Goal: Task Accomplishment & Management: Manage account settings

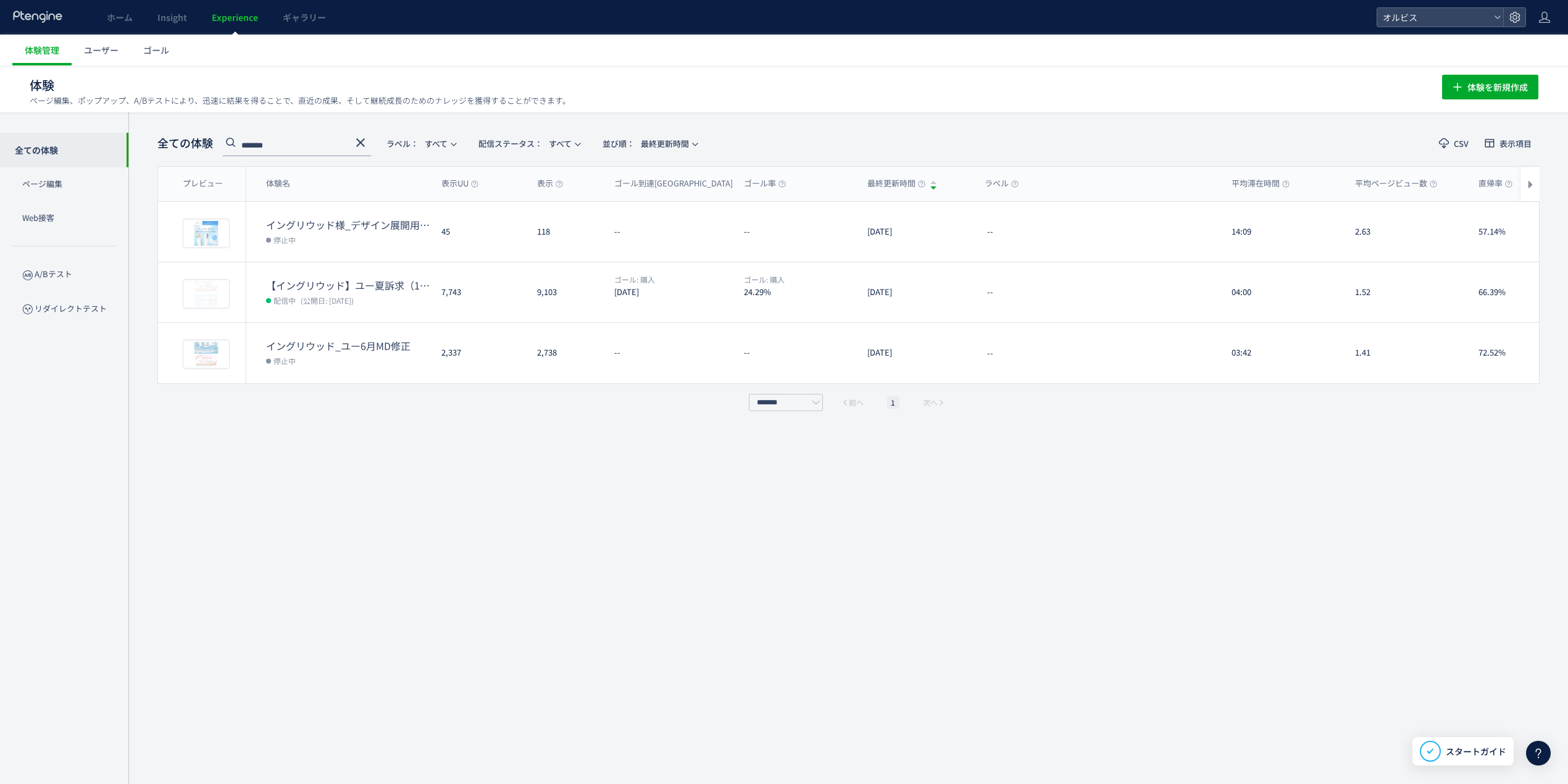
click at [361, 132] on div "*******" at bounding box center [297, 144] width 148 height 25
click at [236, 26] on link "Experience" at bounding box center [235, 17] width 71 height 35
click at [142, 17] on link "ホーム" at bounding box center [119, 17] width 51 height 35
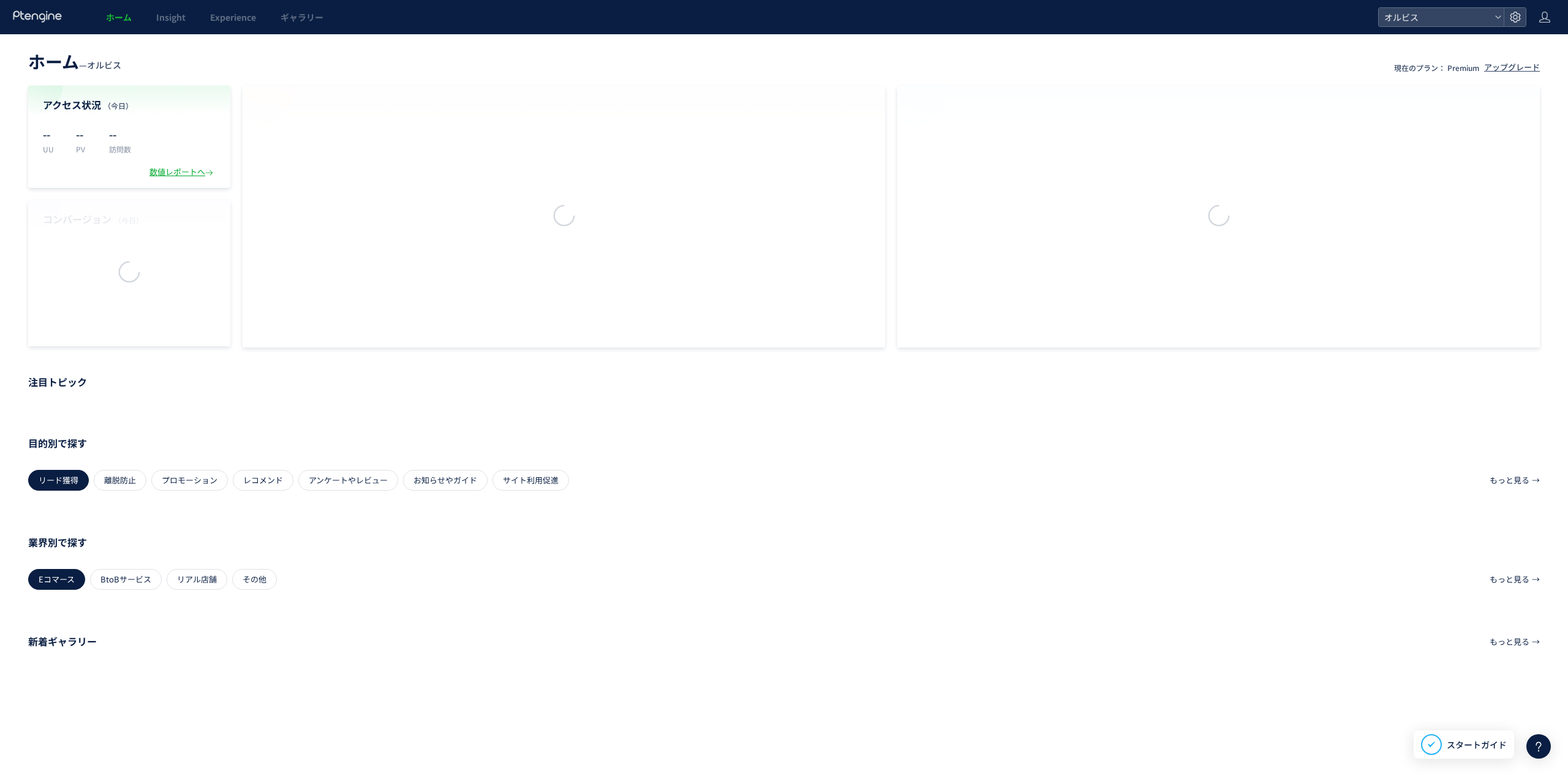
click at [0, 0] on div at bounding box center [0, 0] width 0 height 0
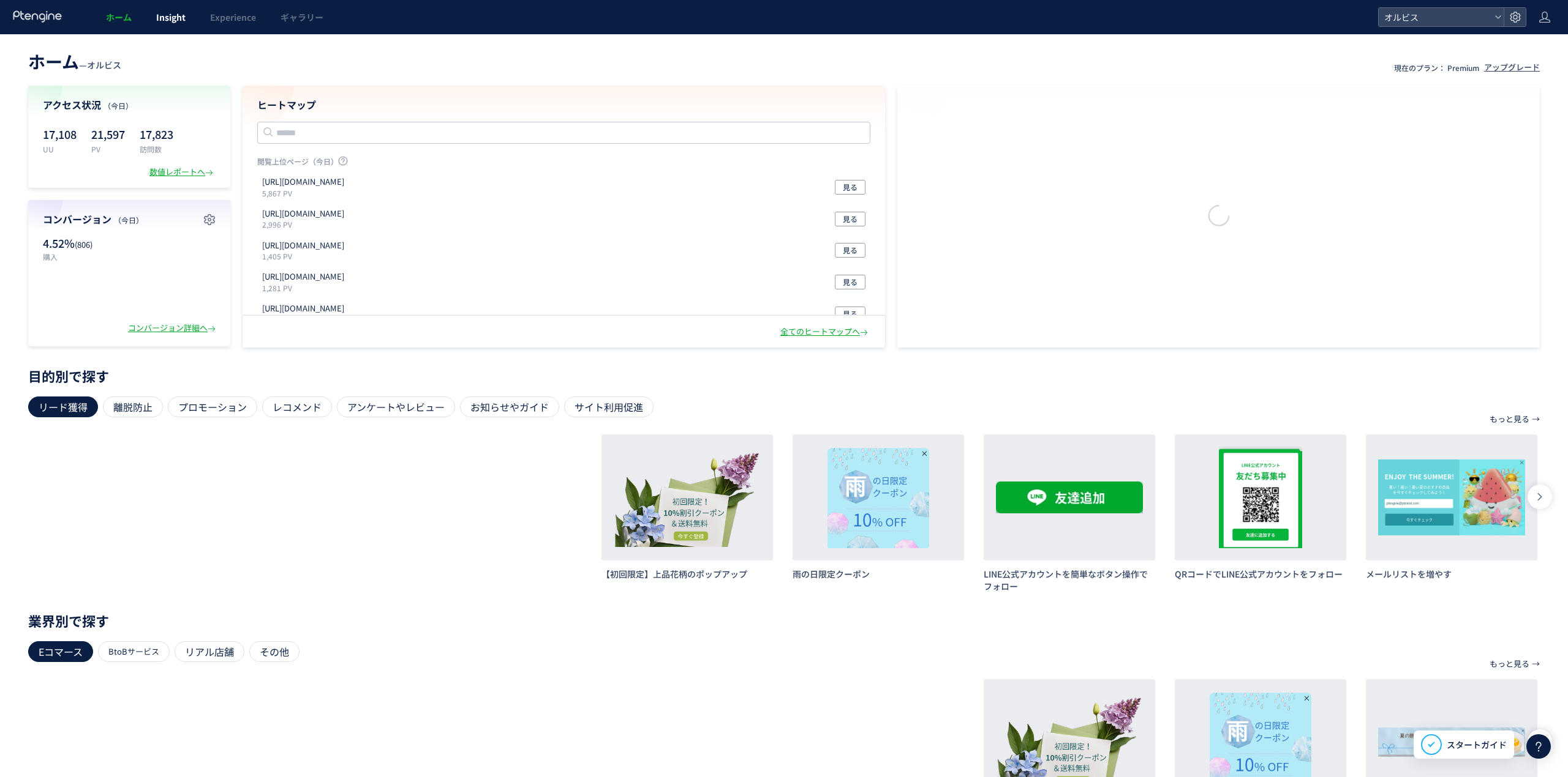
click at [169, 16] on span "Insight" at bounding box center [171, 17] width 30 height 12
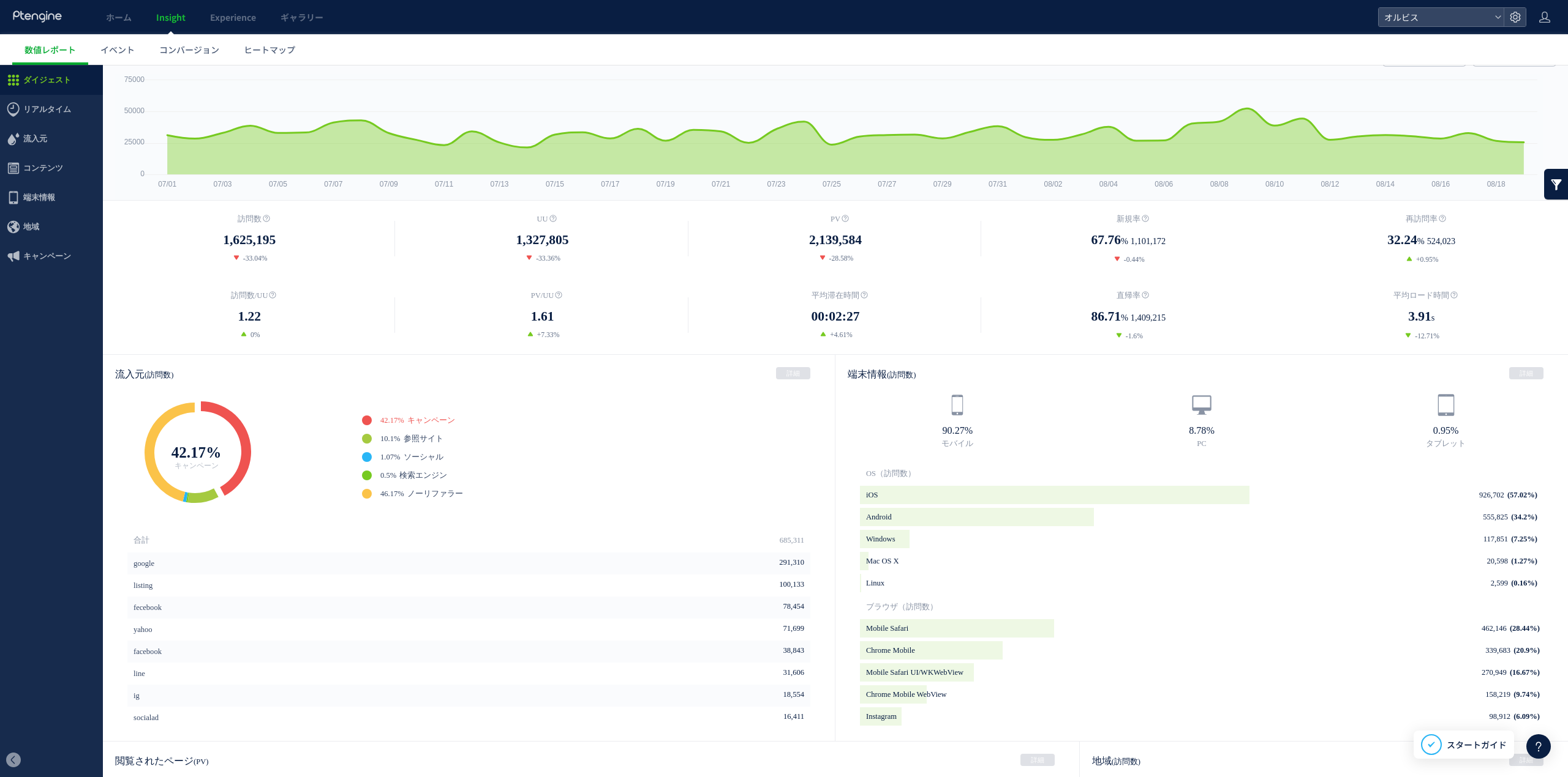
scroll to position [81, 0]
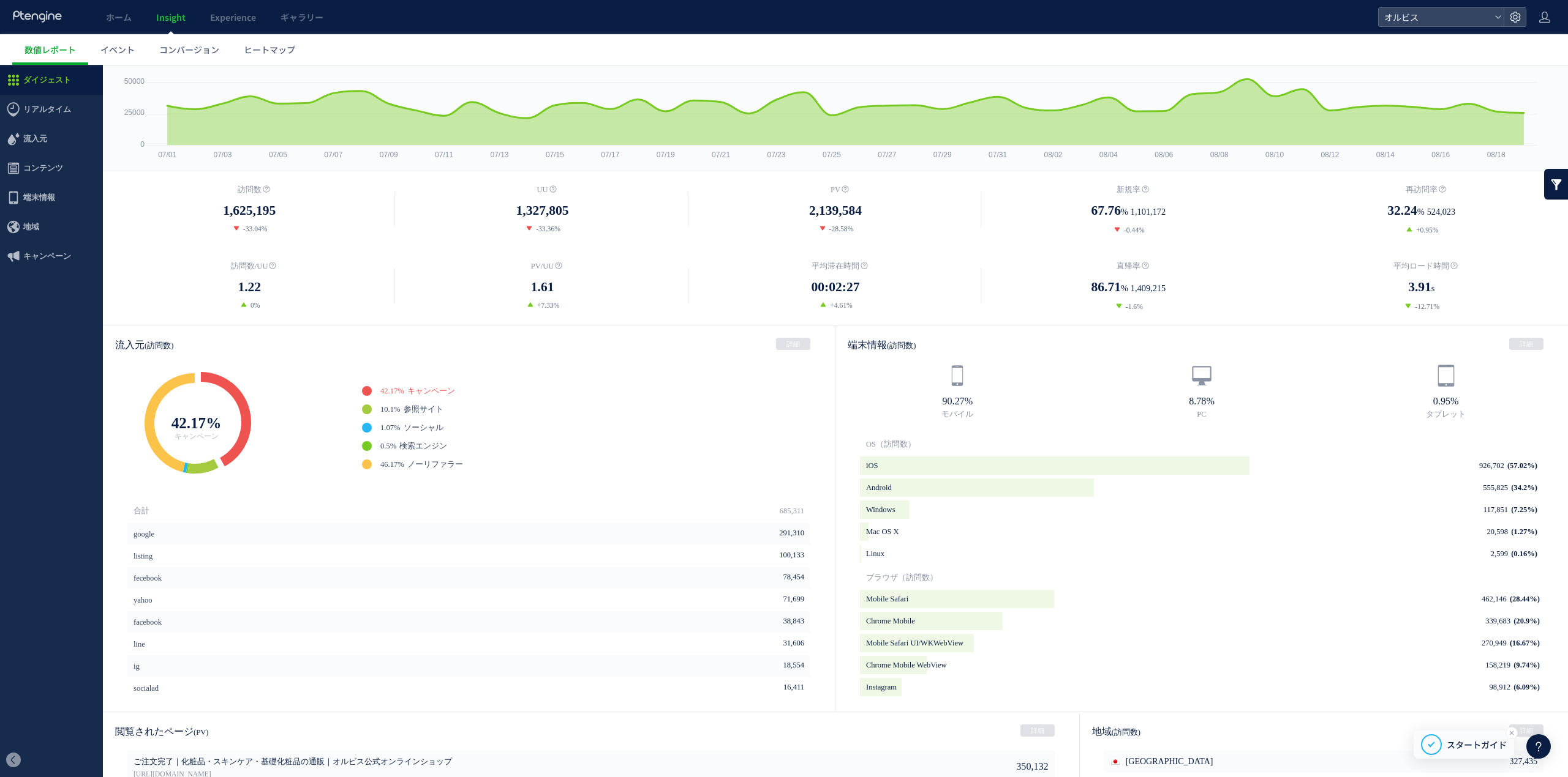
click at [1445, 738] on div "スタートガイド" at bounding box center [1463, 746] width 100 height 29
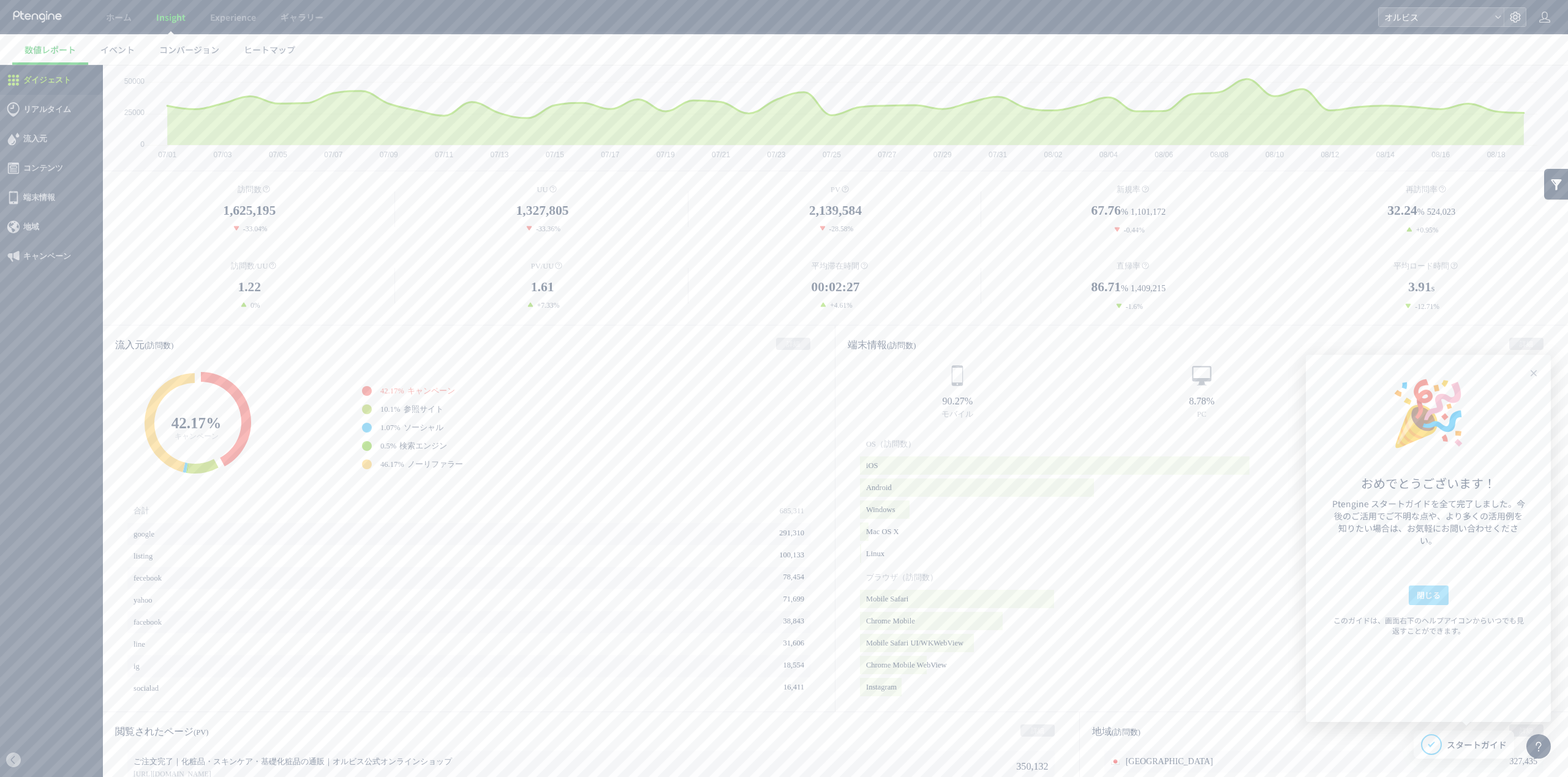
click at [1429, 601] on span "閉じる" at bounding box center [1428, 596] width 24 height 20
click at [1531, 745] on icon at bounding box center [1537, 746] width 14 height 14
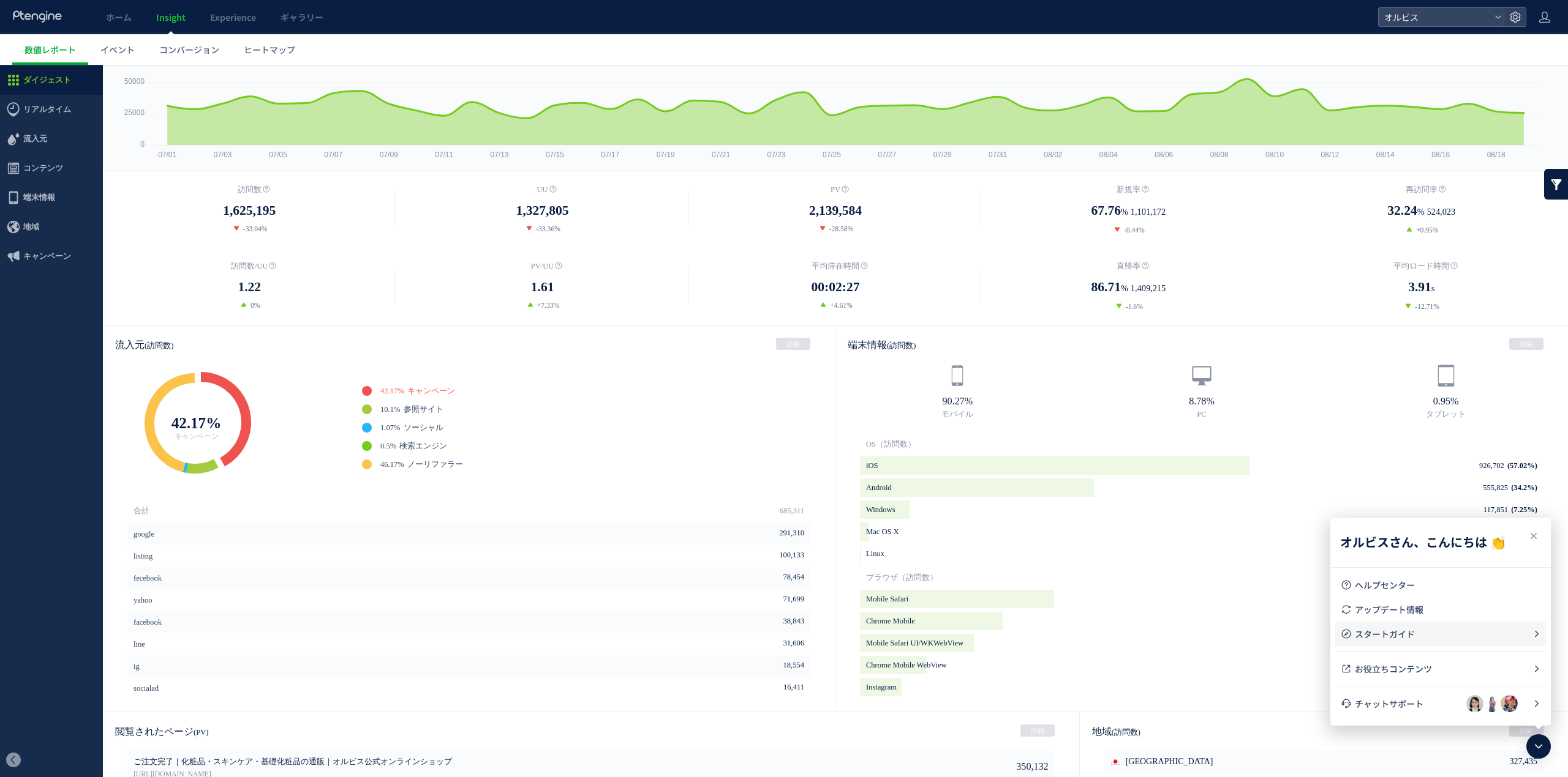
click at [1417, 640] on li "スタートガイド" at bounding box center [1440, 635] width 211 height 25
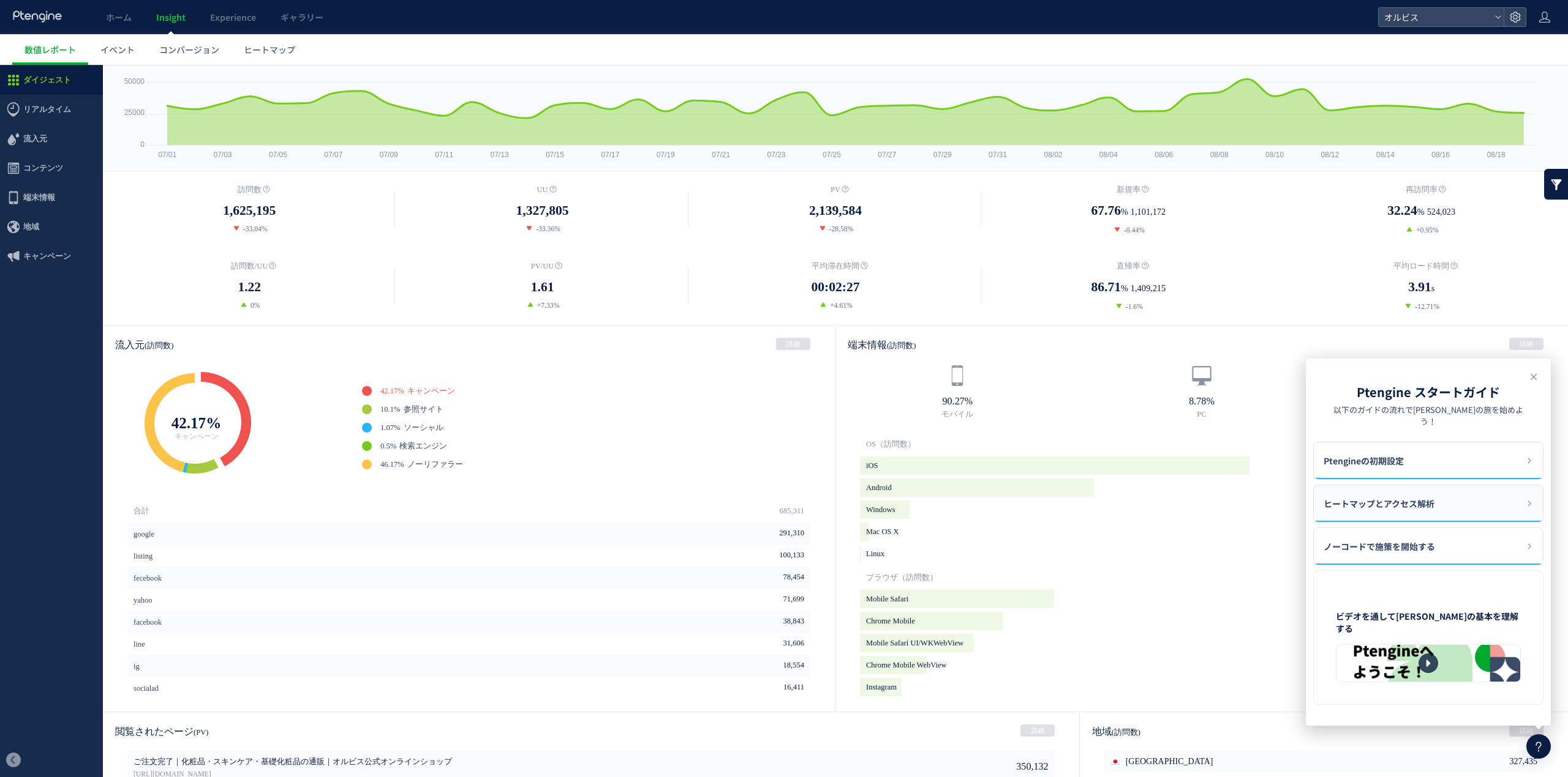
click at [1439, 495] on div "ヒートマップとアクセス解析" at bounding box center [1429, 504] width 229 height 36
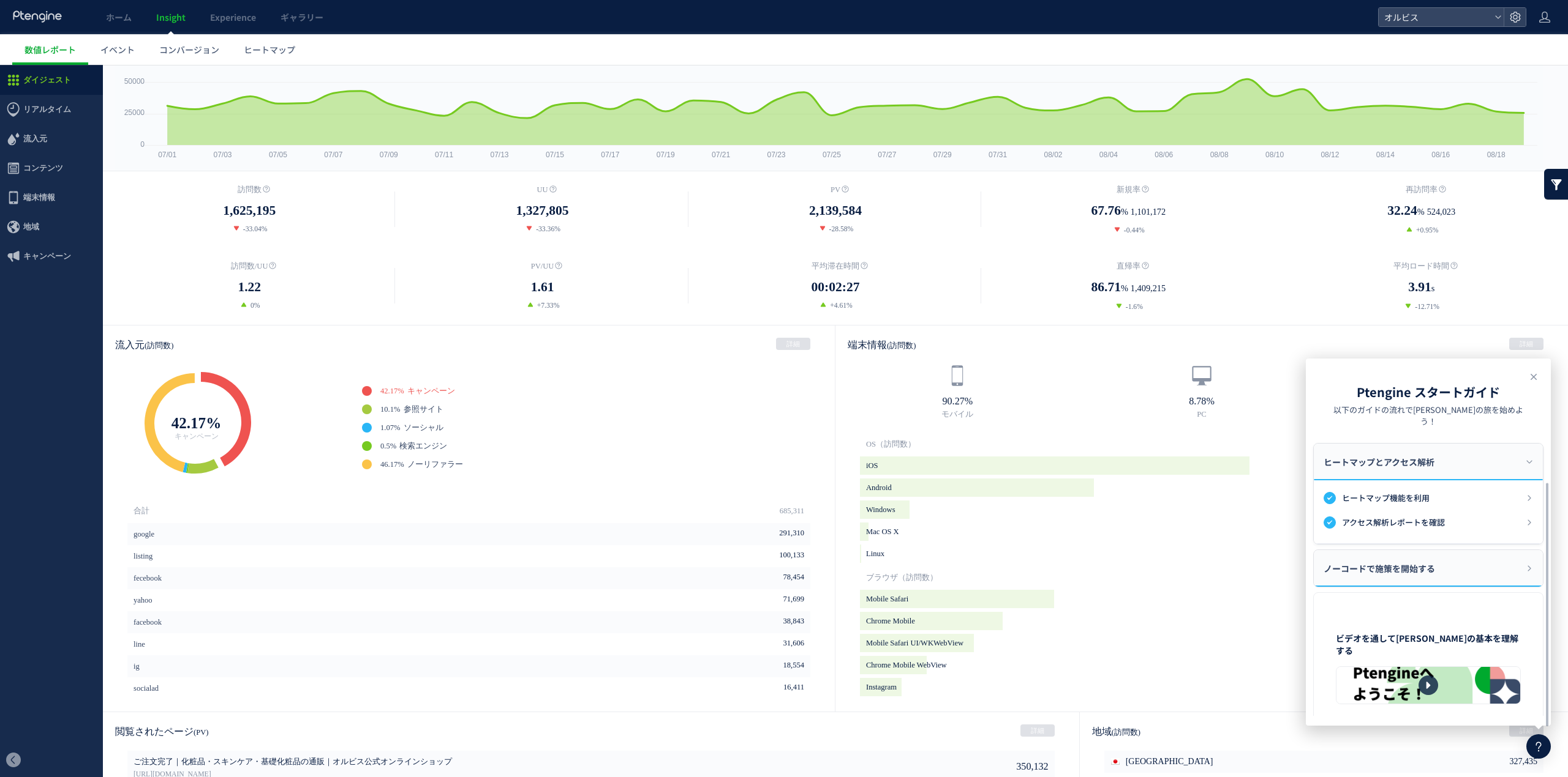
scroll to position [50, 0]
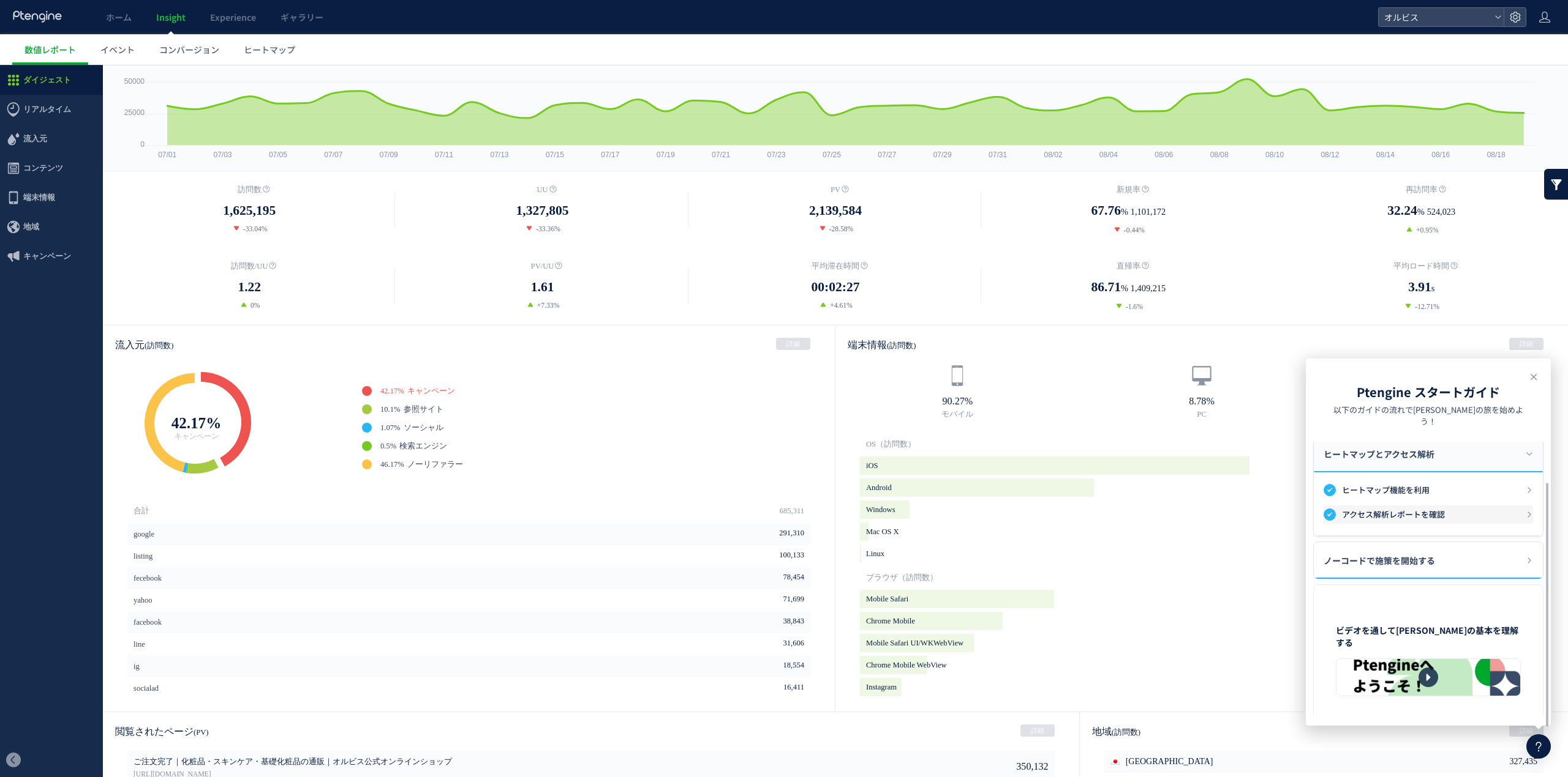
click at [1474, 510] on h3 "アクセス解析レポートを確認" at bounding box center [1433, 514] width 183 height 12
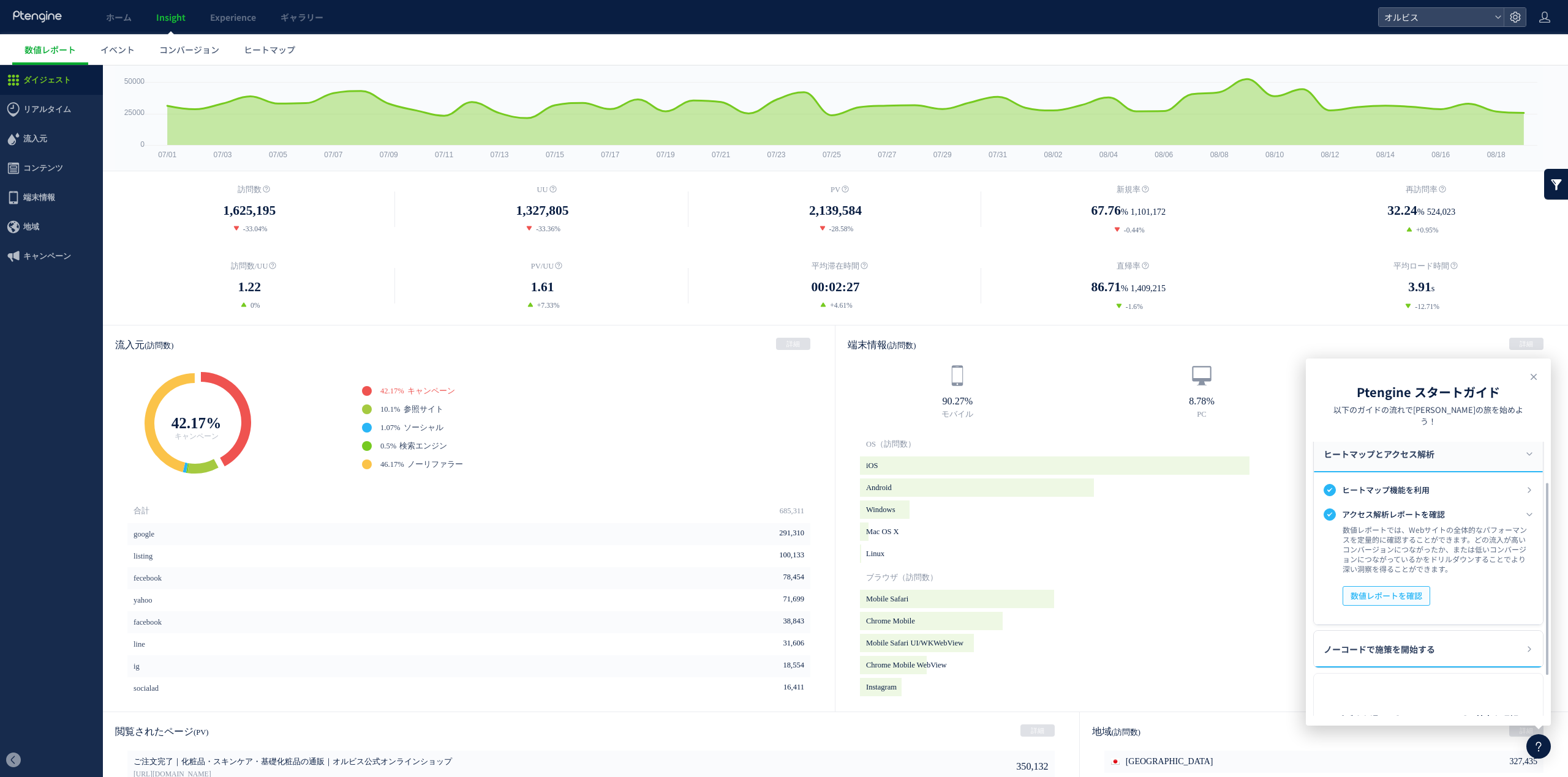
click at [1418, 588] on span "数値レポートを確認" at bounding box center [1386, 596] width 72 height 20
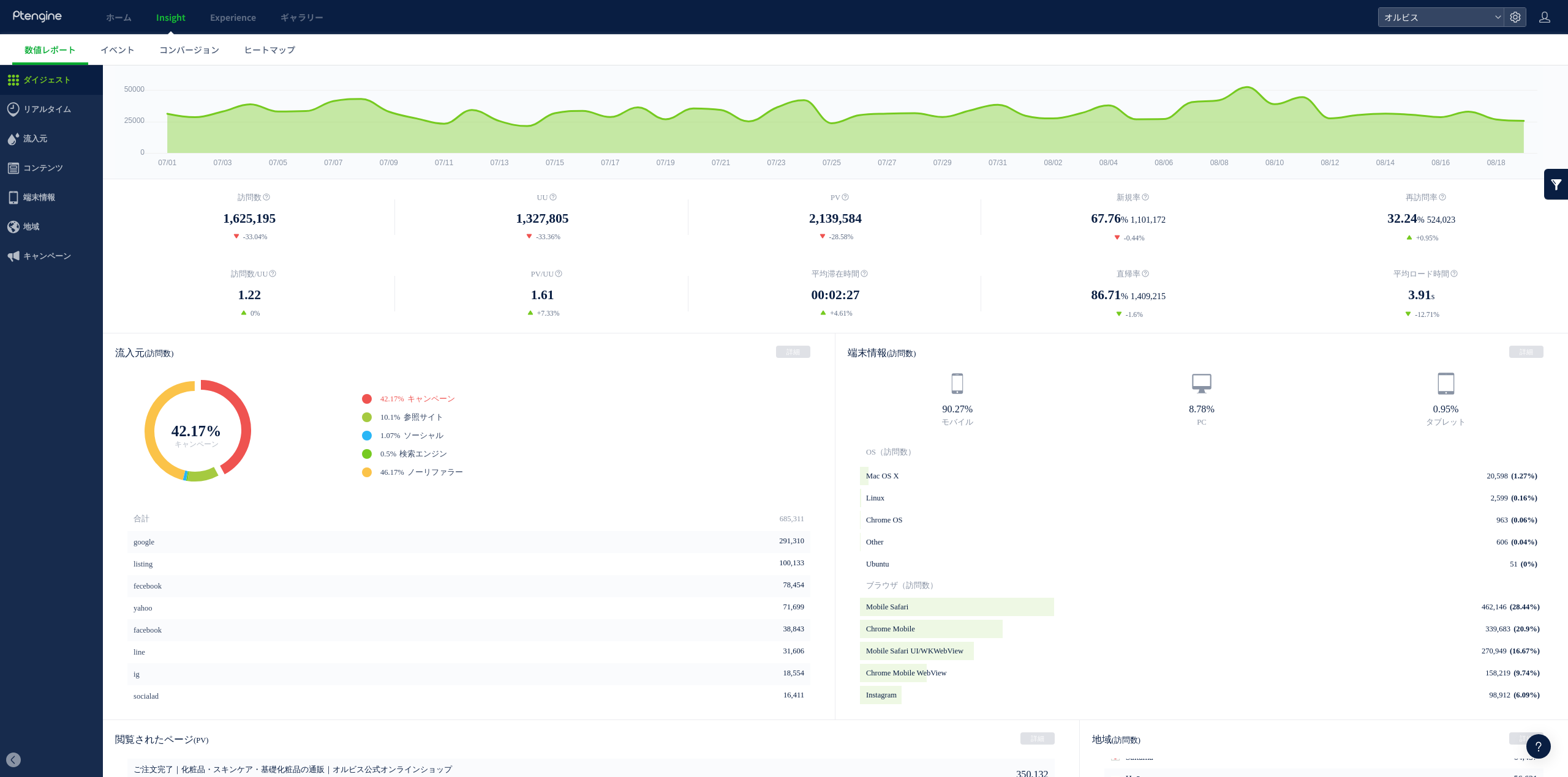
scroll to position [0, 0]
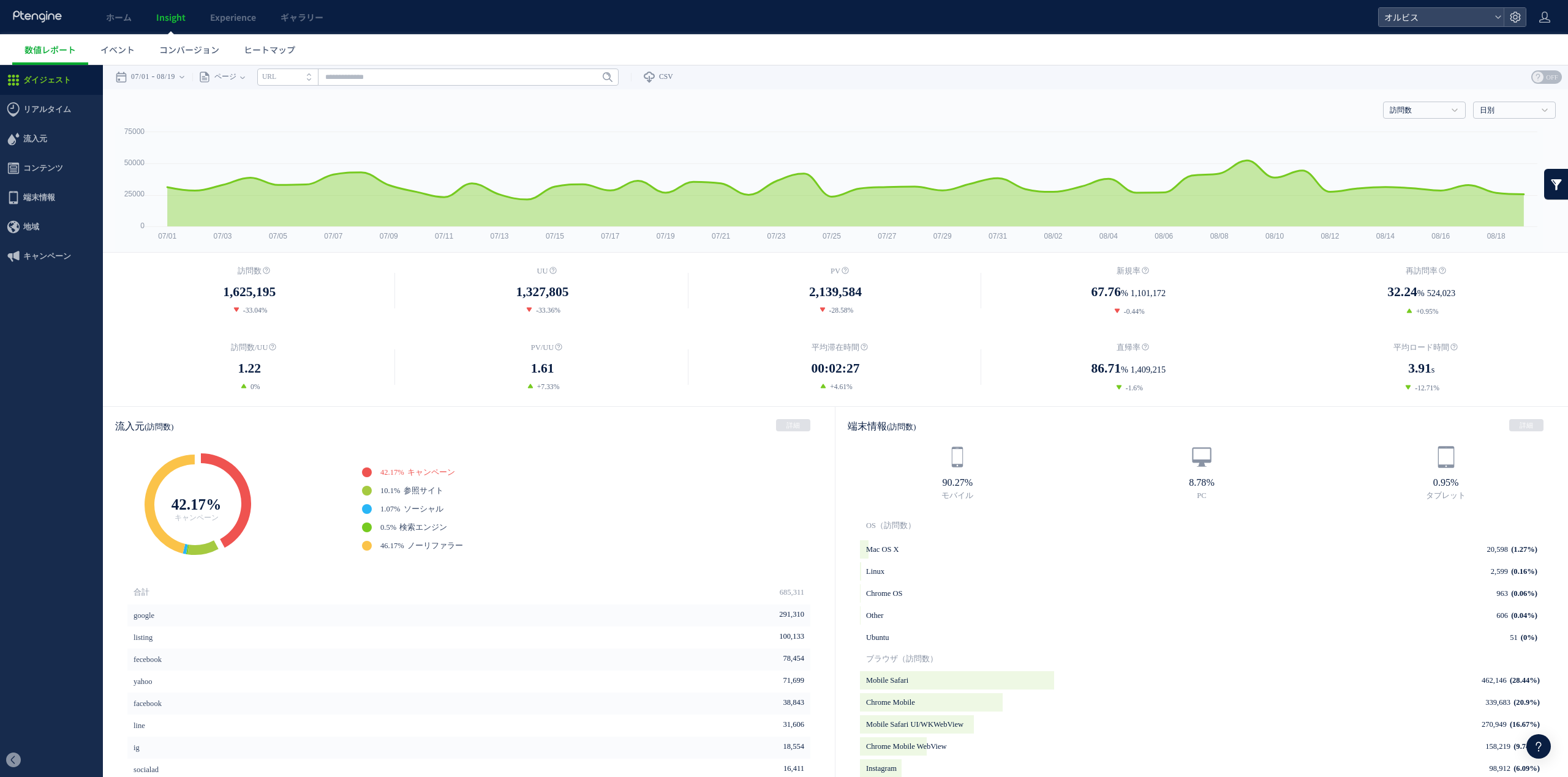
click at [12, 749] on div at bounding box center [52, 761] width 103 height 34
click at [12, 749] on span at bounding box center [12, 760] width 14 height 14
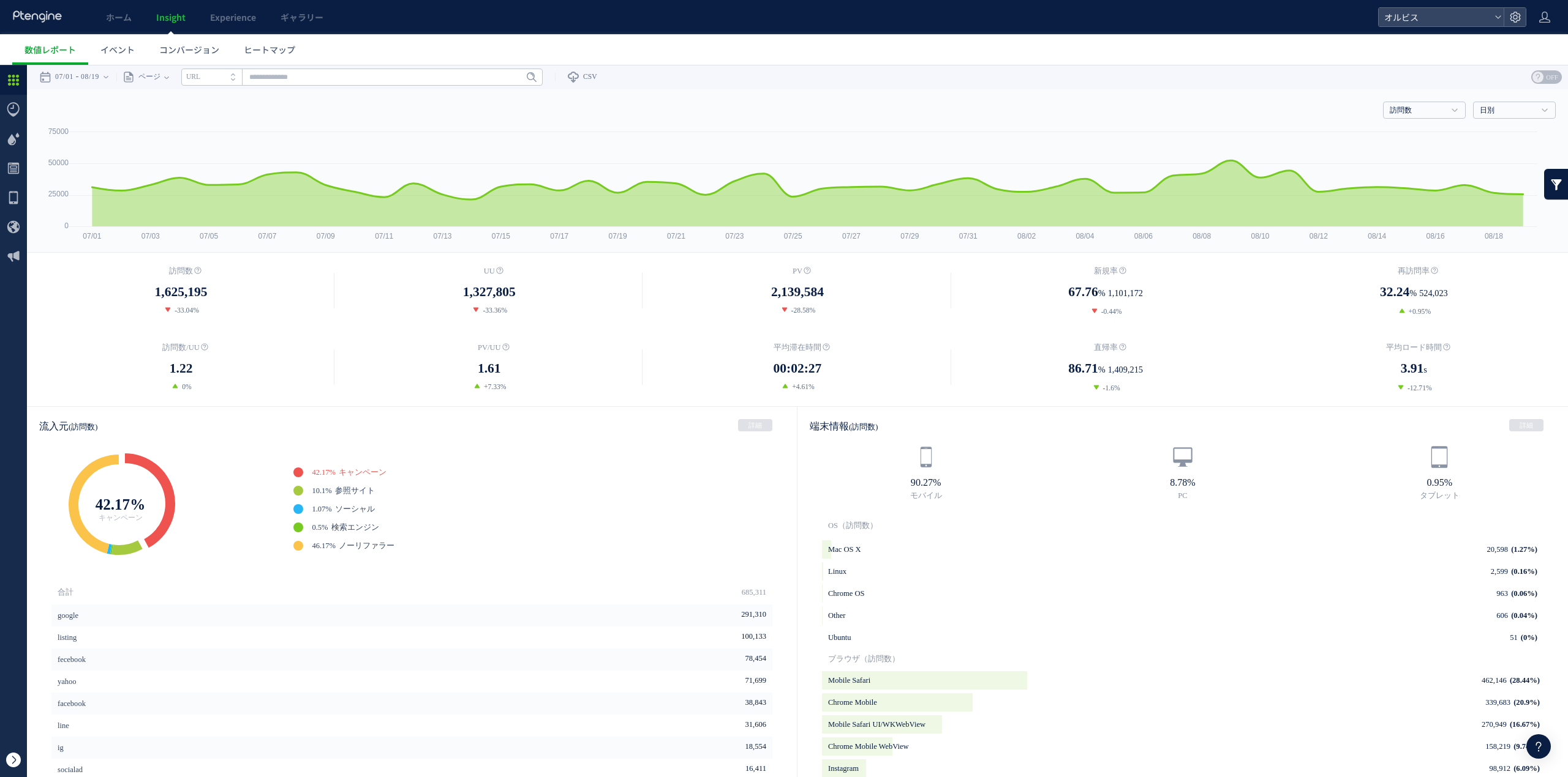
click at [12, 749] on span at bounding box center [12, 760] width 14 height 14
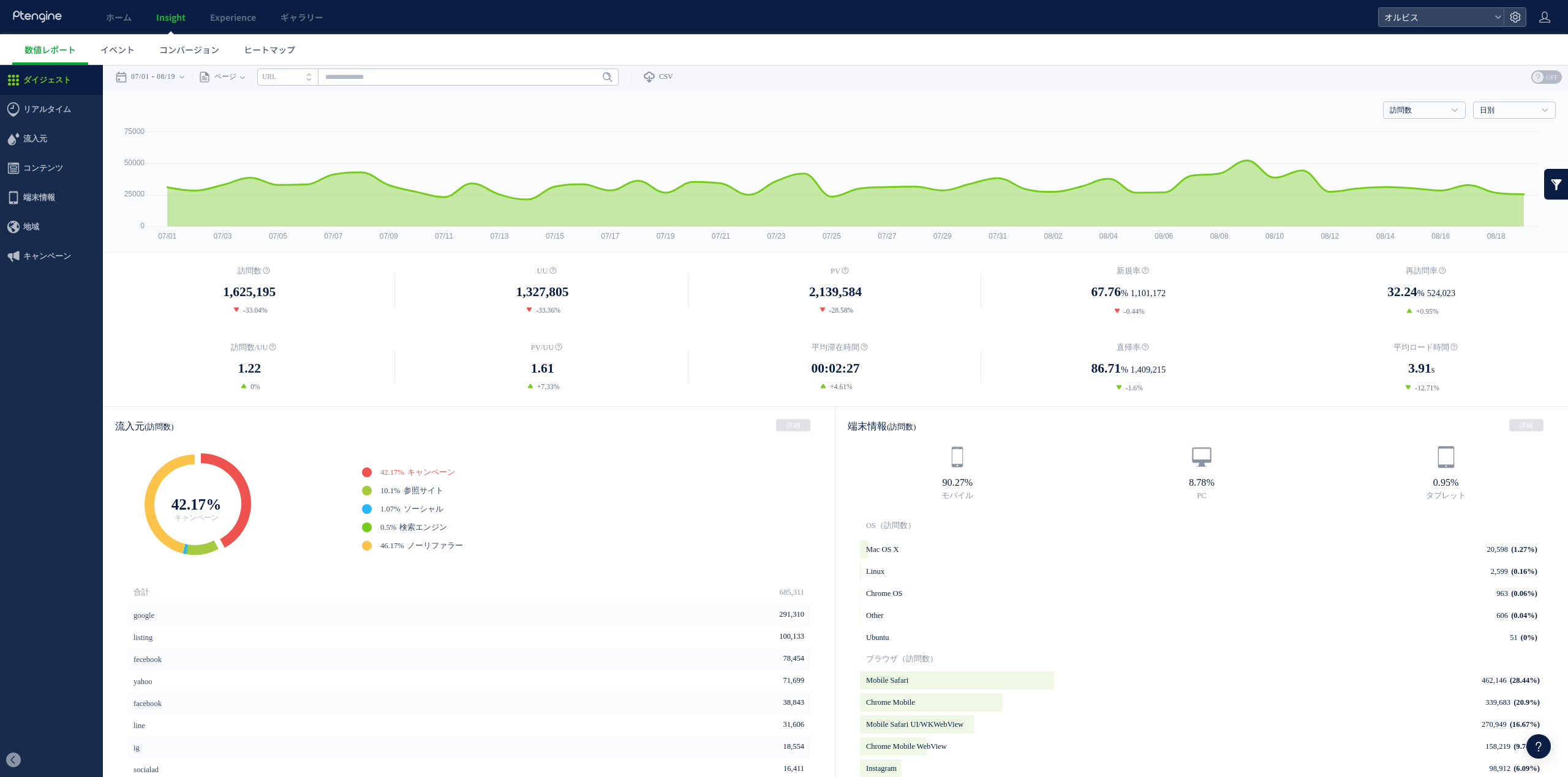
click at [1538, 749] on icon at bounding box center [1537, 746] width 14 height 14
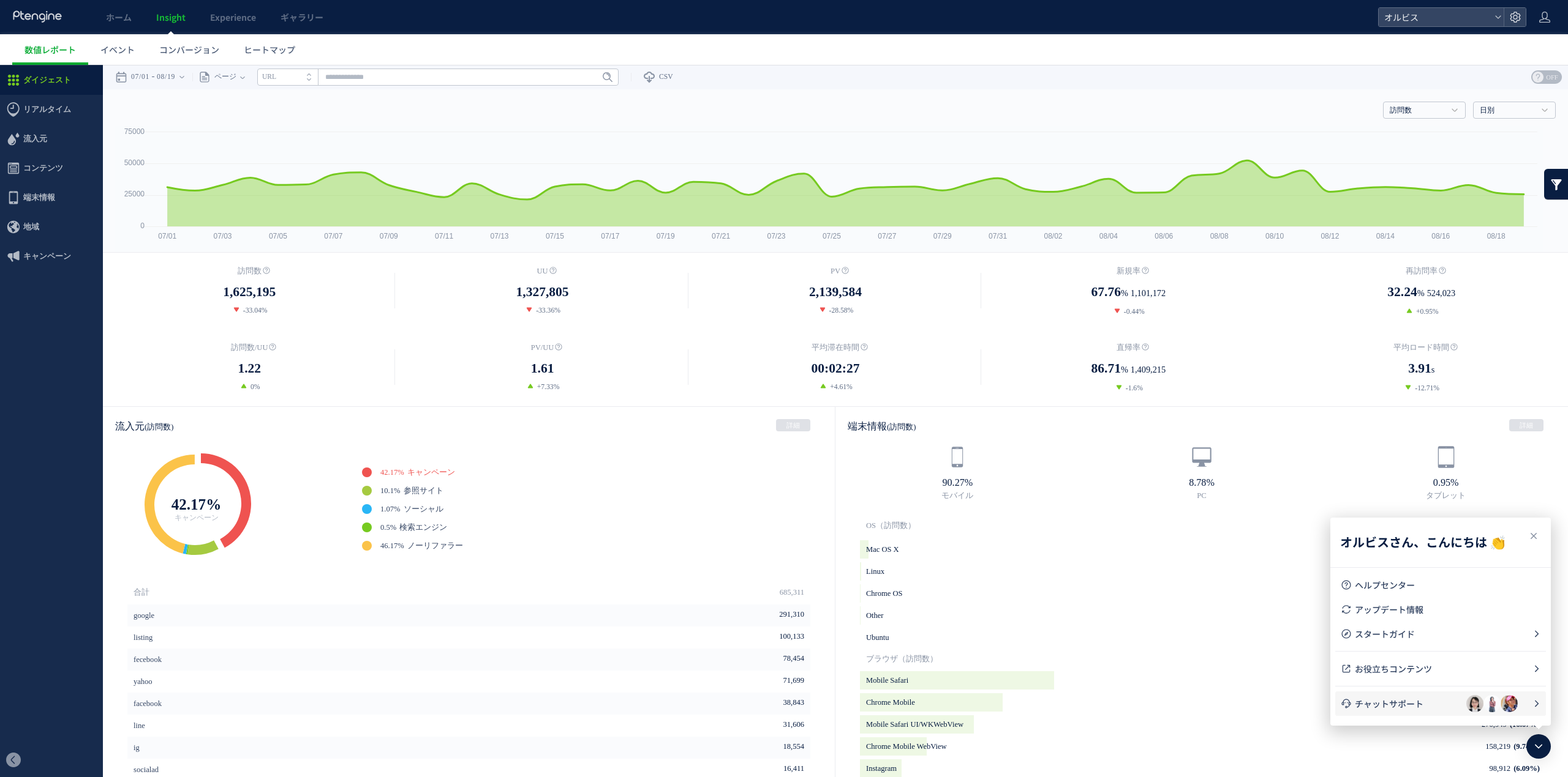
click at [1429, 705] on span "チャットサポート" at bounding box center [1410, 704] width 112 height 12
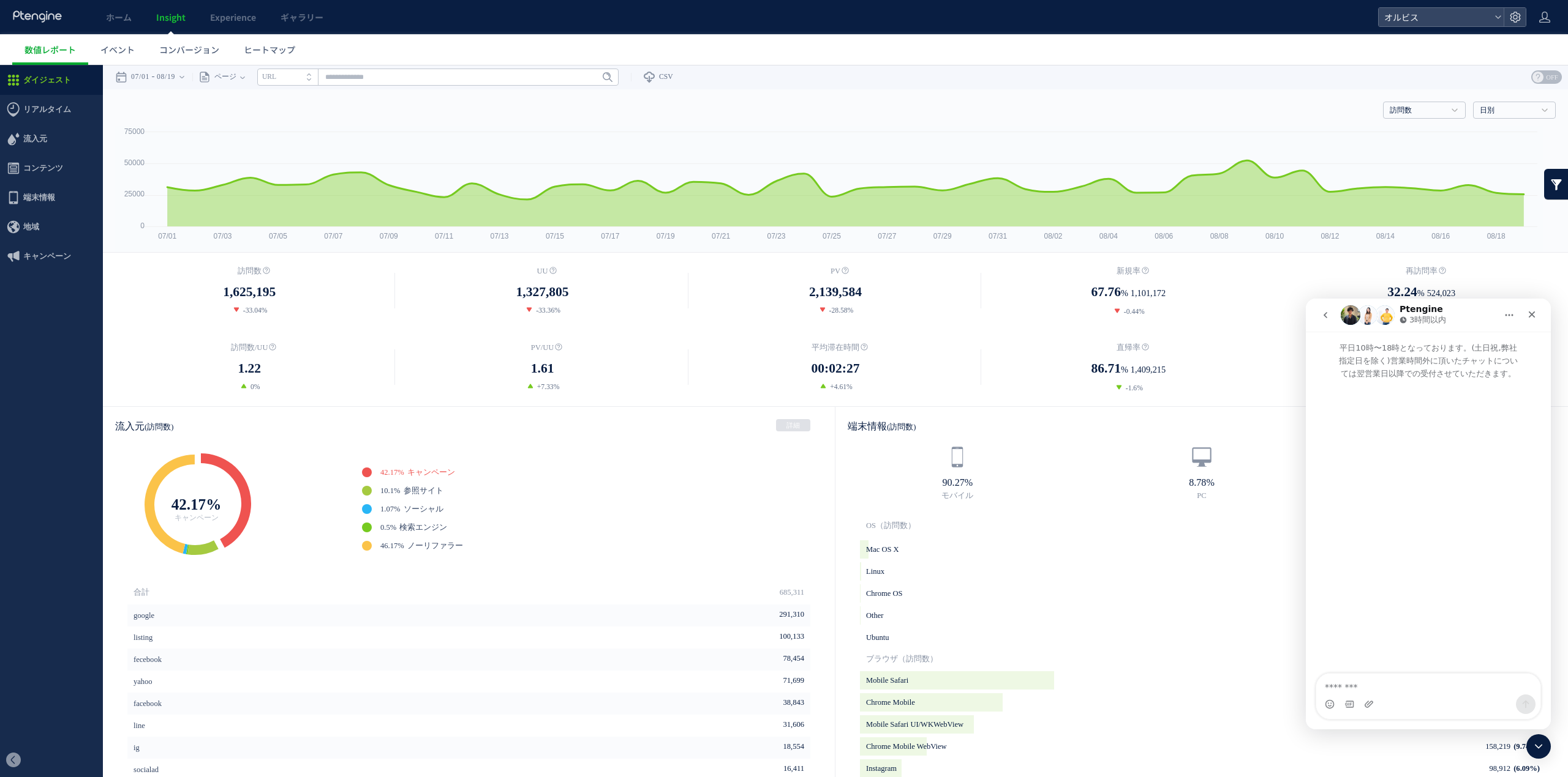
click at [1431, 676] on textarea "メッセージ..." at bounding box center [1428, 684] width 224 height 21
type textarea "**********"
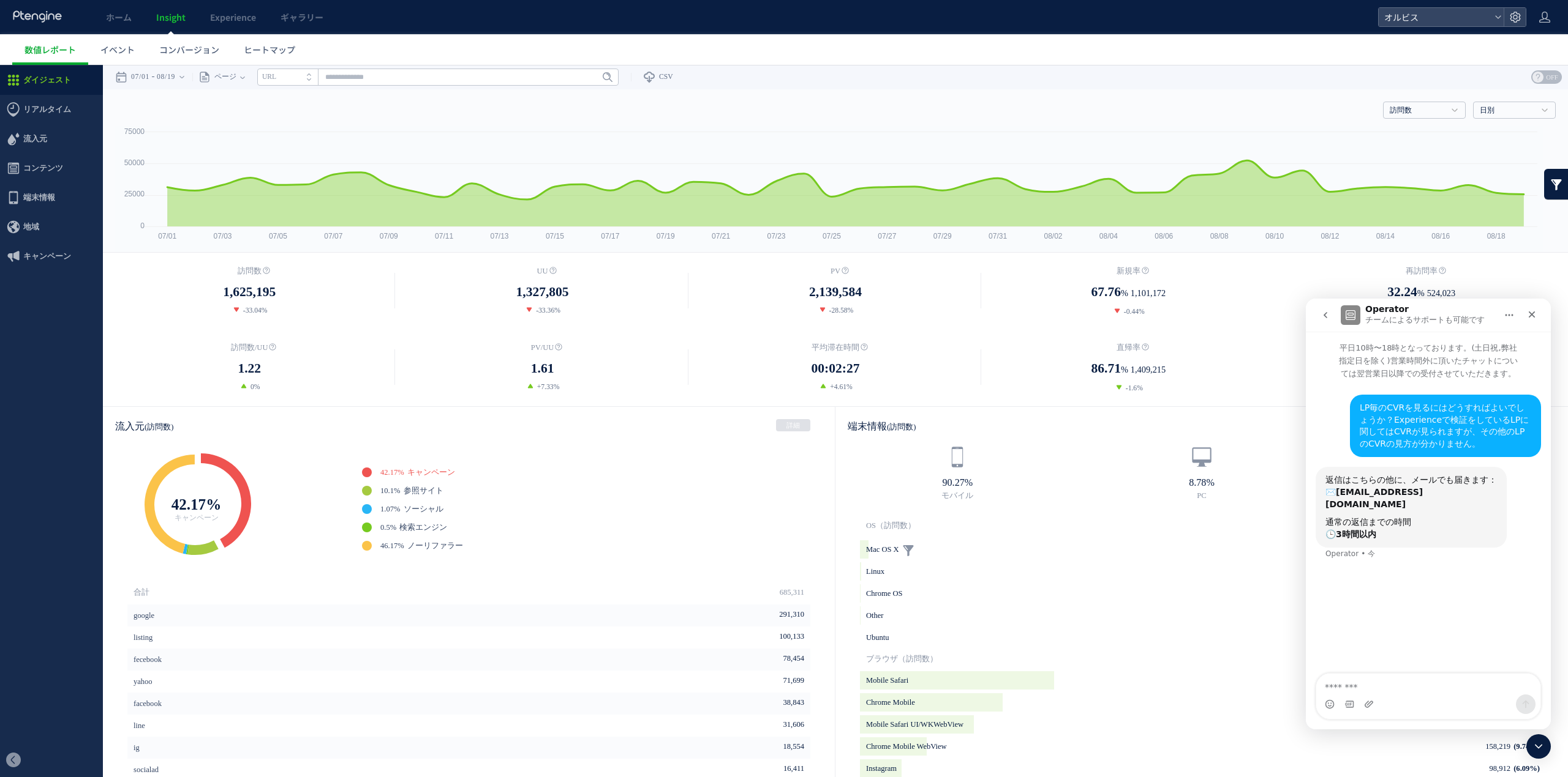
click at [1093, 545] on li "Mac OS X 20,598 (1.27%) background" at bounding box center [1201, 549] width 684 height 18
click at [1274, 243] on rect at bounding box center [830, 189] width 1429 height 126
click at [1530, 320] on div "クローズ" at bounding box center [1531, 314] width 22 height 22
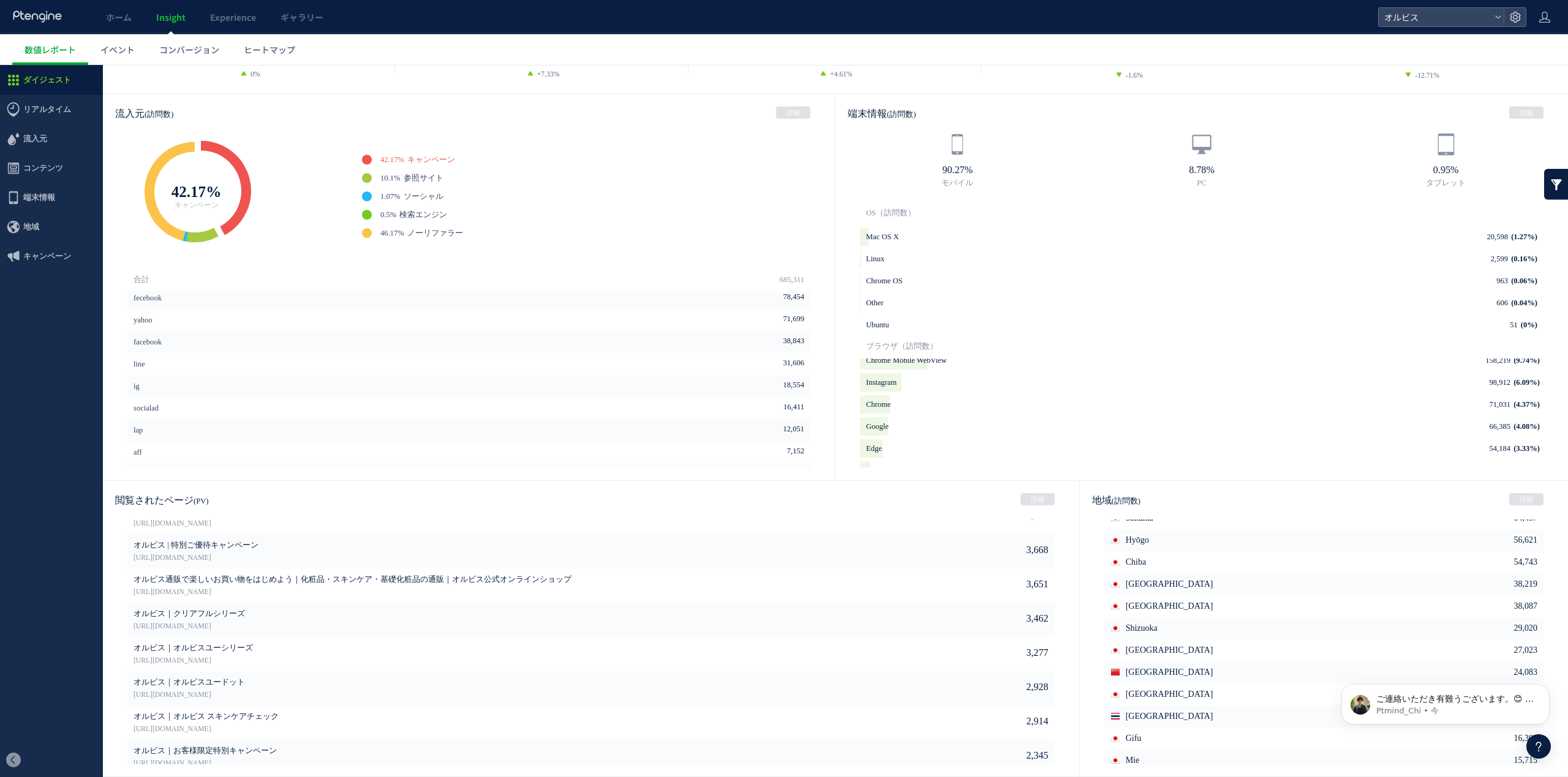
scroll to position [18, 0]
click at [1437, 702] on p "ご連絡いただき有難うございます。😊 ご質問受付が完了しました。 本日中の回答を予定しておりますが ただいま大変込み合っておりますため 順次回答いたしますのでし…" at bounding box center [1454, 700] width 158 height 12
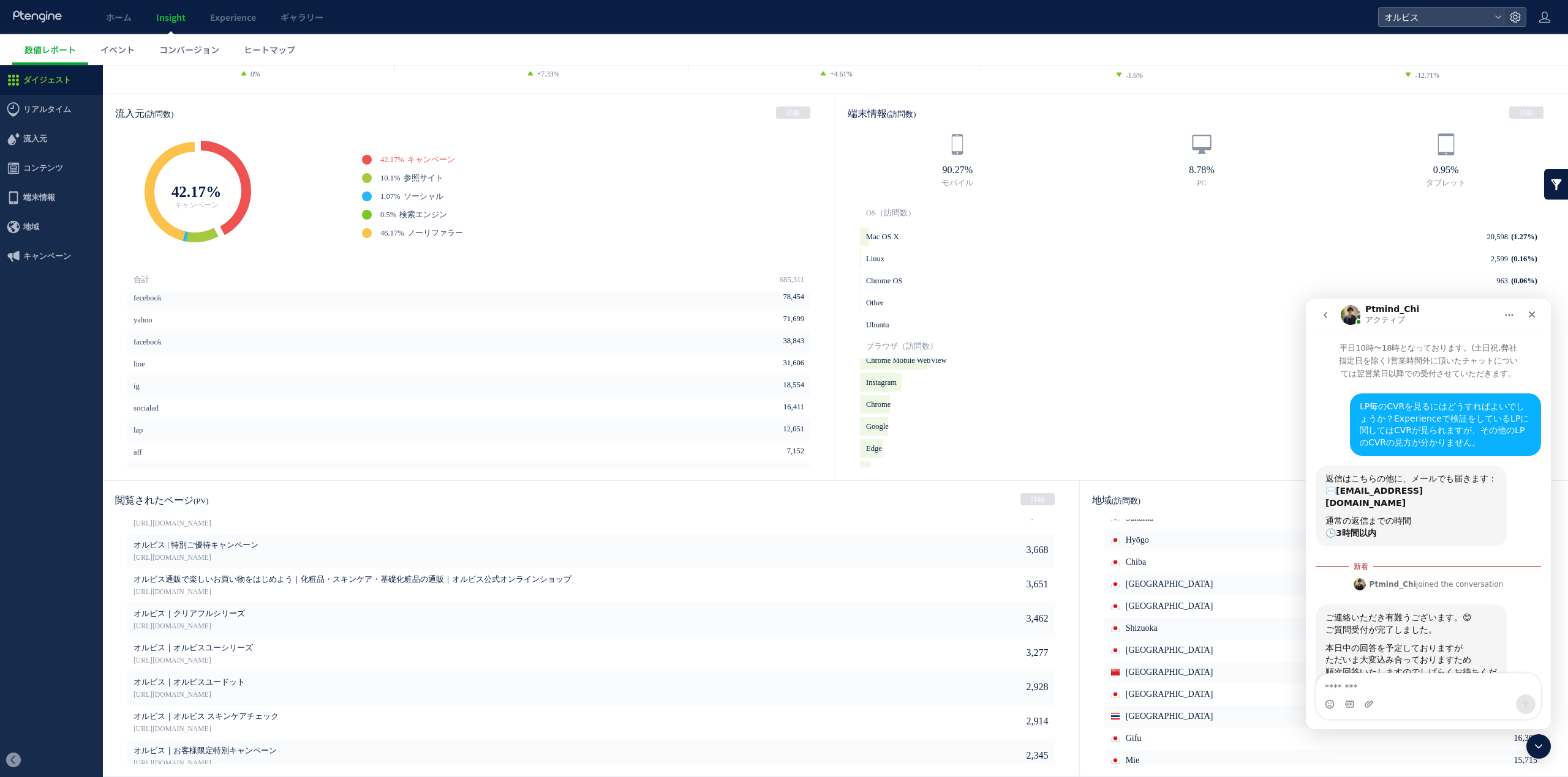
scroll to position [39, 0]
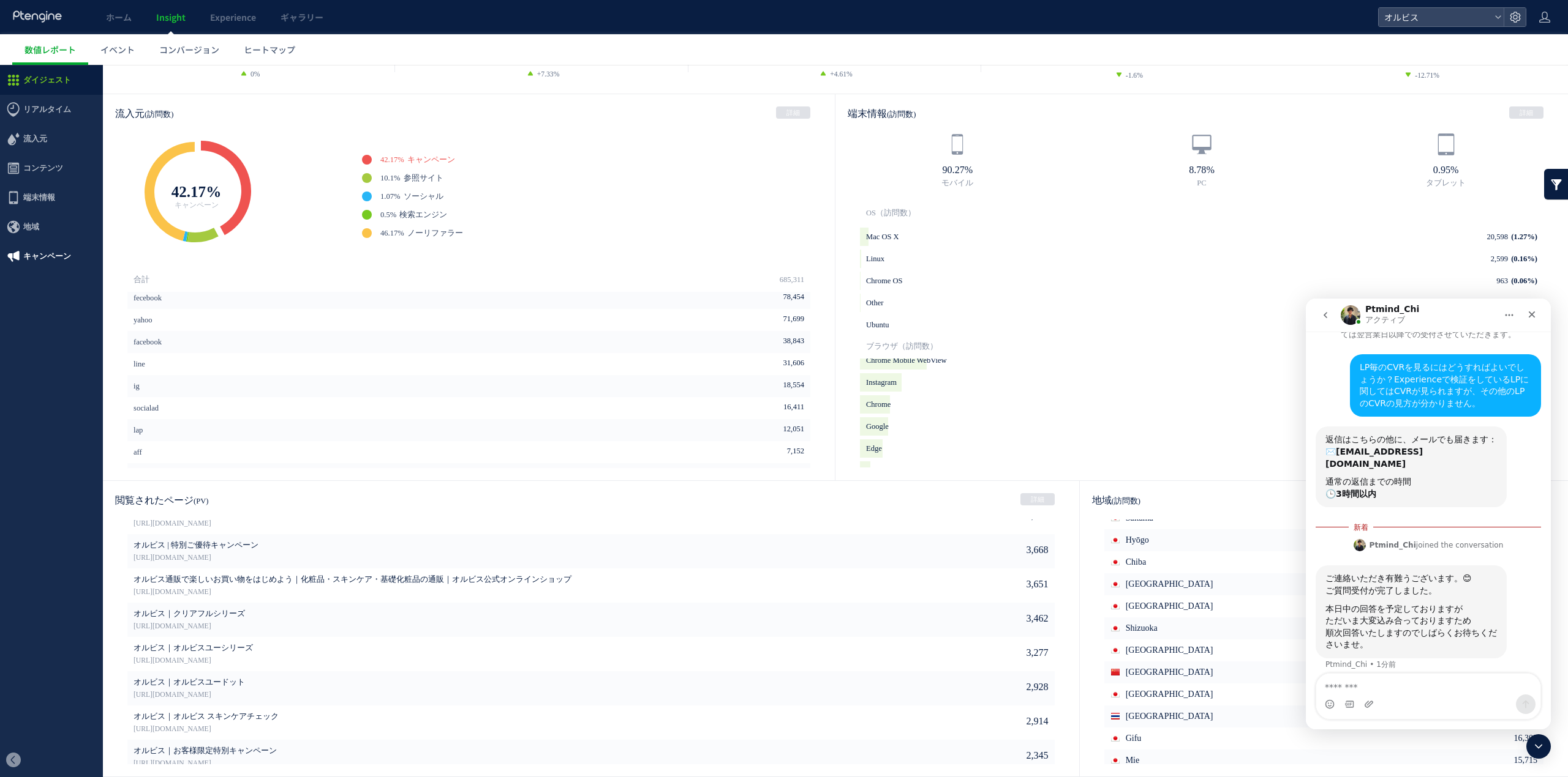
click at [67, 243] on span "キャンペーン" at bounding box center [47, 256] width 48 height 30
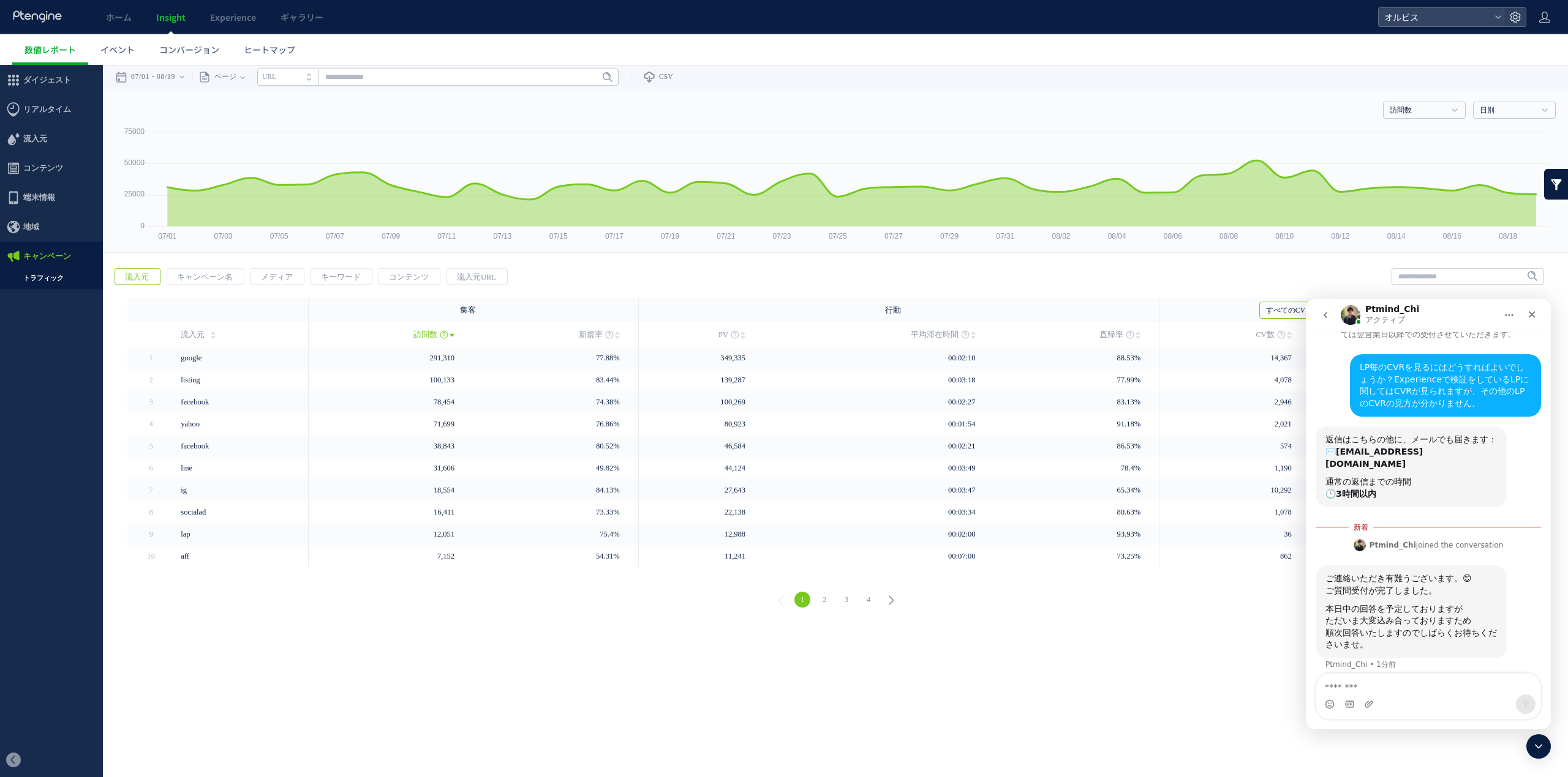
click at [57, 270] on span "キャンペーン" at bounding box center [47, 256] width 48 height 30
click at [216, 280] on span "キャンペーン名" at bounding box center [204, 278] width 75 height 17
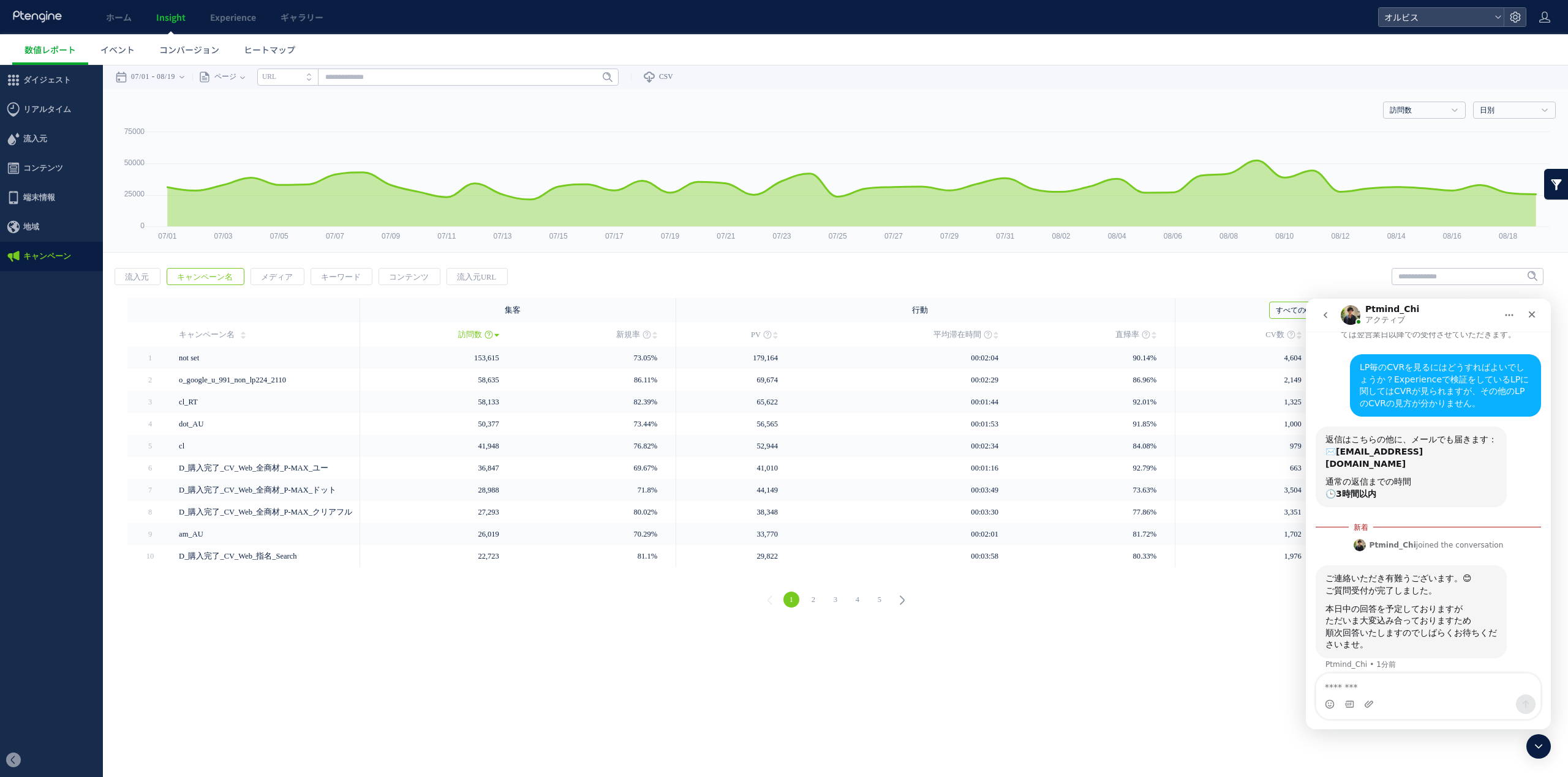
click at [216, 280] on span "キャンペーン名" at bounding box center [204, 278] width 75 height 17
click at [272, 270] on span "メディア" at bounding box center [277, 278] width 52 height 17
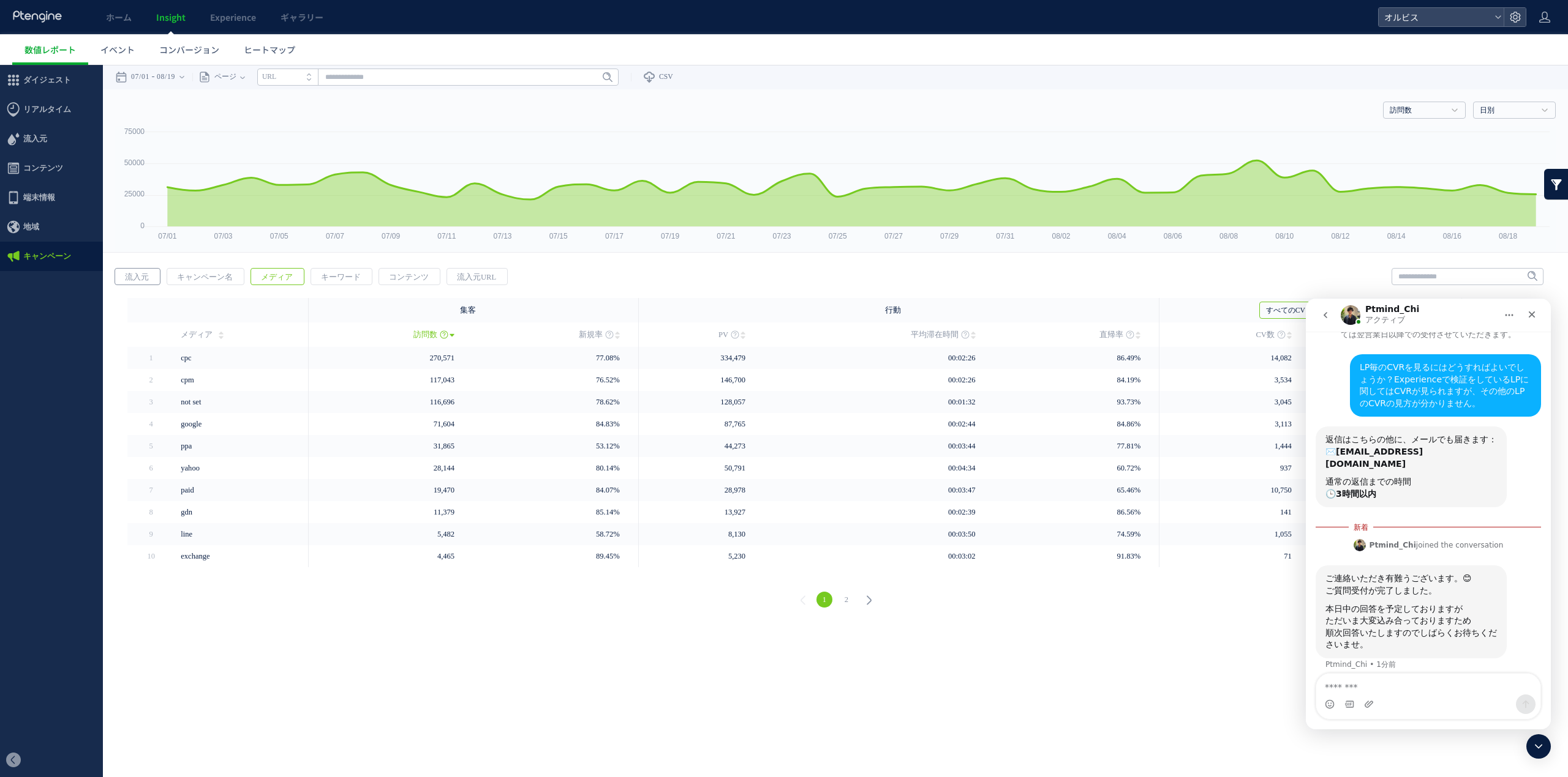
click at [150, 277] on span "流入元" at bounding box center [138, 278] width 44 height 17
click at [1534, 318] on icon "クローズ" at bounding box center [1532, 315] width 10 height 10
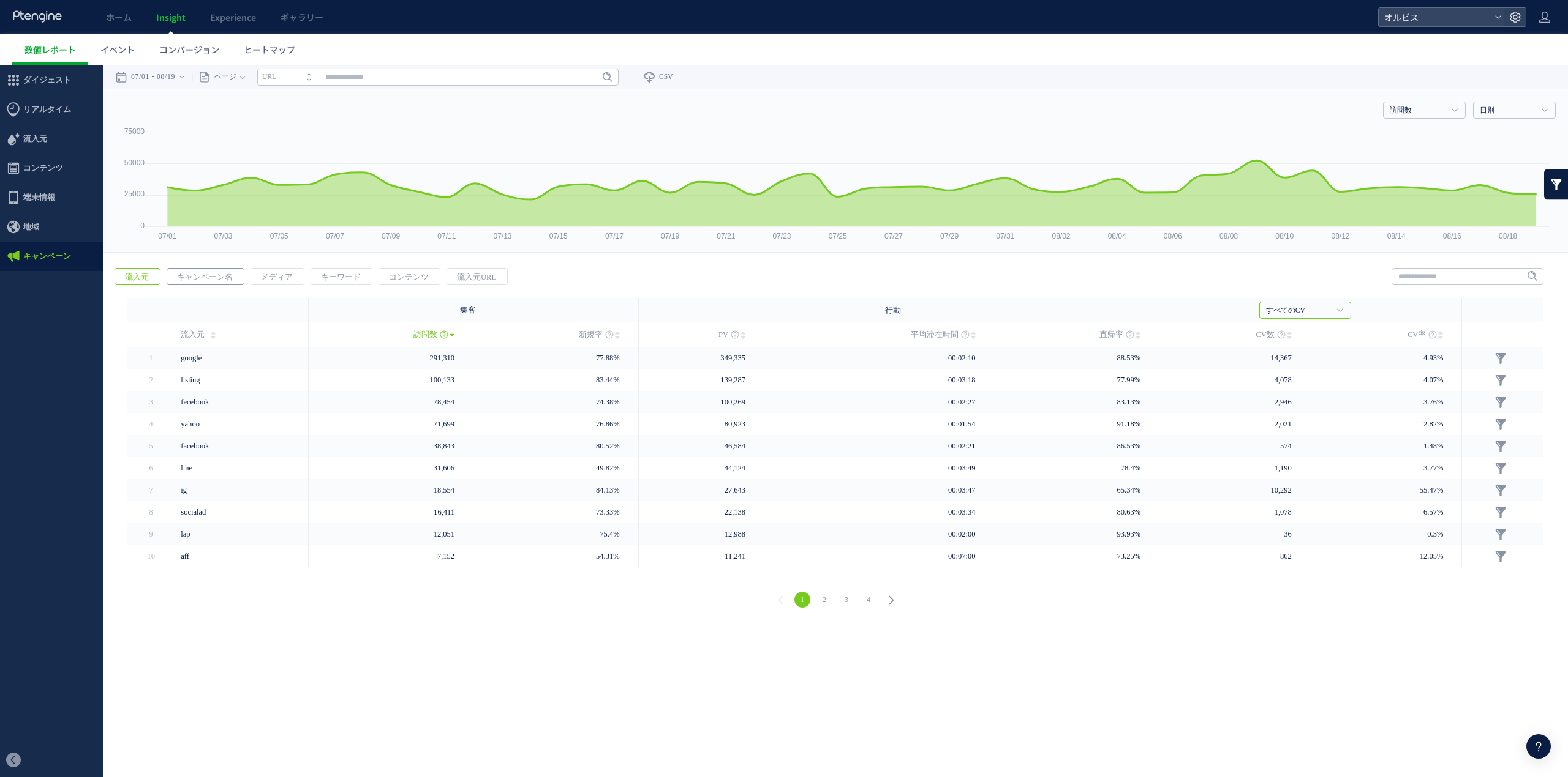
click at [207, 276] on span "キャンペーン名" at bounding box center [204, 278] width 75 height 17
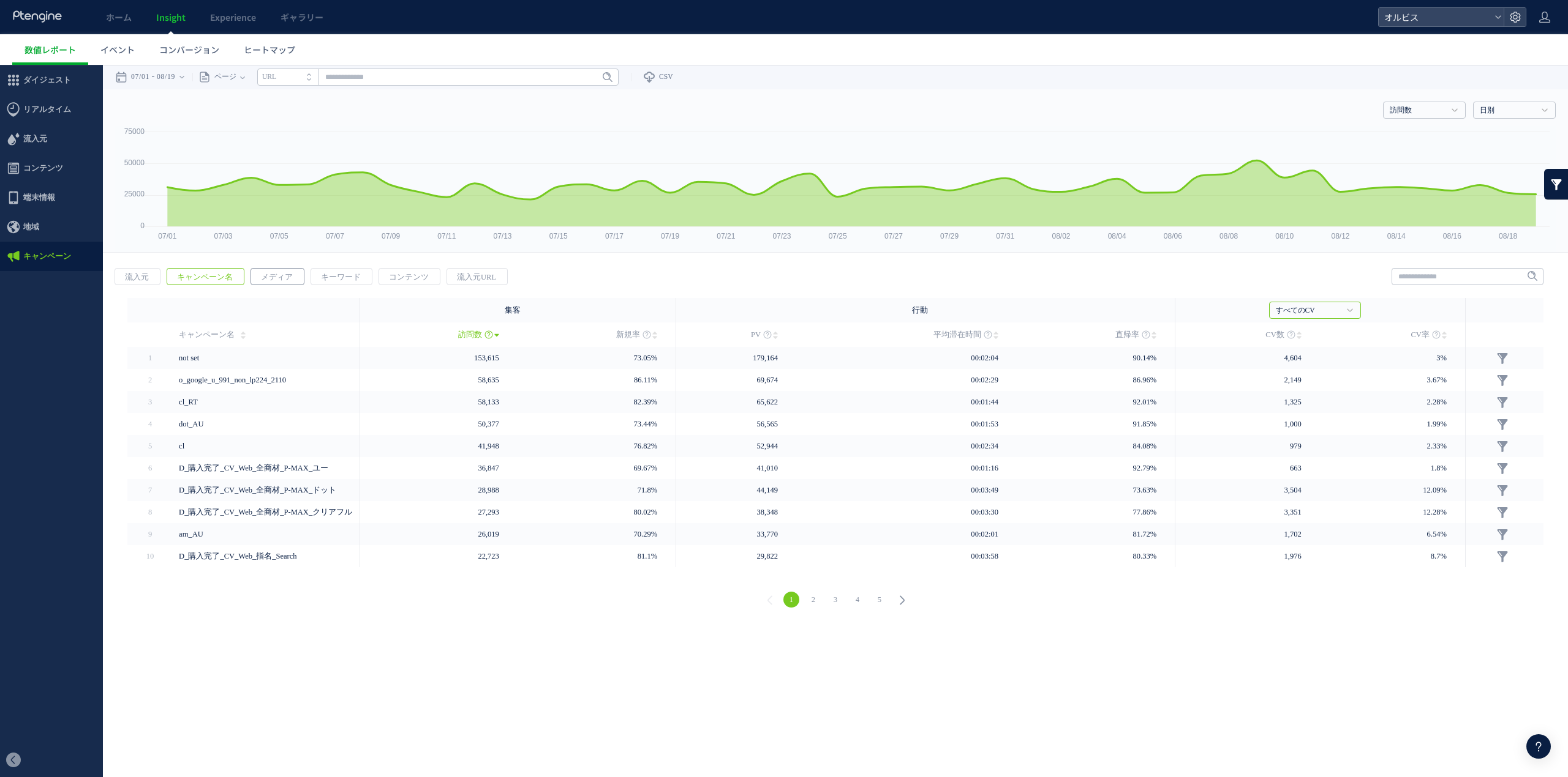
click at [283, 277] on span "メディア" at bounding box center [277, 278] width 52 height 17
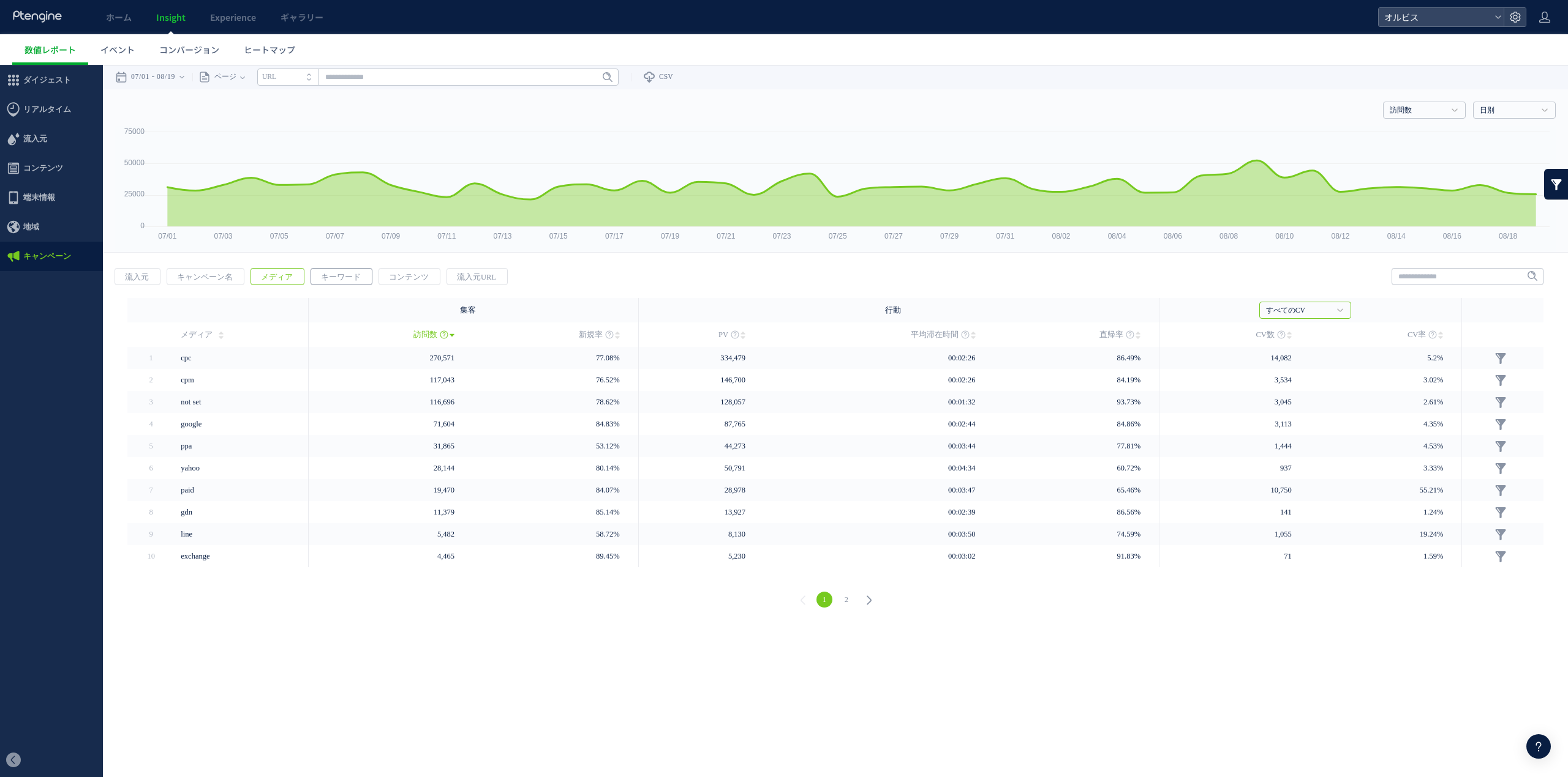
click at [328, 280] on span "キーワード" at bounding box center [341, 278] width 59 height 17
click at [424, 283] on span "コンテンツ" at bounding box center [409, 278] width 59 height 17
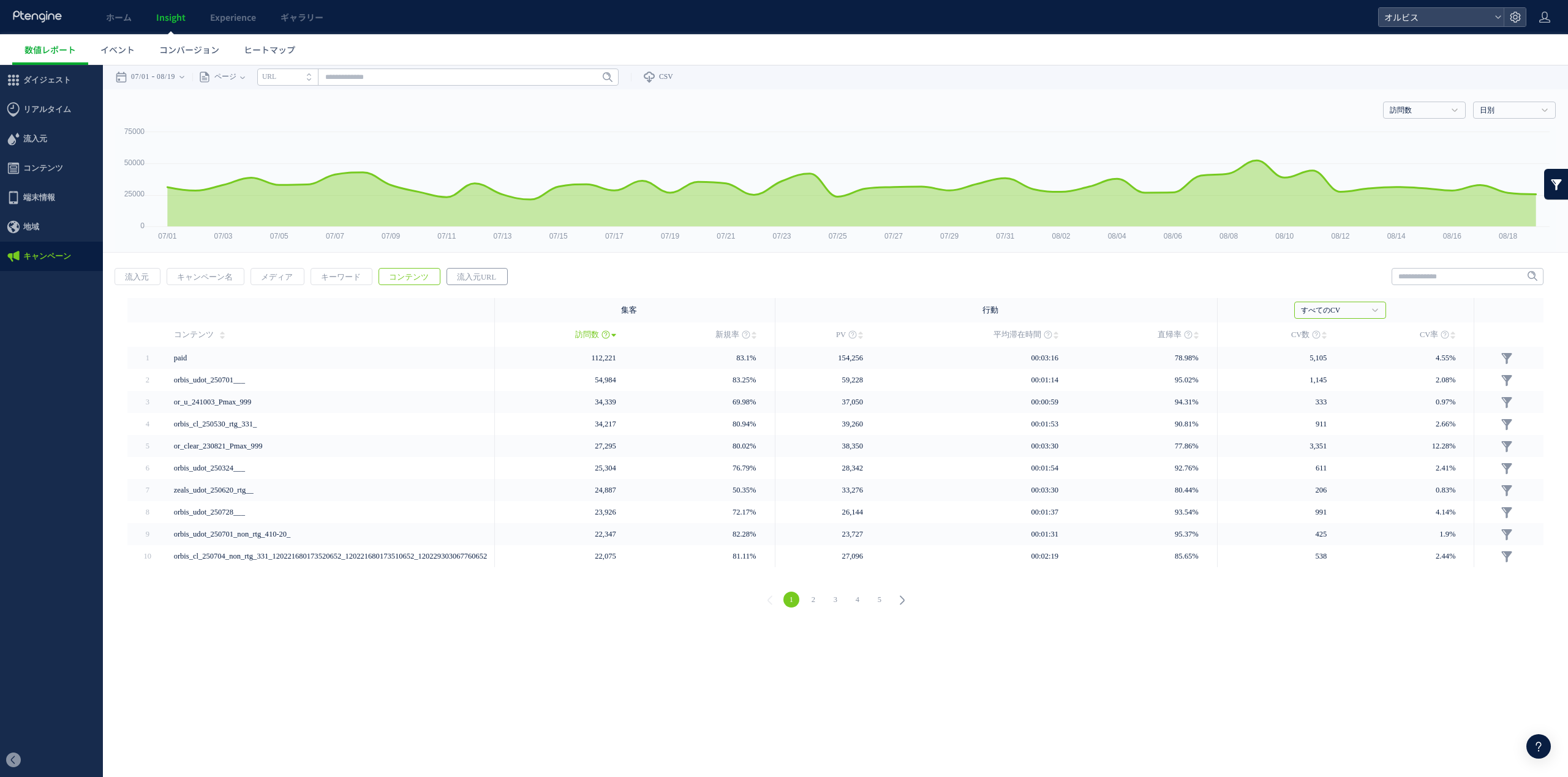
click at [474, 283] on span "流入元URL" at bounding box center [477, 278] width 59 height 17
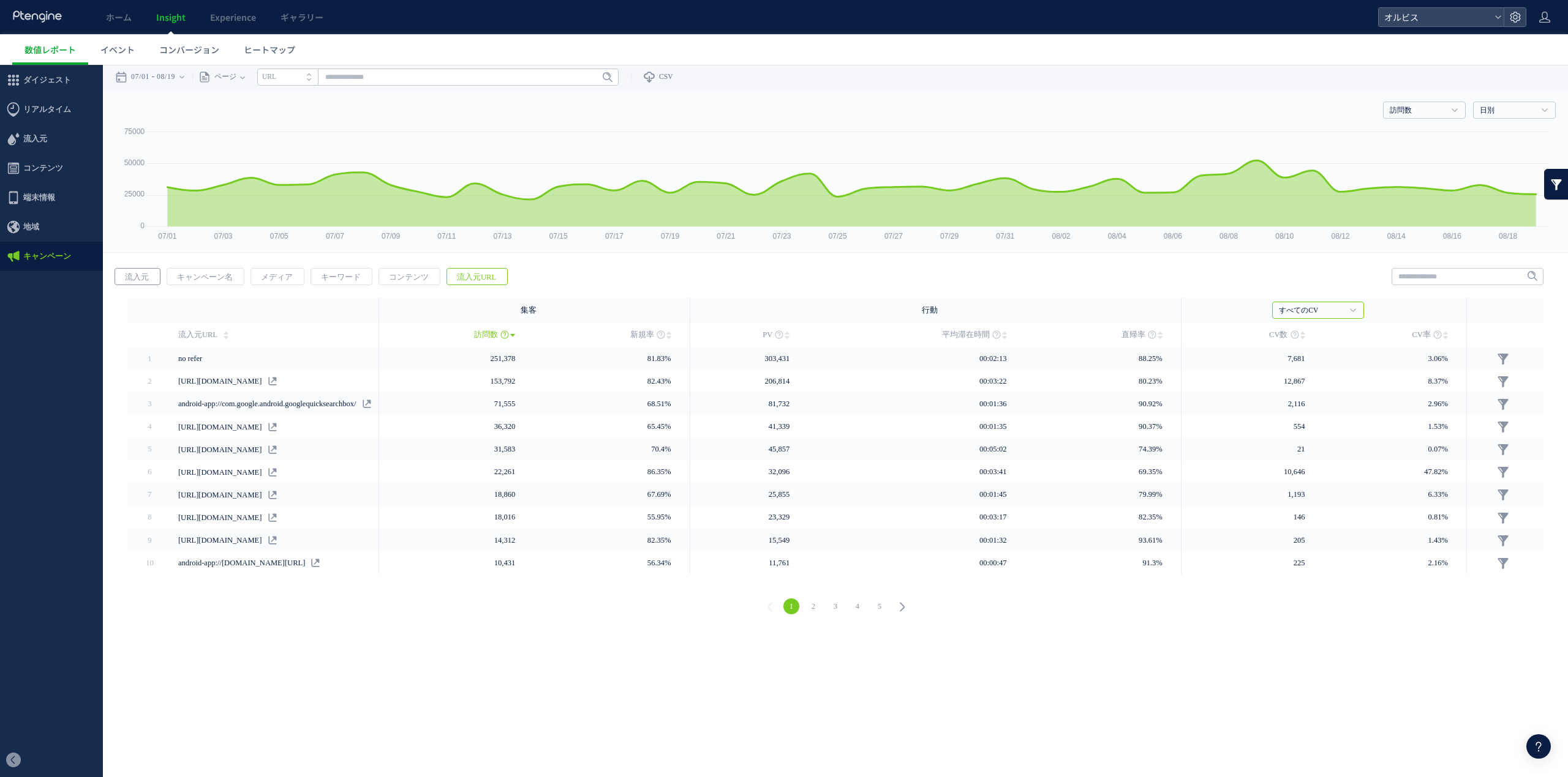
click at [127, 274] on span "流入元" at bounding box center [138, 278] width 44 height 17
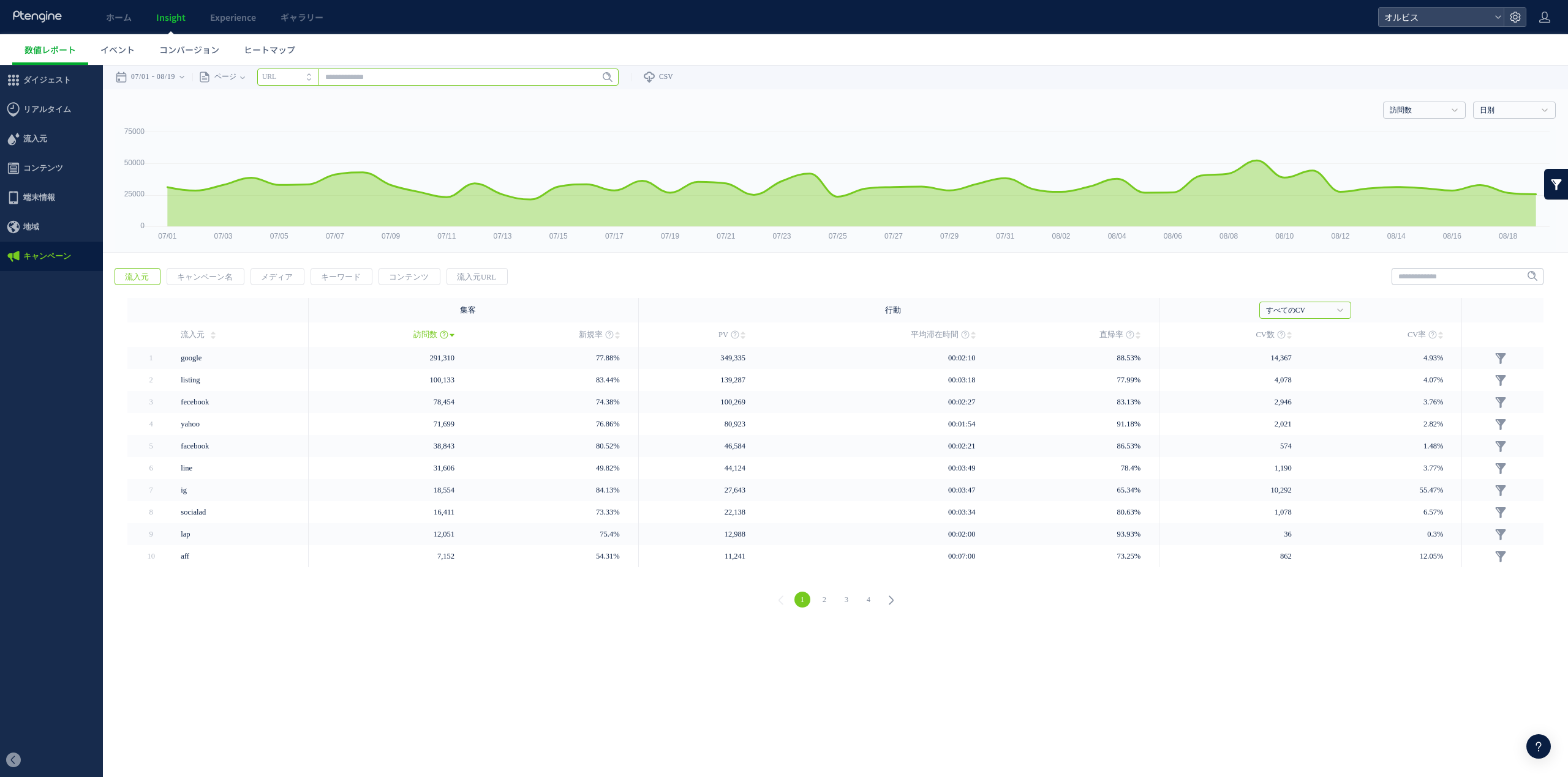
click at [454, 72] on input "text" at bounding box center [437, 77] width 361 height 17
paste input "**********"
click at [485, 83] on input "**********" at bounding box center [437, 77] width 361 height 17
drag, startPoint x: 625, startPoint y: 73, endPoint x: 601, endPoint y: 74, distance: 24.0
click at [619, 73] on div "**********" at bounding box center [437, 77] width 361 height 17
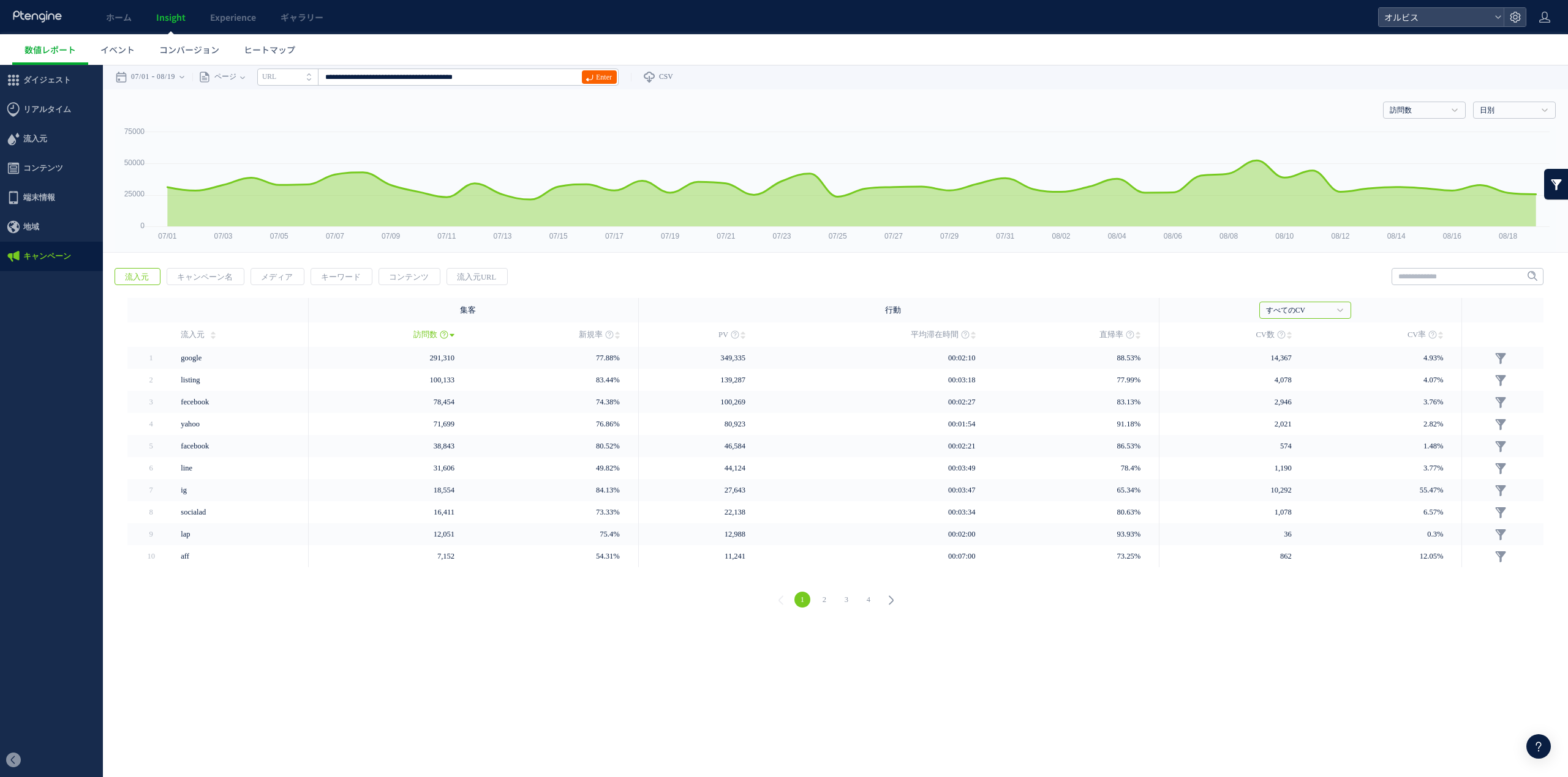
click at [601, 74] on span "Enter" at bounding box center [604, 77] width 16 height 13
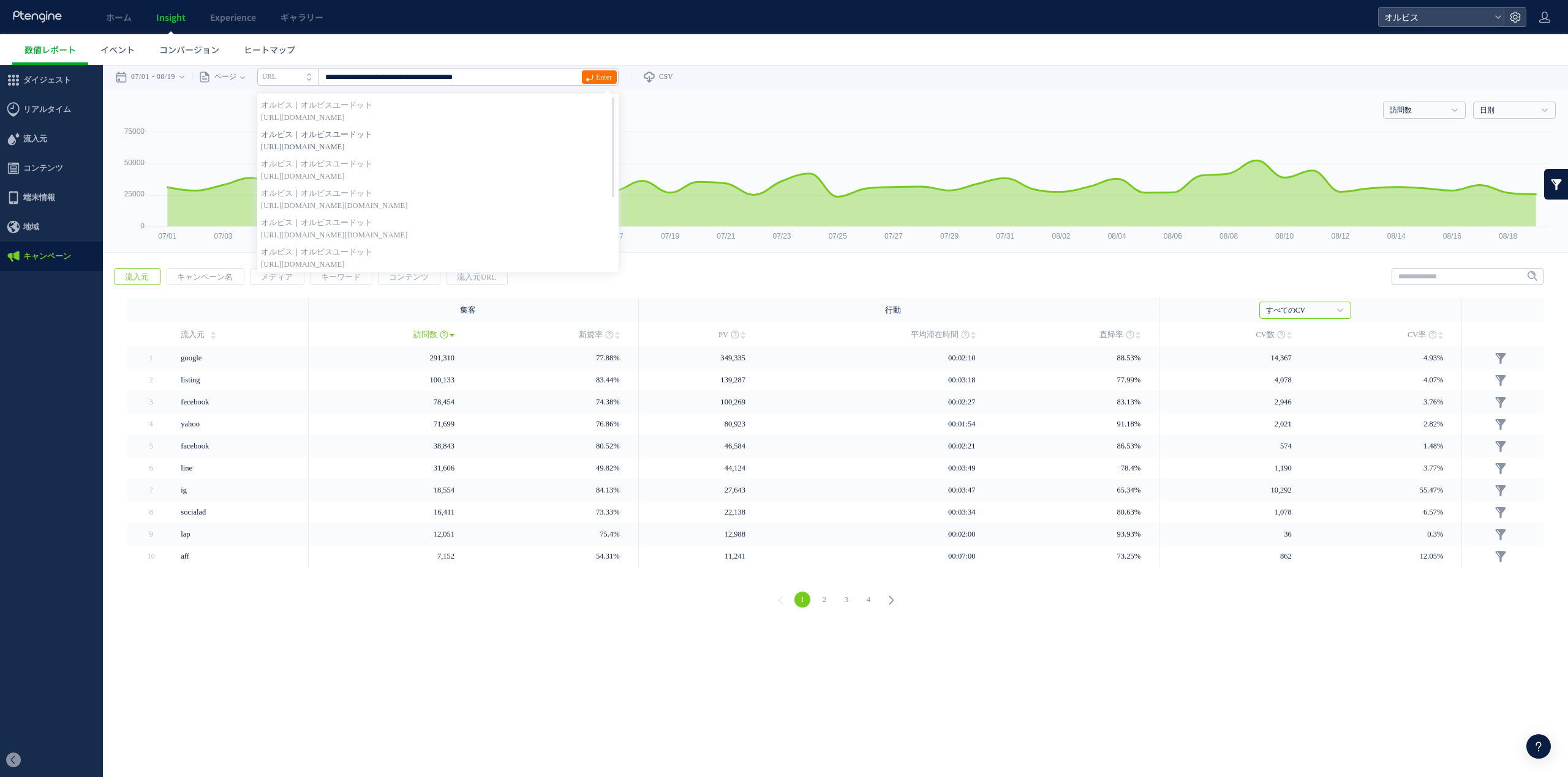
click at [521, 129] on strong "オルビス｜オルビスユードット" at bounding box center [437, 135] width 354 height 12
type input "**********"
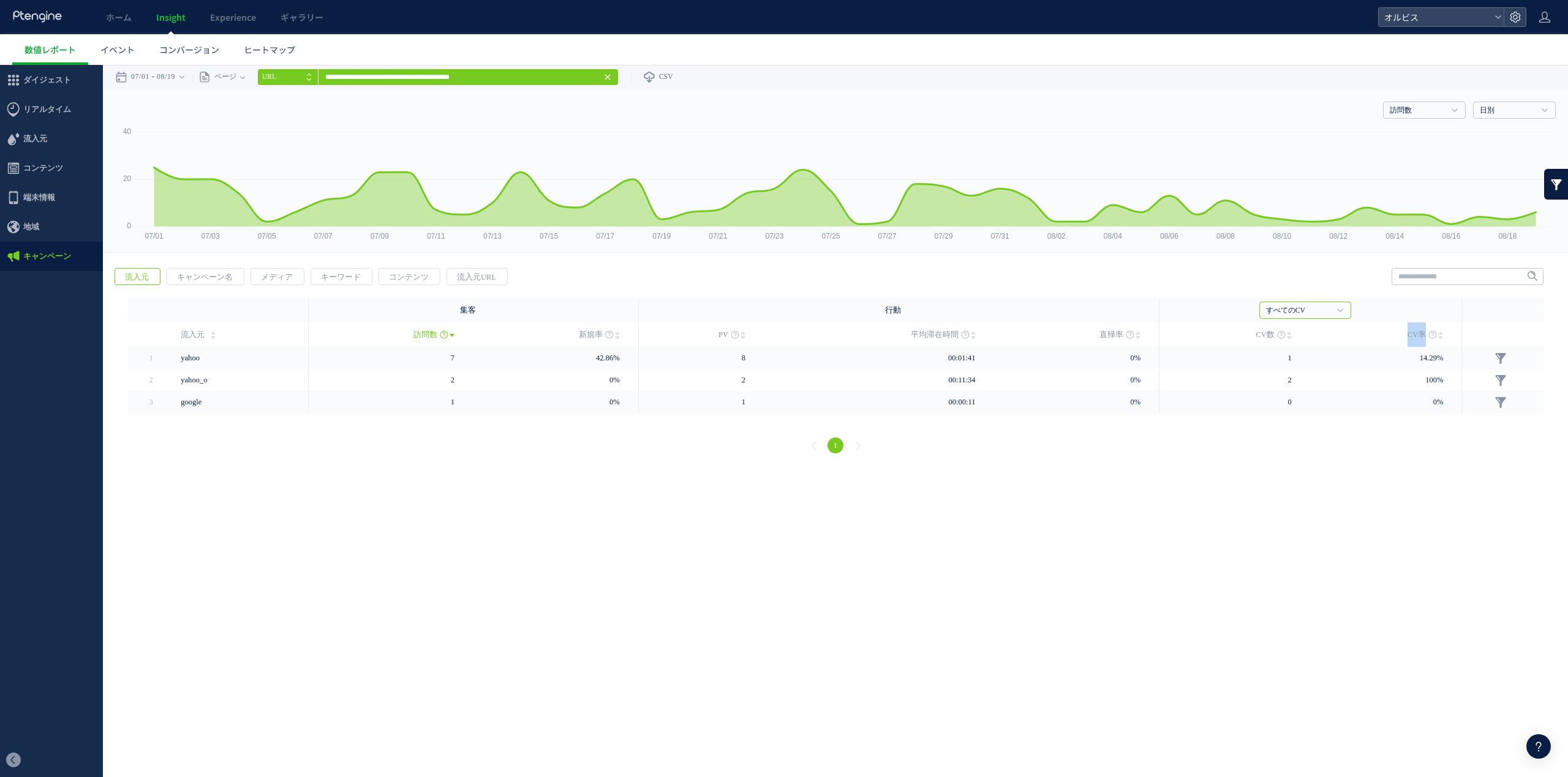
drag, startPoint x: 1444, startPoint y: 337, endPoint x: 1403, endPoint y: 335, distance: 41.0
click at [1403, 335] on td "CV率" at bounding box center [1387, 335] width 153 height 25
click at [1524, 470] on html ".cls-1 { fill-rule: evenodd; } .cls-1 { fill: #ececec; } .cls-2 { fill: #929292…" at bounding box center [784, 267] width 1568 height 405
click at [1539, 748] on use at bounding box center [1538, 747] width 6 height 10
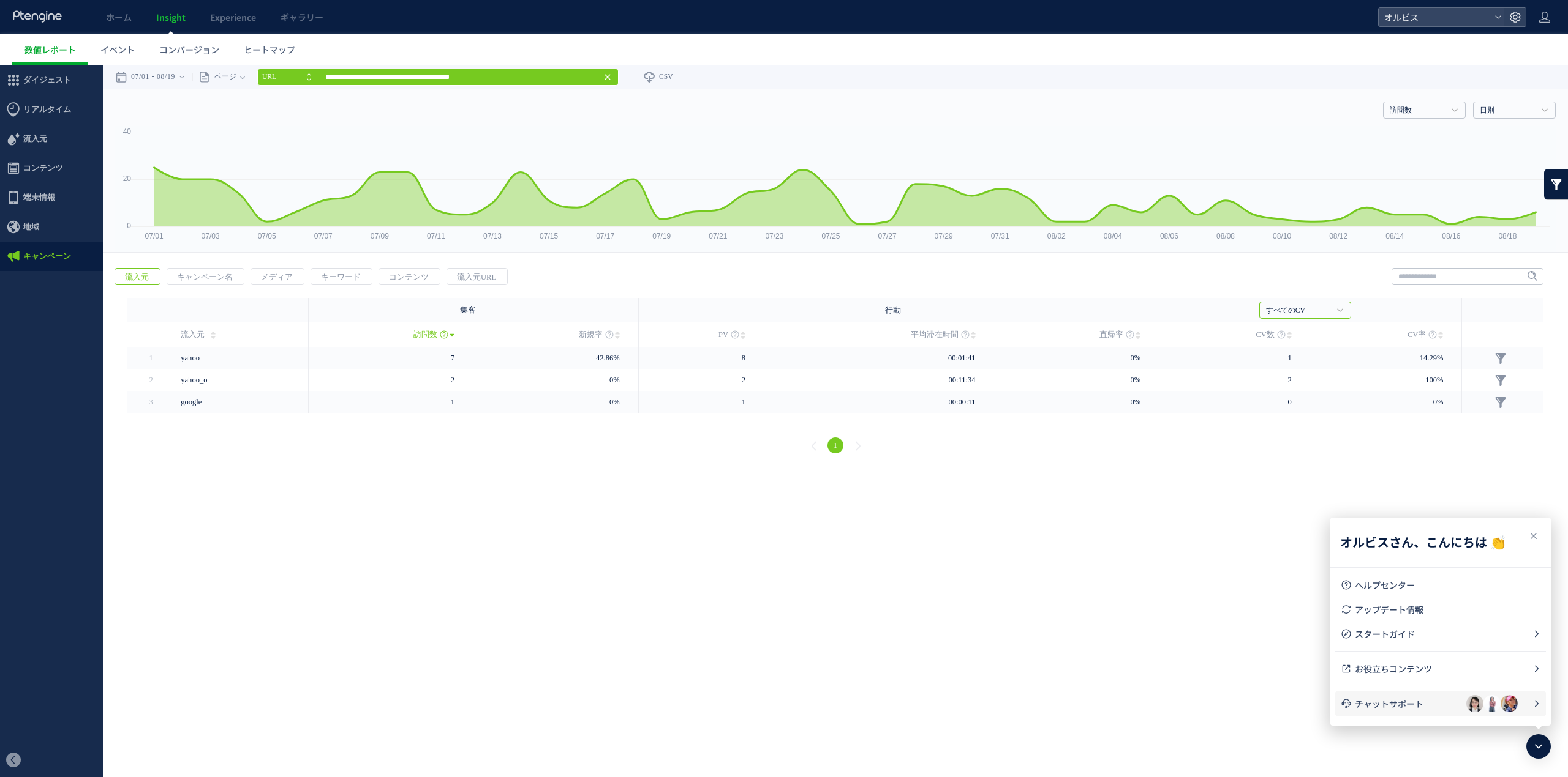
click at [1402, 696] on li "チャットサポート" at bounding box center [1440, 704] width 211 height 25
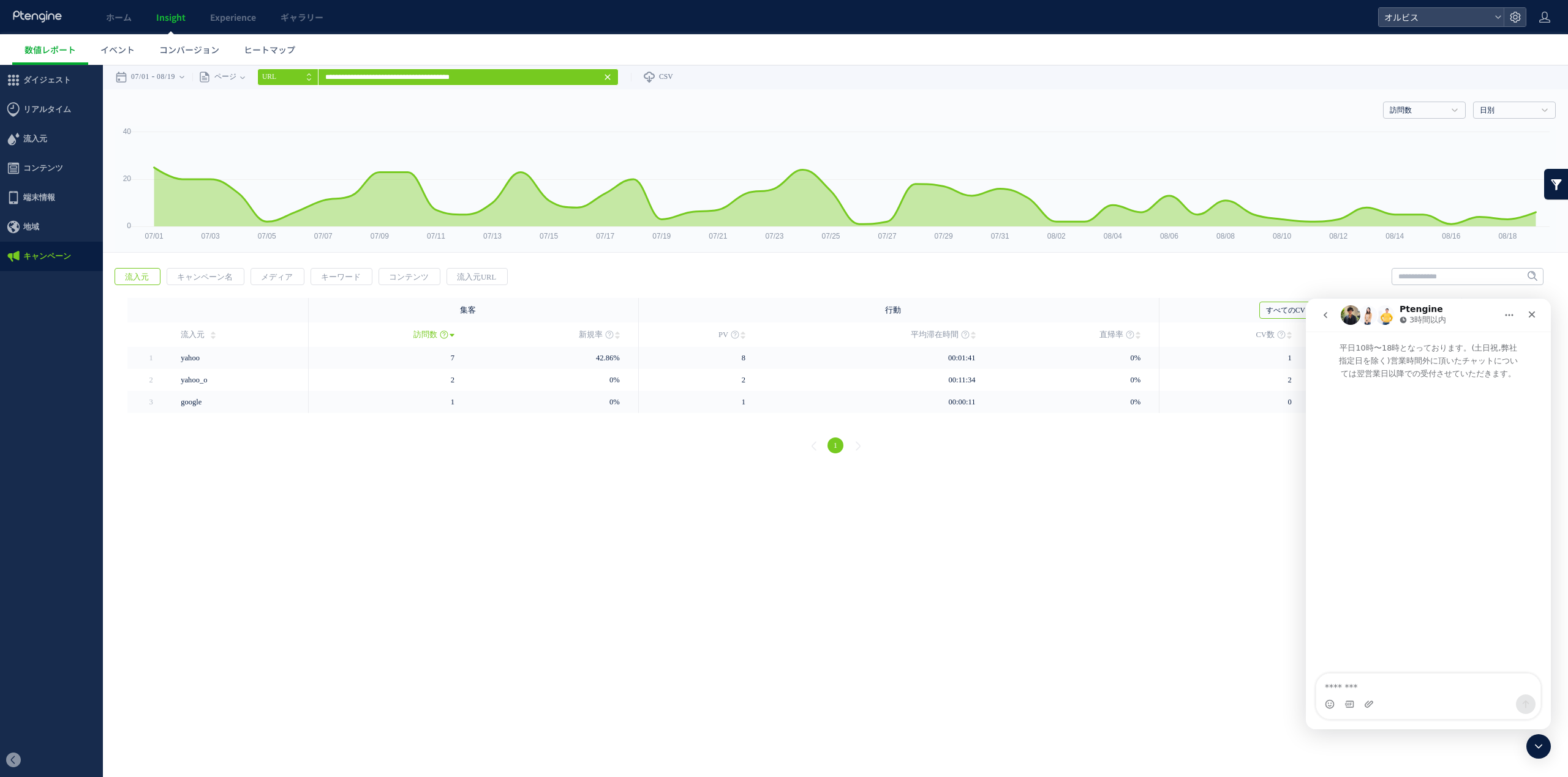
click at [1322, 310] on icon "go back" at bounding box center [1325, 315] width 10 height 10
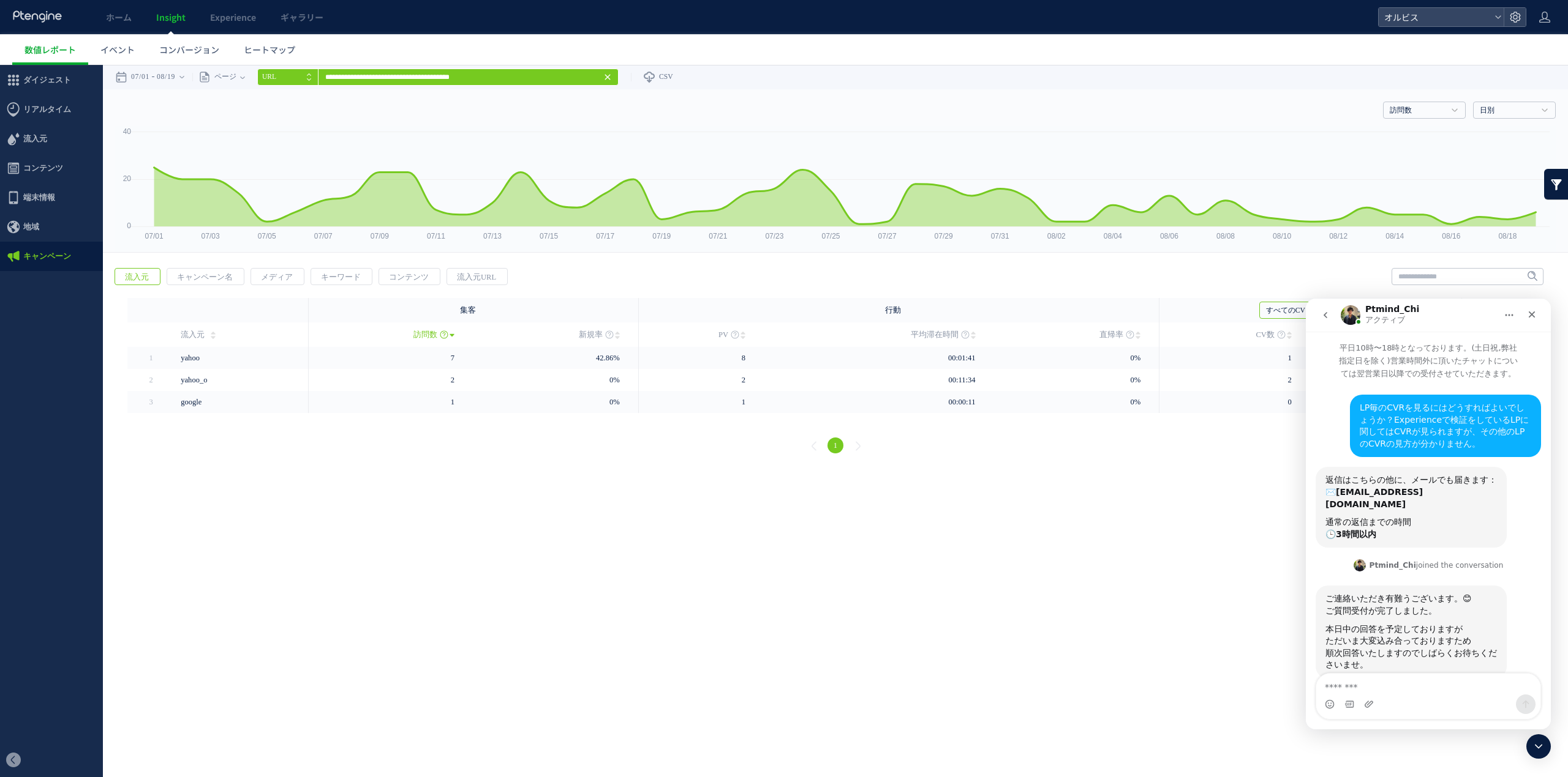
scroll to position [18, 0]
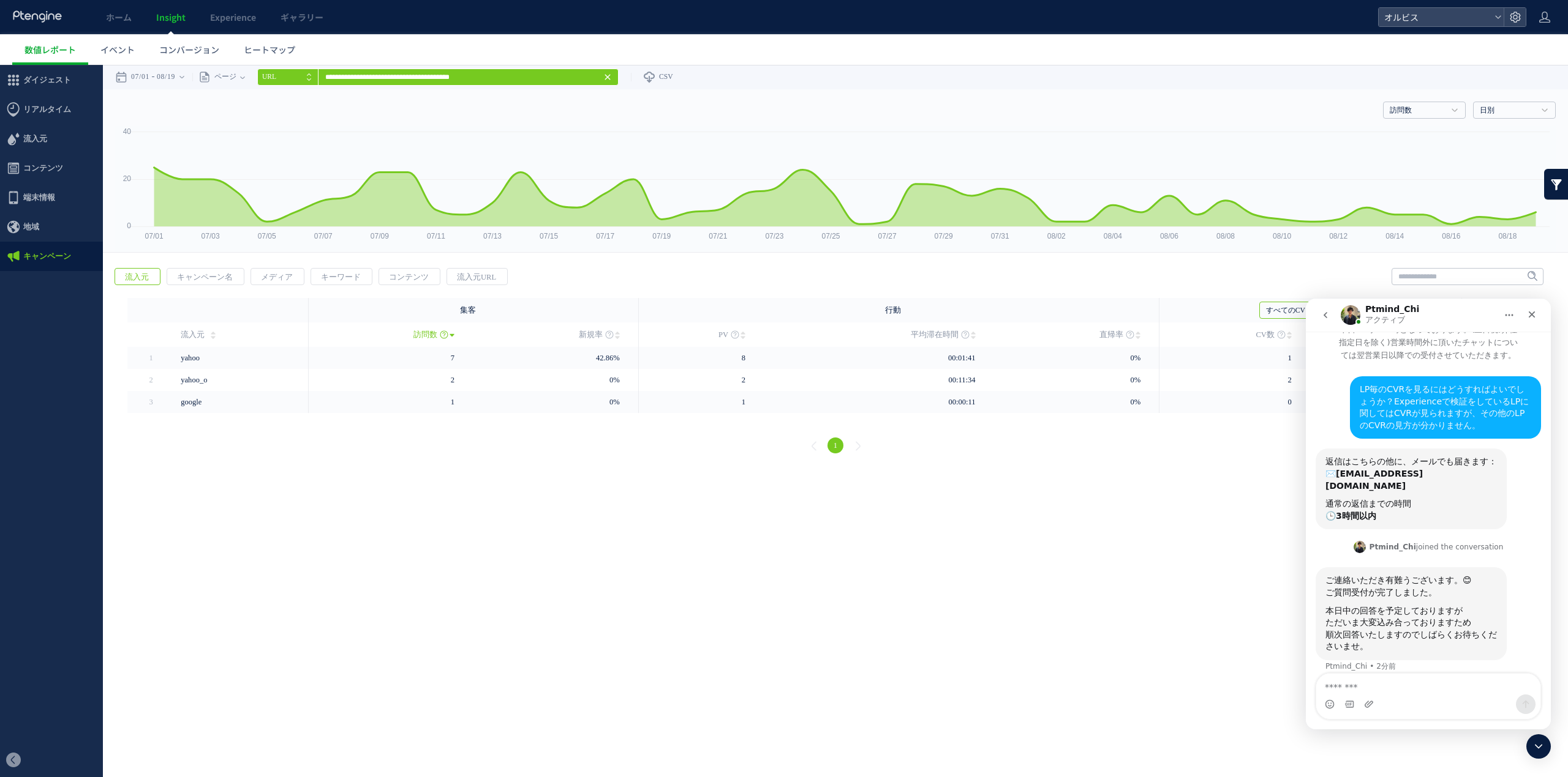
click at [1417, 683] on textarea "メッセージ..." at bounding box center [1428, 684] width 224 height 21
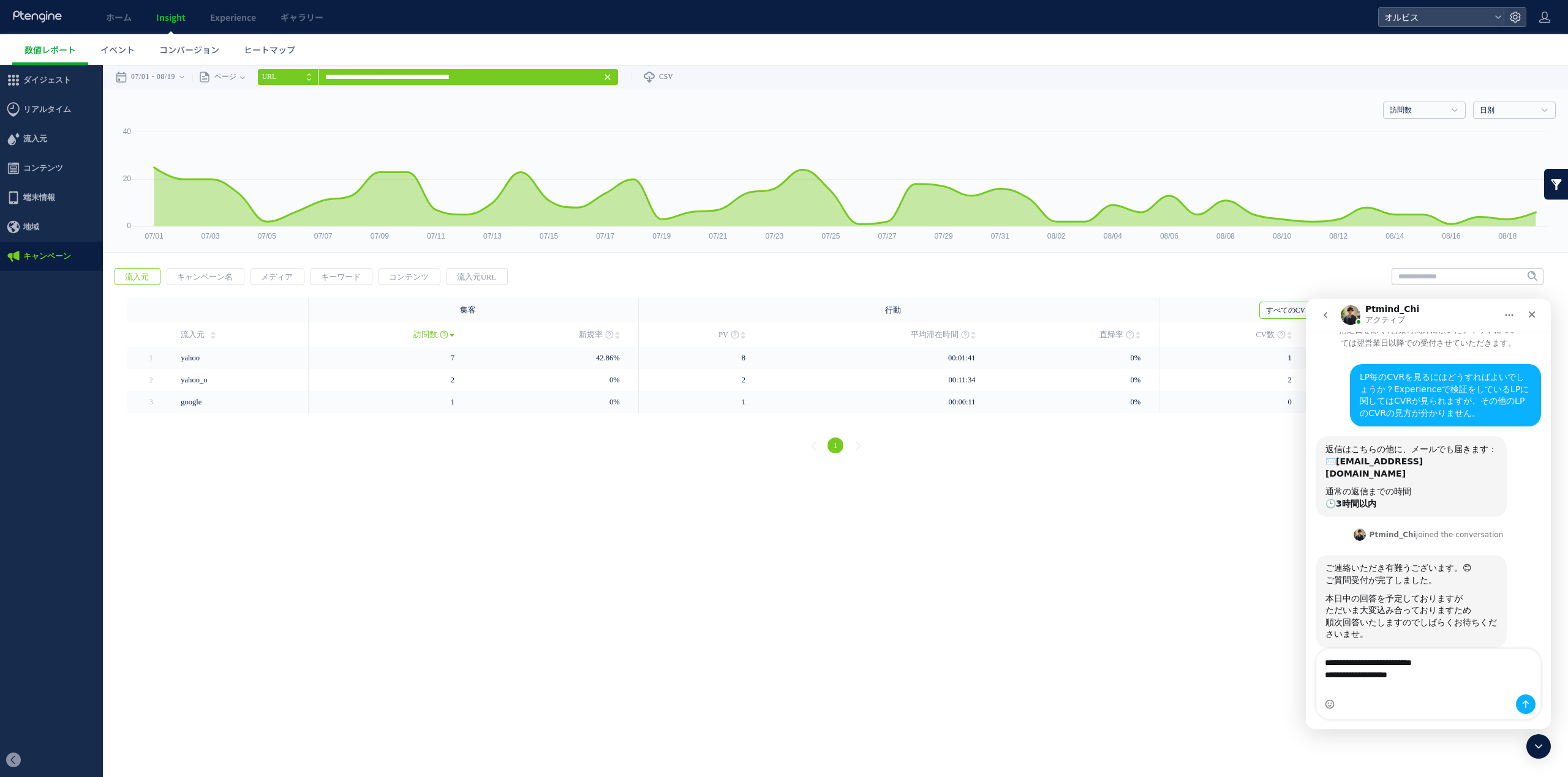
type textarea "**********"
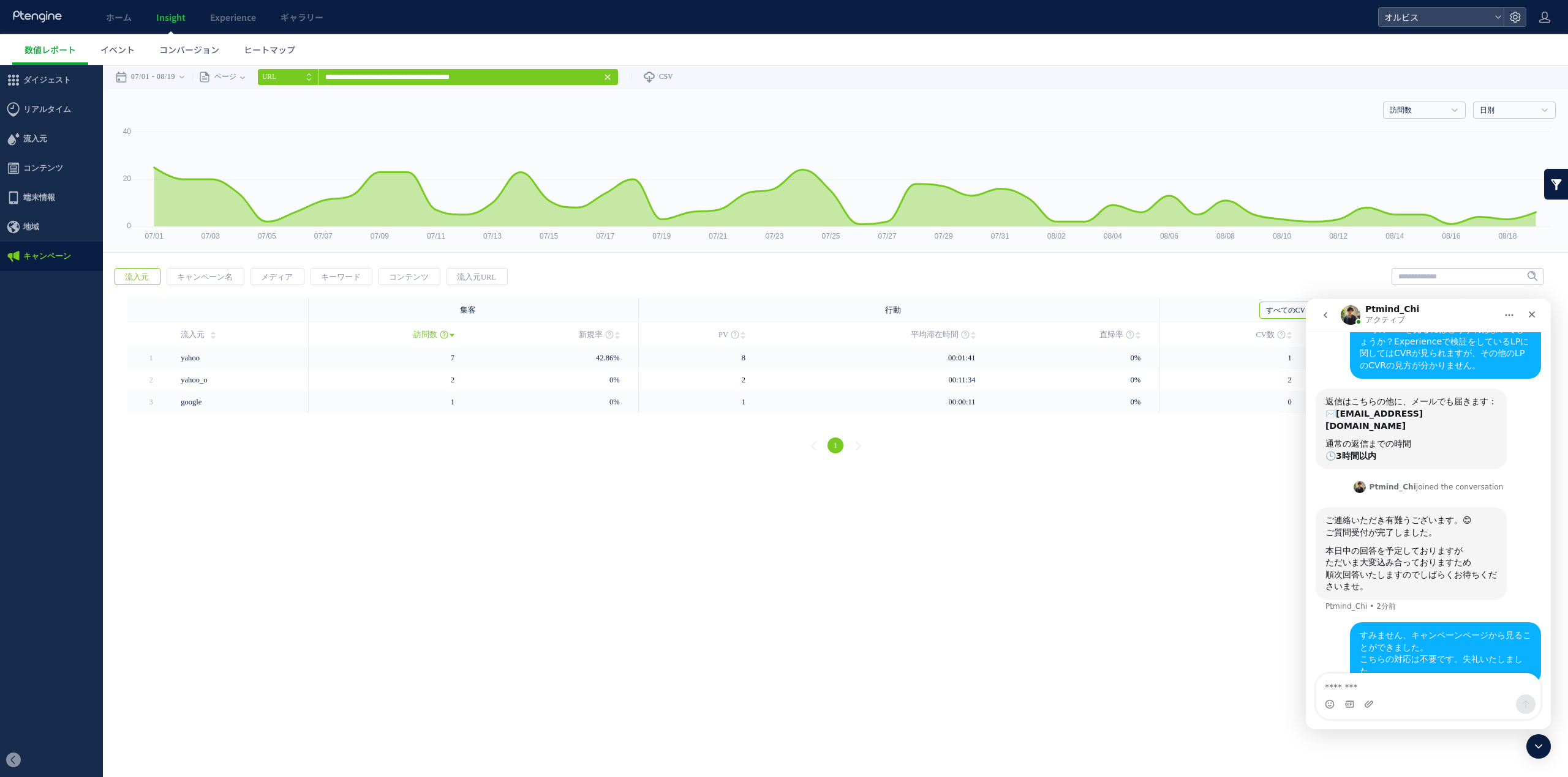
scroll to position [79, 0]
click at [938, 470] on html ".cls-1 { fill-rule: evenodd; } .cls-1 { fill: #ececec; } .cls-2 { fill: #929292…" at bounding box center [784, 267] width 1568 height 405
click at [1536, 312] on icon "クローズ" at bounding box center [1532, 315] width 10 height 10
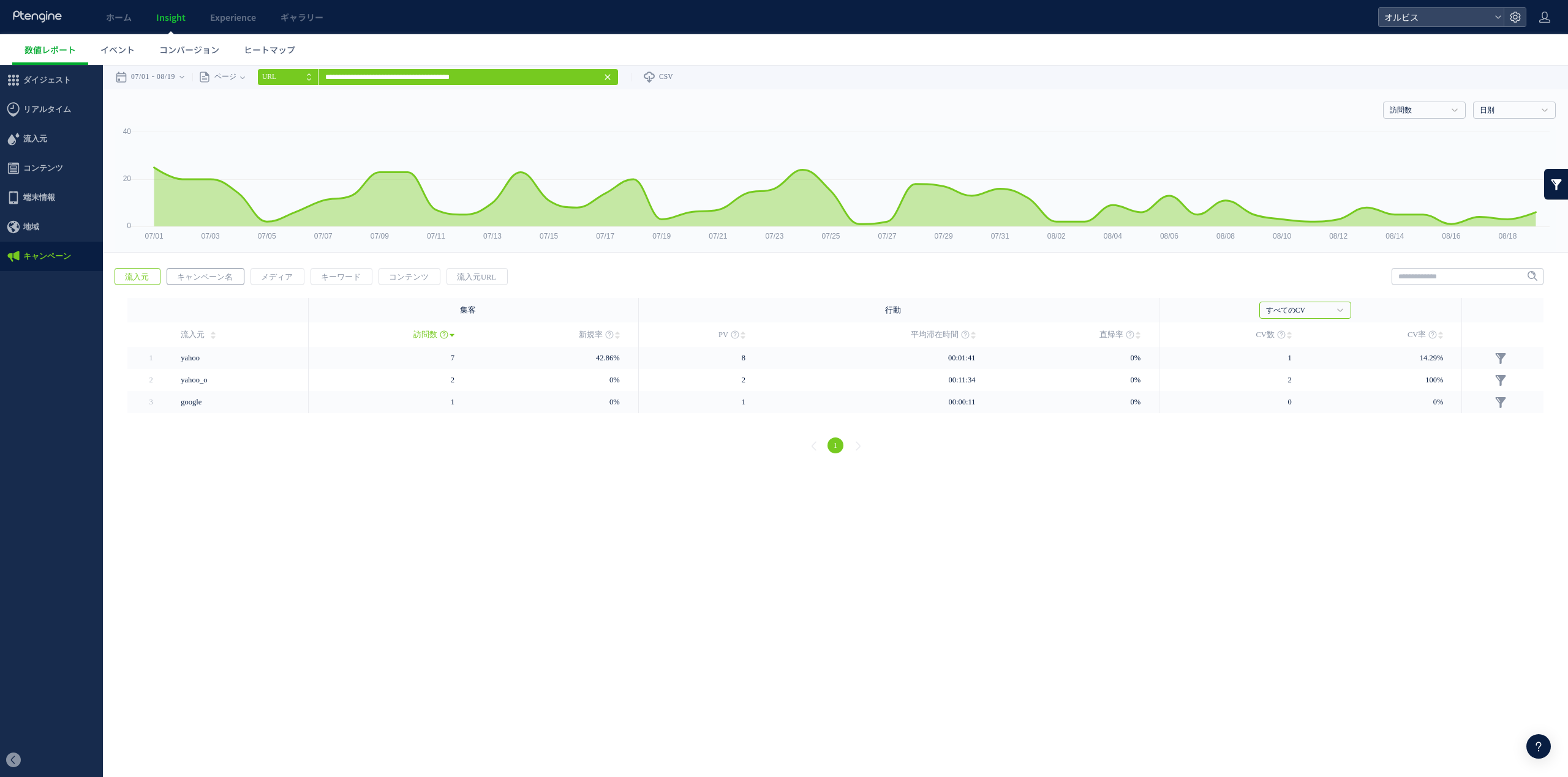
click at [213, 280] on span "キャンペーン名" at bounding box center [204, 278] width 75 height 17
click at [291, 275] on span "メディア" at bounding box center [277, 278] width 52 height 17
click at [388, 278] on span "コンテンツ" at bounding box center [409, 278] width 59 height 17
click at [486, 275] on span "流入元URL" at bounding box center [477, 278] width 59 height 17
click at [397, 272] on span "コンテンツ" at bounding box center [409, 278] width 59 height 17
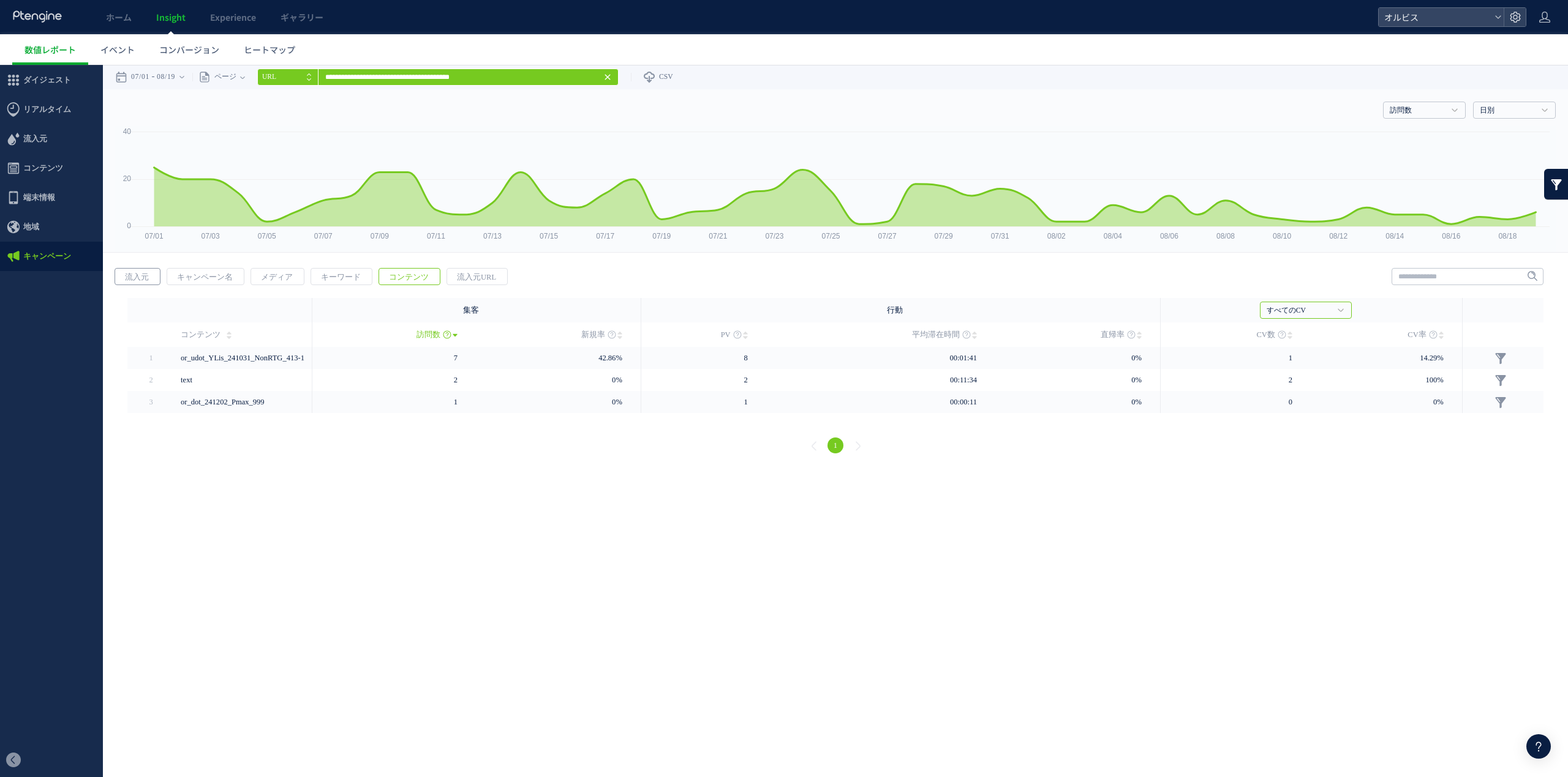
click at [144, 272] on span "流入元" at bounding box center [138, 278] width 44 height 17
click at [285, 260] on div "戻る 流入元 キャンペーン名 メディア キーワード PV" at bounding box center [836, 363] width 1465 height 214
click at [307, 265] on div "戻る 流入元 キャンペーン名 メディア キーワード PV" at bounding box center [836, 363] width 1465 height 214
click at [273, 281] on span "メディア" at bounding box center [277, 278] width 52 height 17
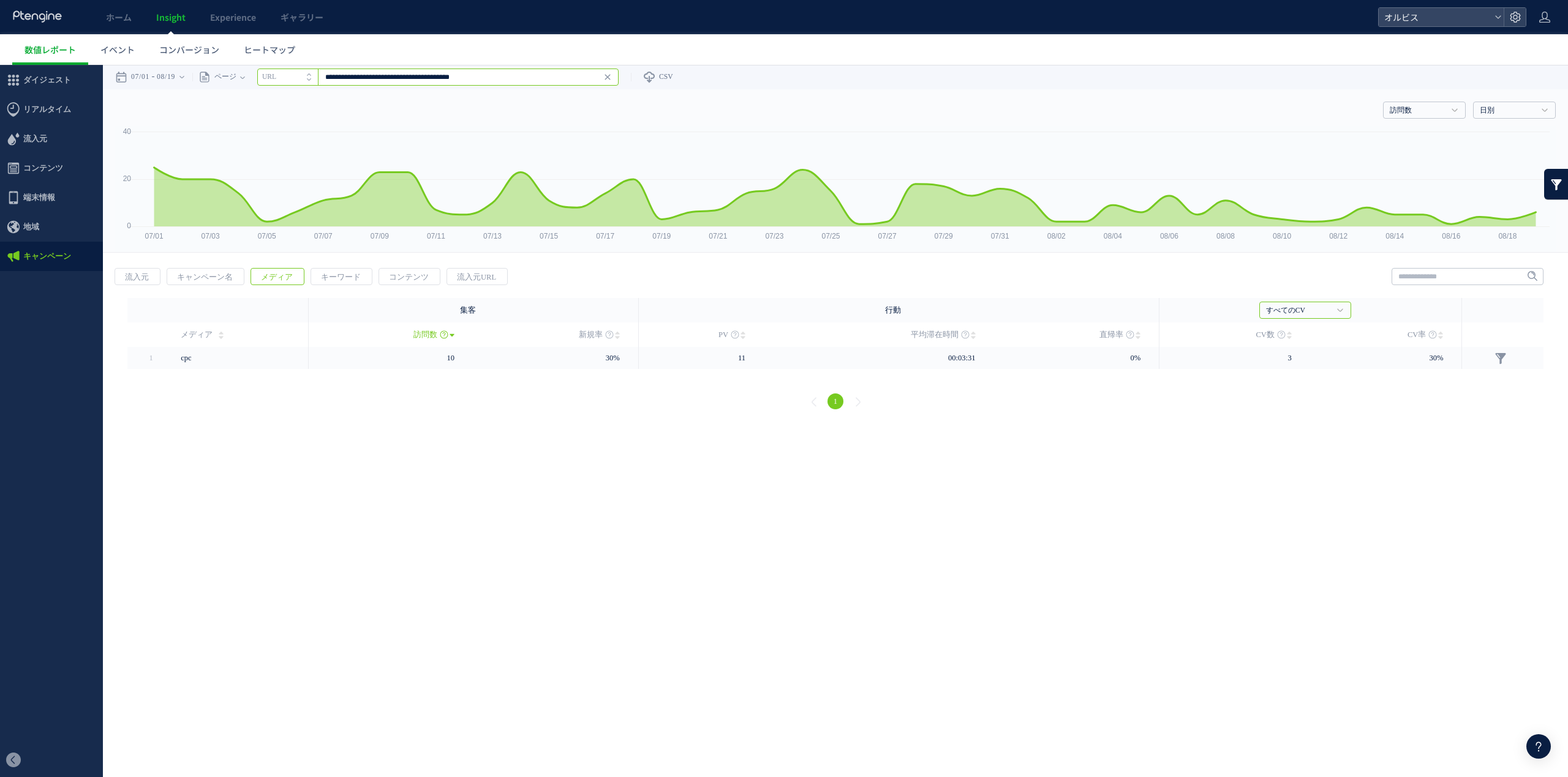
click at [515, 79] on input "**********" at bounding box center [437, 77] width 361 height 17
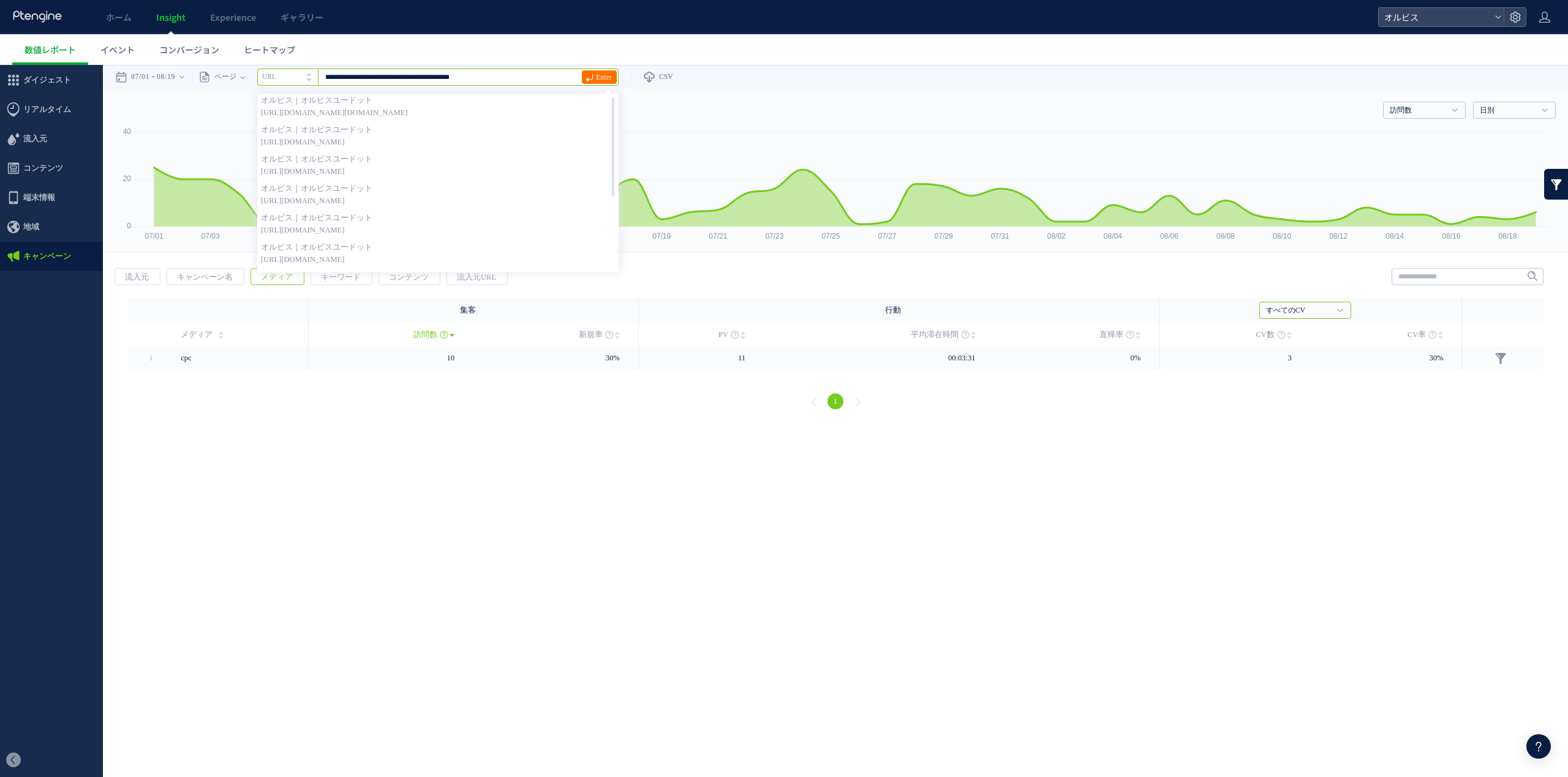
scroll to position [0, 0]
click at [417, 141] on span "https://pr.orbis.co.jp/cosmetics/udot/100" at bounding box center [437, 147] width 354 height 12
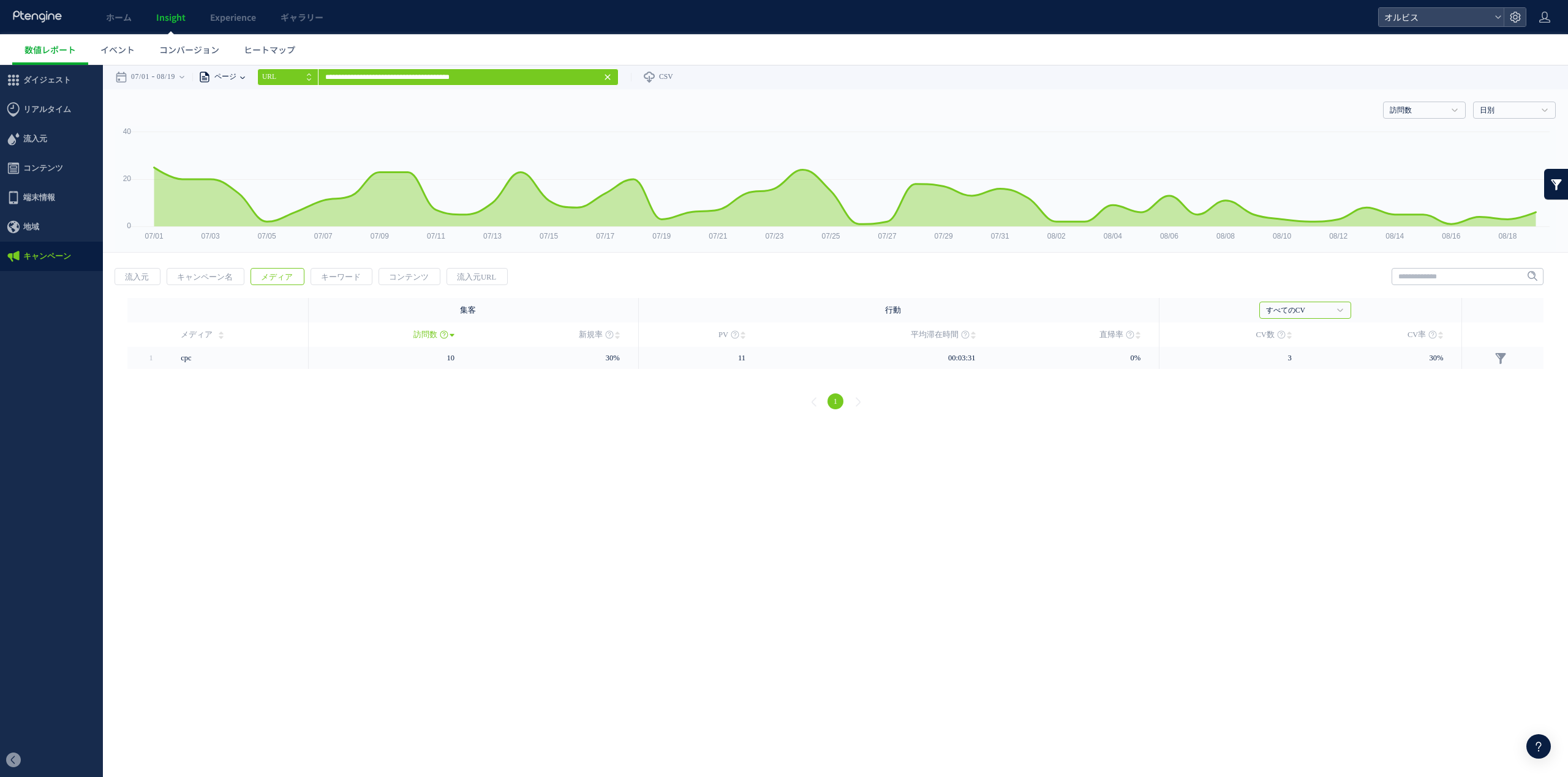
click at [233, 76] on span "ページ" at bounding box center [223, 77] width 26 height 25
click at [263, 137] on li "パラメーター除去後" at bounding box center [242, 140] width 72 height 16
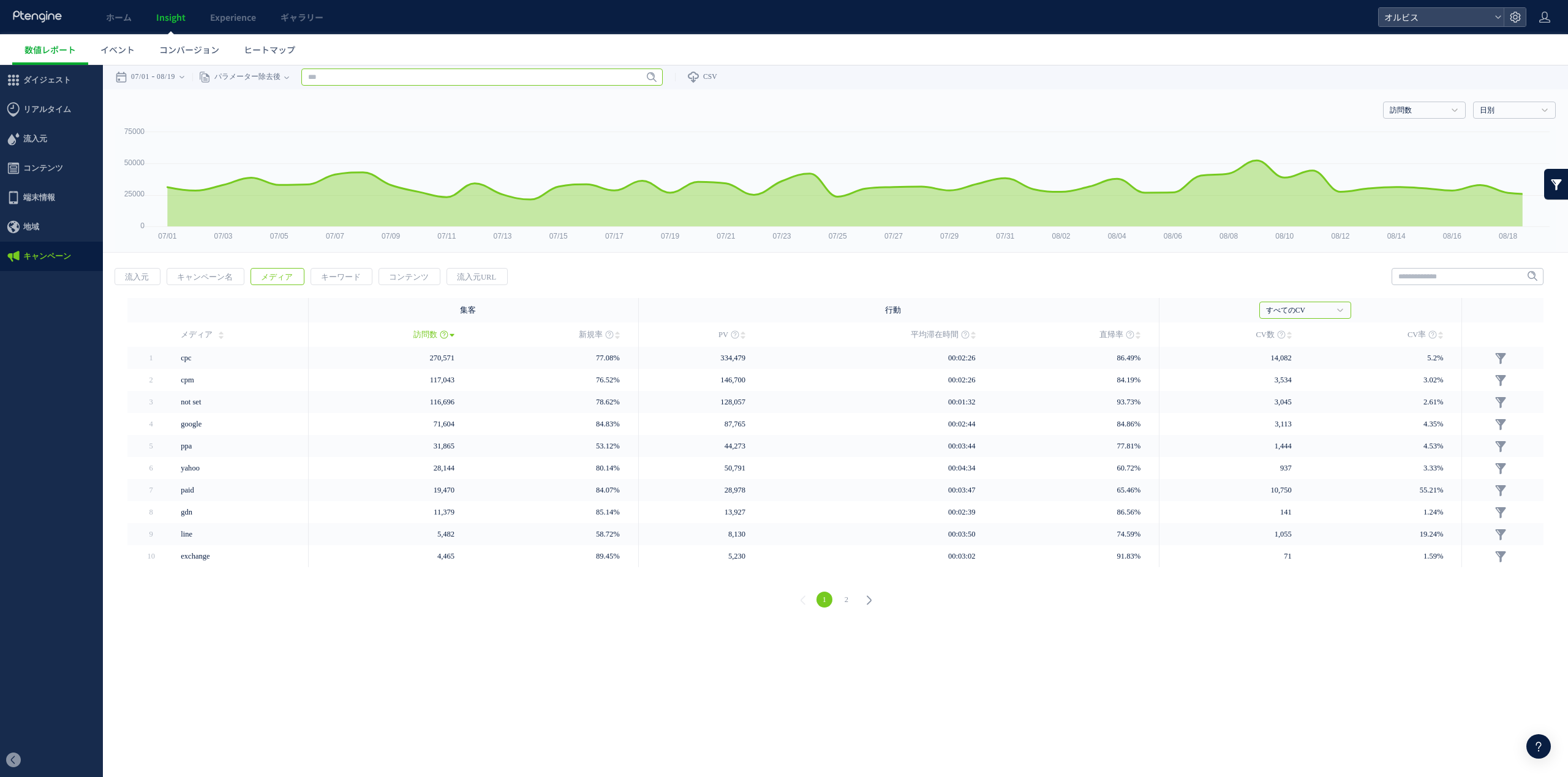
click at [412, 78] on input "text" at bounding box center [482, 77] width 361 height 17
paste input "**********"
click at [483, 120] on span "https://pr.orbis.co.jp/cosmetics/udot/100" at bounding box center [481, 117] width 354 height 12
type input "**********"
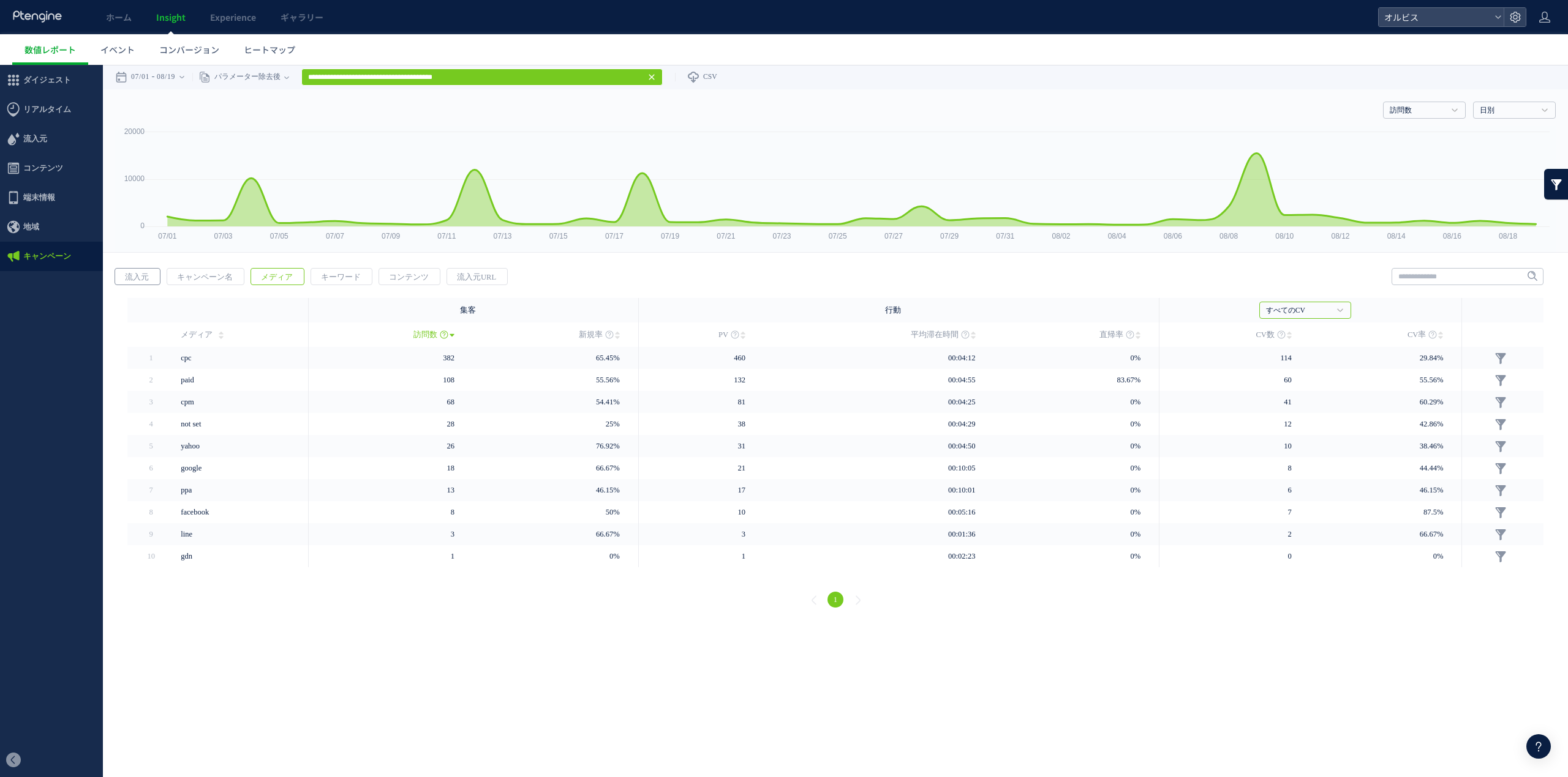
click at [131, 283] on span "流入元" at bounding box center [138, 278] width 44 height 17
click at [204, 277] on span "キャンペーン名" at bounding box center [204, 278] width 75 height 17
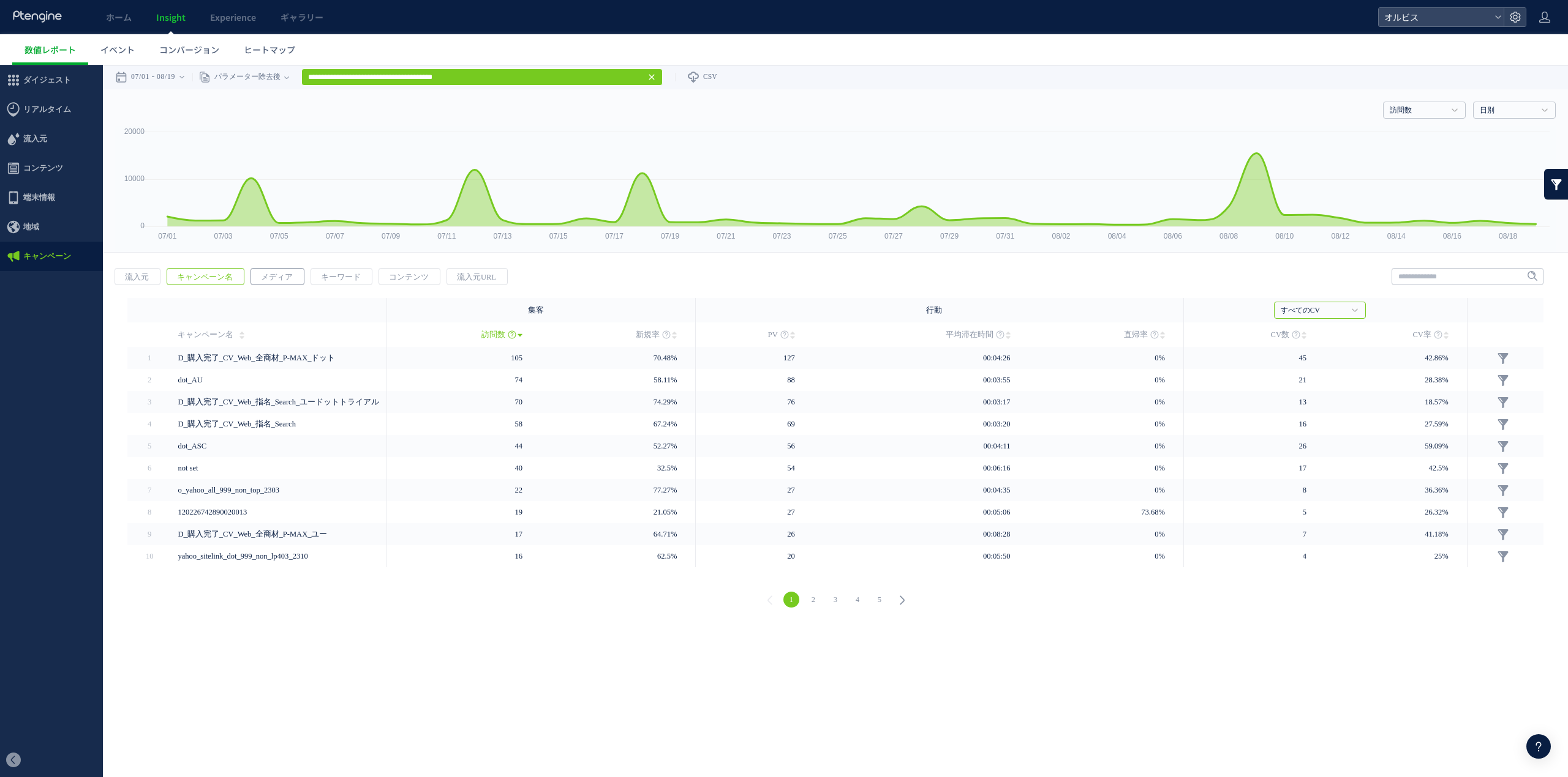
click at [259, 277] on span "メディア" at bounding box center [277, 278] width 52 height 17
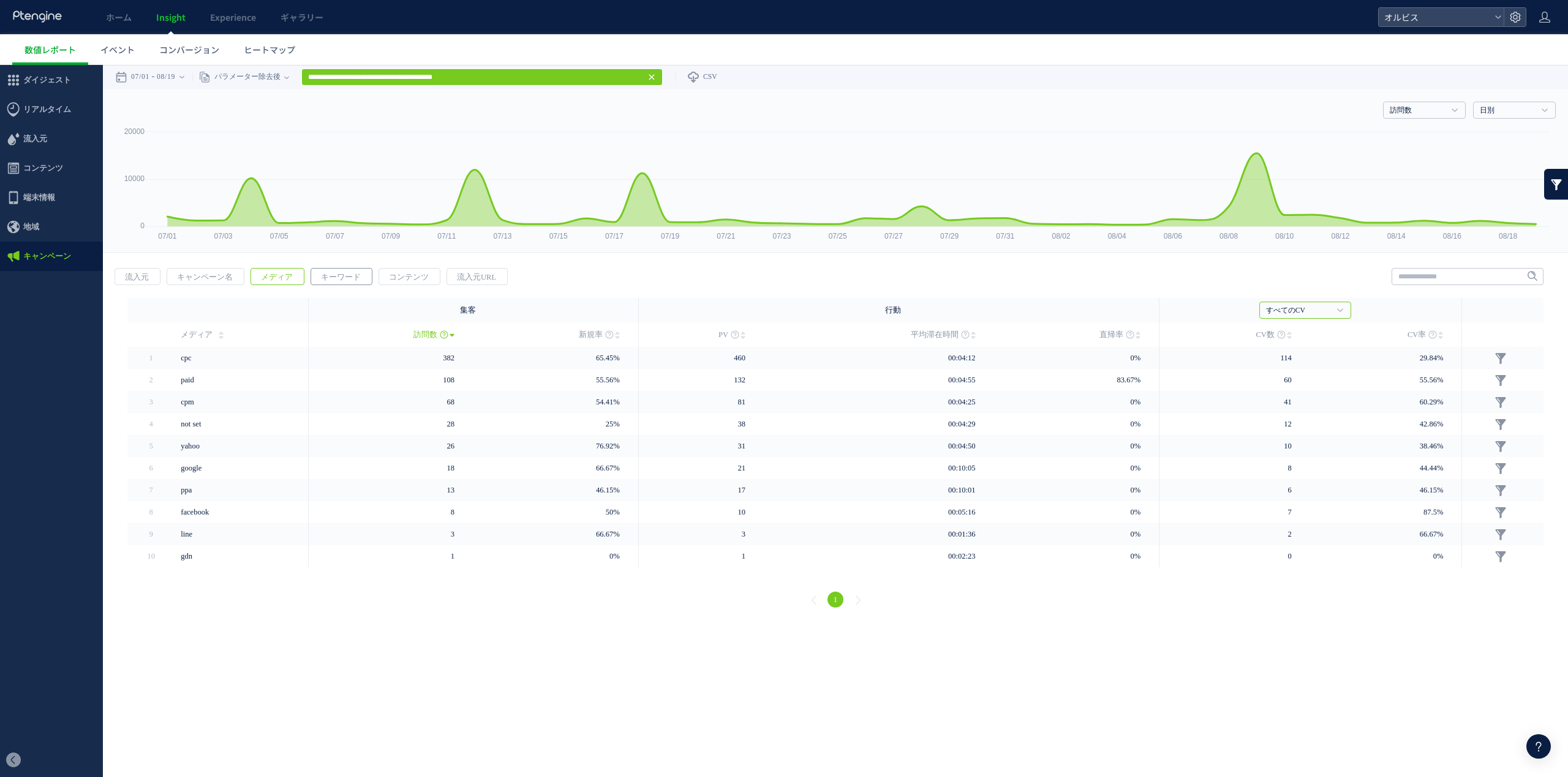
click at [331, 270] on span "キーワード" at bounding box center [341, 278] width 59 height 17
click at [413, 273] on span "コンテンツ" at bounding box center [409, 278] width 59 height 17
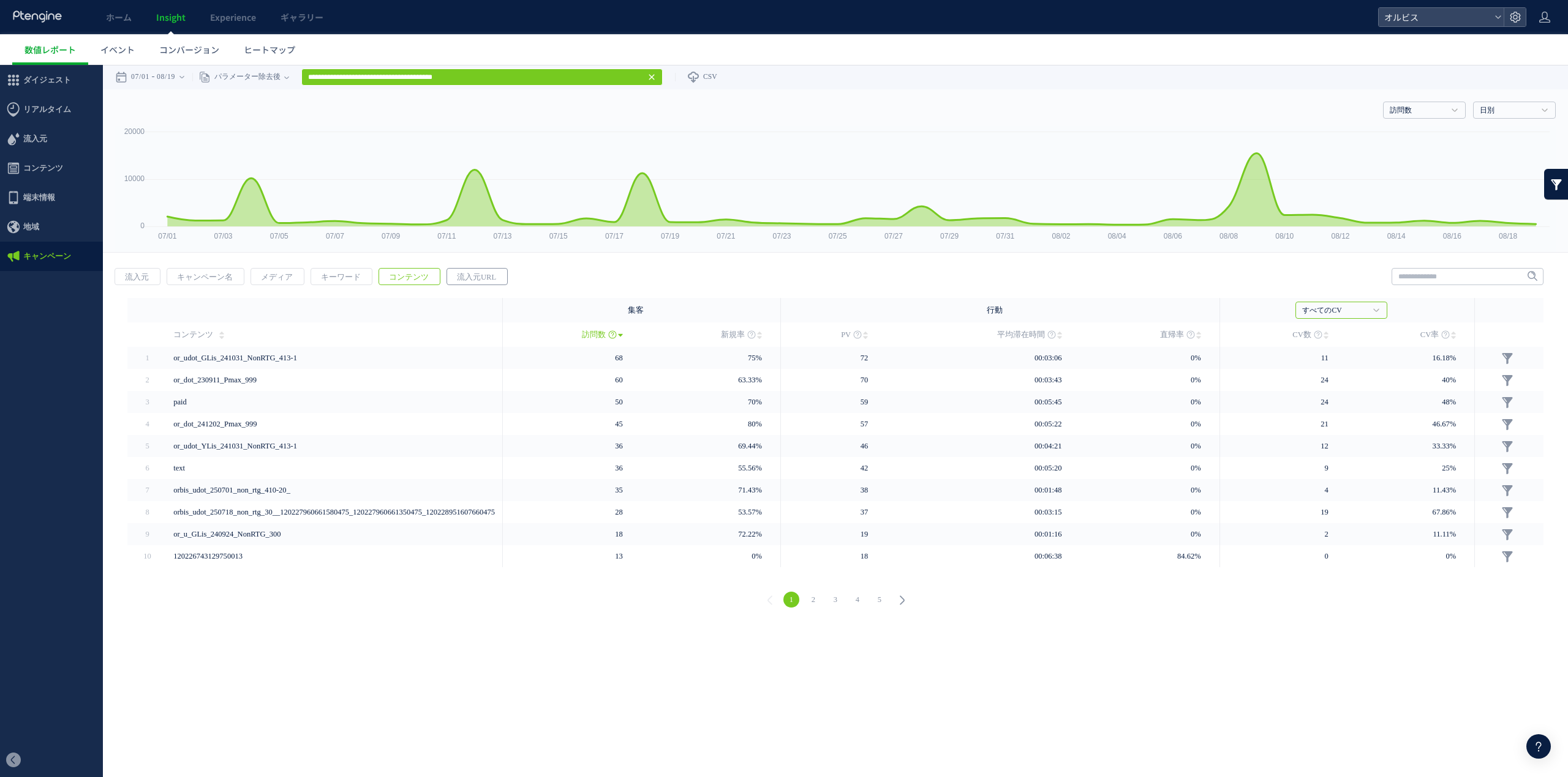
click at [478, 272] on span "流入元URL" at bounding box center [477, 278] width 59 height 17
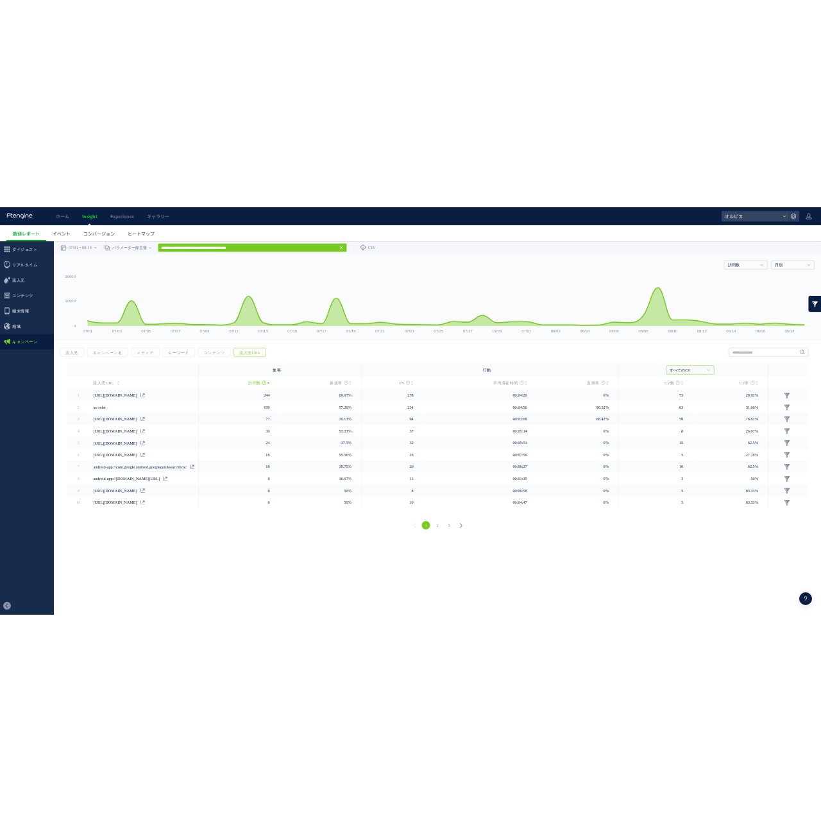
scroll to position [83, 0]
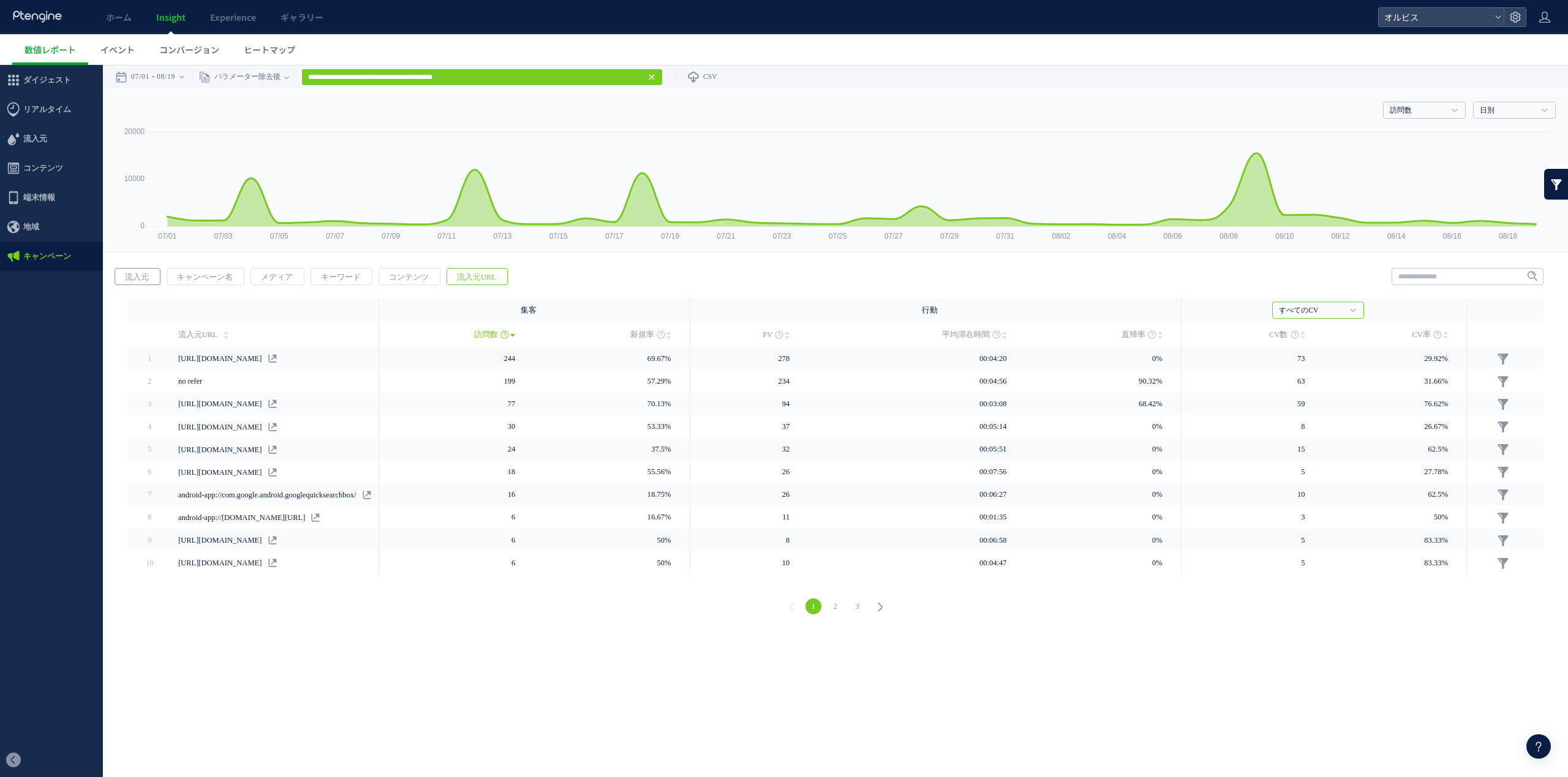
click at [150, 275] on span "流入元" at bounding box center [138, 278] width 44 height 17
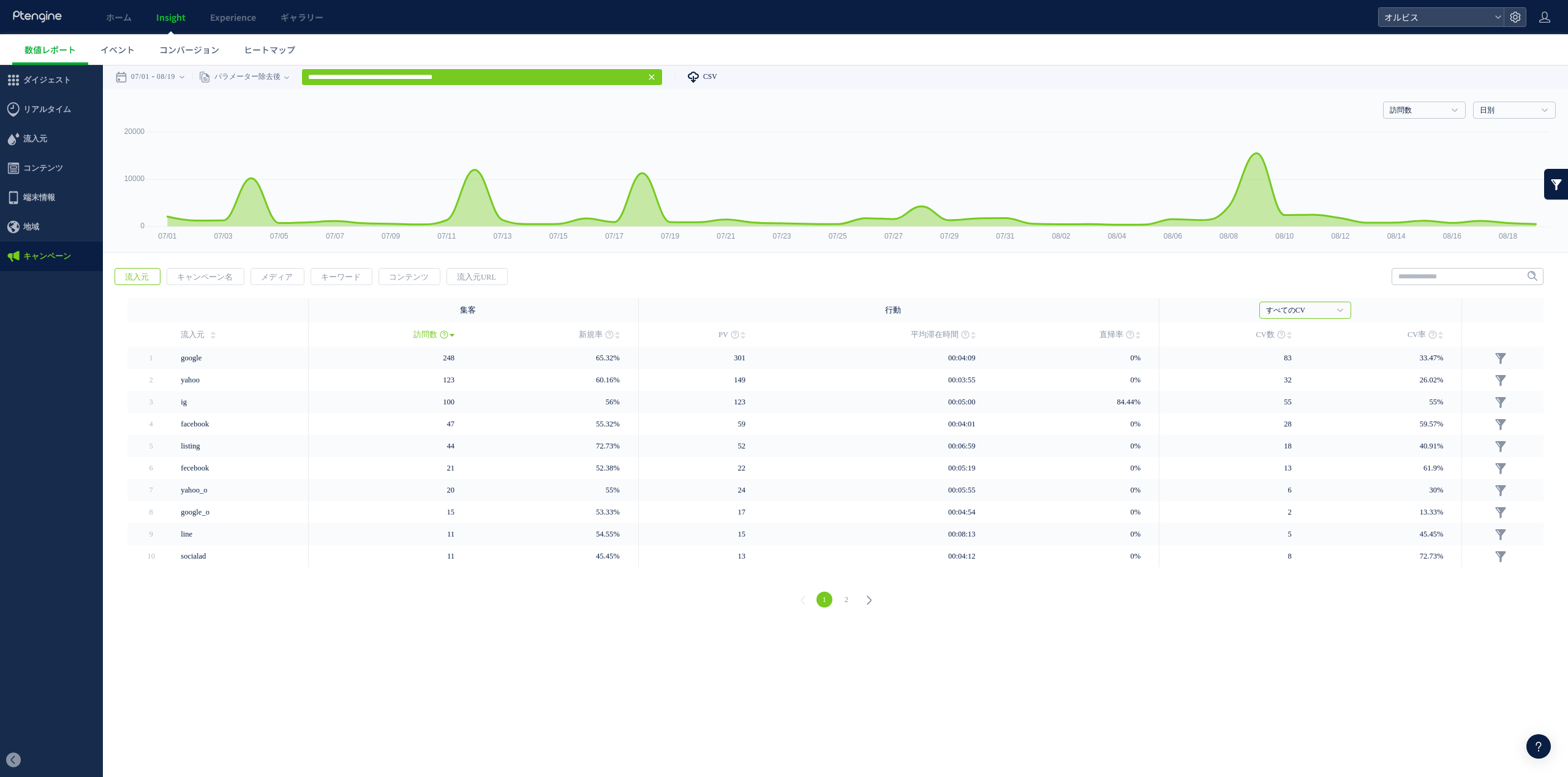
click at [717, 74] on span "CSV" at bounding box center [710, 76] width 14 height 8
type input "**********"
type input "**"
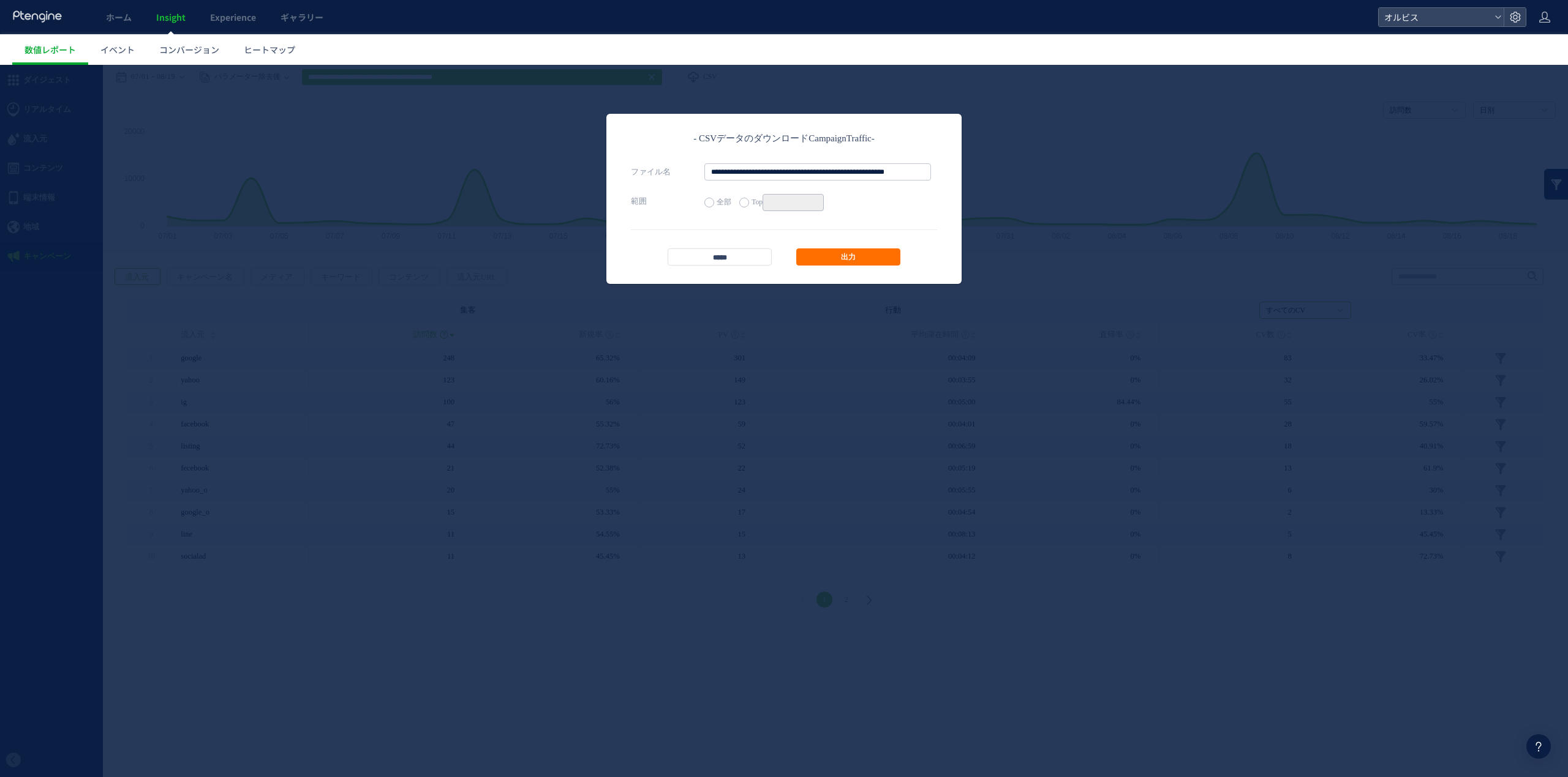
click at [821, 246] on footer "***** 出力" at bounding box center [784, 247] width 307 height 36
click at [823, 254] on link "出力" at bounding box center [848, 257] width 104 height 17
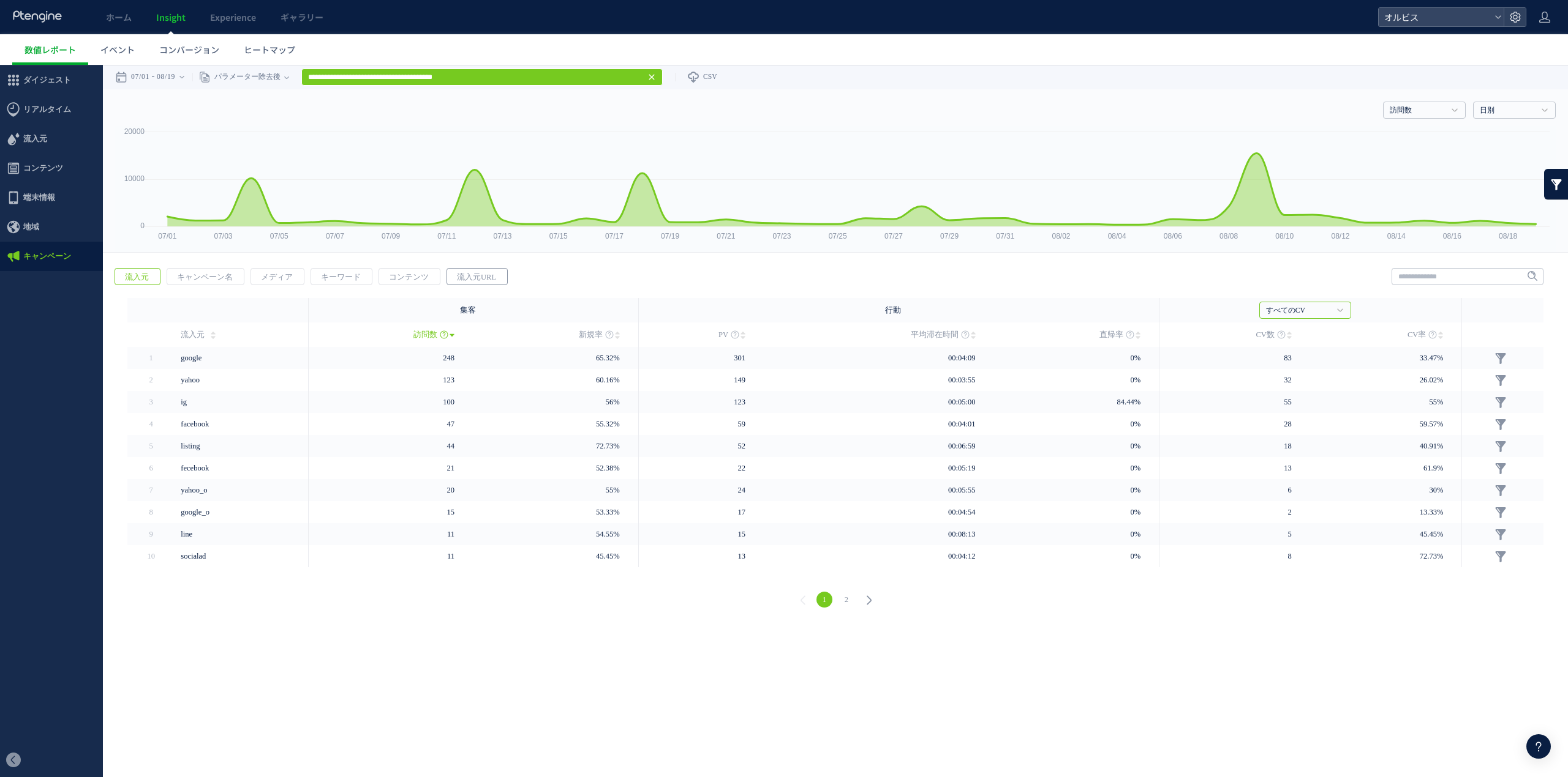
click at [463, 283] on span "流入元URL" at bounding box center [477, 278] width 59 height 17
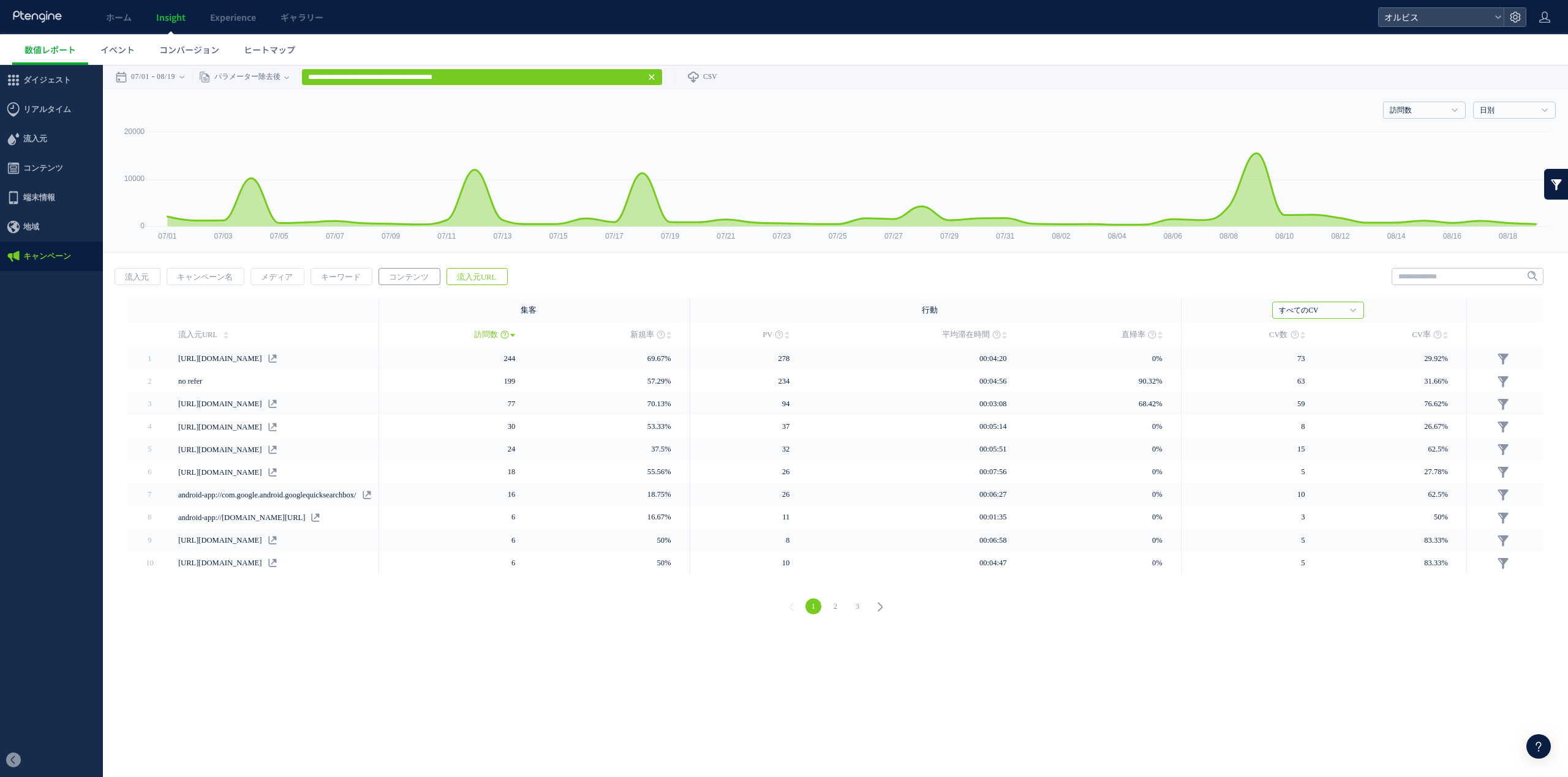
click at [405, 272] on span "コンテンツ" at bounding box center [409, 278] width 59 height 17
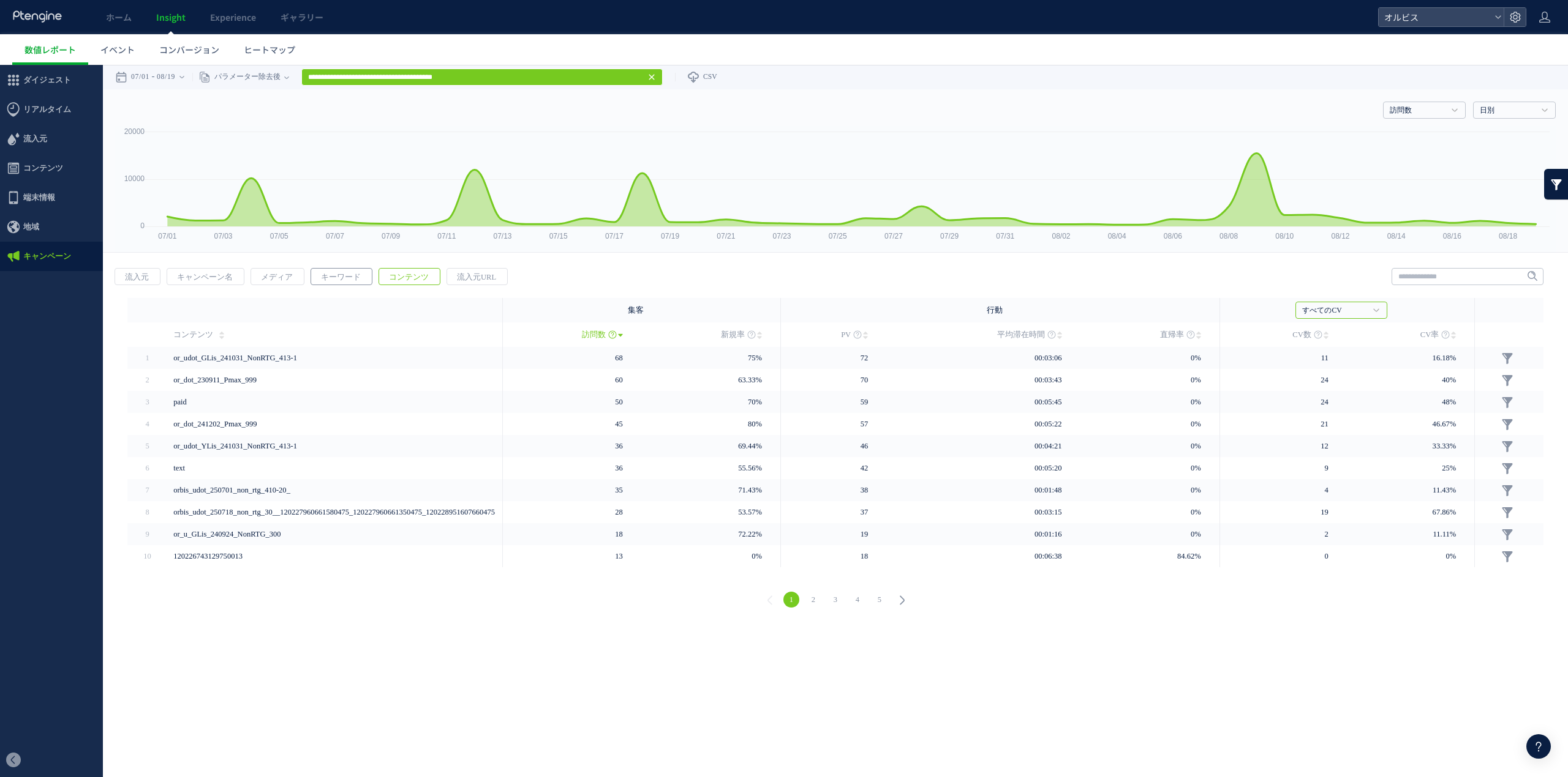
click at [324, 272] on span "キーワード" at bounding box center [341, 278] width 59 height 17
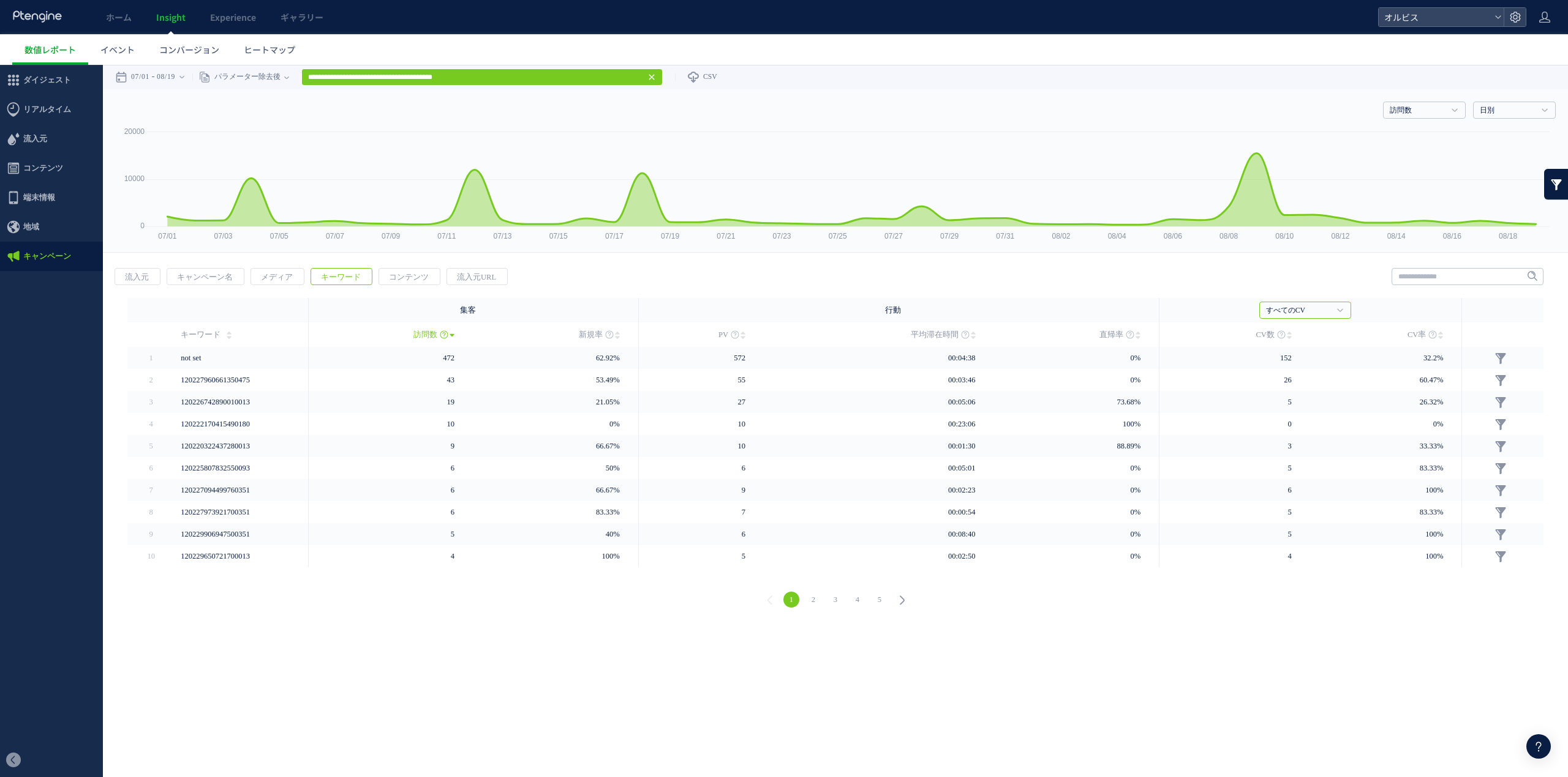
click at [839, 603] on link "3" at bounding box center [835, 599] width 16 height 16
click at [818, 601] on link "2" at bounding box center [813, 599] width 16 height 16
click at [803, 601] on li "2" at bounding box center [813, 599] width 22 height 16
click at [799, 601] on li "1" at bounding box center [791, 599] width 22 height 16
click at [269, 283] on span "メディア" at bounding box center [277, 278] width 52 height 17
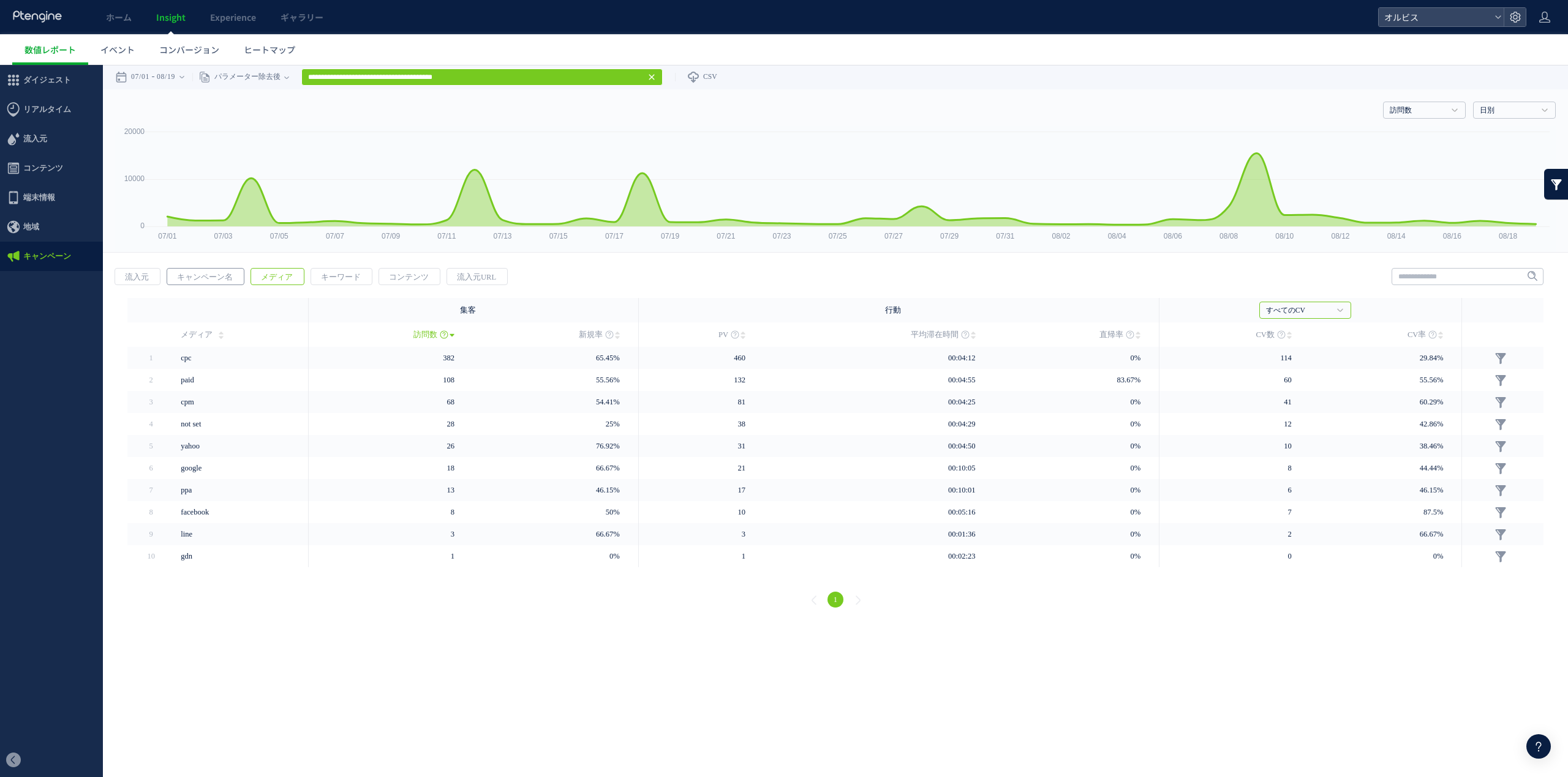
click at [226, 273] on span "キャンペーン名" at bounding box center [204, 278] width 75 height 17
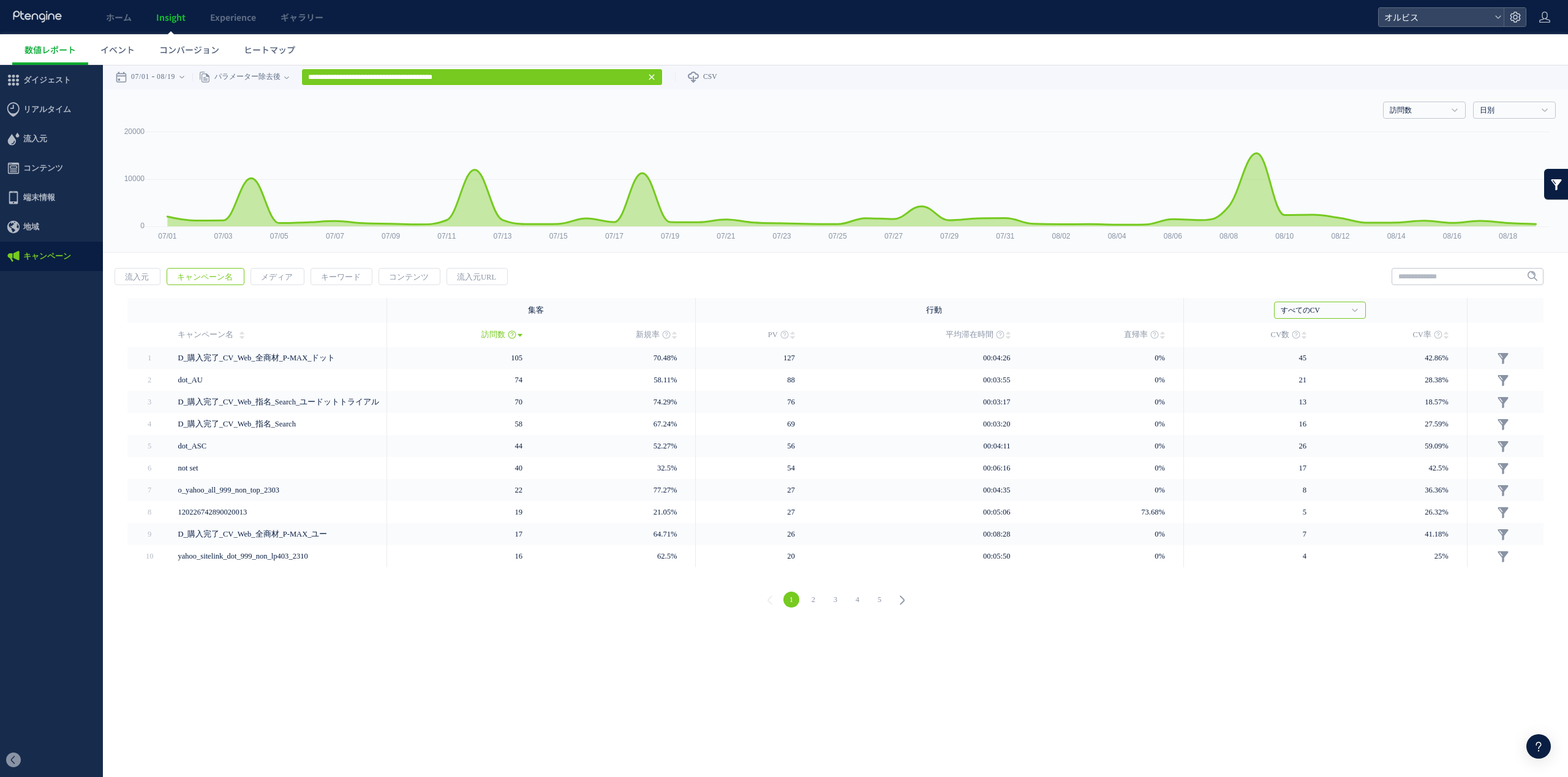
click at [818, 598] on link "2" at bounding box center [813, 599] width 16 height 16
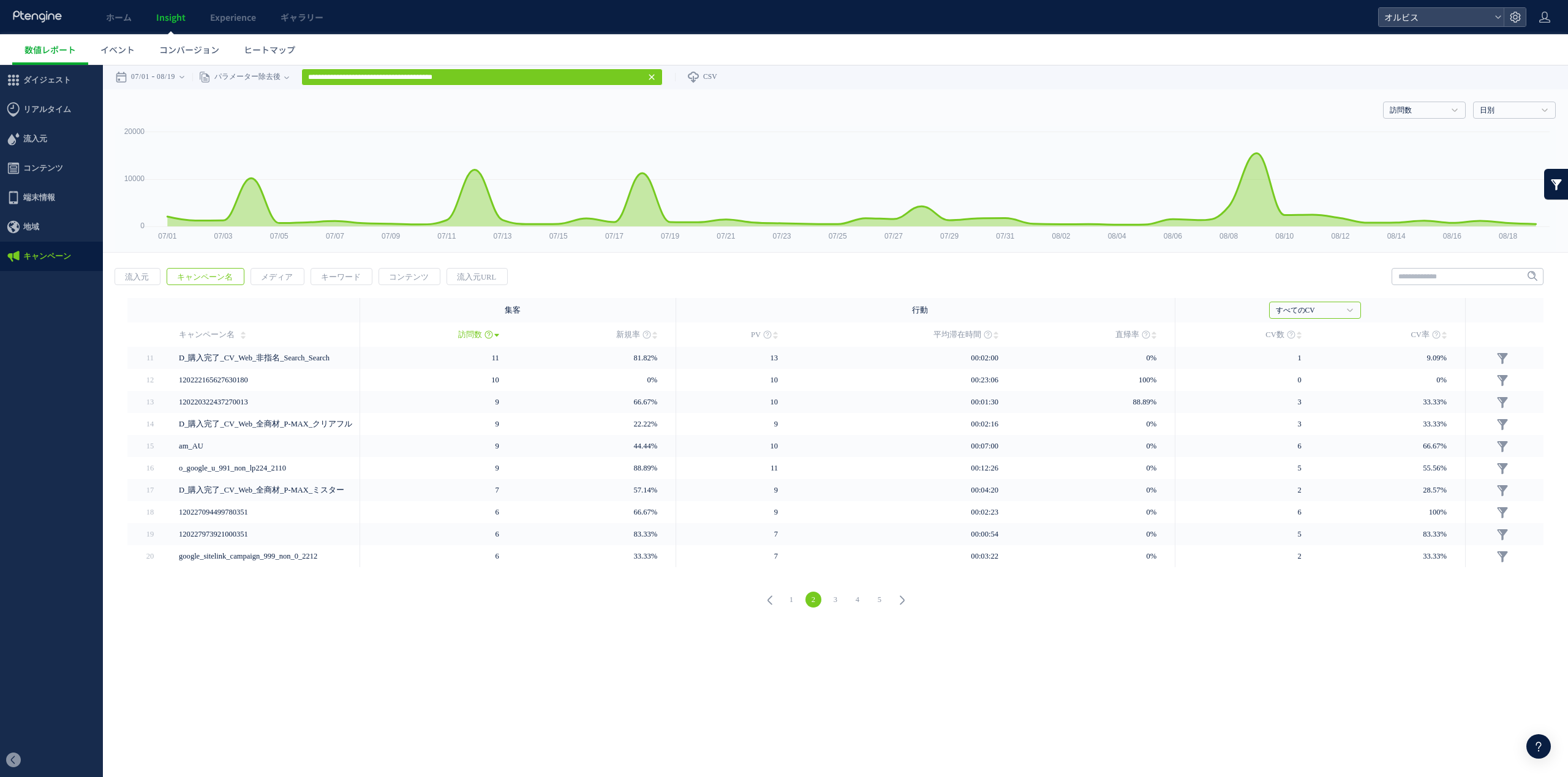
click at [837, 598] on link "3" at bounding box center [835, 599] width 16 height 16
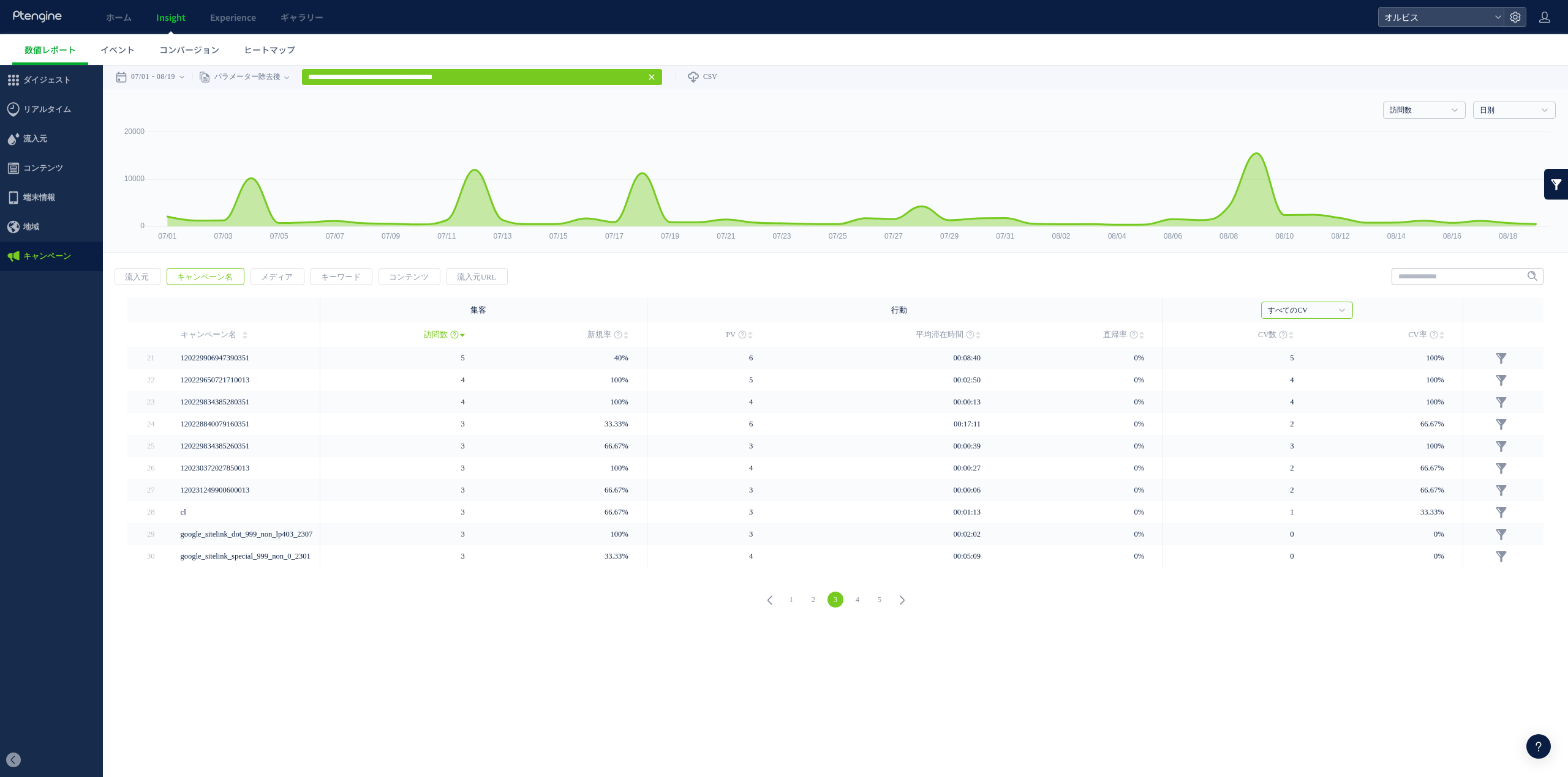
click at [859, 598] on link "4" at bounding box center [857, 599] width 16 height 16
click at [789, 602] on link "2" at bounding box center [791, 599] width 16 height 16
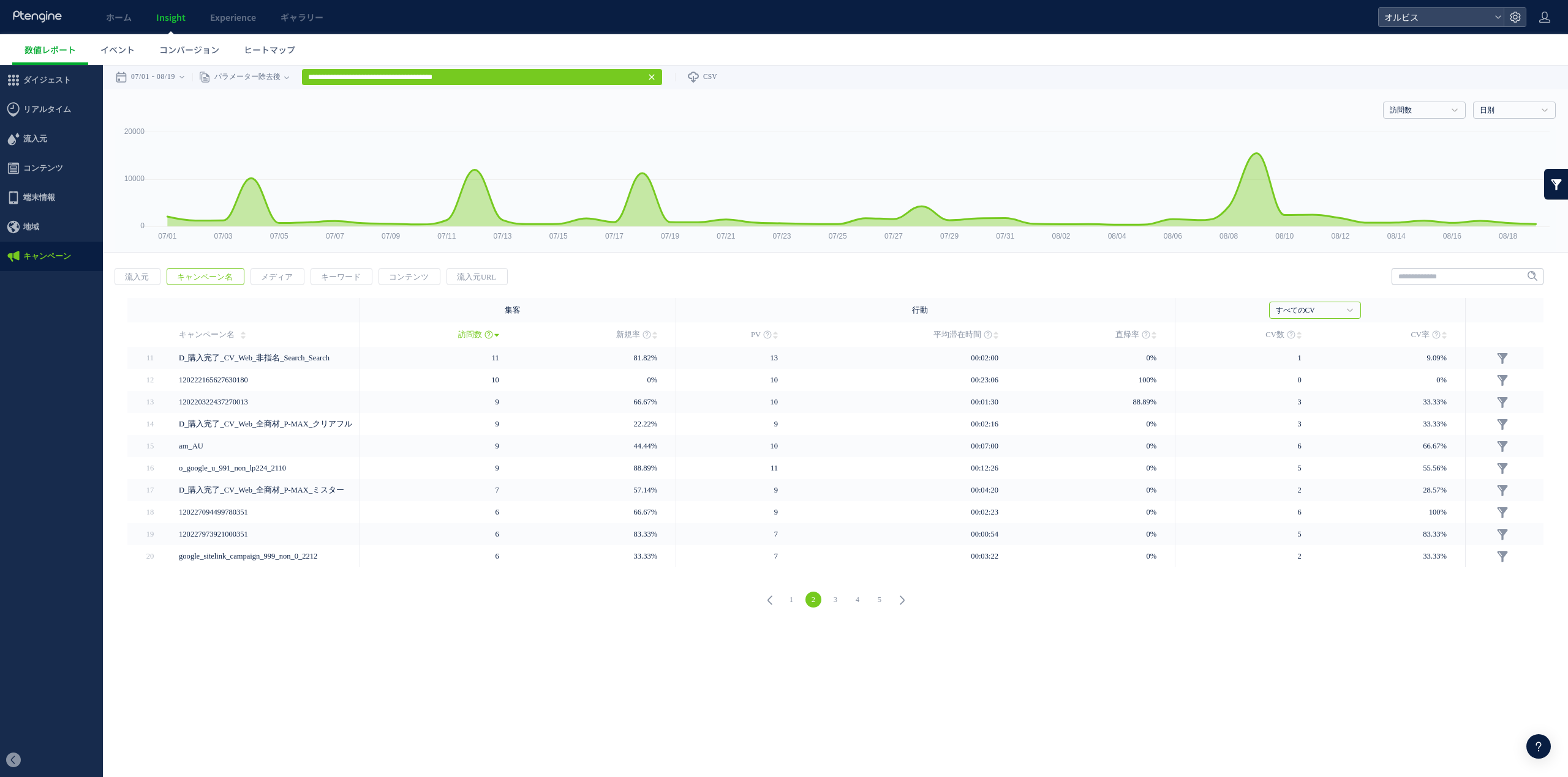
click at [789, 602] on link "1" at bounding box center [791, 599] width 16 height 16
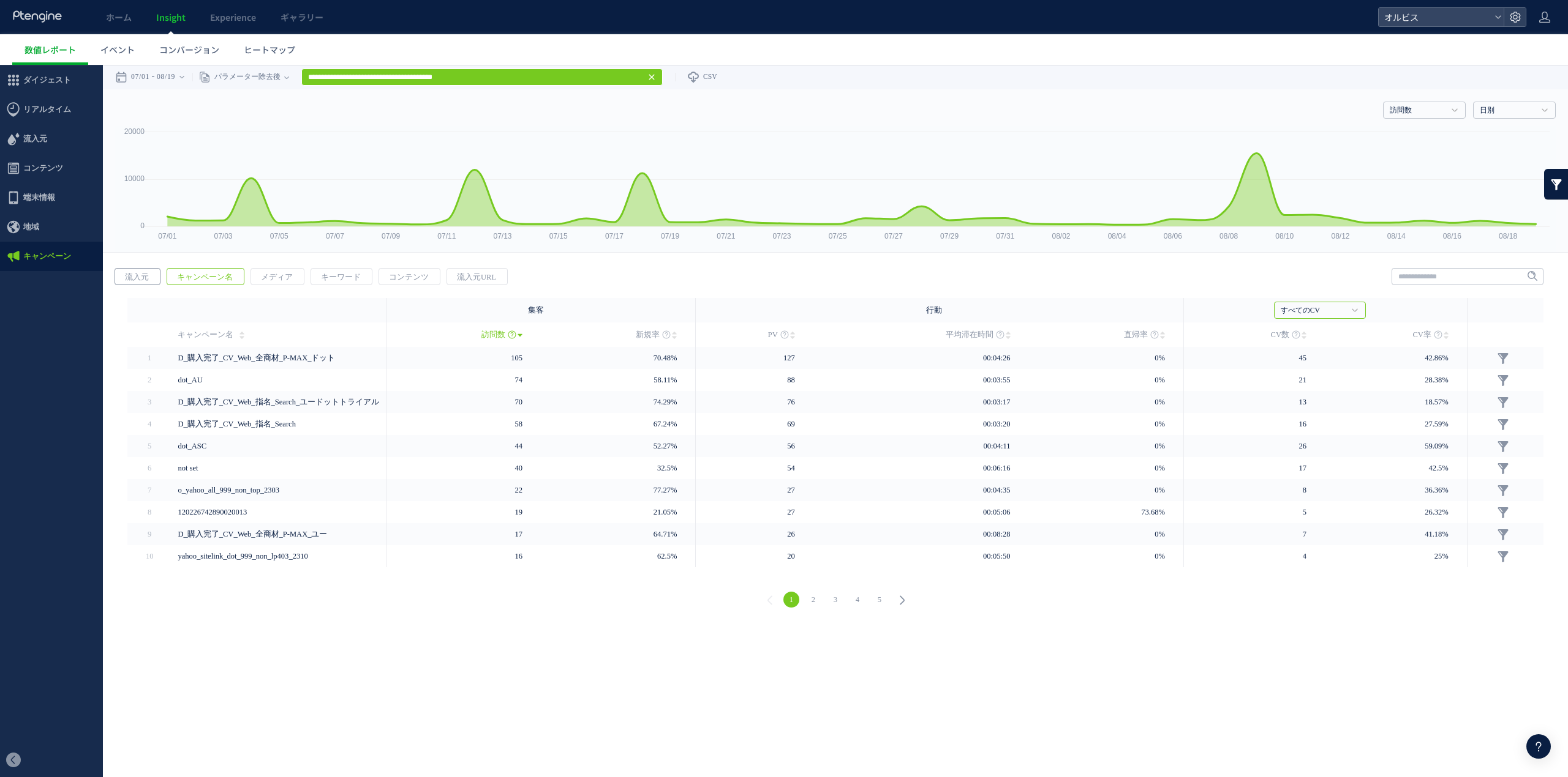
click at [143, 284] on span "流入元" at bounding box center [138, 278] width 44 height 17
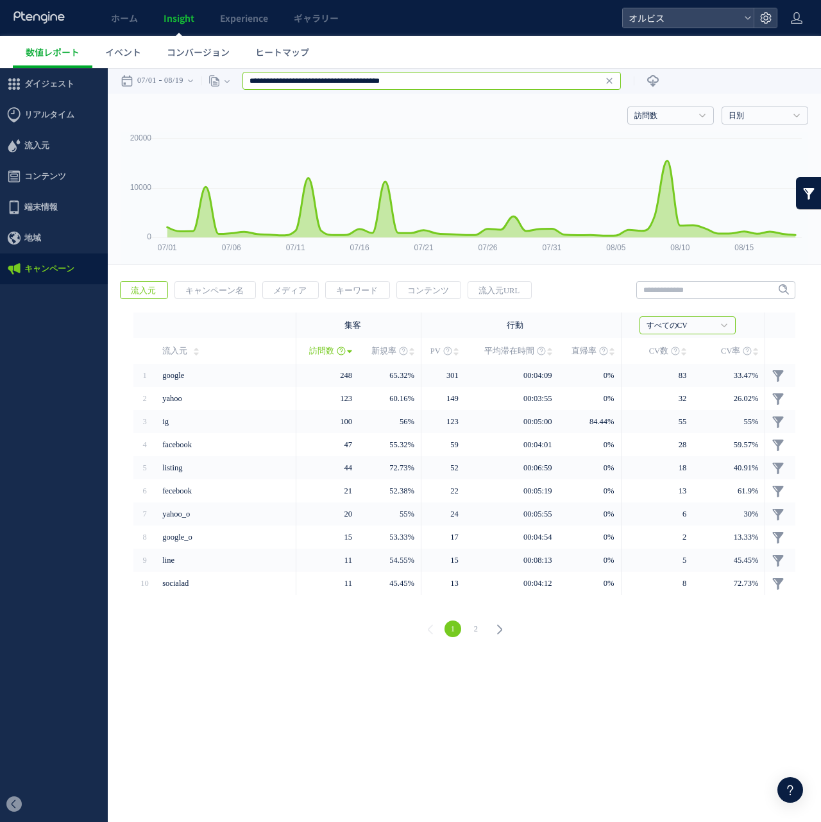
click at [398, 86] on input "**********" at bounding box center [431, 81] width 378 height 18
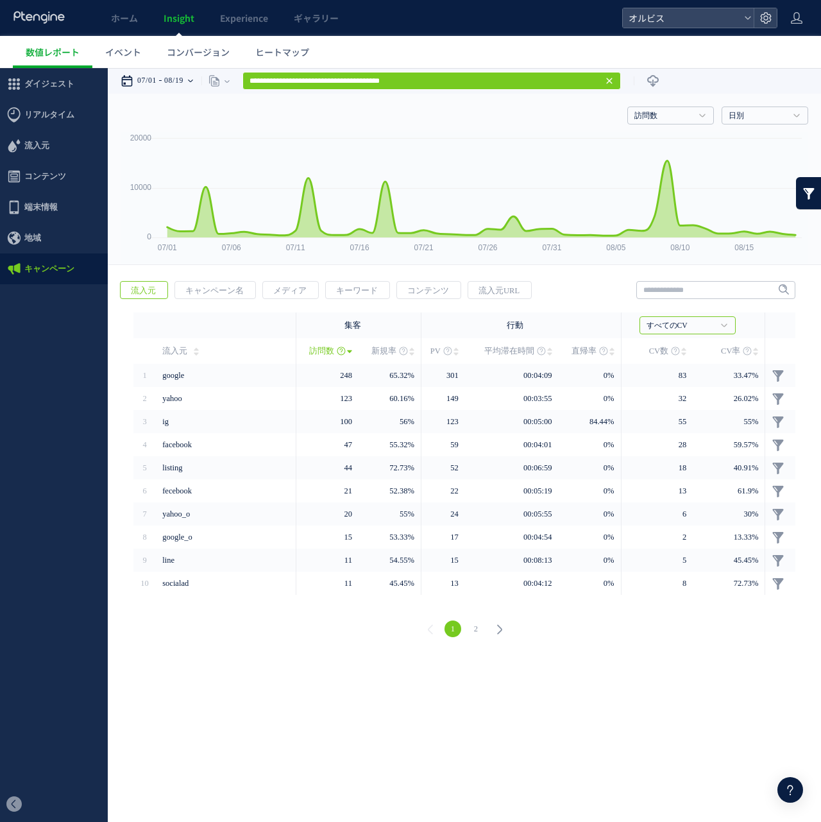
click at [182, 86] on time "08/19" at bounding box center [173, 81] width 19 height 26
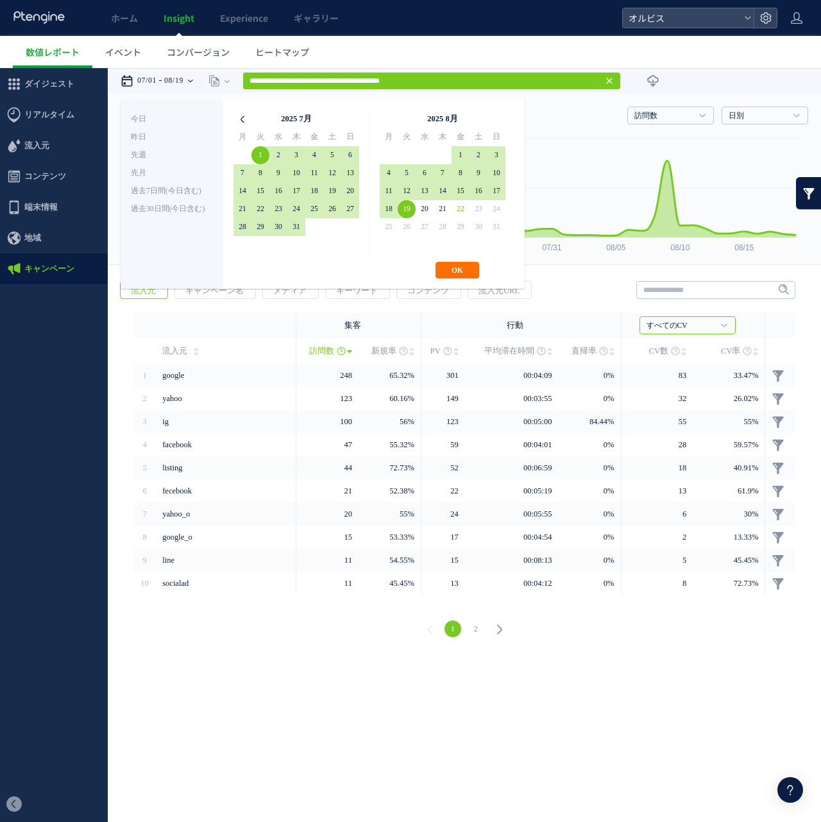
click at [245, 123] on icon at bounding box center [242, 119] width 18 height 18
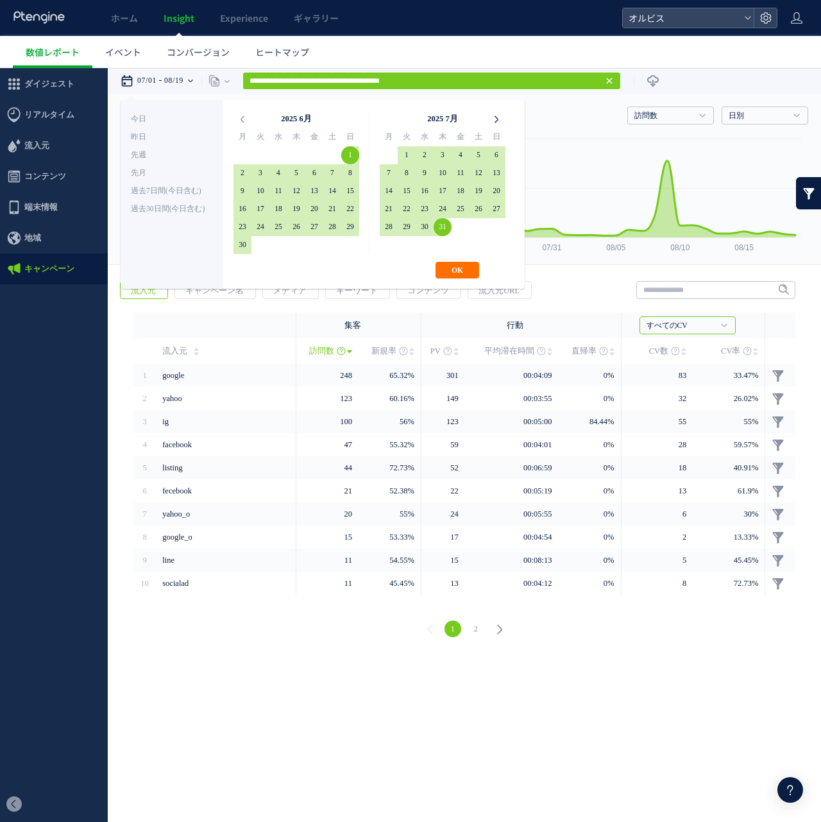
click at [493, 123] on icon at bounding box center [496, 119] width 18 height 18
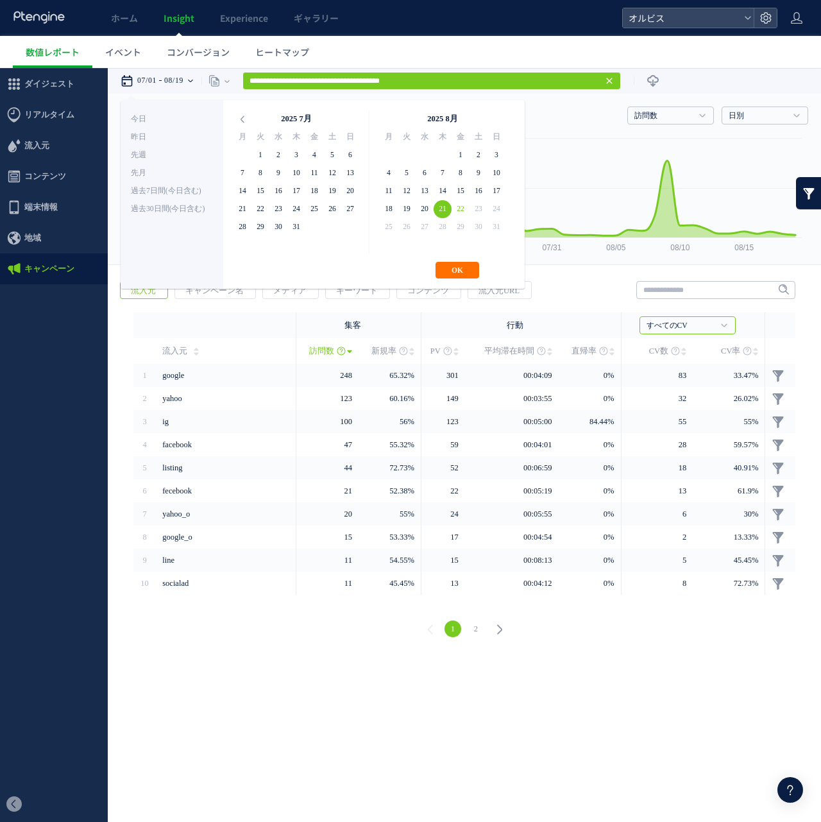
click at [247, 108] on div "**********" at bounding box center [323, 194] width 404 height 189
click at [246, 124] on icon at bounding box center [242, 119] width 18 height 18
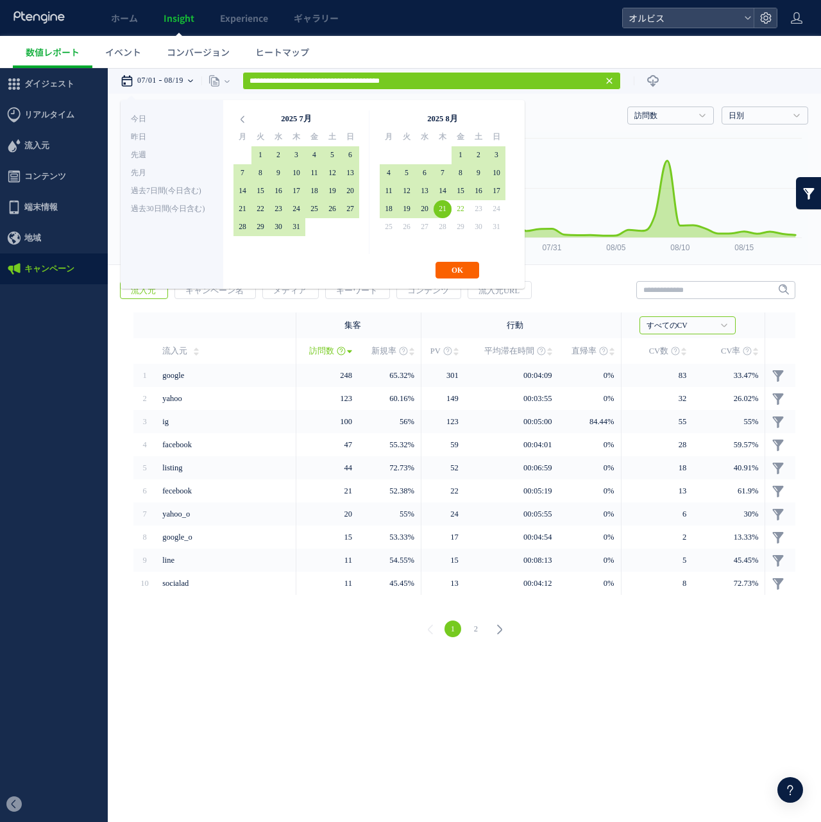
click at [468, 275] on button "OK" at bounding box center [457, 270] width 44 height 17
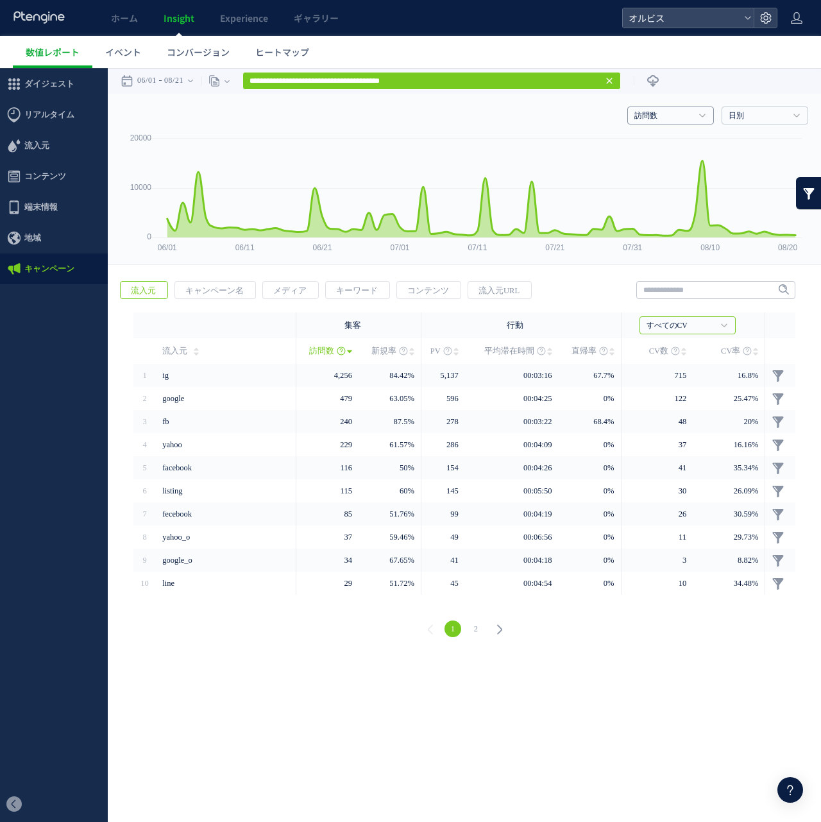
click at [665, 114] on link "訪問数" at bounding box center [663, 116] width 58 height 12
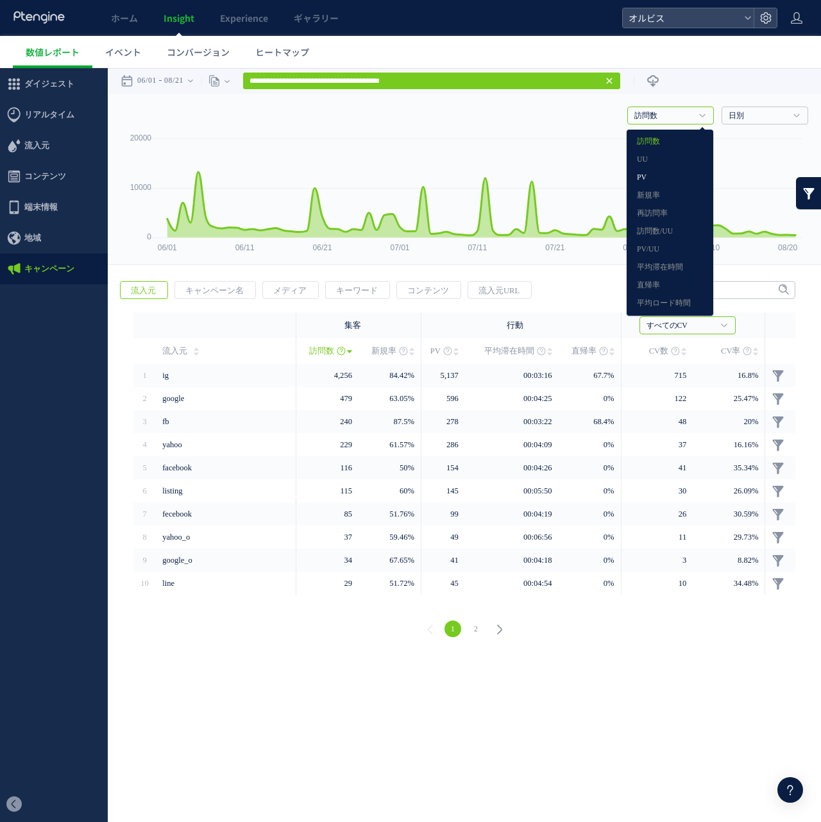
click at [672, 172] on link "PV" at bounding box center [670, 177] width 66 height 17
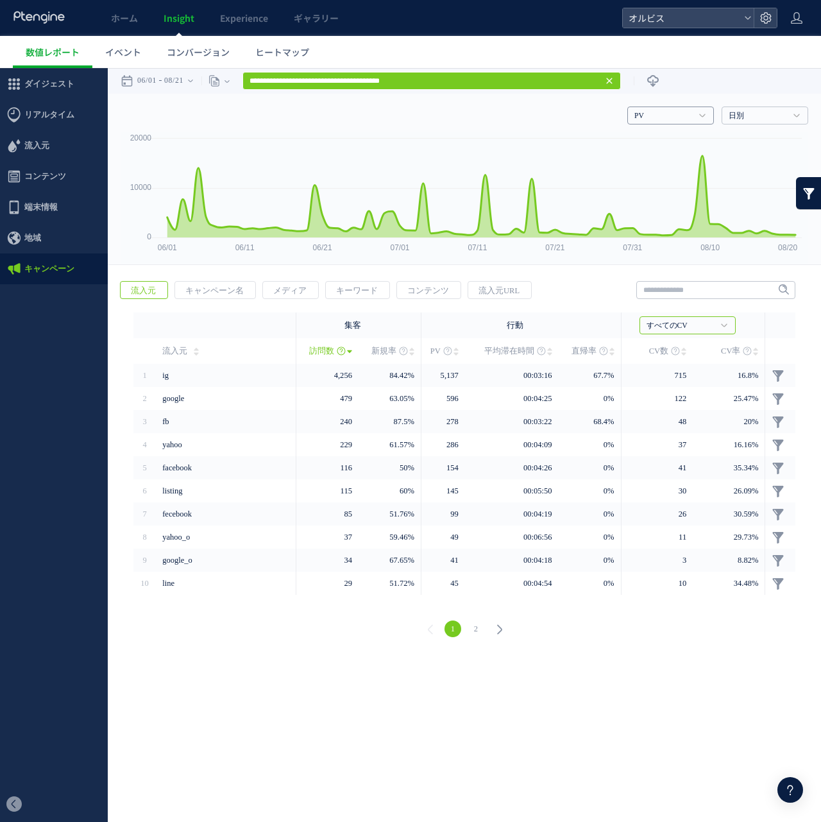
click at [691, 111] on link "PV" at bounding box center [663, 116] width 58 height 12
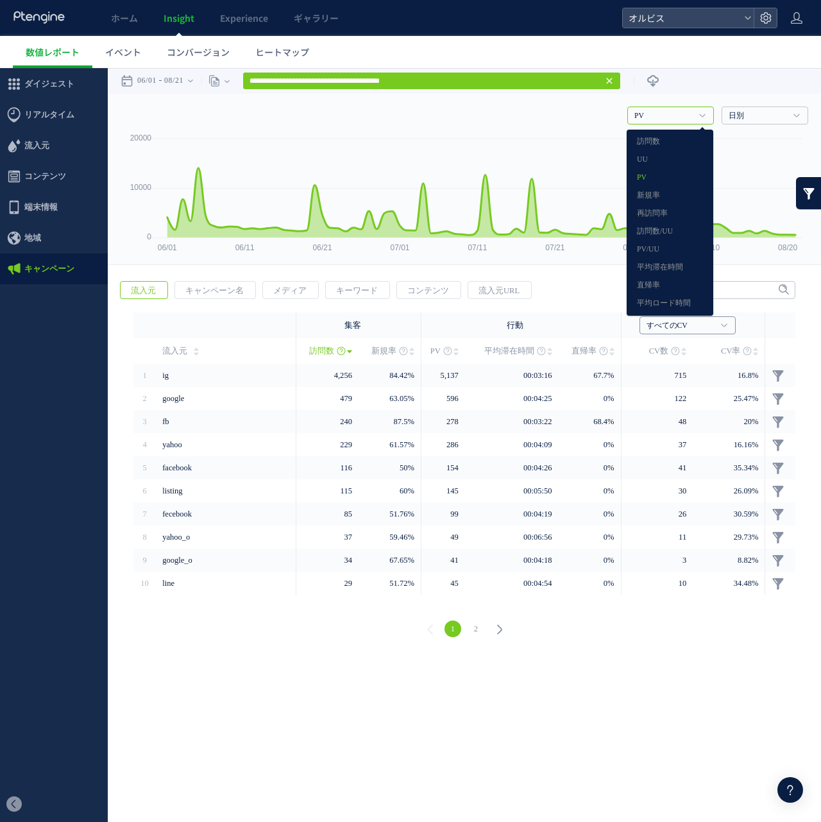
click at [691, 319] on h4 "すべてのCV" at bounding box center [687, 325] width 96 height 18
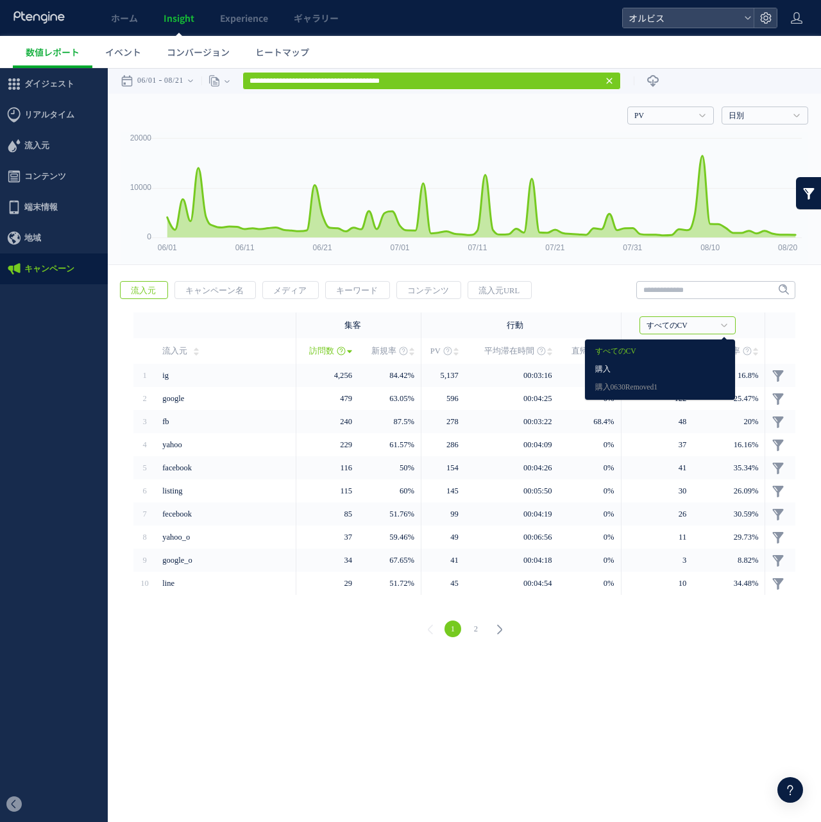
click at [652, 367] on link "購入" at bounding box center [660, 369] width 130 height 17
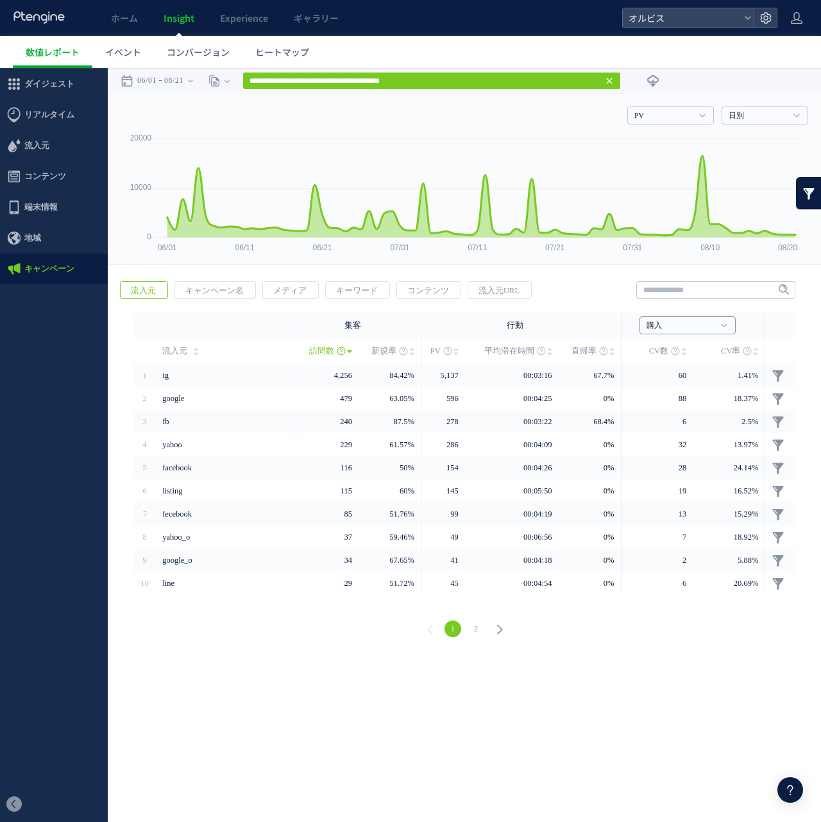
click at [721, 323] on icon at bounding box center [724, 325] width 6 height 4
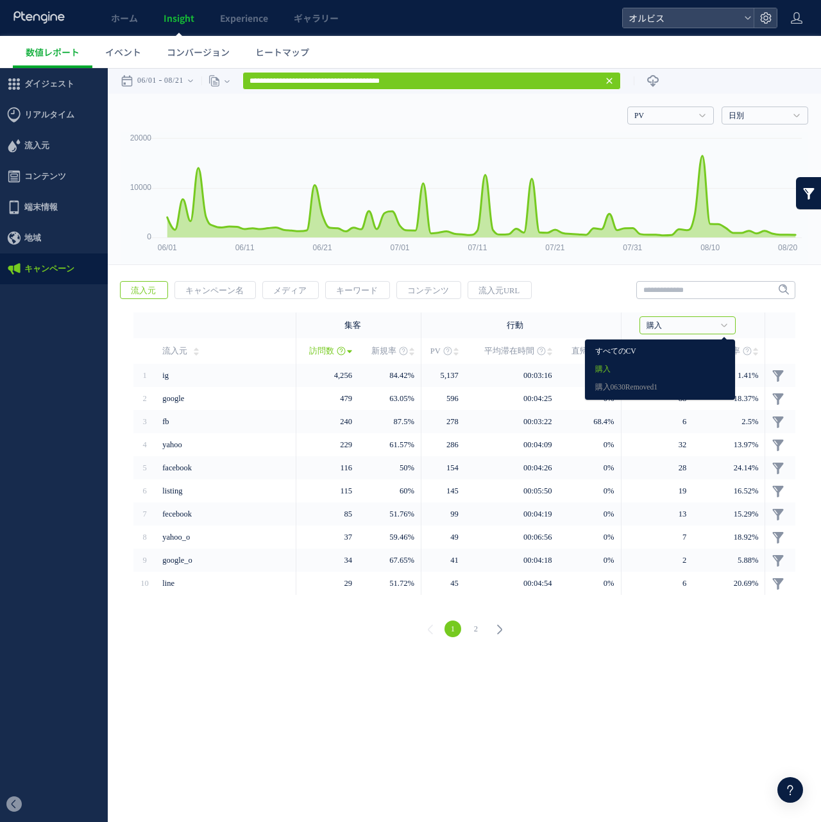
click at [686, 352] on link "すべてのCV" at bounding box center [660, 351] width 130 height 17
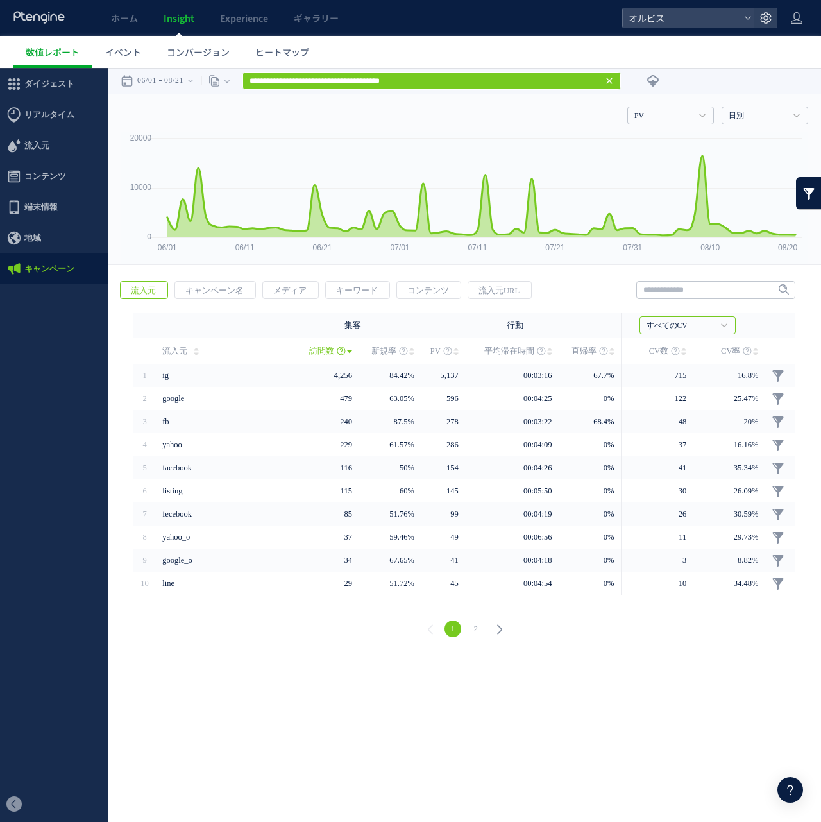
click at [802, 180] on link at bounding box center [809, 193] width 26 height 32
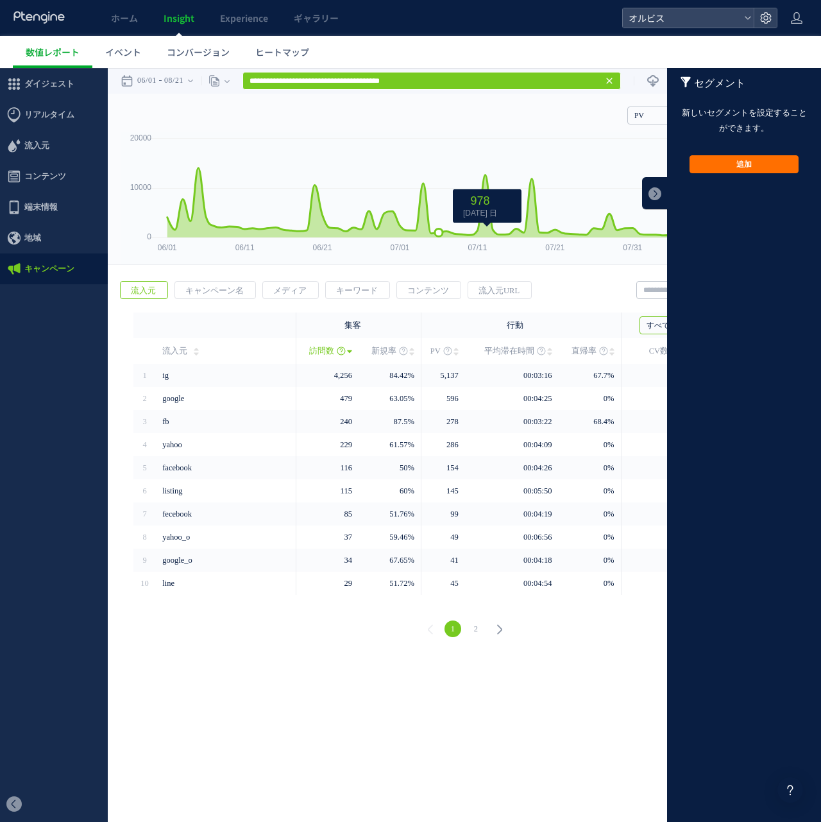
click at [442, 144] on rect at bounding box center [464, 198] width 687 height 132
click at [445, 103] on div "PV 訪問数 UU PV 新規率 再訪問率 訪問数/UU PV/UU 平均滞在時間 直帰率 平均ロード時間 日別" at bounding box center [464, 113] width 687 height 38
click at [596, 273] on div "戻る 流入元 キャンペーン名 メディア キーワード PV" at bounding box center [464, 460] width 713 height 385
click at [609, 274] on div "戻る 流入元 キャンペーン名 メディア キーワード PV" at bounding box center [464, 460] width 713 height 385
click at [658, 182] on link at bounding box center [655, 193] width 26 height 32
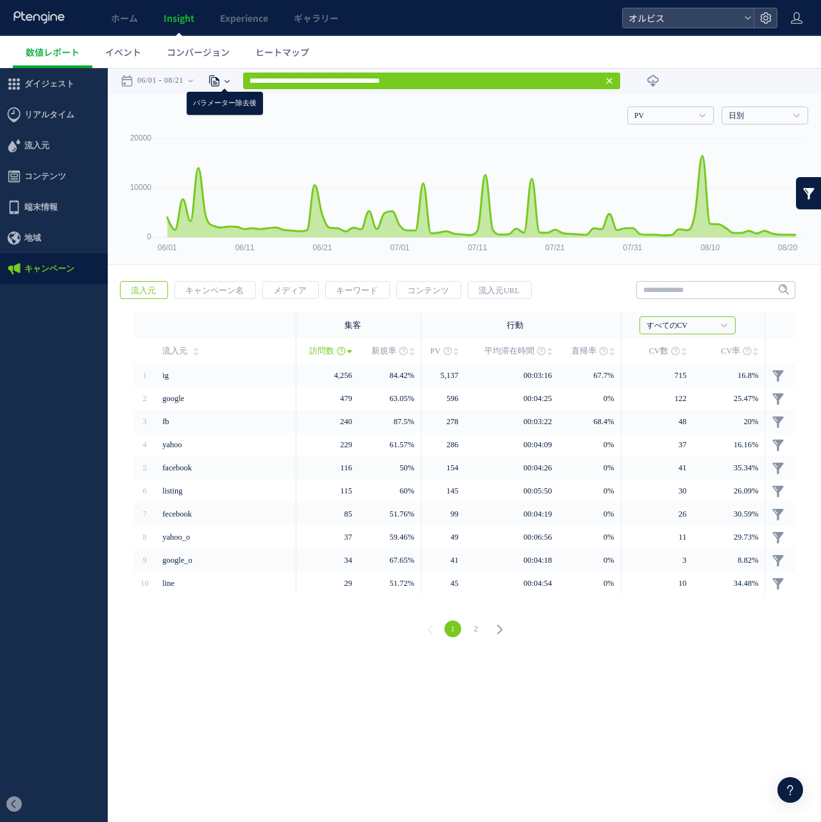
click at [221, 81] on icon at bounding box center [214, 80] width 13 height 13
click at [237, 123] on li "ページグループ" at bounding box center [226, 129] width 75 height 17
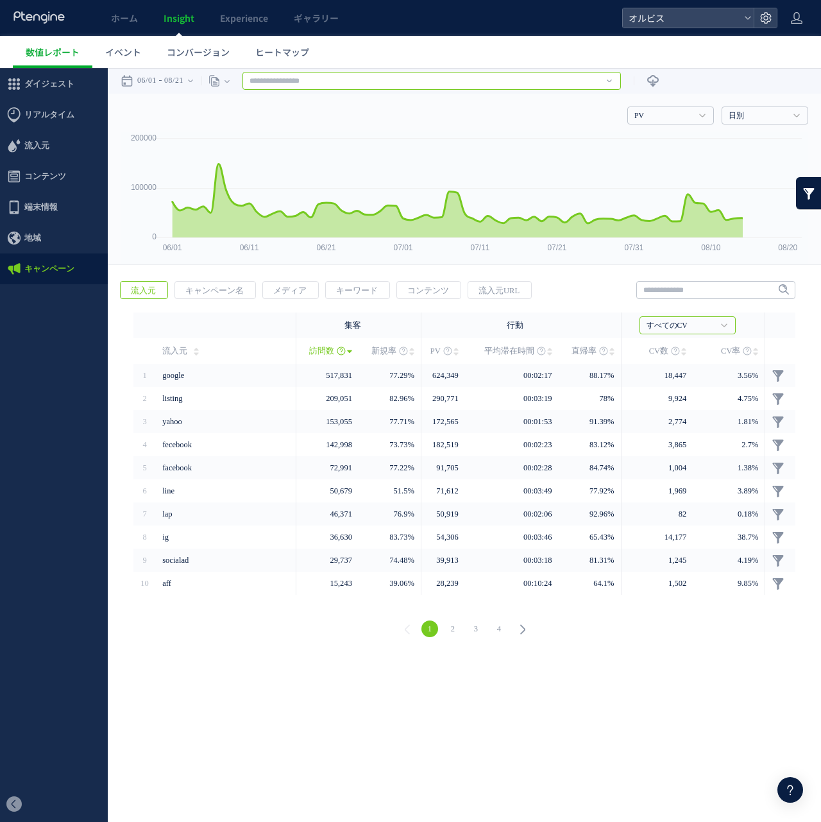
click at [334, 83] on input "text" at bounding box center [431, 81] width 378 height 18
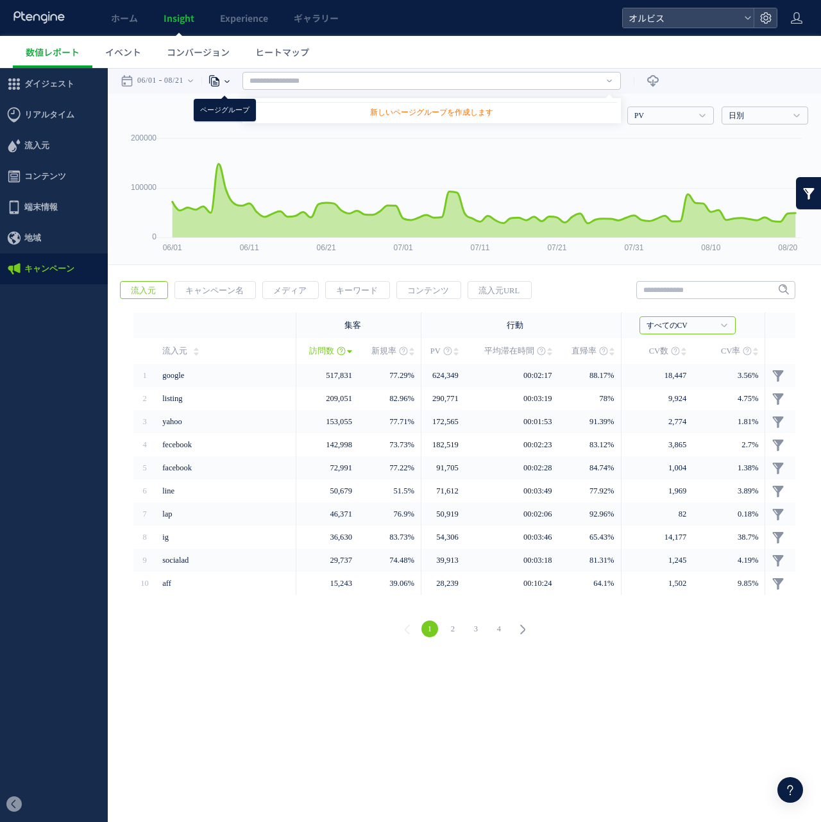
click at [219, 81] on use at bounding box center [214, 81] width 10 height 11
click at [234, 151] on li "パラメーター除去後" at bounding box center [226, 147] width 75 height 17
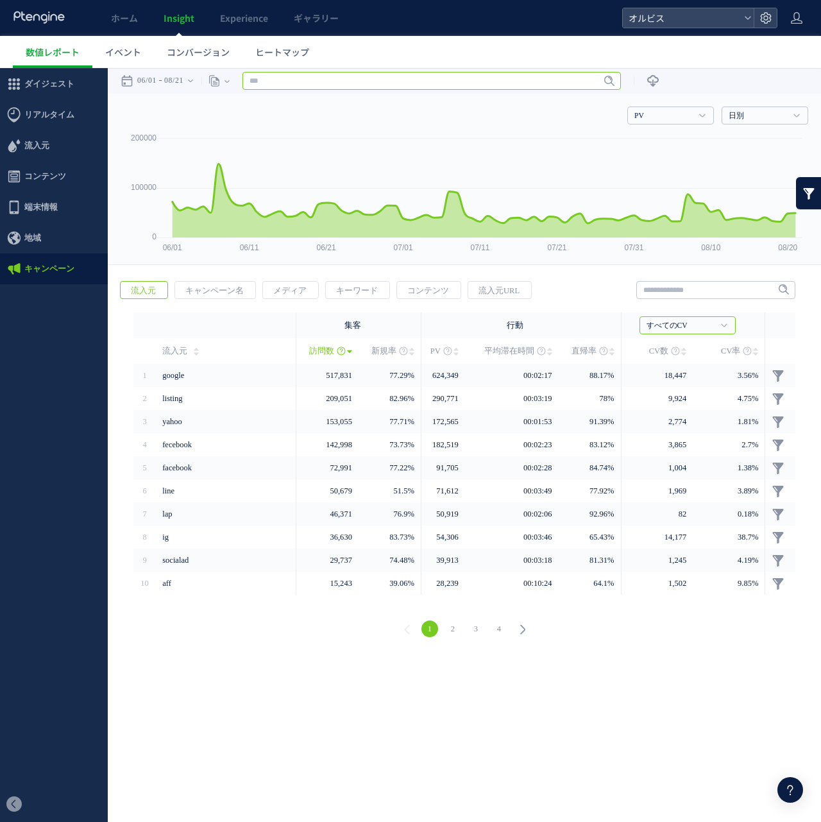
click at [307, 80] on input "text" at bounding box center [431, 81] width 378 height 18
paste input "**********"
type input "**********"
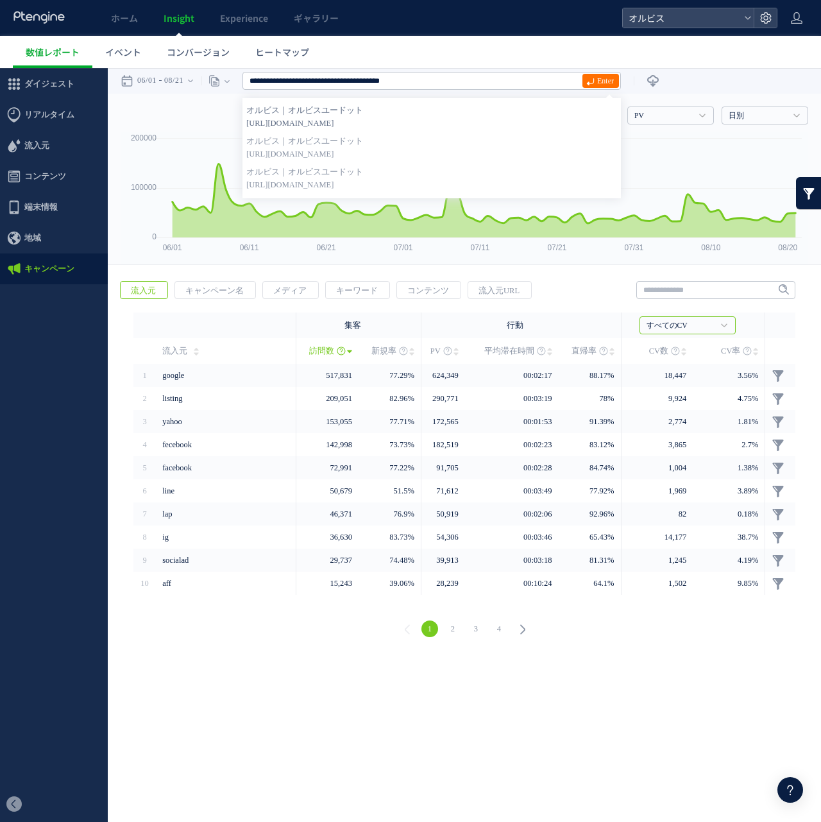
click at [498, 109] on strong "オルビス｜オルビスユードット" at bounding box center [431, 110] width 371 height 13
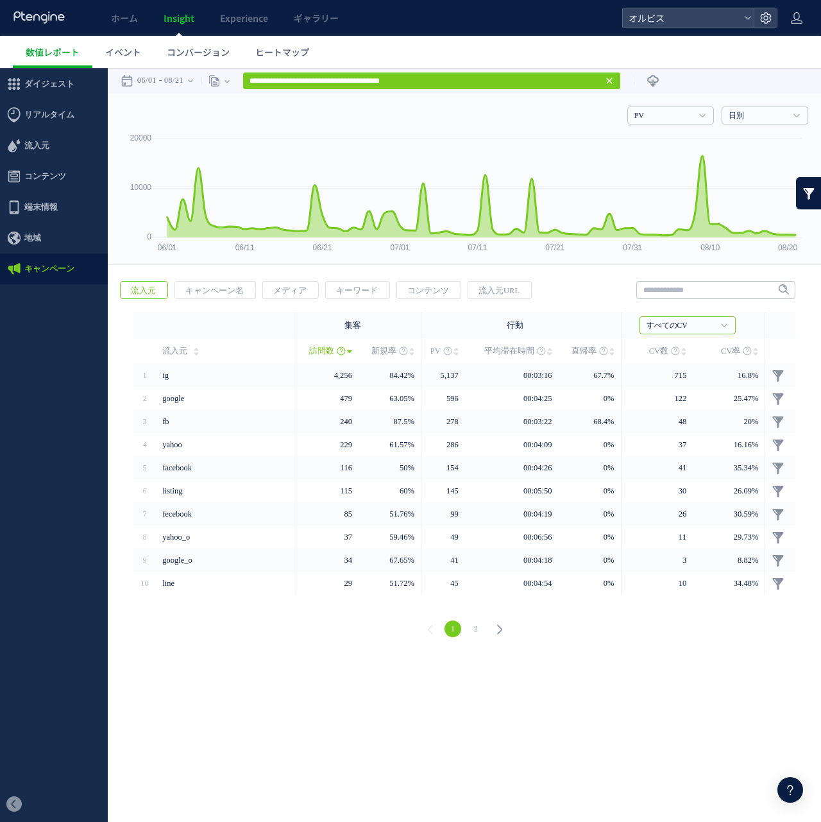
click at [673, 76] on div "**********" at bounding box center [464, 81] width 713 height 26
click at [659, 76] on icon at bounding box center [652, 80] width 13 height 13
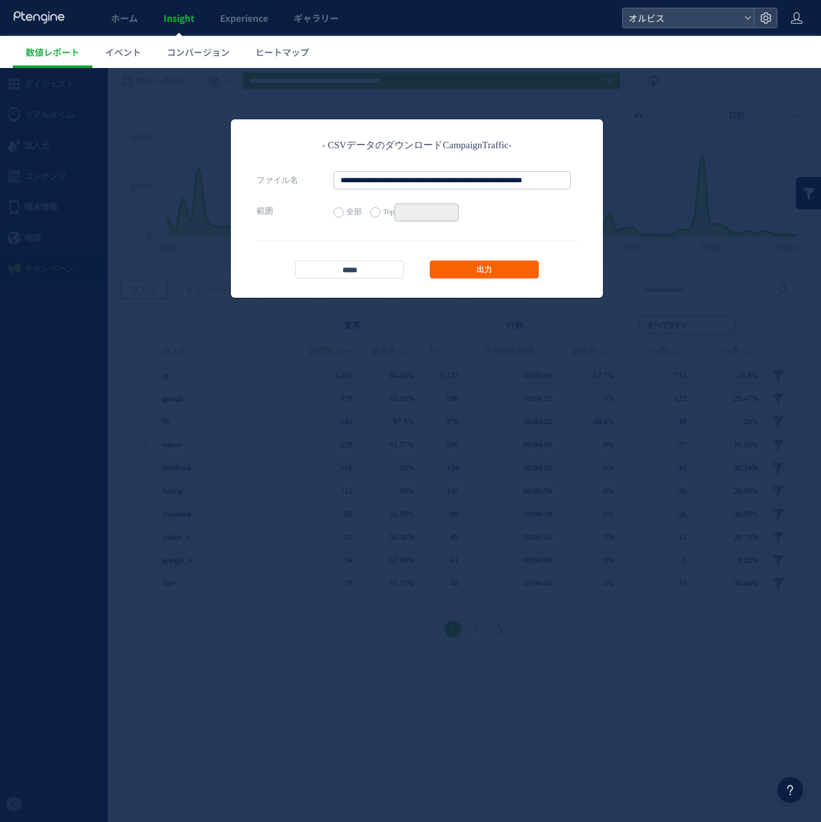
click at [482, 273] on link "出力" at bounding box center [484, 269] width 109 height 18
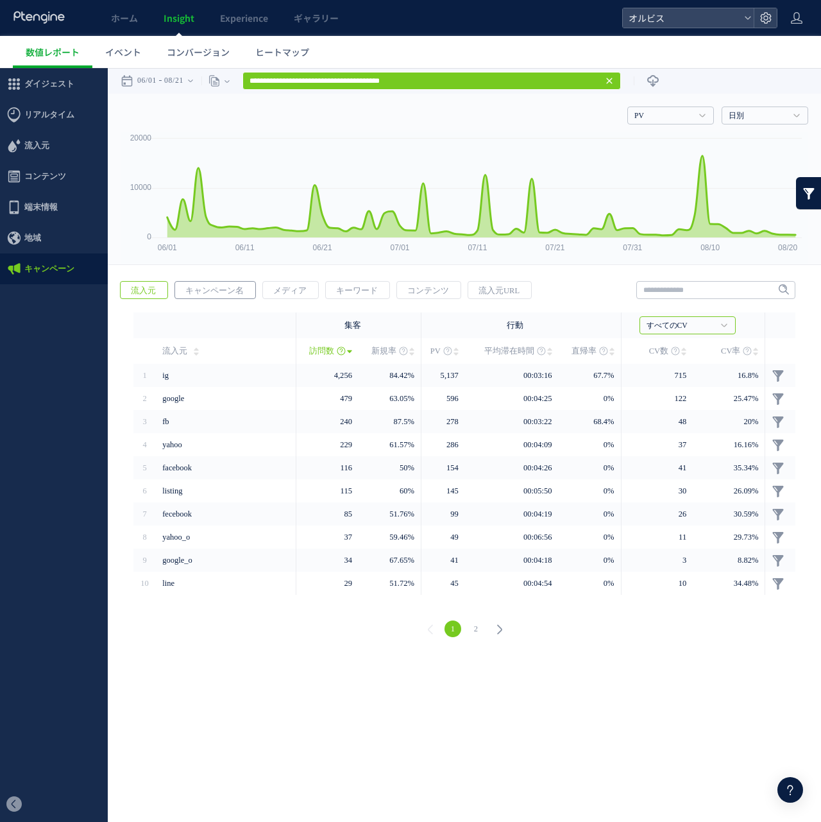
click at [219, 293] on span "キャンペーン名" at bounding box center [214, 291] width 79 height 18
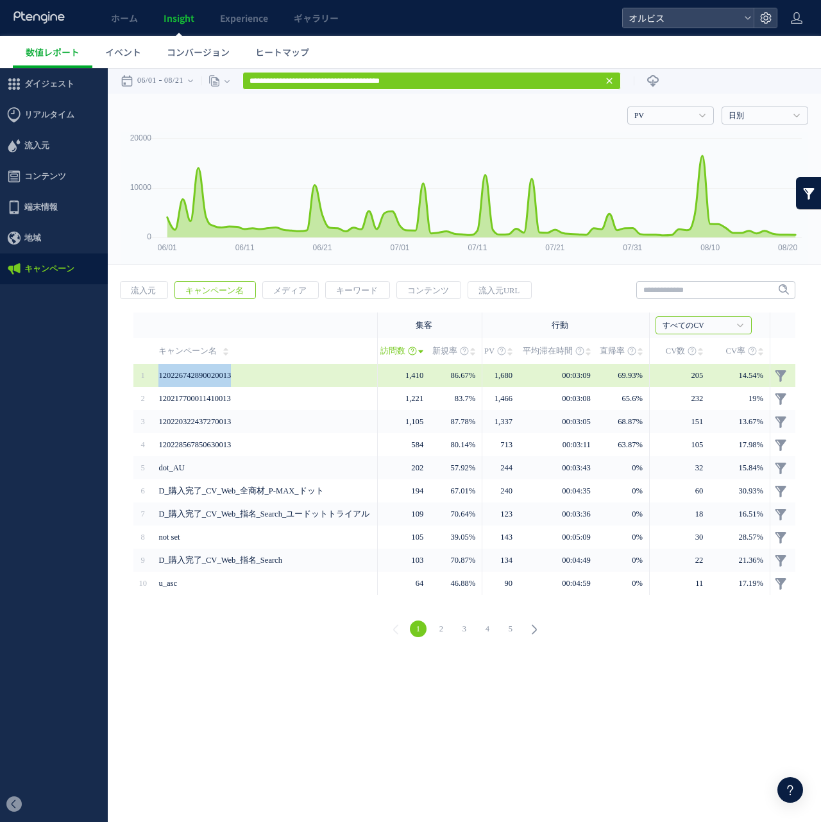
drag, startPoint x: 248, startPoint y: 380, endPoint x: 141, endPoint y: 380, distance: 106.5
click at [142, 382] on tr "1" at bounding box center [464, 375] width 662 height 23
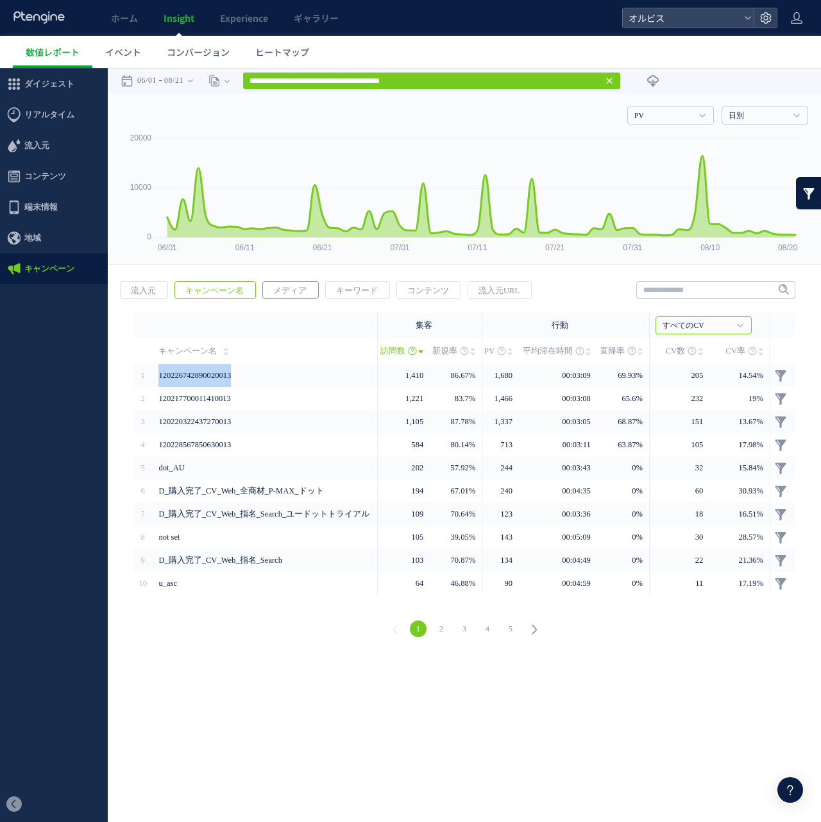
click at [300, 283] on span "メディア" at bounding box center [290, 291] width 54 height 18
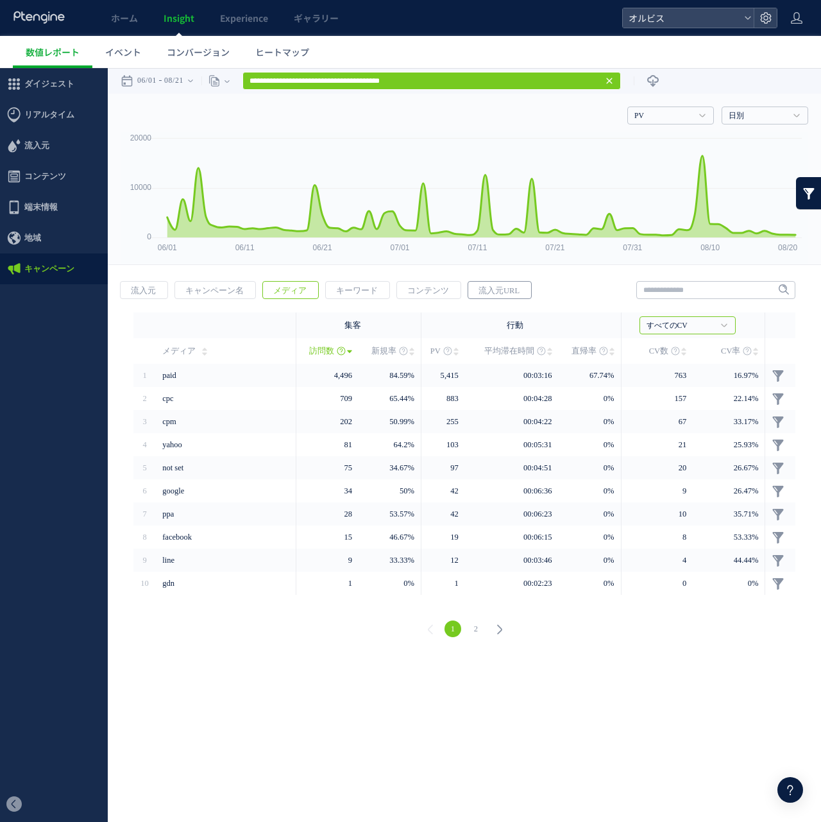
click at [478, 291] on span "流入元URL" at bounding box center [499, 291] width 62 height 18
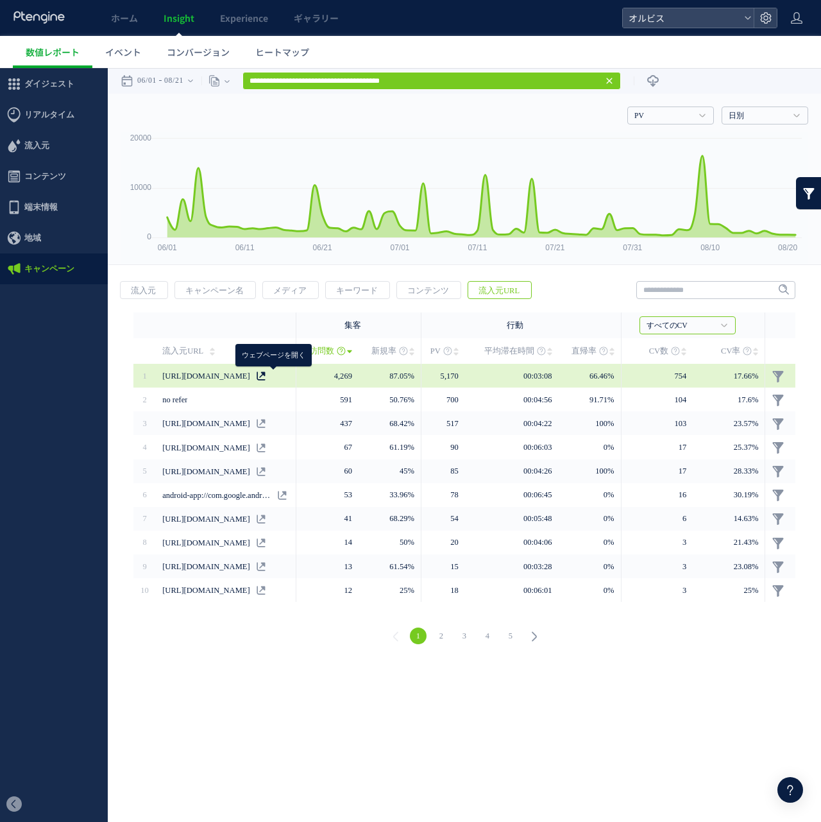
click at [266, 375] on icon at bounding box center [261, 375] width 9 height 9
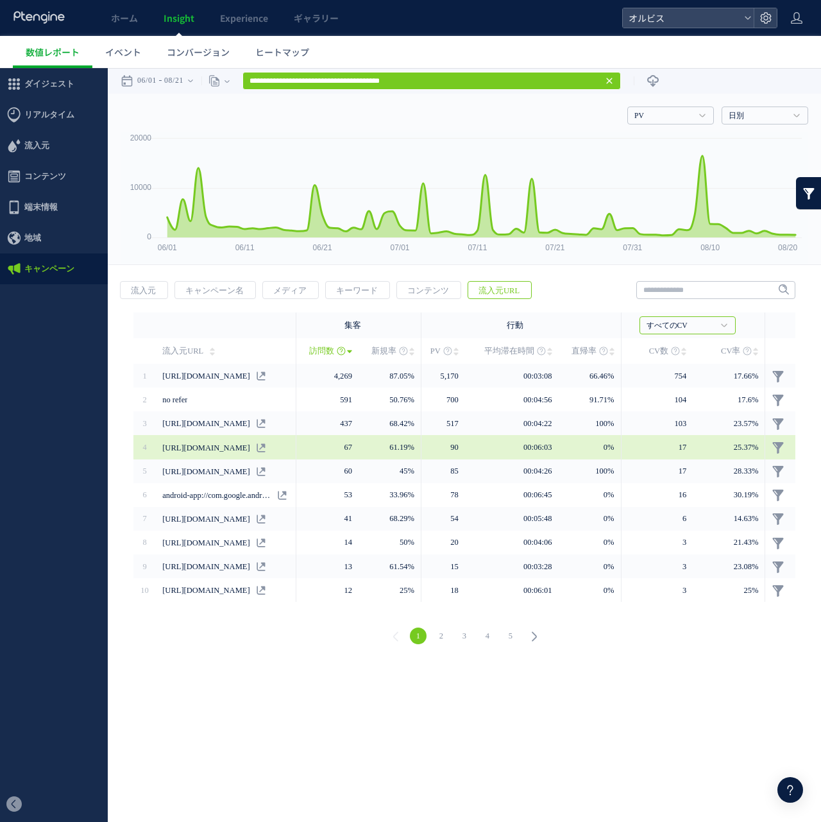
click at [277, 450] on div "[URL][DOMAIN_NAME]" at bounding box center [225, 447] width 126 height 24
click at [266, 446] on icon at bounding box center [261, 447] width 9 height 9
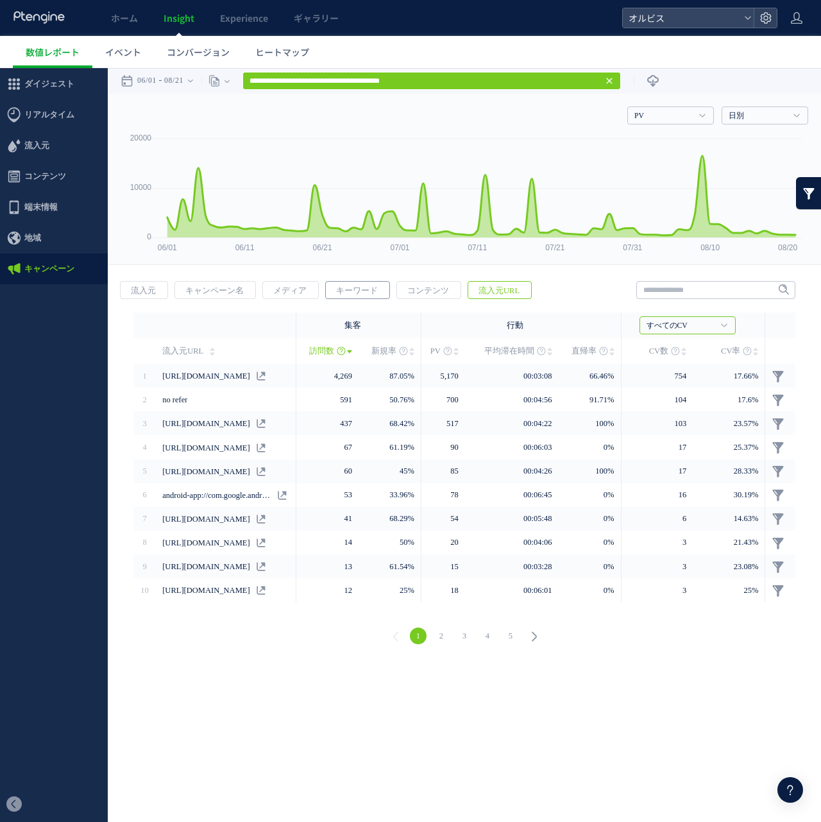
click at [328, 282] on span "キーワード" at bounding box center [357, 291] width 62 height 18
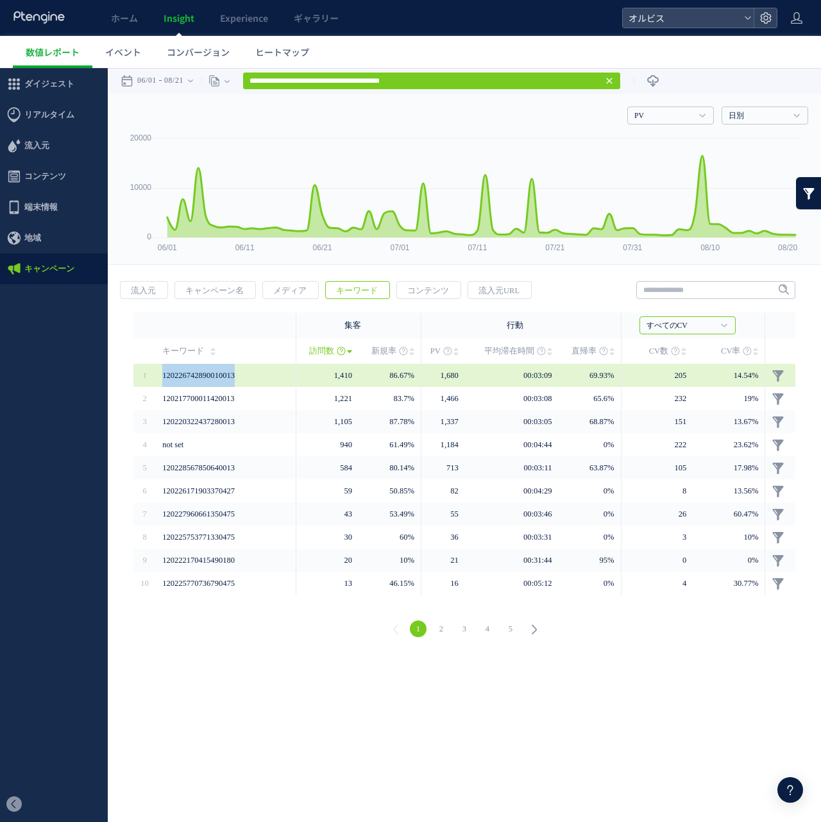
drag, startPoint x: 267, startPoint y: 380, endPoint x: 155, endPoint y: 384, distance: 112.9
click at [155, 384] on tr "1" at bounding box center [464, 375] width 662 height 23
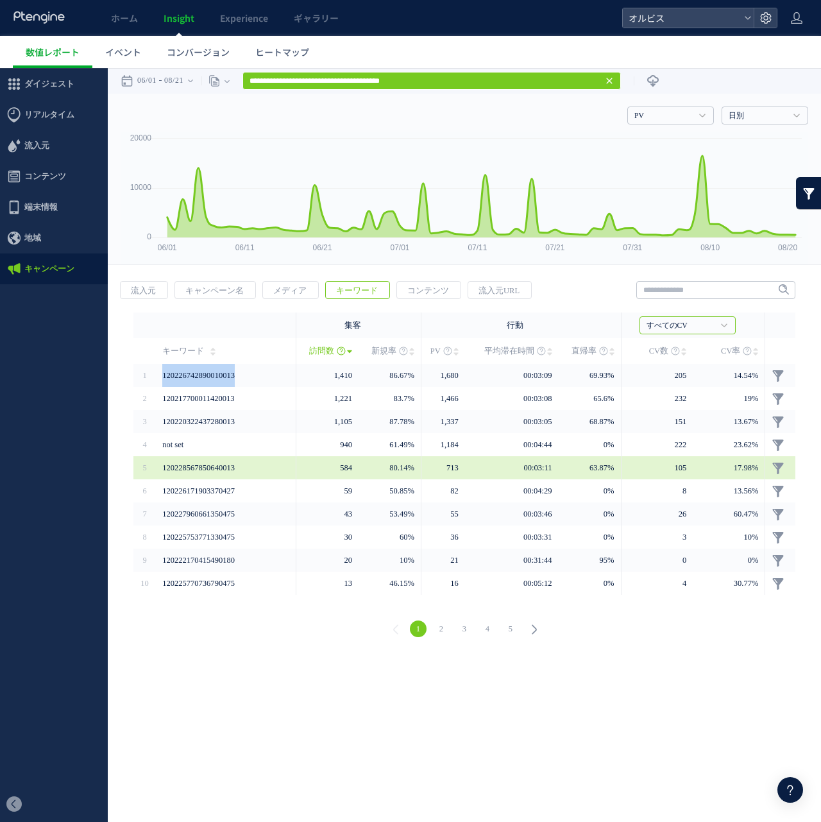
copy tr "120226742890010013"
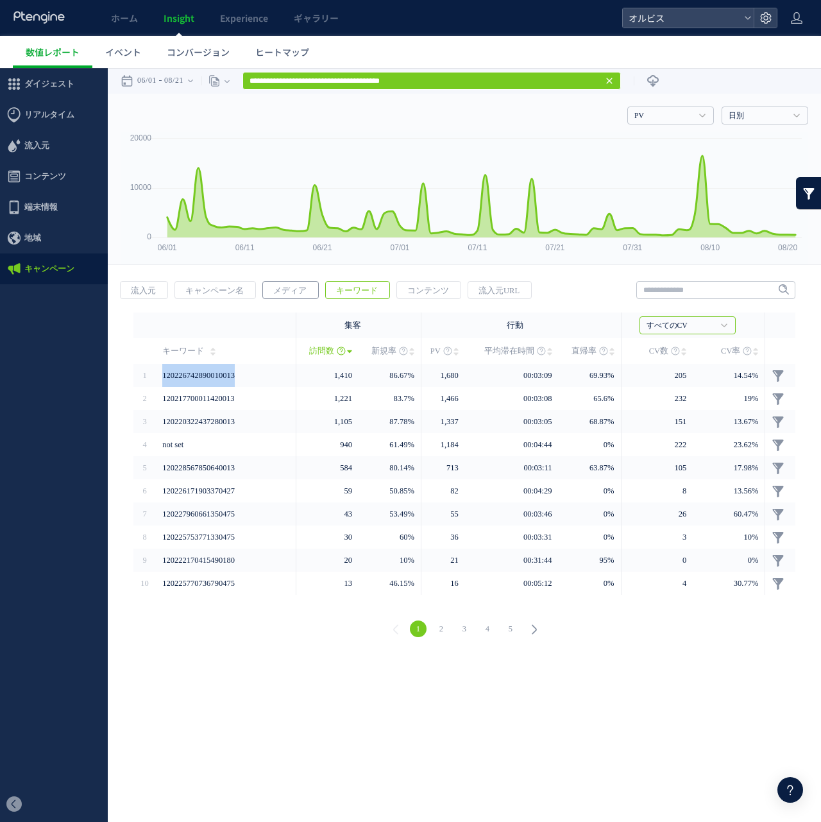
click at [278, 285] on span "メディア" at bounding box center [290, 291] width 54 height 18
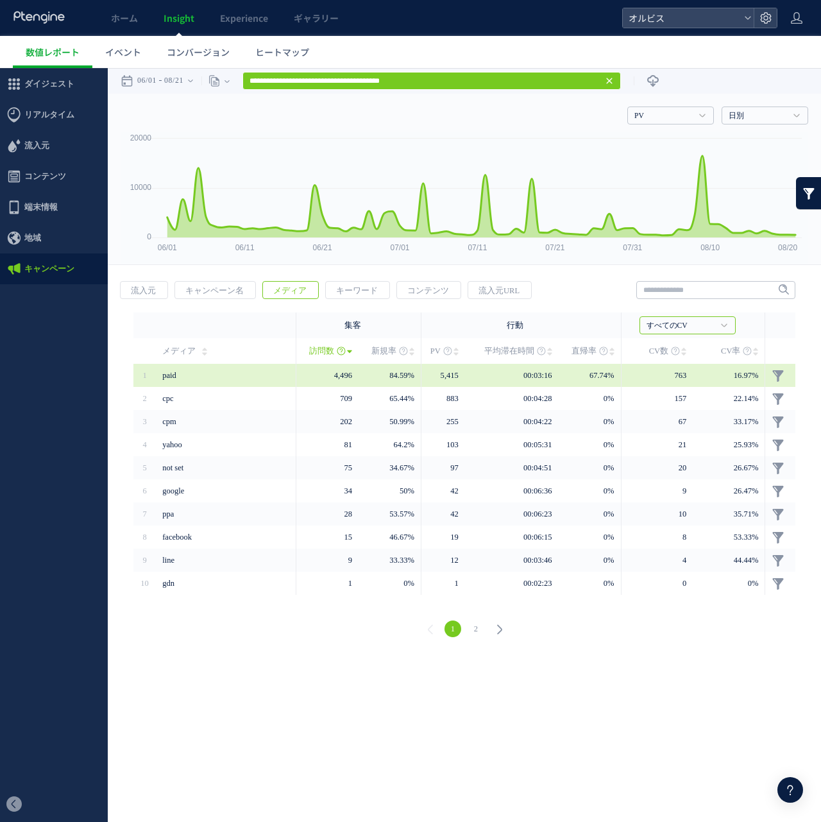
scroll to position [83, 0]
drag, startPoint x: 0, startPoint y: 68, endPoint x: 155, endPoint y: 378, distance: 346.2
click at [155, 378] on tr "1" at bounding box center [464, 375] width 662 height 23
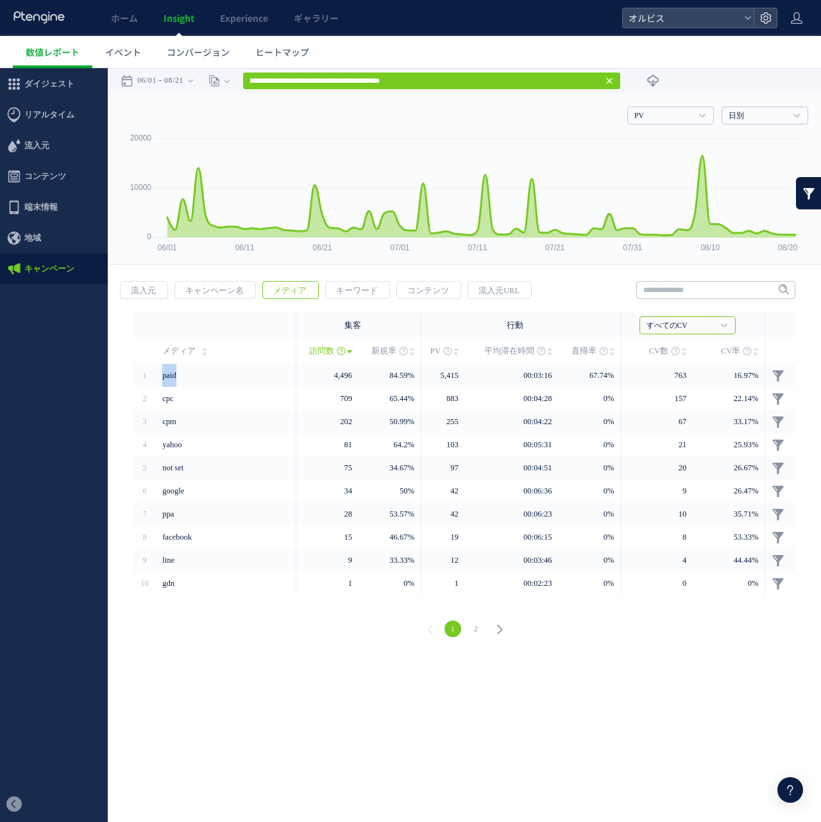
copy tr "paid"
click at [434, 292] on span "コンテンツ" at bounding box center [428, 291] width 62 height 18
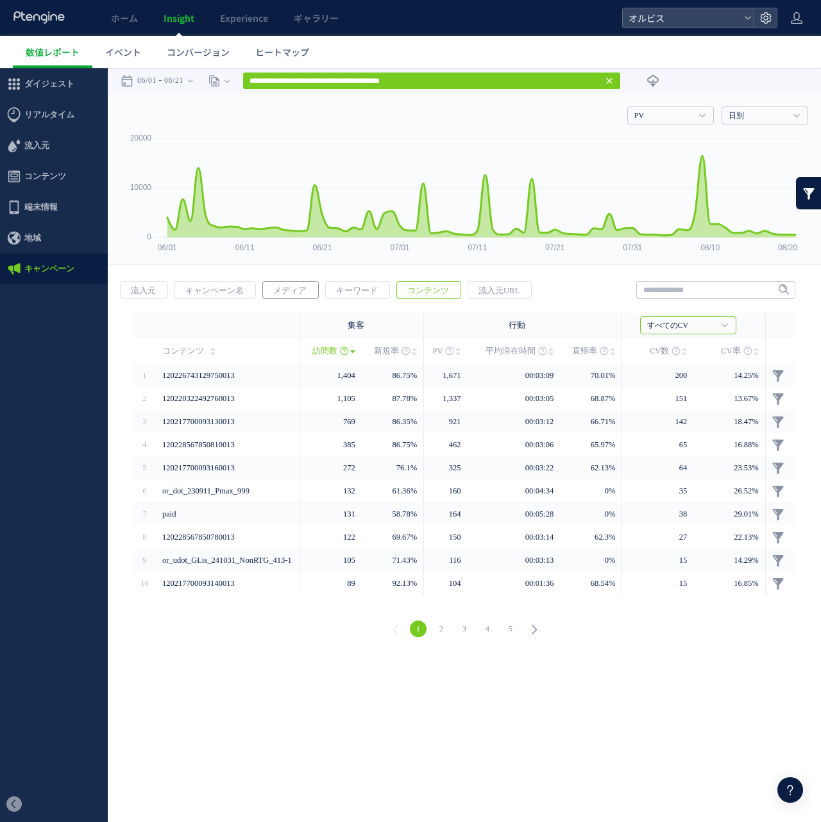
click at [304, 286] on span "メディア" at bounding box center [290, 291] width 54 height 18
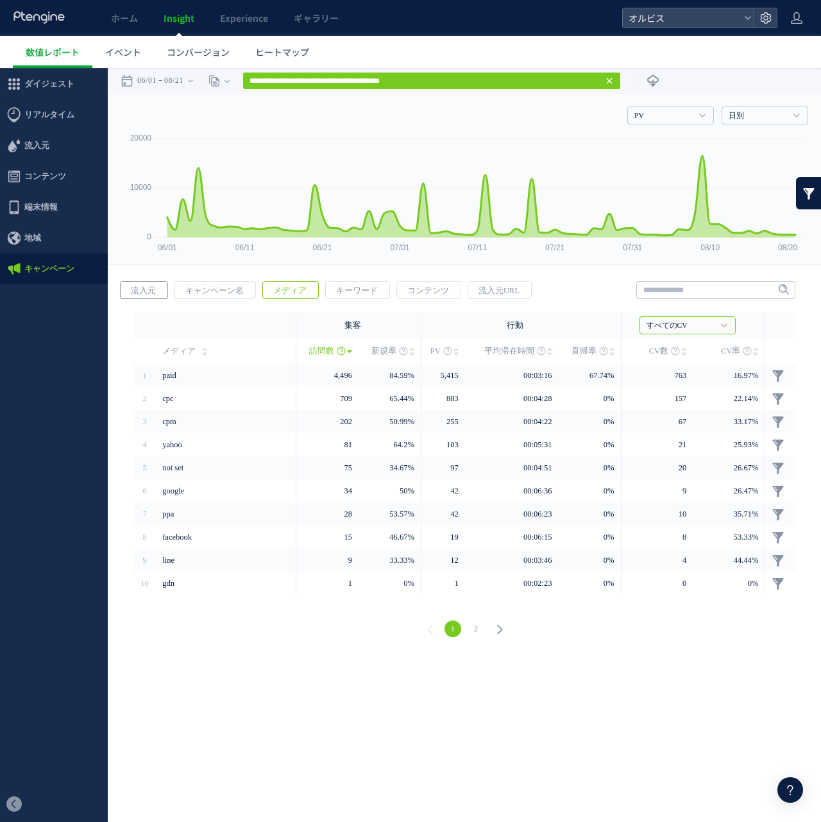
click at [151, 292] on span "流入元" at bounding box center [144, 291] width 46 height 18
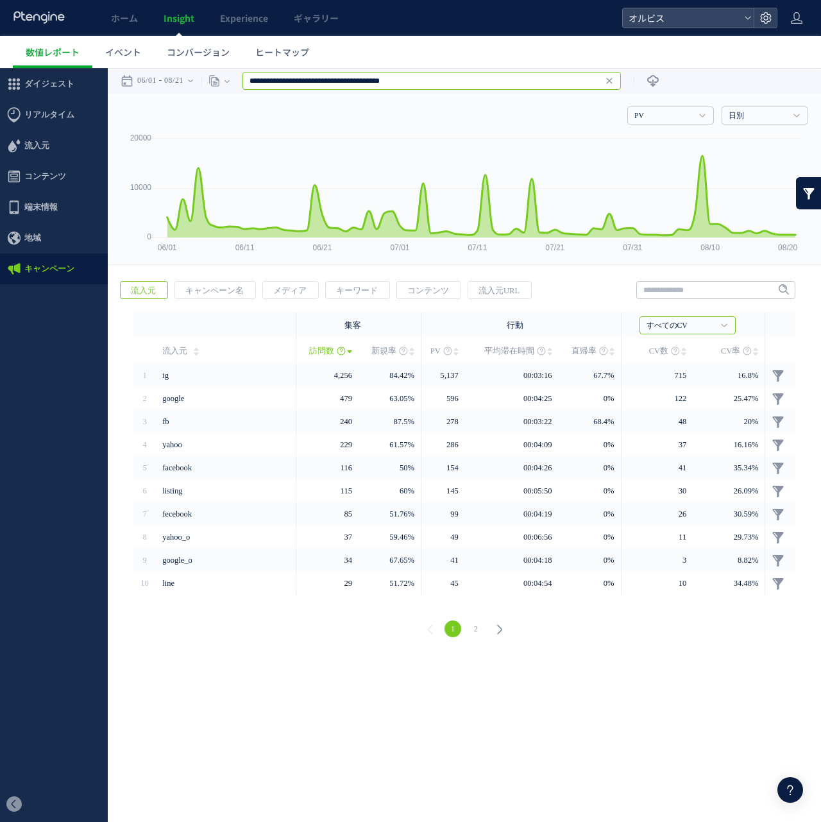
click at [521, 85] on input "**********" at bounding box center [431, 81] width 378 height 18
type input "**********"
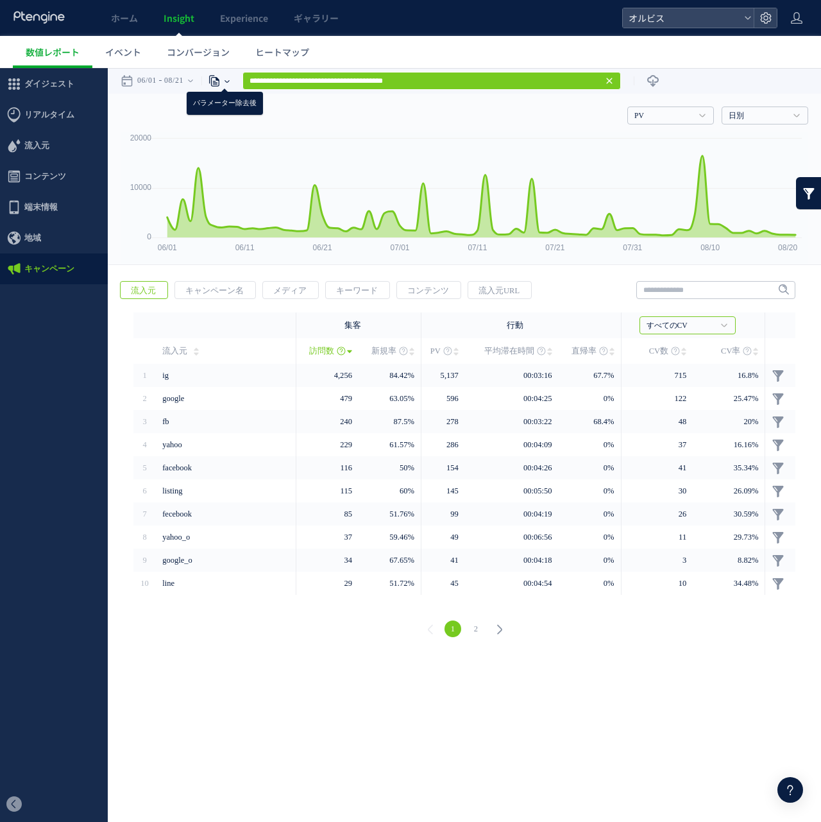
click at [219, 82] on use at bounding box center [214, 81] width 10 height 11
click at [241, 108] on li "ページ" at bounding box center [226, 111] width 75 height 17
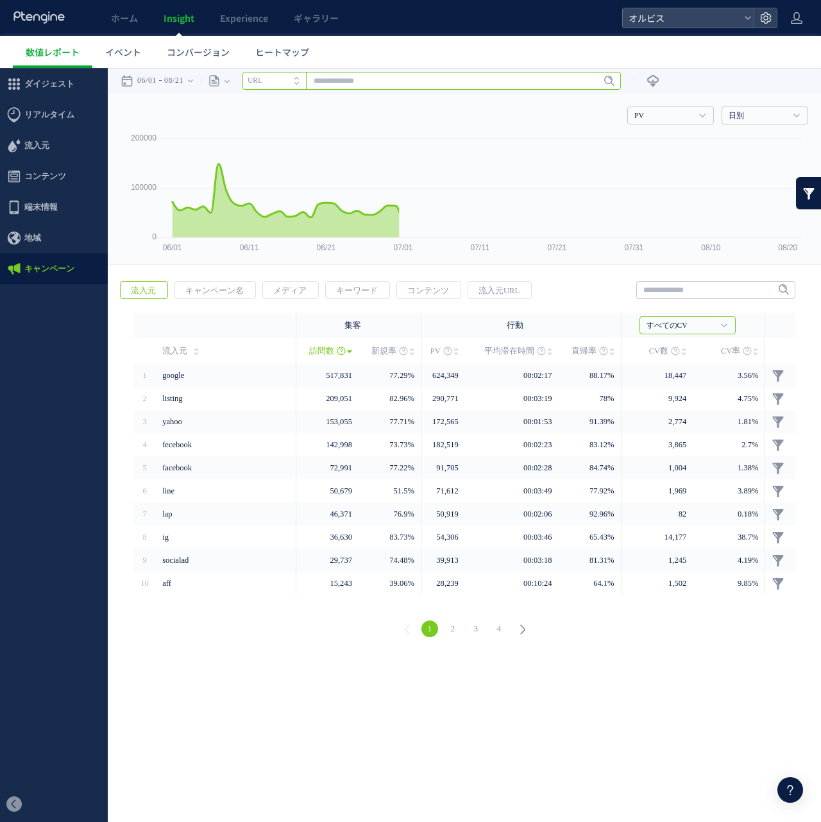
click at [446, 78] on input "text" at bounding box center [431, 81] width 378 height 18
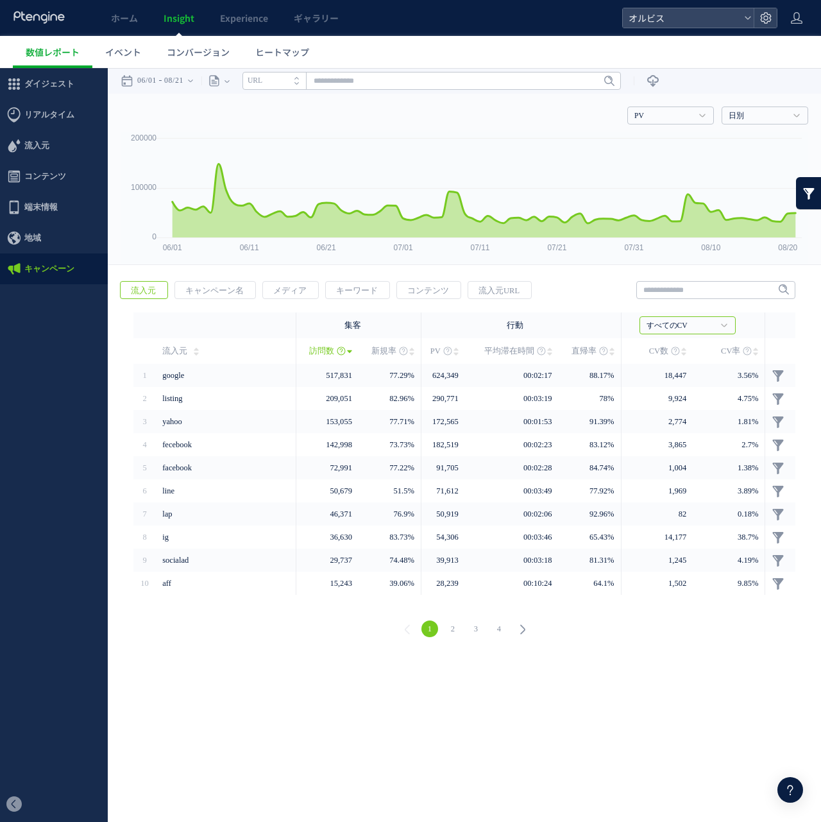
click at [230, 280] on div "戻る 流入元 キャンペーン名 メディア キーワード PV" at bounding box center [464, 460] width 713 height 385
click at [229, 281] on link "キャンペーン名" at bounding box center [214, 290] width 81 height 18
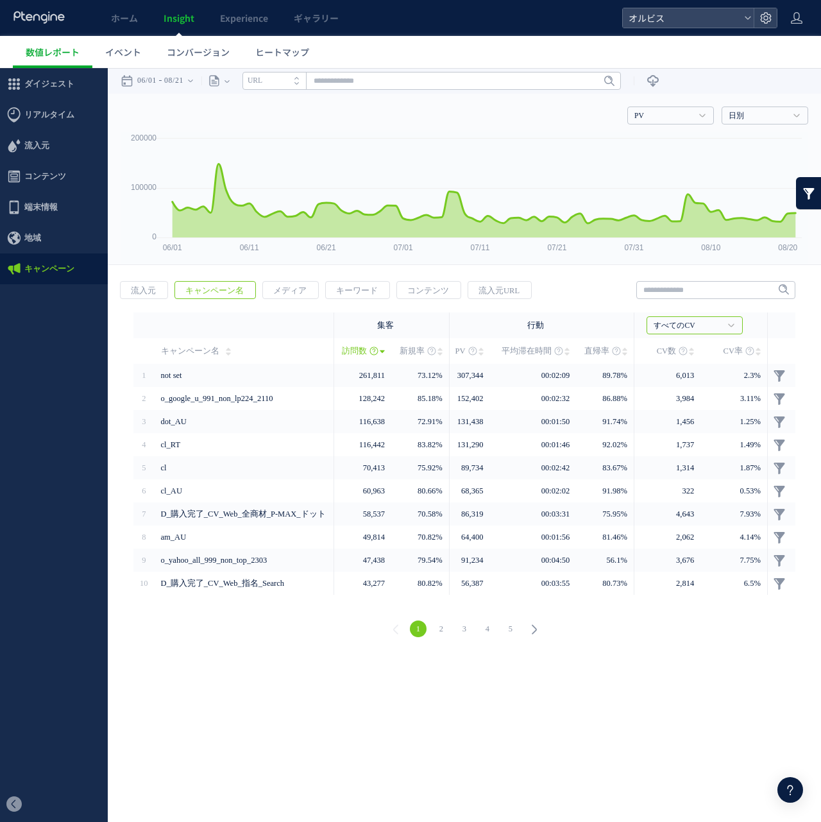
click at [295, 287] on span "メディア" at bounding box center [290, 291] width 54 height 18
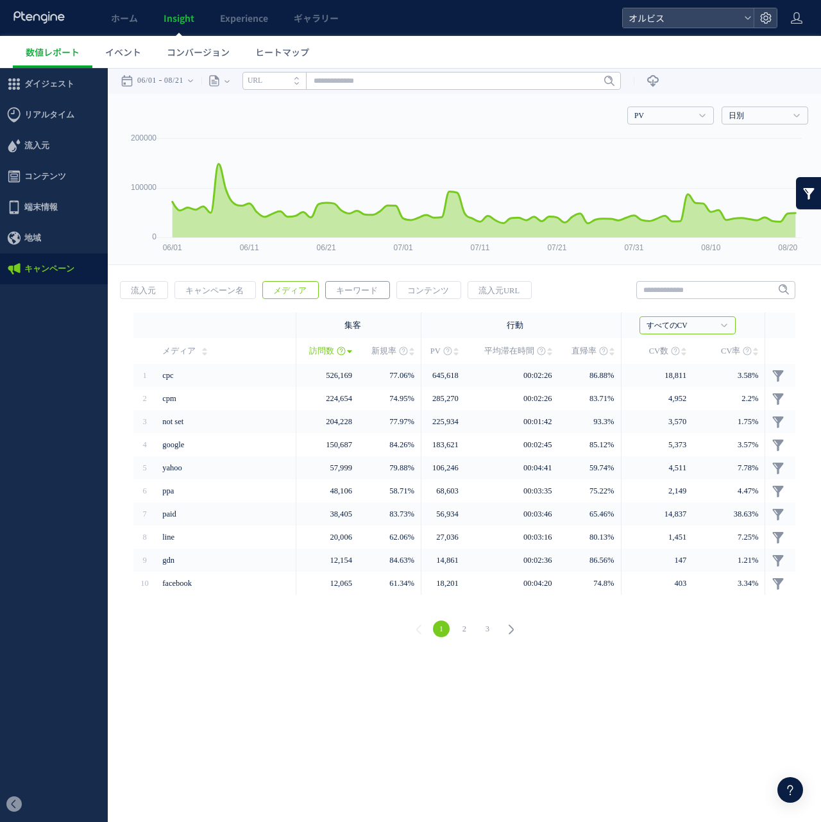
click at [349, 289] on span "キーワード" at bounding box center [357, 291] width 62 height 18
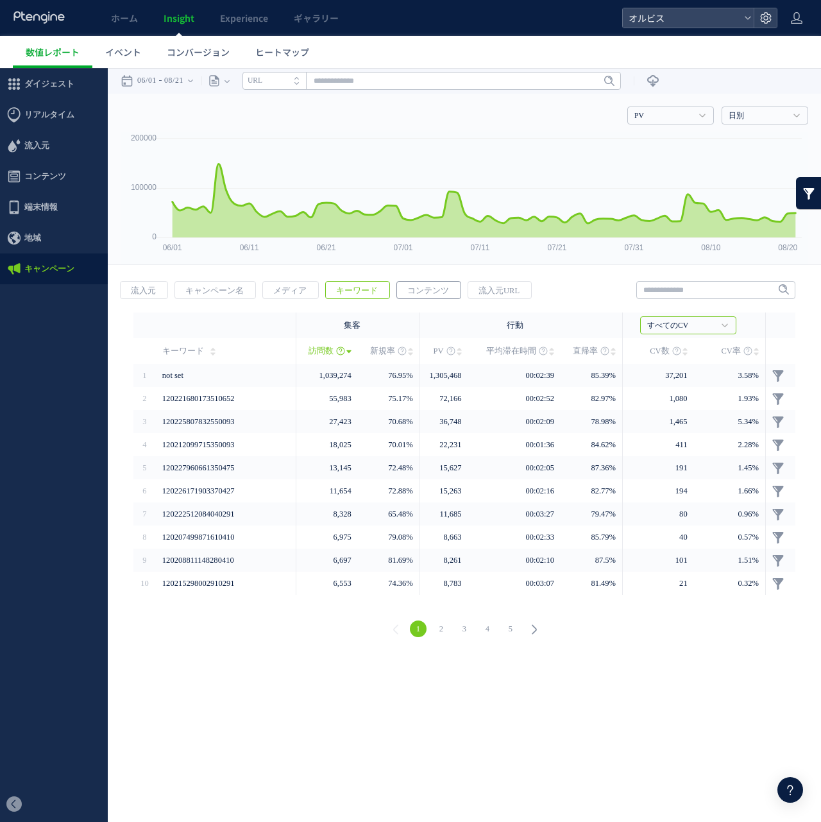
click at [439, 291] on span "コンテンツ" at bounding box center [428, 291] width 62 height 18
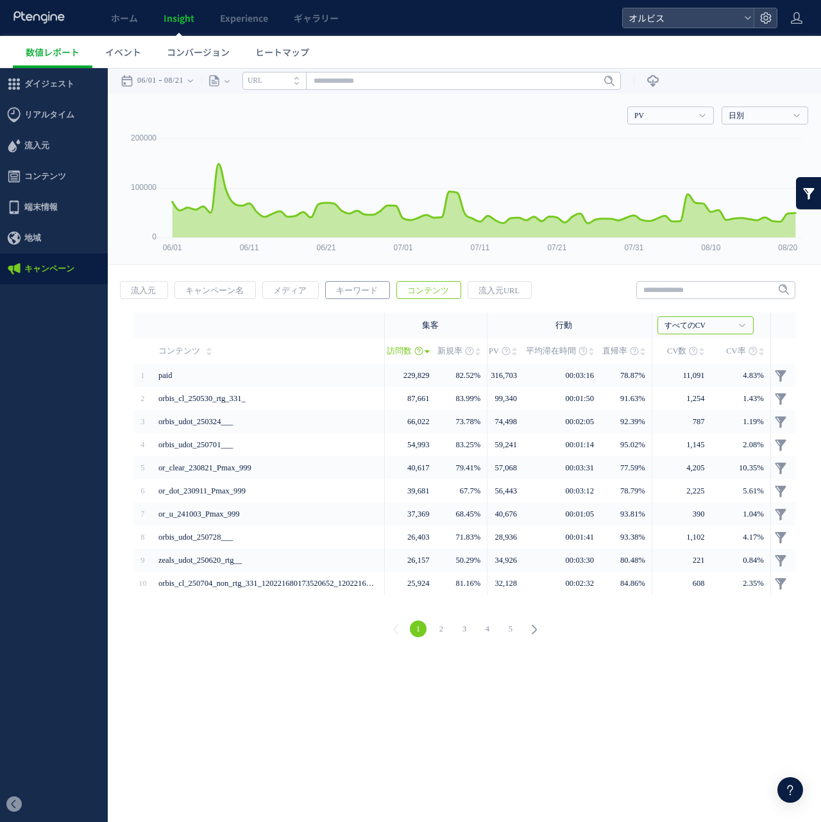
click at [365, 290] on span "キーワード" at bounding box center [357, 291] width 62 height 18
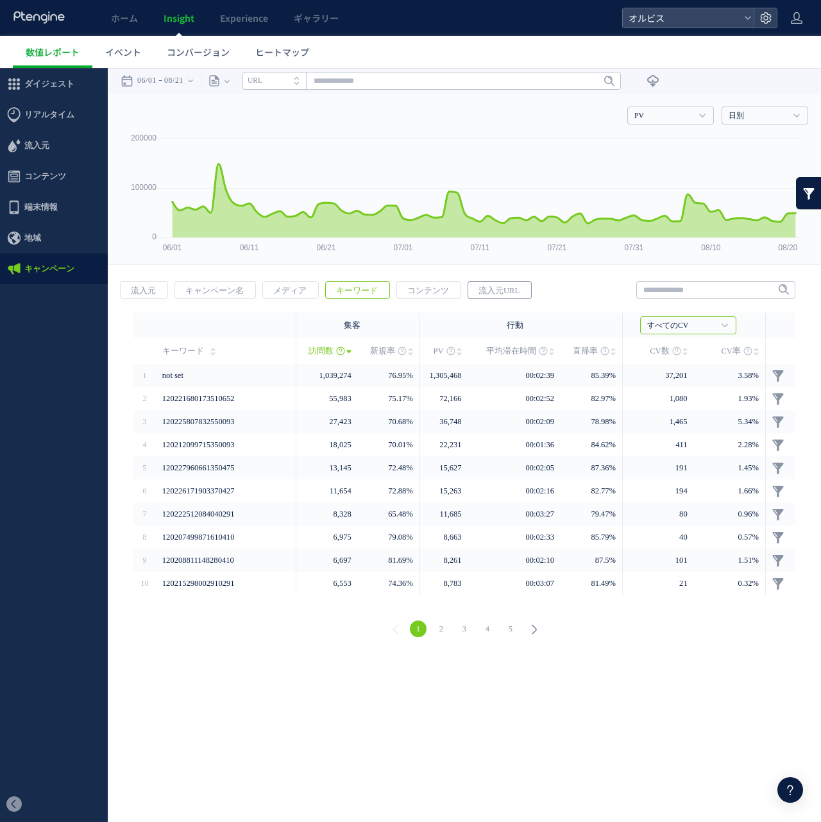
click at [498, 281] on link "流入元URL" at bounding box center [500, 290] width 64 height 18
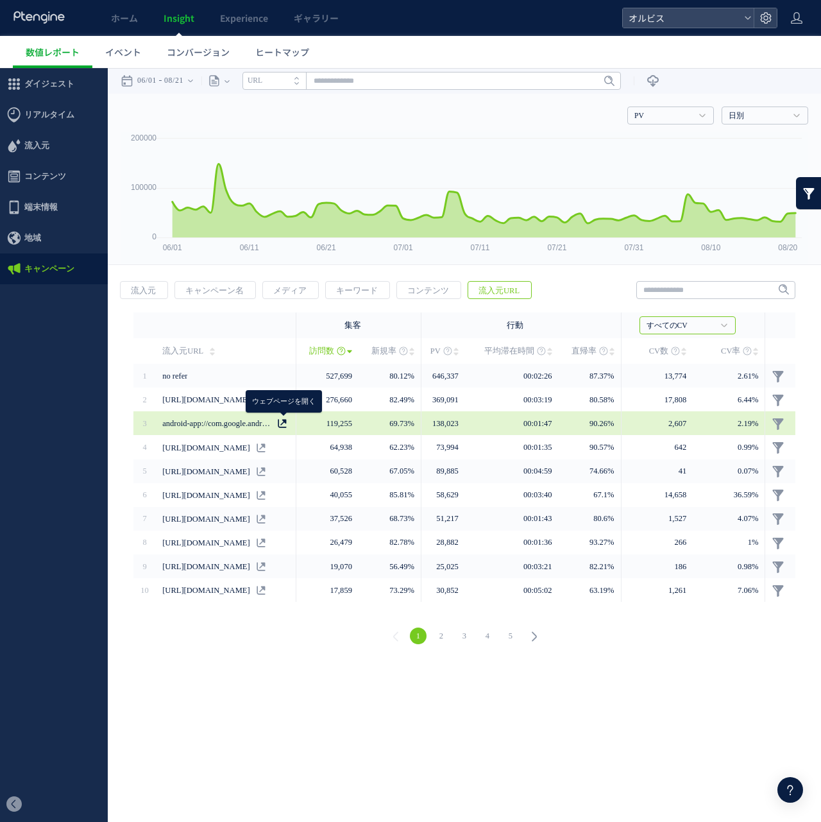
click at [282, 421] on icon at bounding box center [282, 423] width 9 height 9
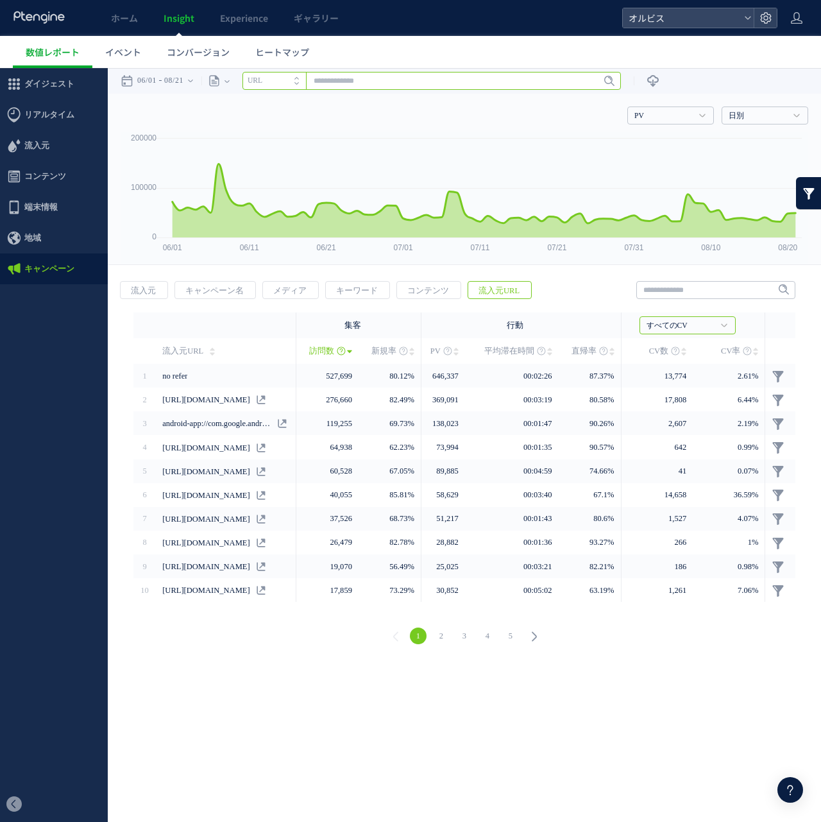
click at [387, 88] on input "text" at bounding box center [431, 81] width 378 height 18
paste input "**********"
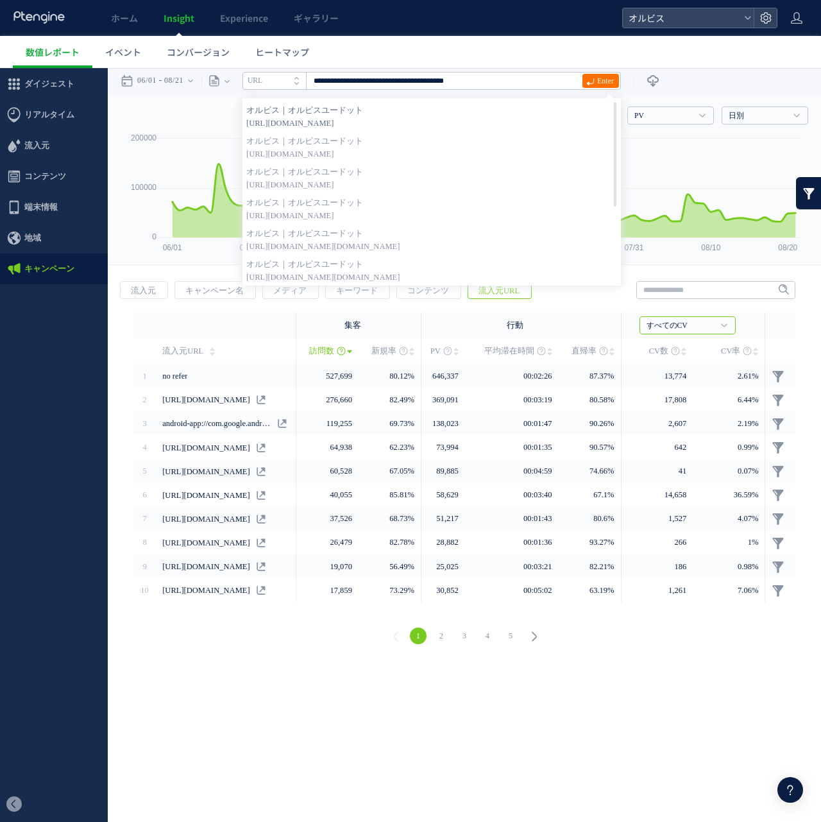
click at [573, 117] on span "[URL][DOMAIN_NAME]" at bounding box center [431, 123] width 371 height 13
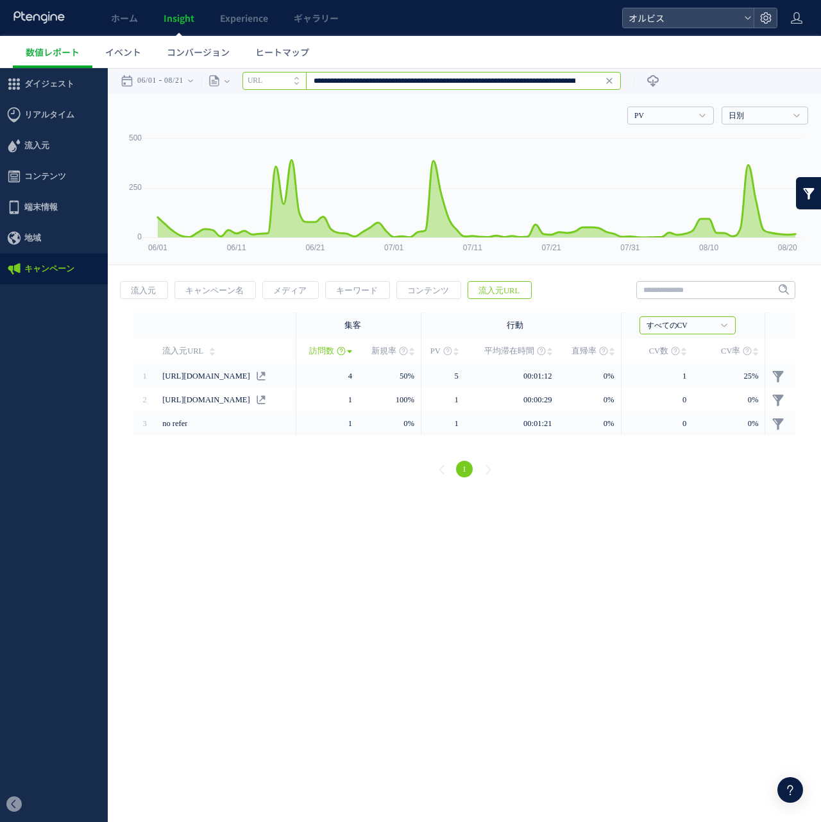
click at [598, 83] on input "**********" at bounding box center [431, 81] width 378 height 18
drag, startPoint x: 478, startPoint y: 81, endPoint x: 1203, endPoint y: 95, distance: 724.8
click at [820, 95] on html ".cls-1 { fill-rule: evenodd; } .cls-1 { fill: #ececec; } .cls-2 { fill: #929292…" at bounding box center [410, 281] width 821 height 426
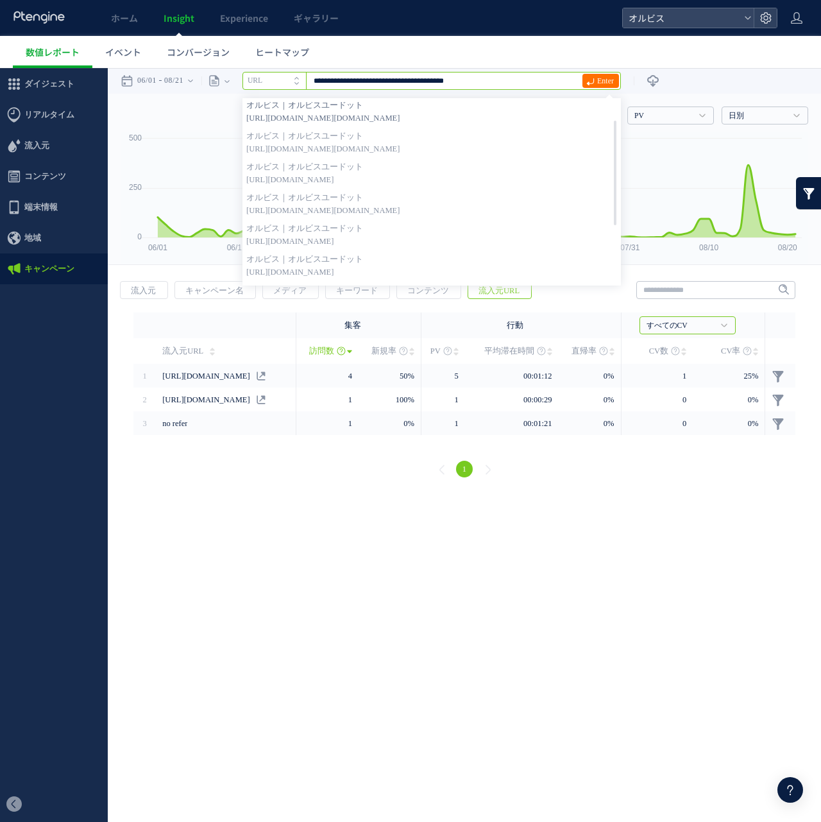
scroll to position [0, 0]
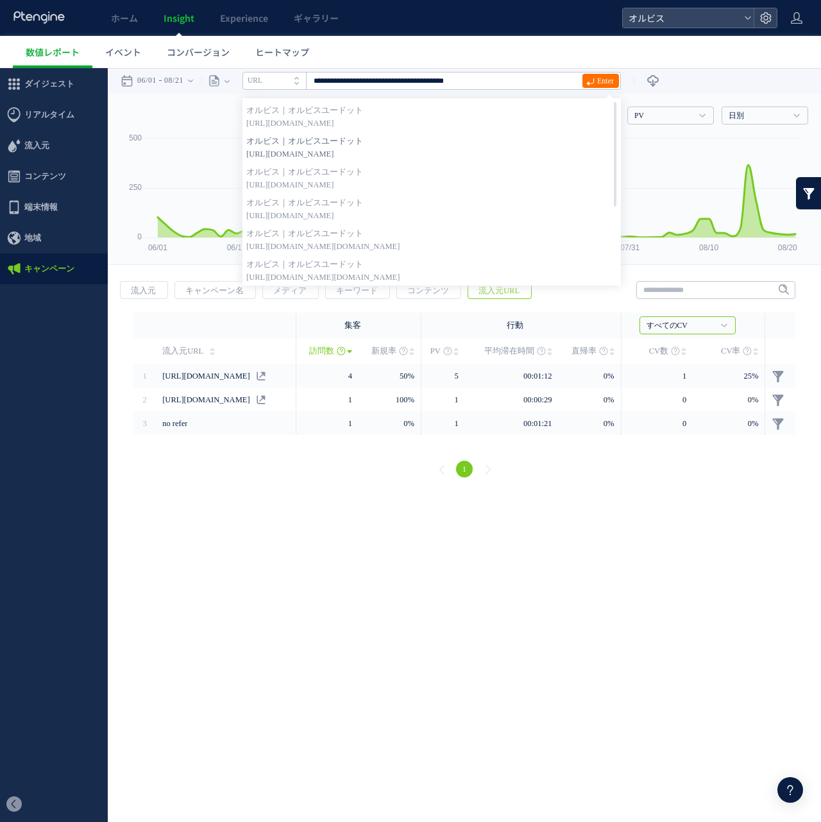
click at [505, 152] on span "[URL][DOMAIN_NAME]" at bounding box center [431, 154] width 371 height 13
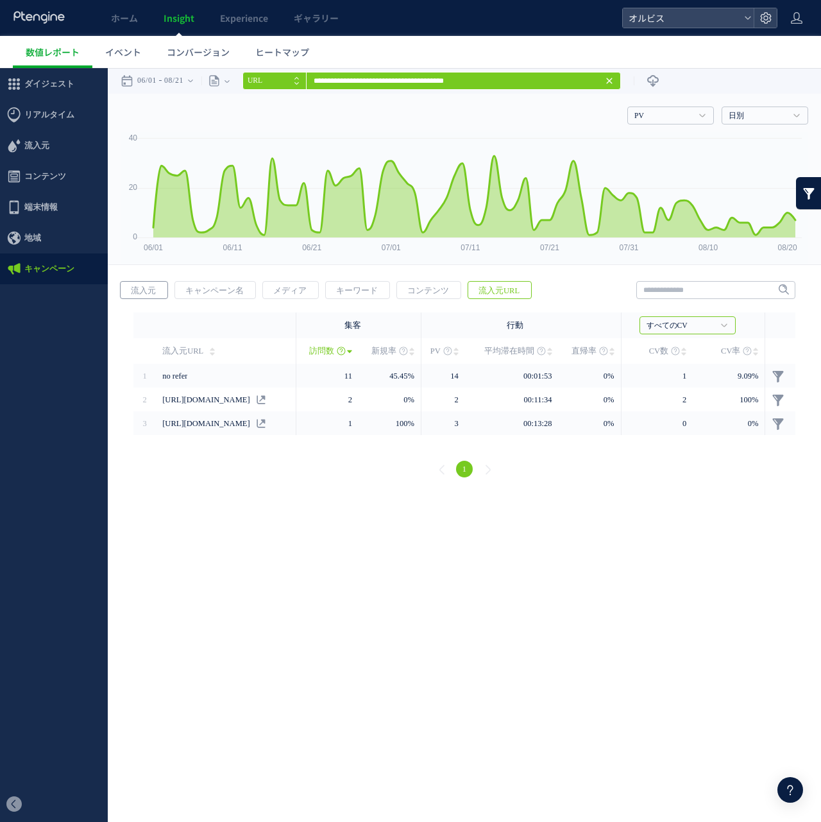
click at [162, 295] on span "流入元" at bounding box center [144, 291] width 46 height 18
click at [500, 70] on div "**********" at bounding box center [410, 81] width 419 height 26
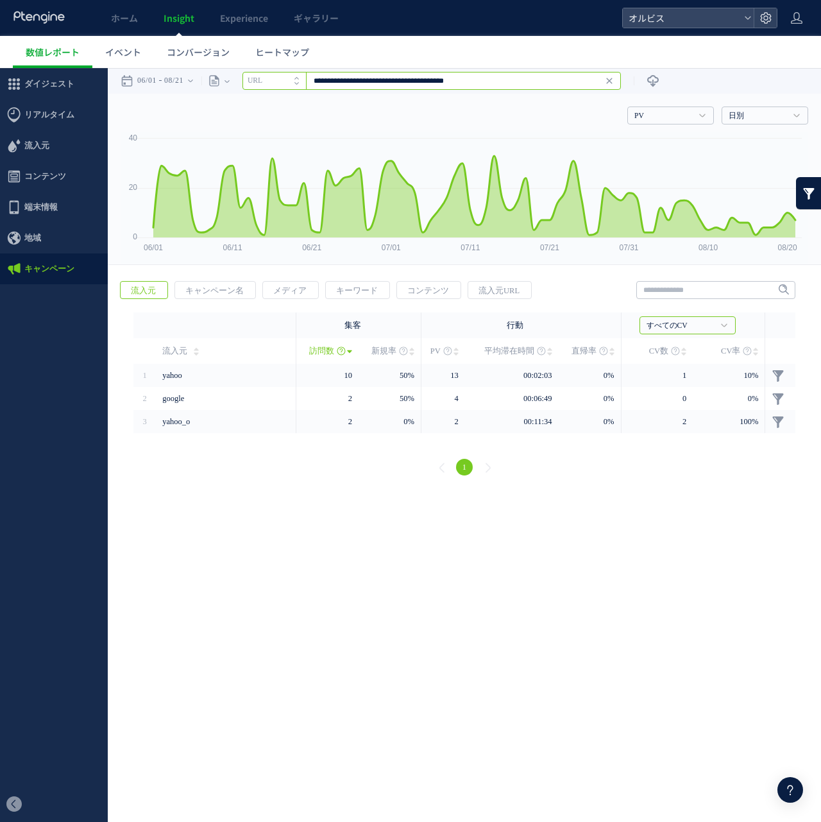
click at [498, 81] on input "**********" at bounding box center [431, 81] width 378 height 18
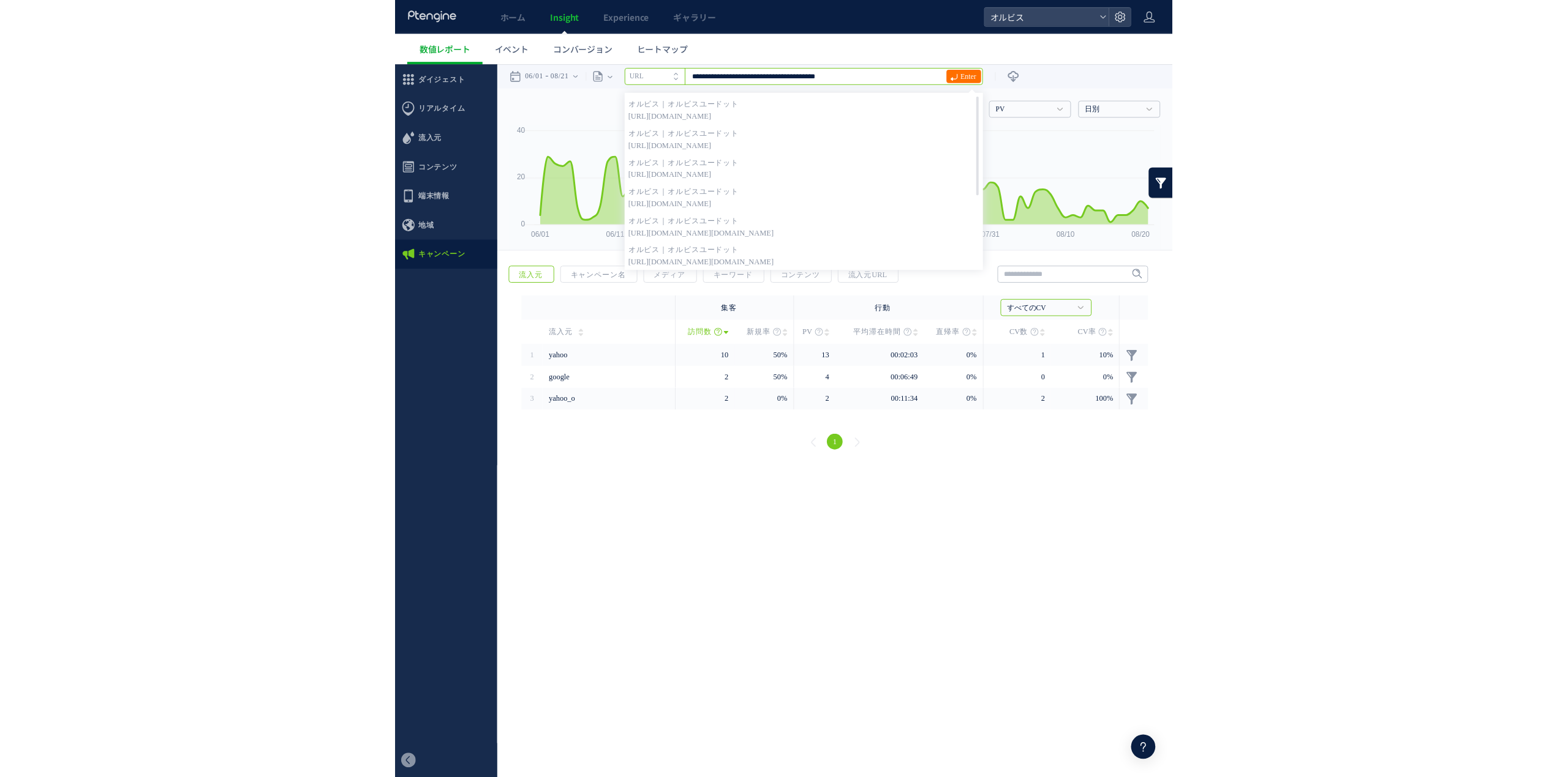
scroll to position [122, 0]
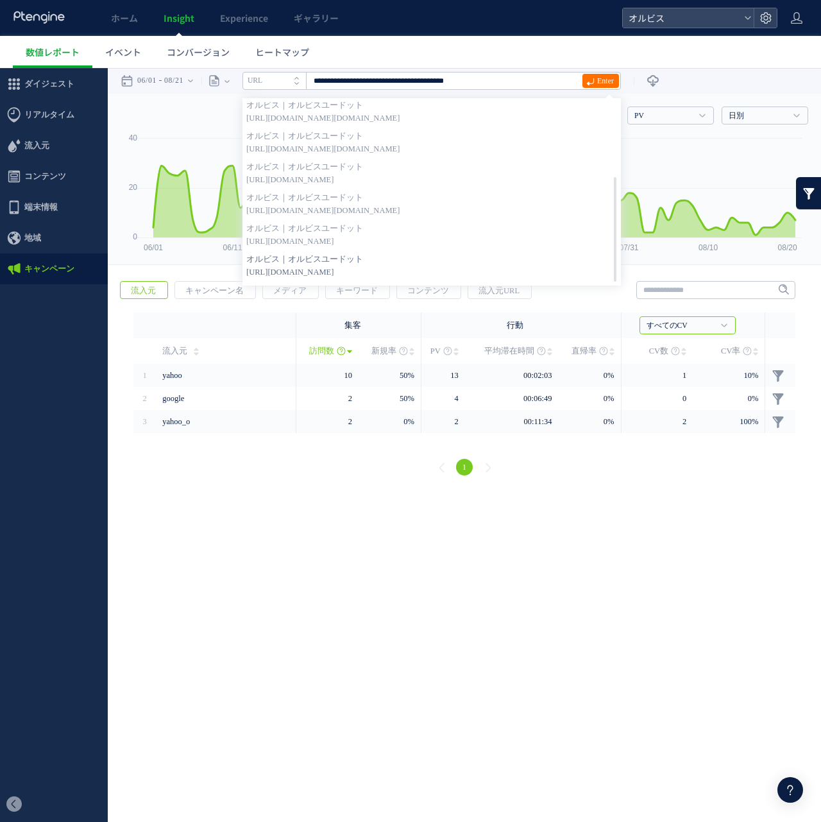
click at [513, 257] on strong "オルビス｜オルビスユードット" at bounding box center [431, 259] width 371 height 13
type input "**********"
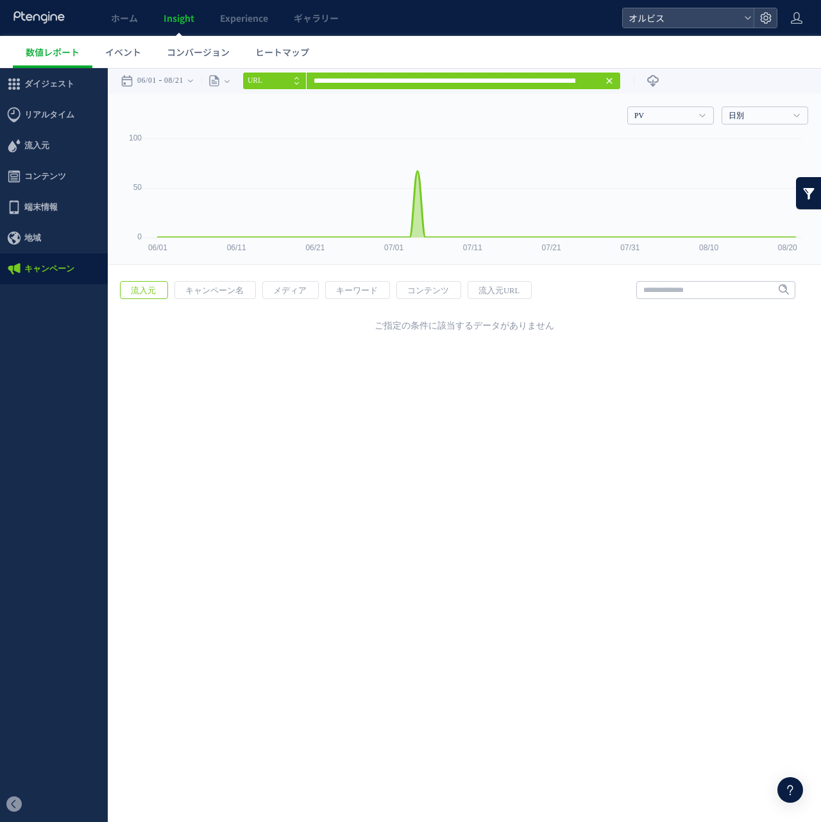
click at [244, 78] on div "**********" at bounding box center [410, 81] width 419 height 26
click at [221, 78] on icon at bounding box center [214, 80] width 13 height 13
click at [237, 129] on li "ページグループ" at bounding box center [226, 129] width 75 height 17
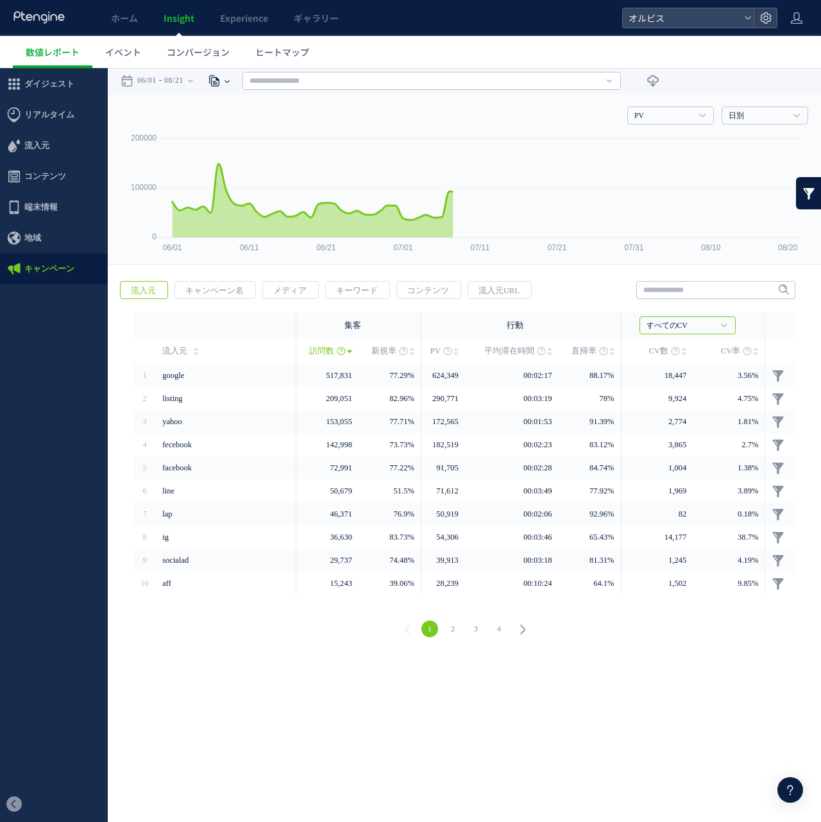
click at [230, 81] on icon at bounding box center [226, 81] width 5 height 3
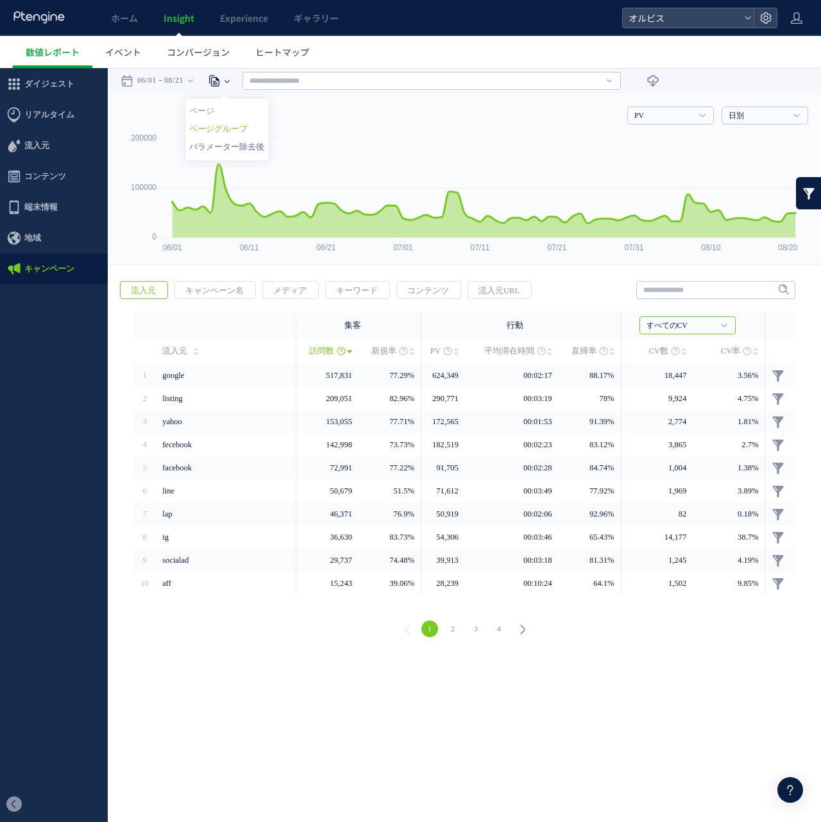
click at [241, 139] on li "パラメーター除去後" at bounding box center [226, 147] width 75 height 17
click at [786, 790] on icon at bounding box center [789, 789] width 15 height 15
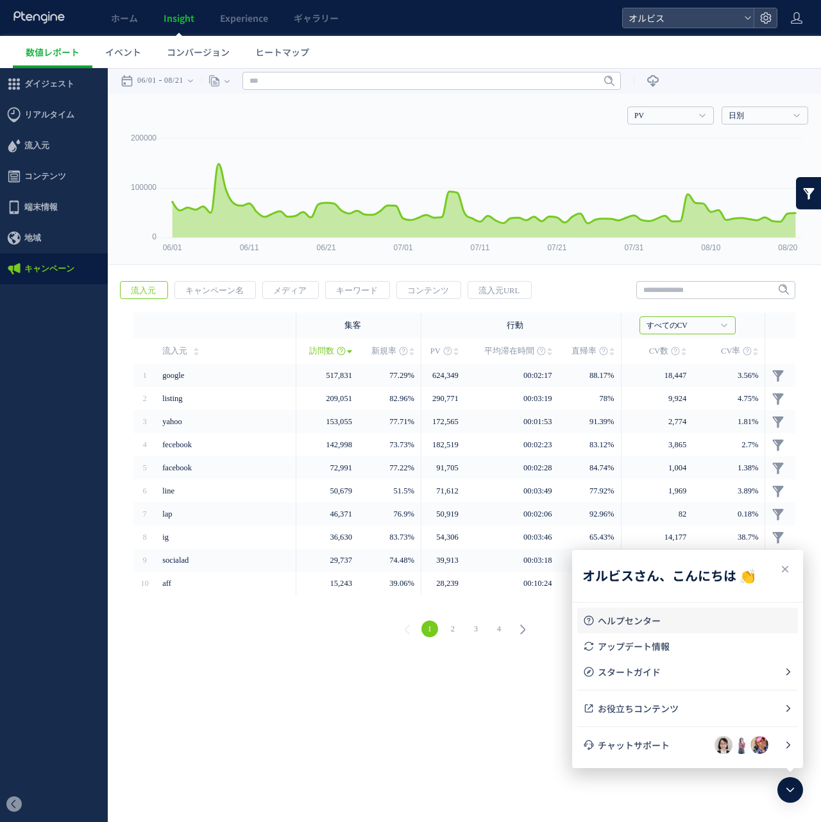
click at [711, 609] on link "ヘルプセンター" at bounding box center [687, 620] width 210 height 26
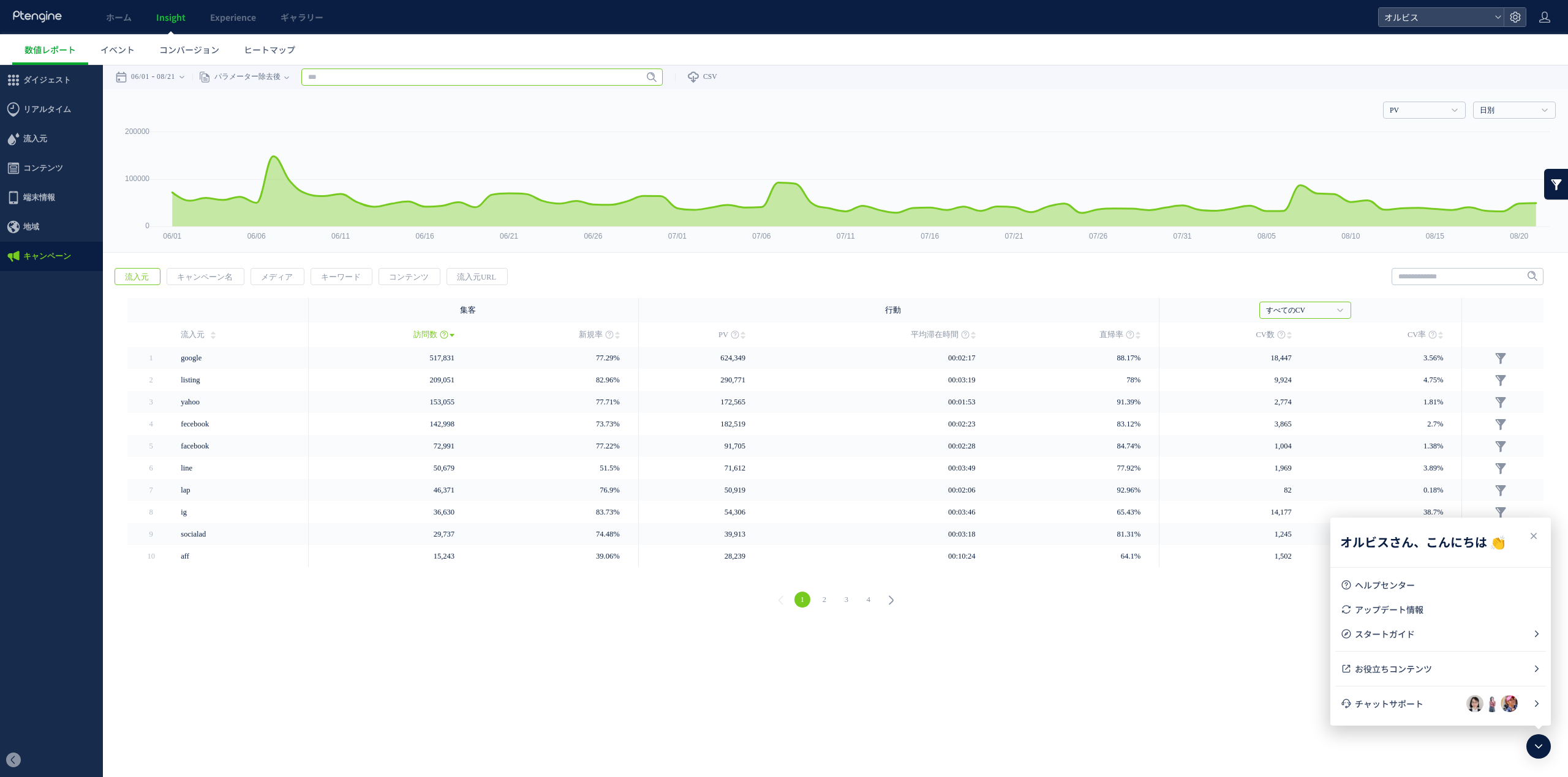
click at [373, 83] on input "text" at bounding box center [482, 77] width 361 height 17
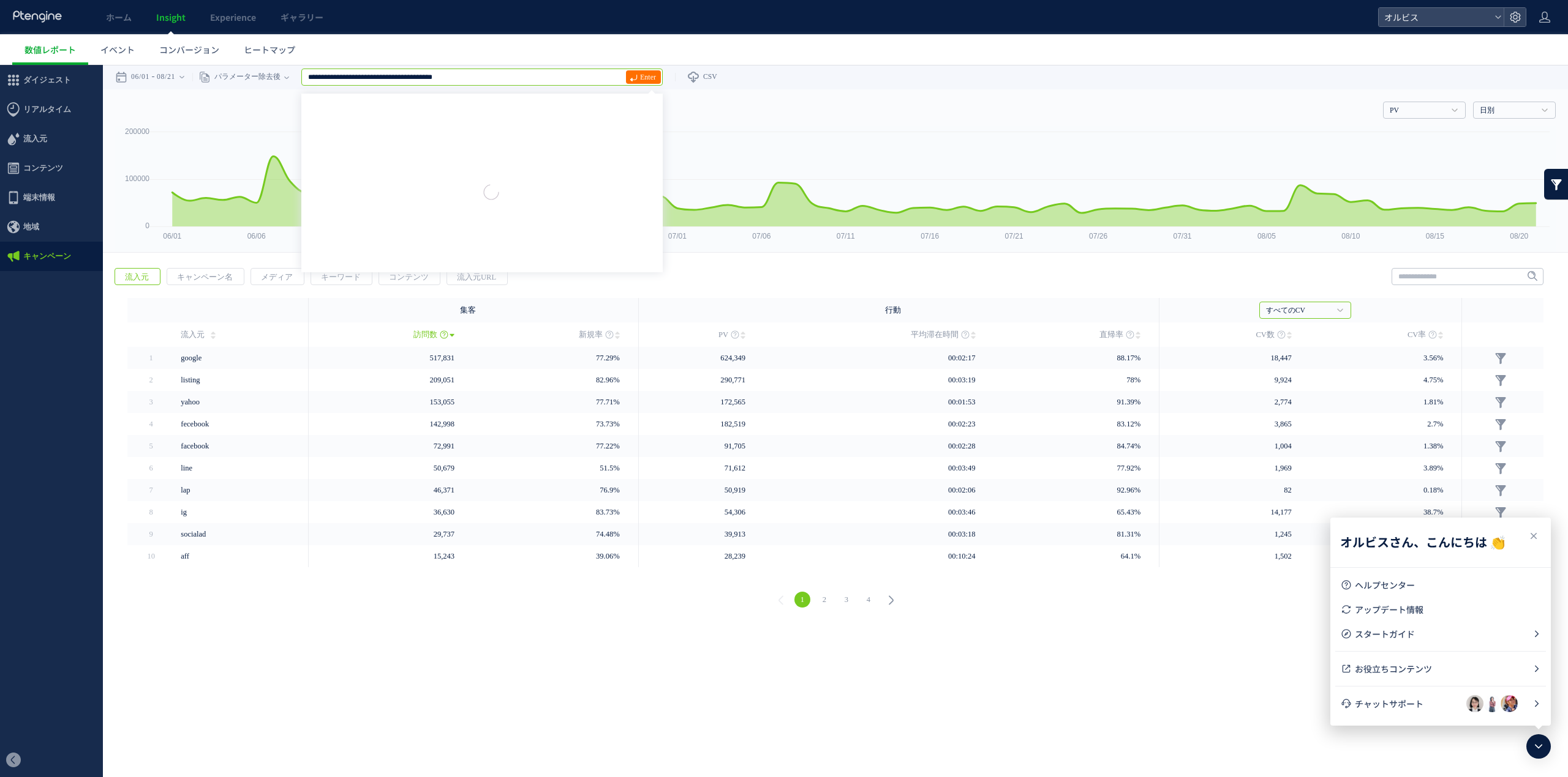
scroll to position [0, 0]
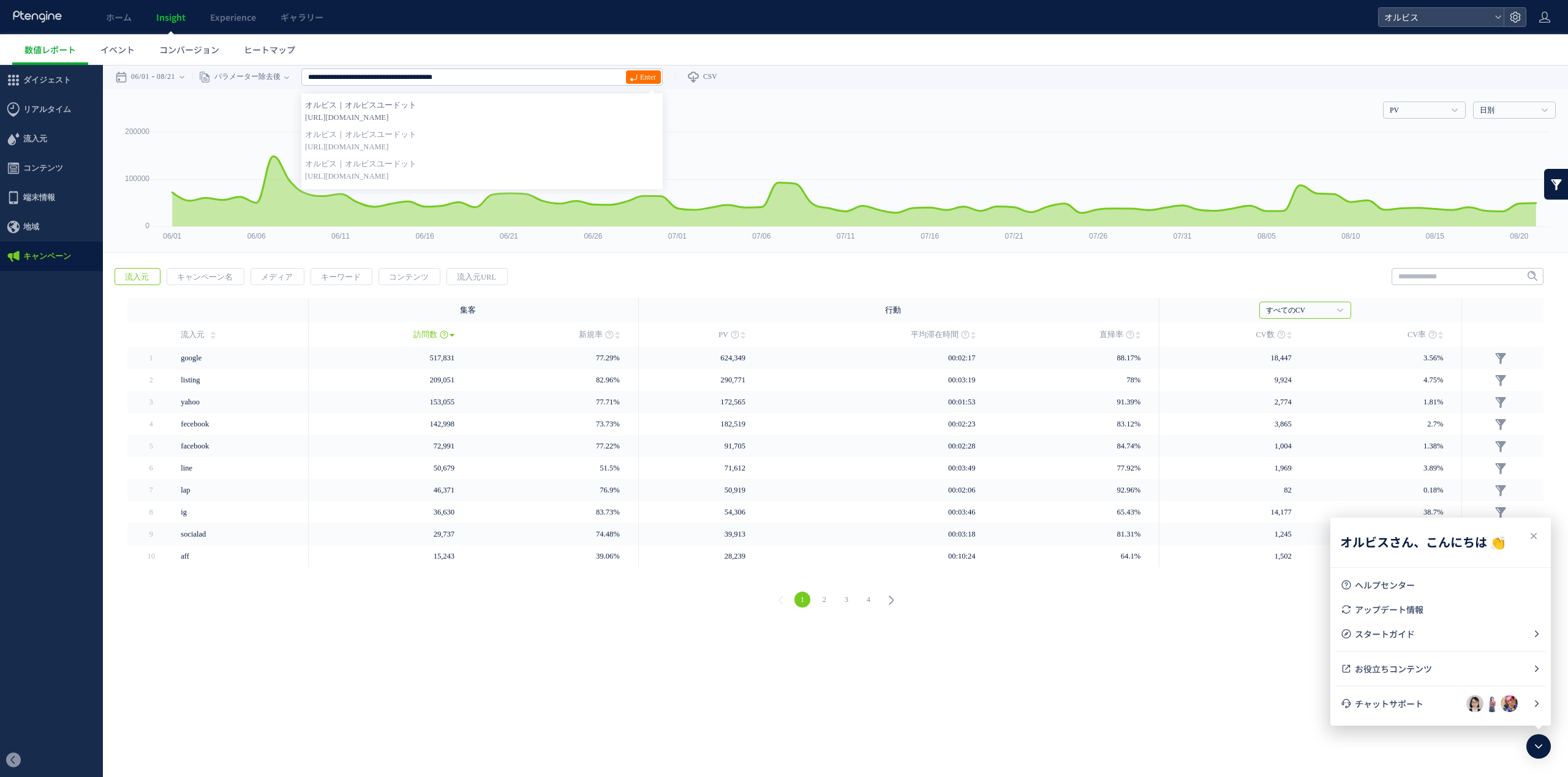
click at [555, 117] on span "[URL][DOMAIN_NAME]" at bounding box center [481, 117] width 354 height 12
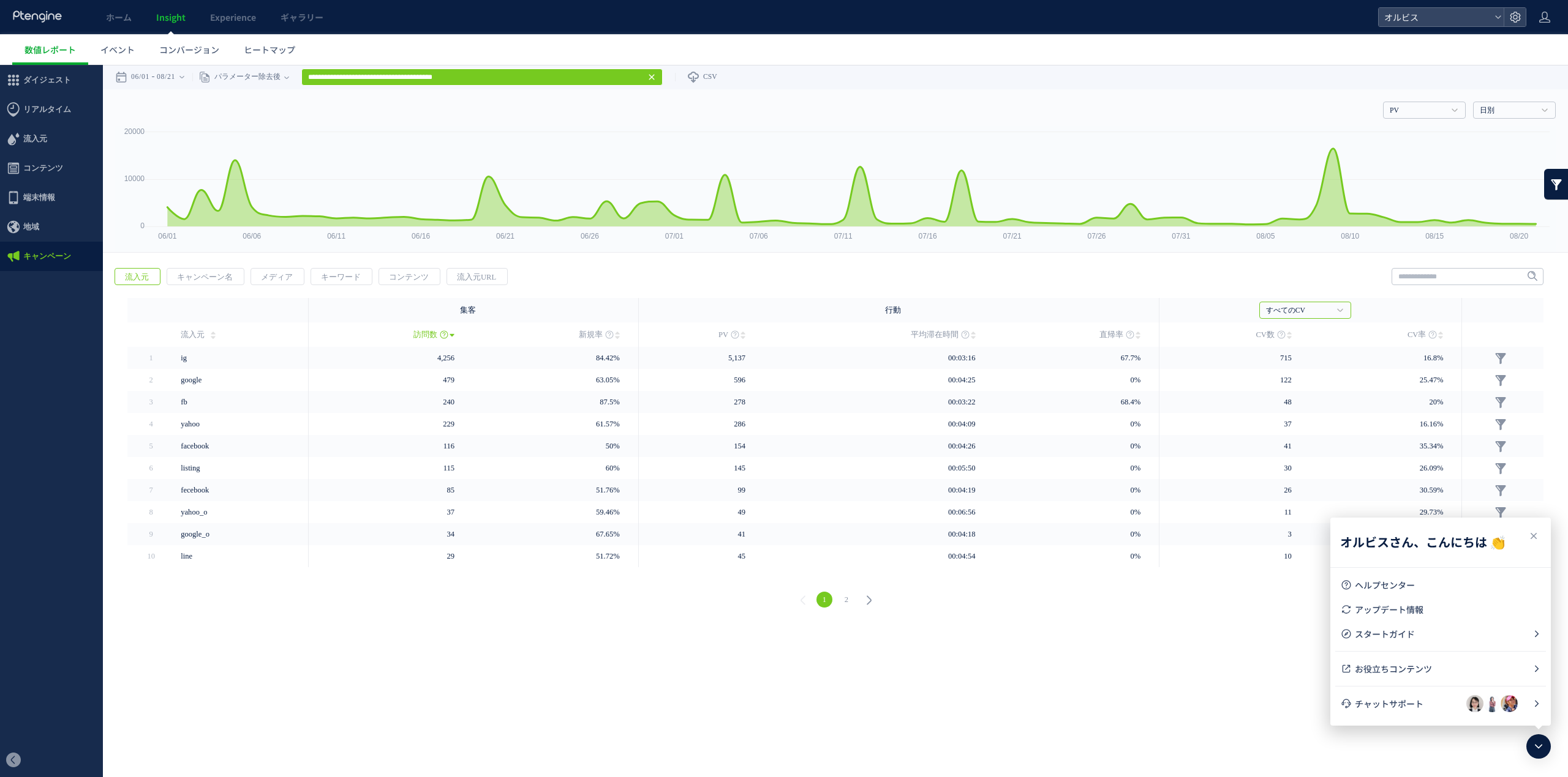
click at [771, 623] on html ".cls-1 { fill-rule: evenodd; } .cls-1 { fill: #ececec; } .cls-2 { fill: #929292…" at bounding box center [784, 345] width 1568 height 559
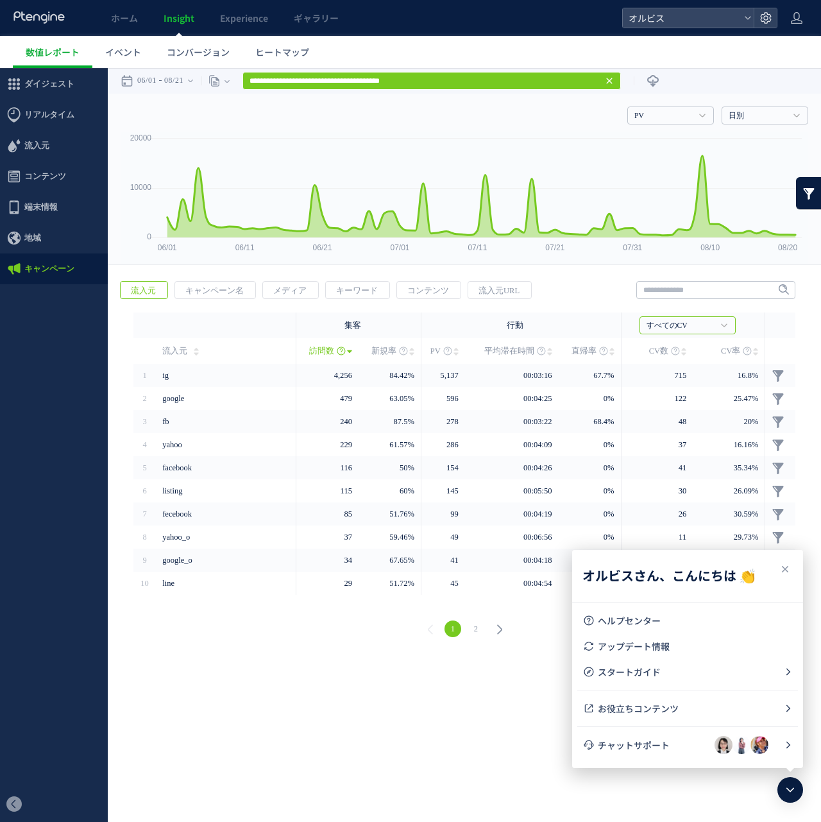
click at [360, 653] on html ".cls-1 { fill-rule: evenodd; } .cls-1 { fill: #ececec; } .cls-2 { fill: #929292…" at bounding box center [410, 361] width 821 height 586
click at [788, 567] on icon at bounding box center [784, 568] width 15 height 15
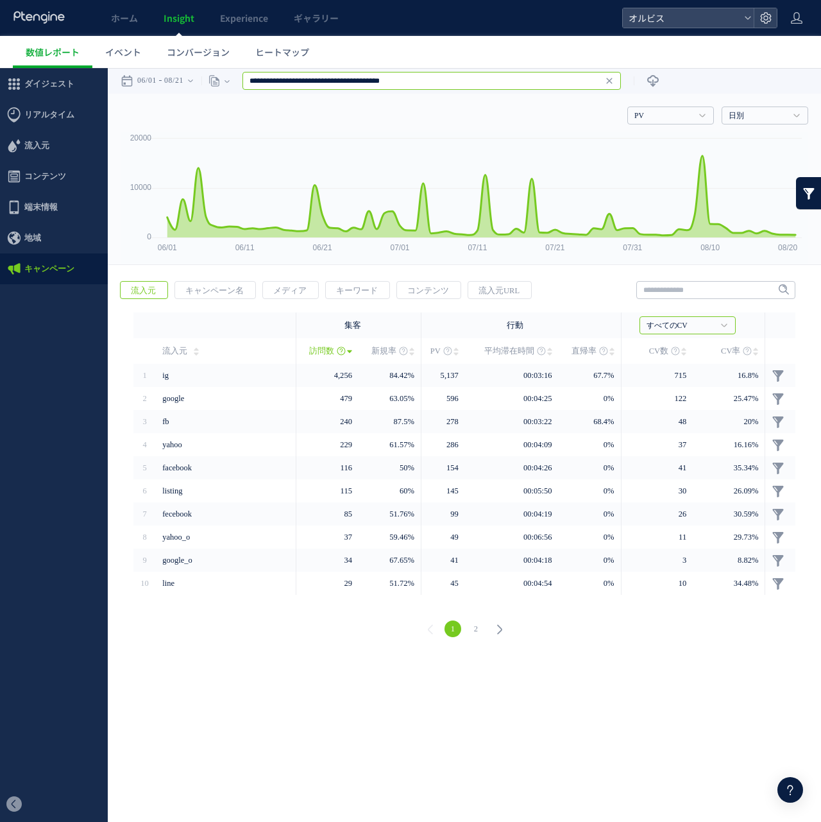
click at [435, 80] on input "**********" at bounding box center [431, 81] width 378 height 18
click at [395, 83] on input "**********" at bounding box center [431, 81] width 378 height 18
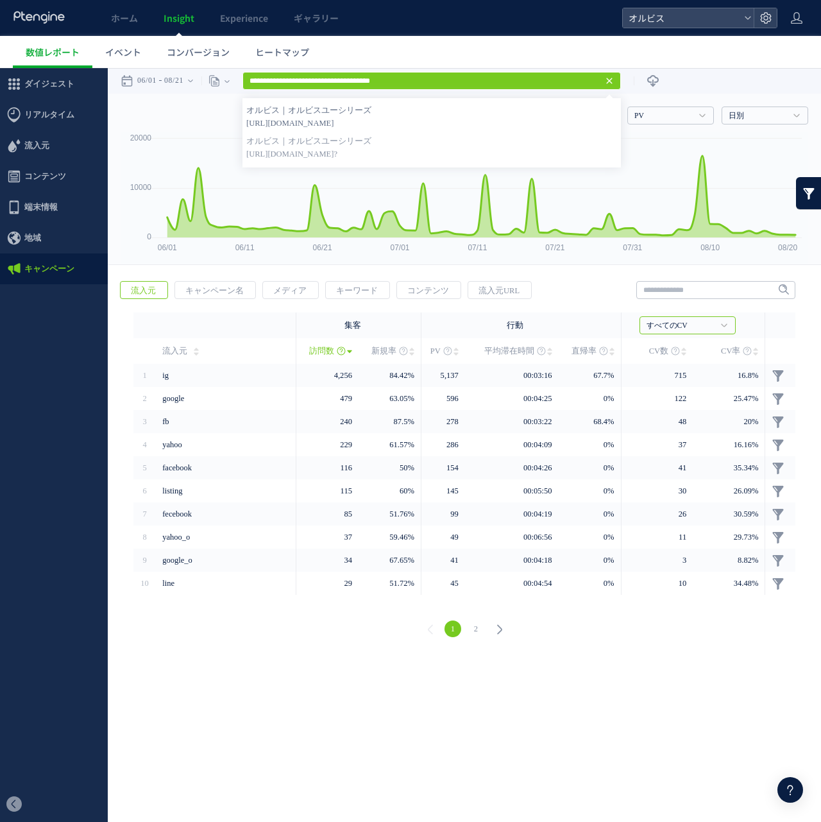
click at [434, 118] on span "[URL][DOMAIN_NAME]" at bounding box center [431, 123] width 371 height 13
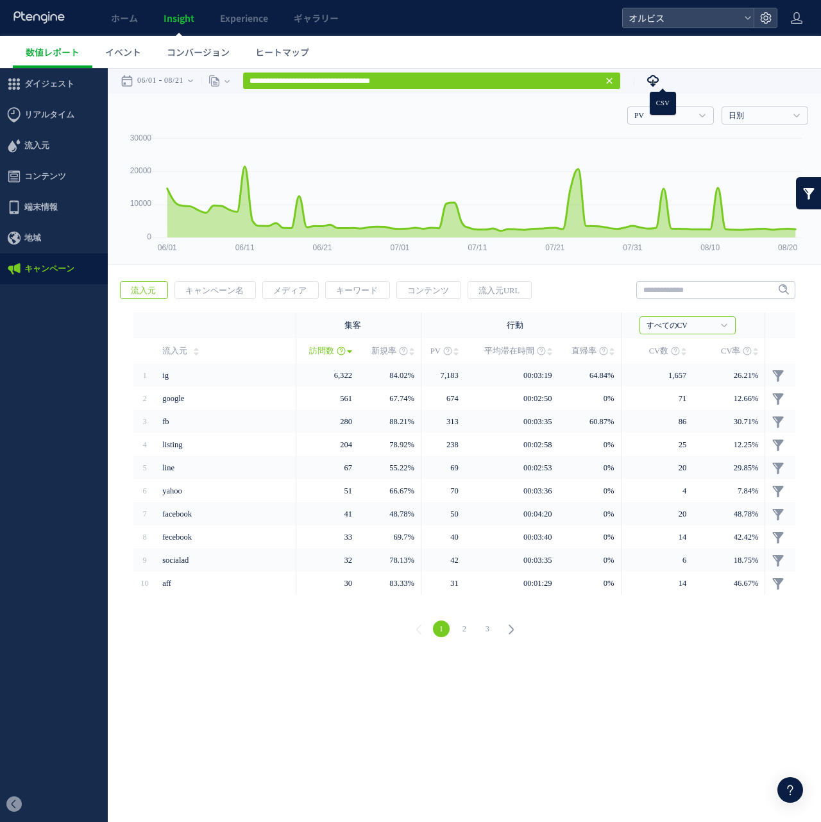
click at [659, 85] on icon at bounding box center [652, 80] width 13 height 13
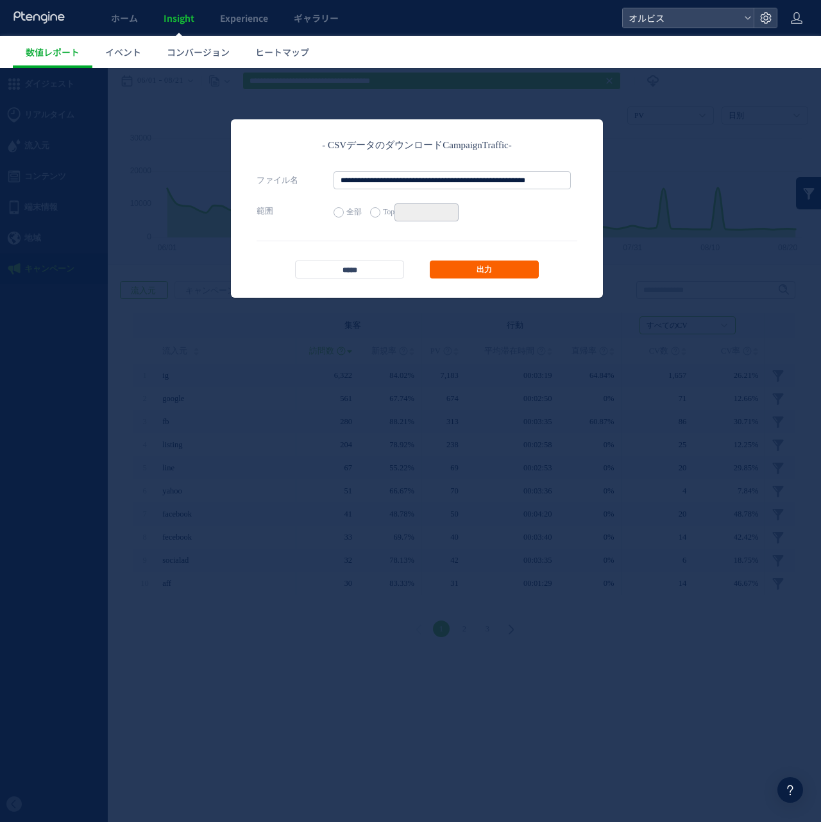
click at [460, 265] on link "出力" at bounding box center [484, 269] width 109 height 18
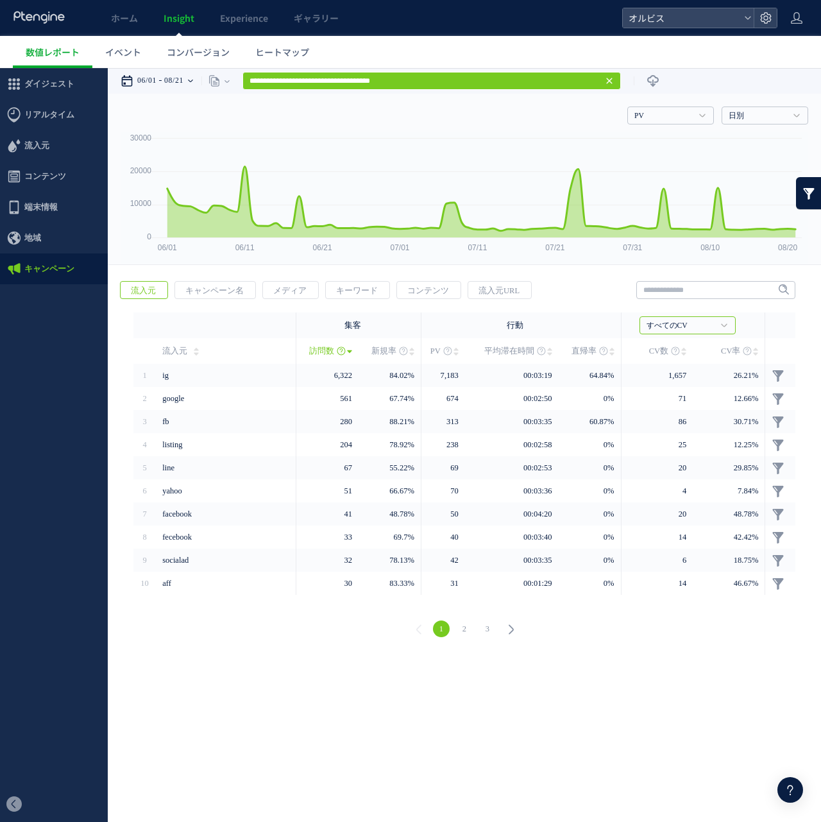
click at [150, 82] on time "06/01" at bounding box center [146, 81] width 19 height 26
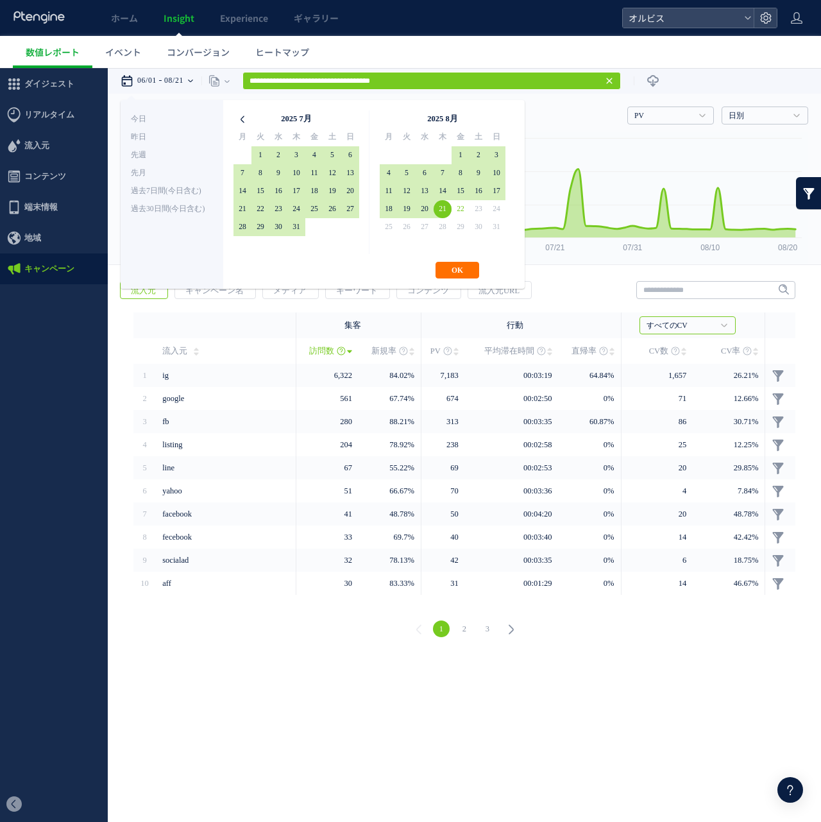
click at [242, 122] on icon at bounding box center [242, 119] width 18 height 18
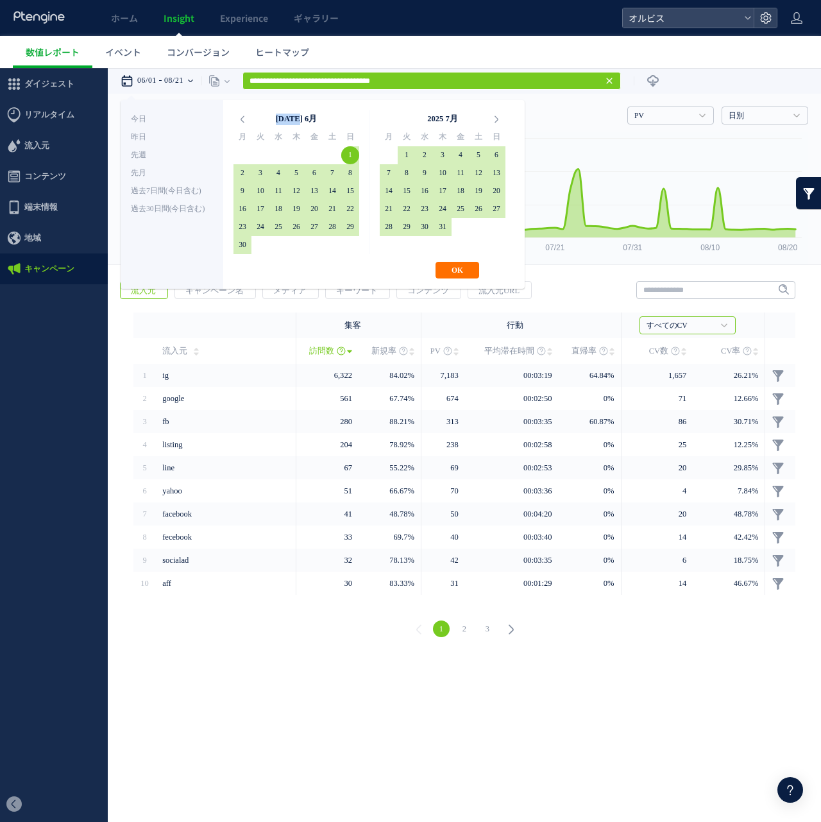
click at [242, 122] on icon at bounding box center [242, 119] width 18 height 18
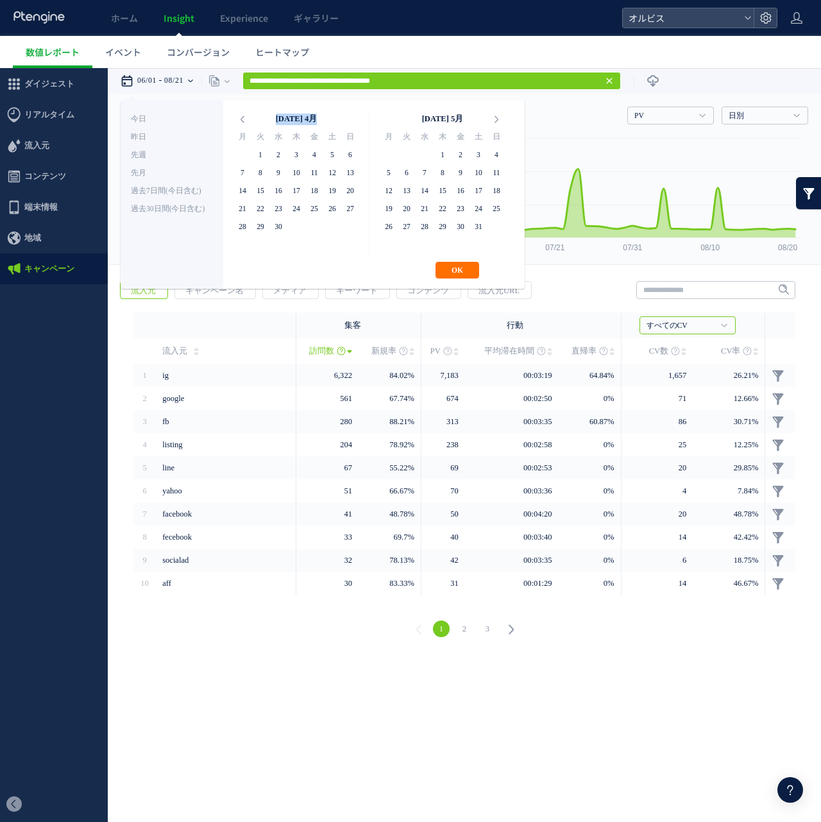
click at [242, 122] on icon at bounding box center [242, 119] width 18 height 18
click at [246, 119] on icon at bounding box center [242, 119] width 18 height 18
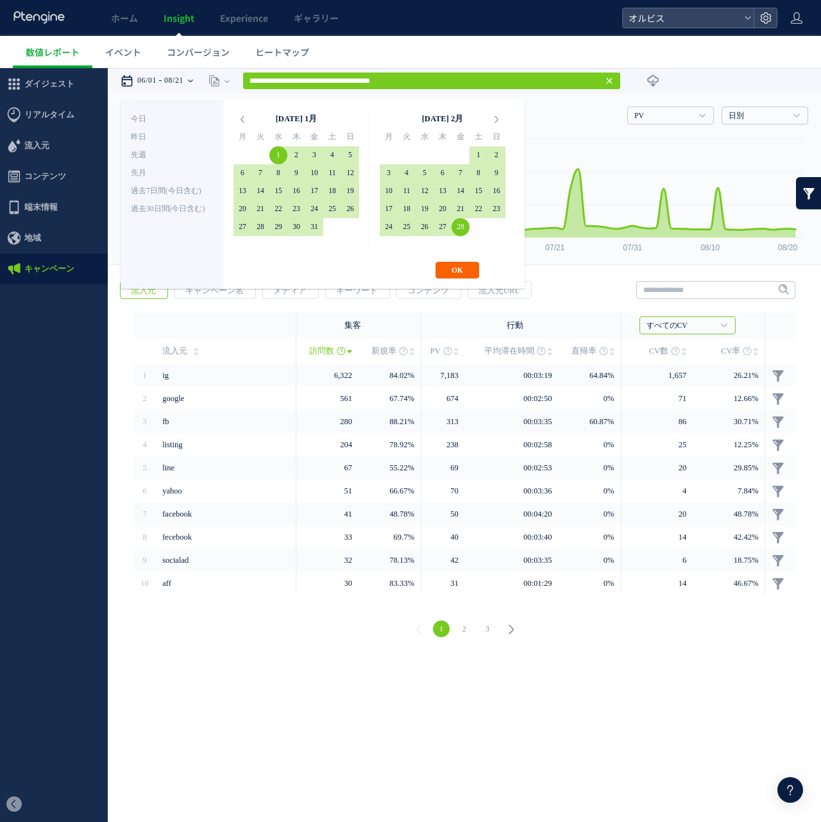
click at [458, 267] on button "OK" at bounding box center [457, 270] width 44 height 17
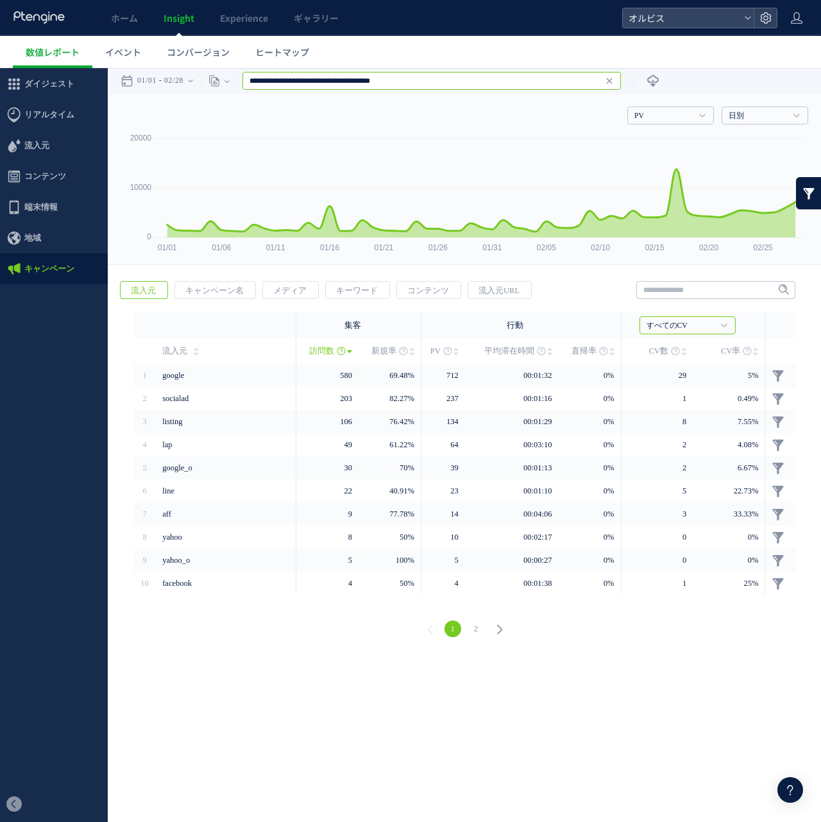
click at [485, 82] on input "**********" at bounding box center [431, 81] width 378 height 18
type input "**********"
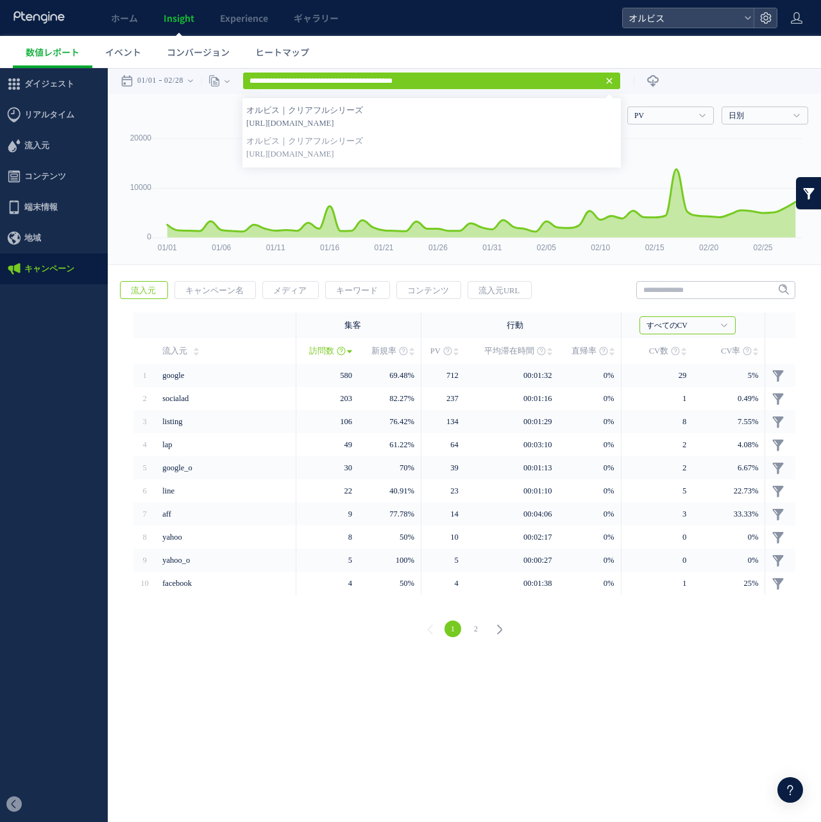
click at [400, 119] on span "[URL][DOMAIN_NAME]" at bounding box center [431, 123] width 371 height 13
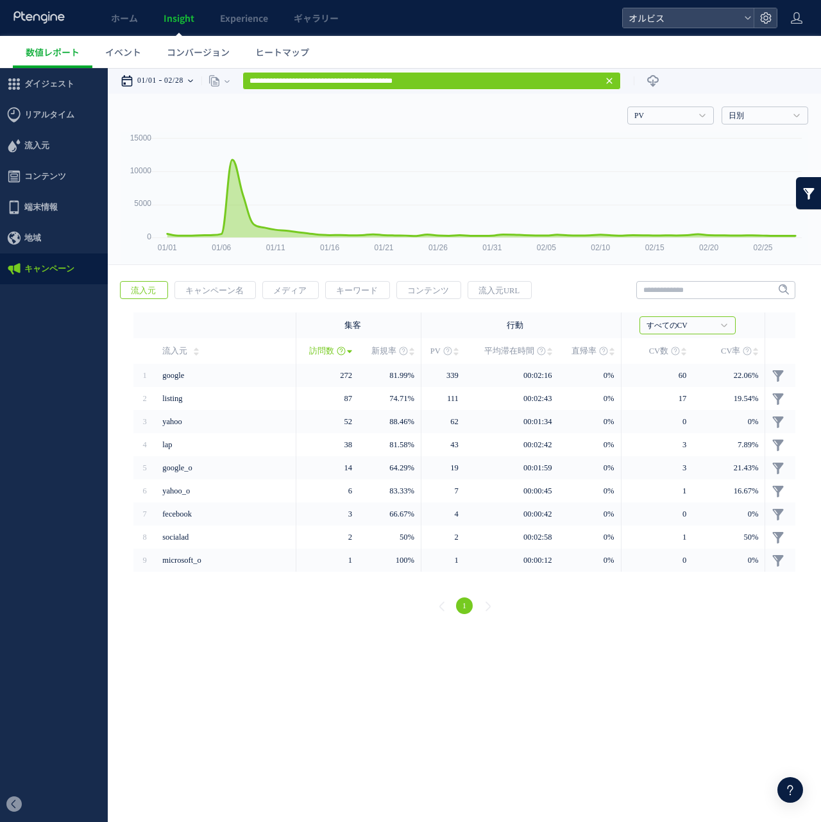
click at [156, 73] on time "01/01" at bounding box center [146, 81] width 19 height 26
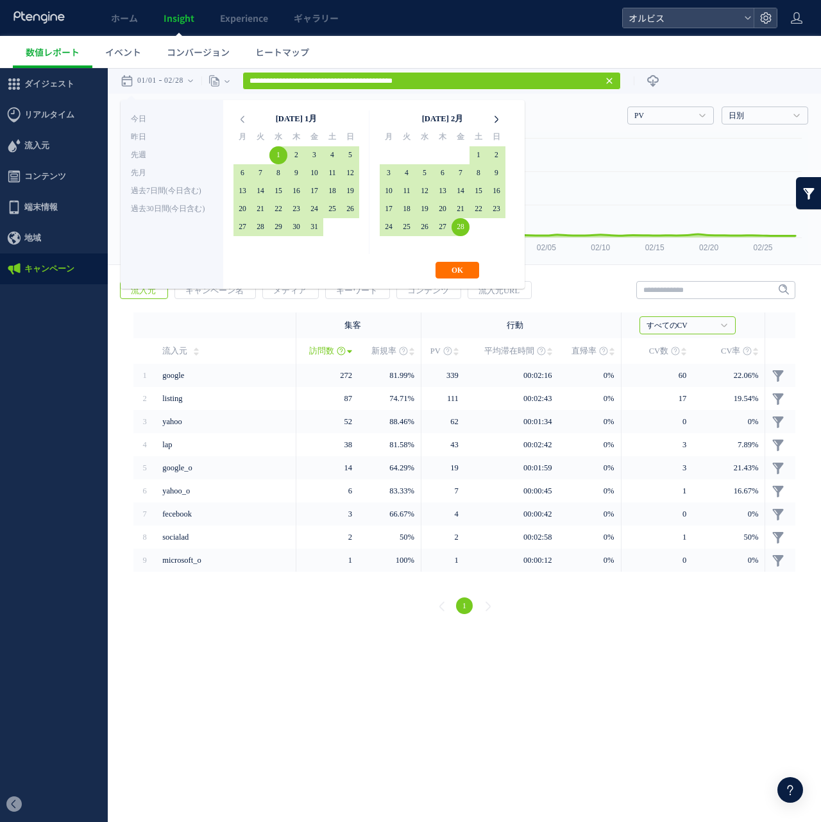
click at [491, 119] on icon at bounding box center [496, 119] width 18 height 18
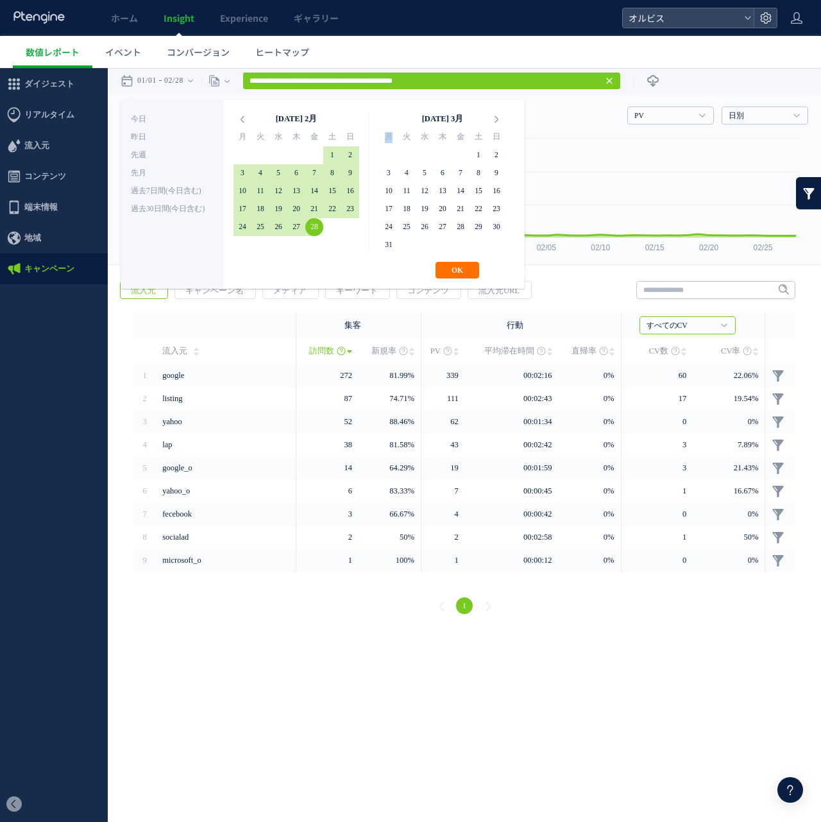
click at [491, 119] on icon at bounding box center [496, 119] width 18 height 18
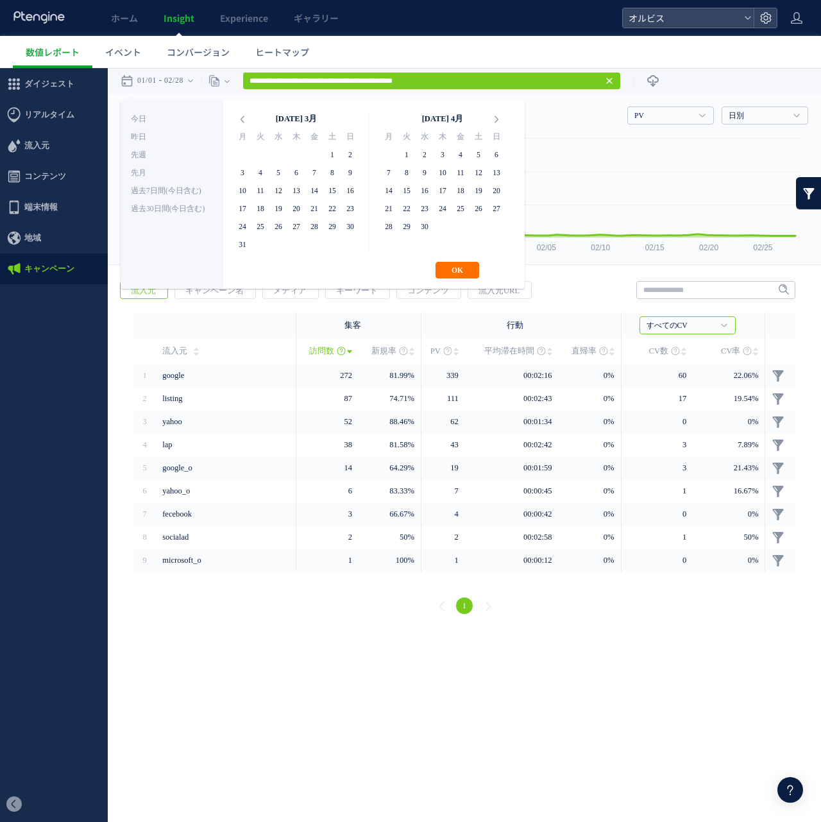
click at [491, 119] on icon at bounding box center [496, 119] width 18 height 18
click at [496, 119] on icon at bounding box center [496, 119] width 18 height 18
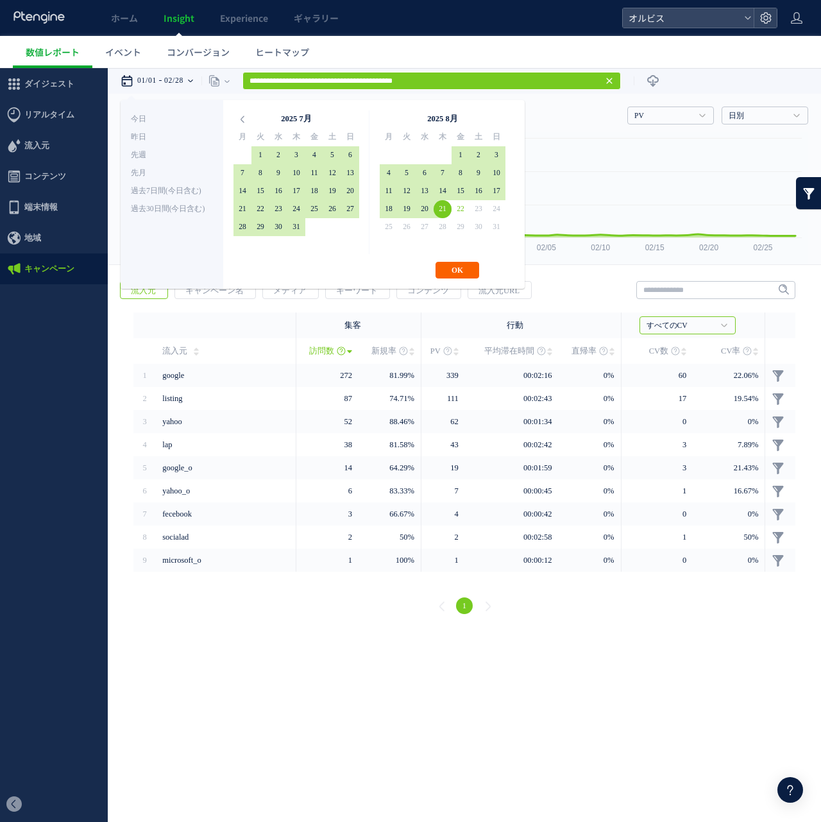
click at [462, 266] on button "OK" at bounding box center [457, 270] width 44 height 17
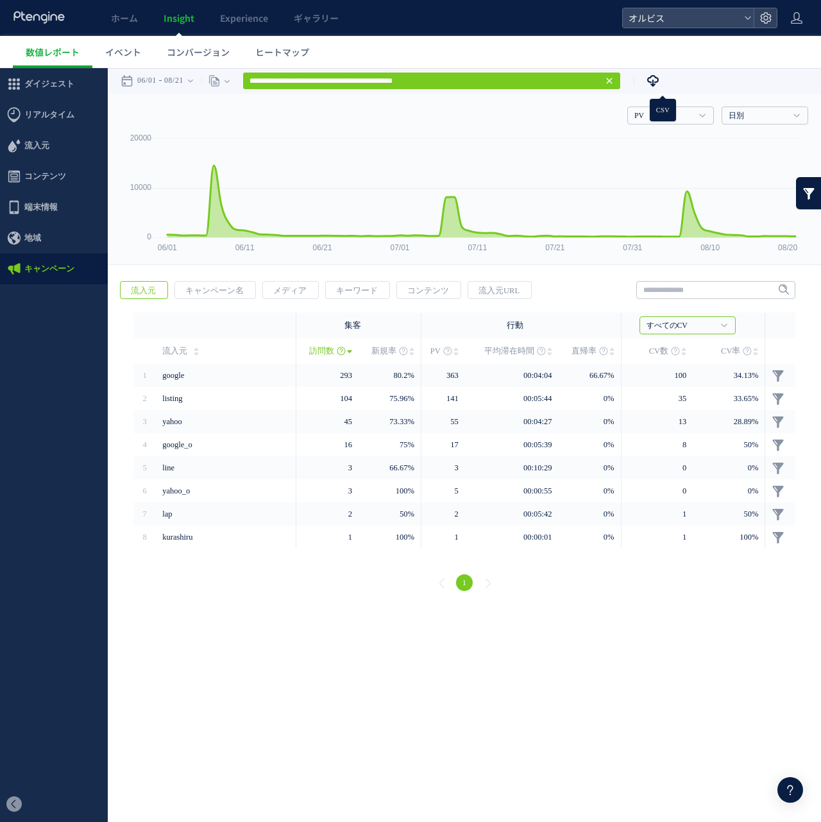
click at [659, 83] on use at bounding box center [653, 81] width 12 height 12
type input "**********"
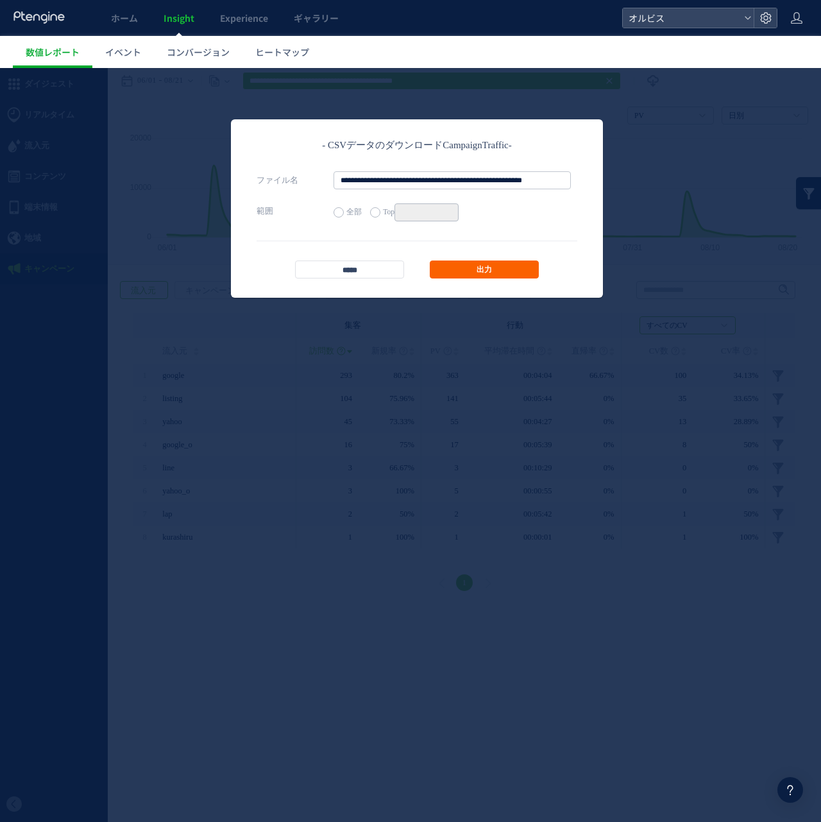
click at [486, 265] on link "出力" at bounding box center [484, 269] width 109 height 18
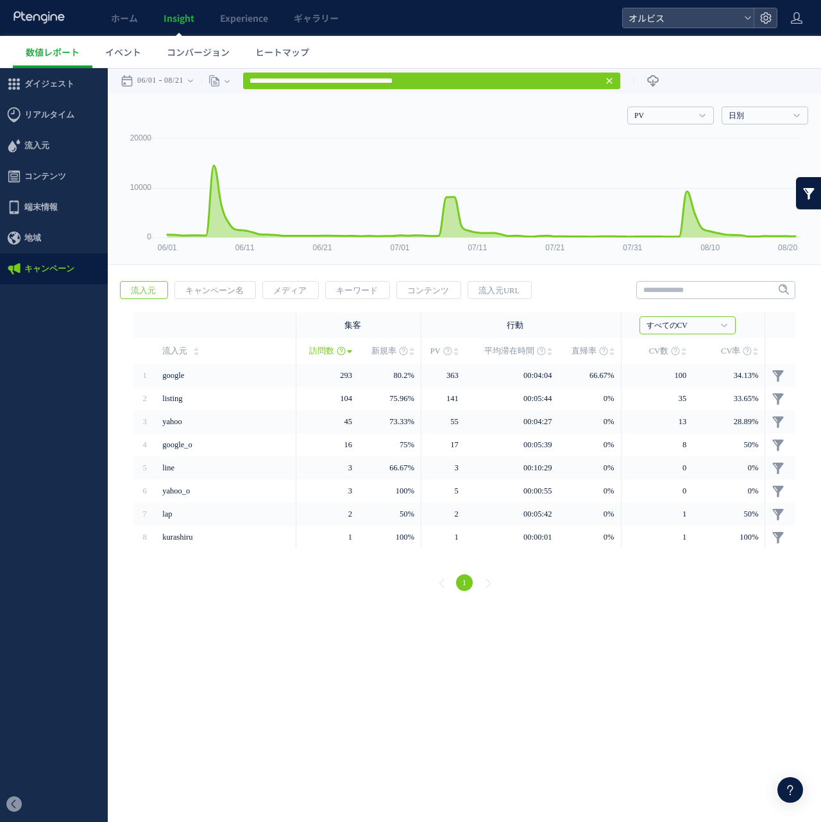
click at [444, 91] on div "**********" at bounding box center [410, 81] width 419 height 26
click at [444, 78] on input "**********" at bounding box center [431, 81] width 378 height 18
click at [662, 350] on span "CV数" at bounding box center [658, 351] width 19 height 26
click at [657, 350] on span "CV数" at bounding box center [658, 351] width 19 height 26
click at [655, 350] on span "CV数" at bounding box center [658, 351] width 19 height 26
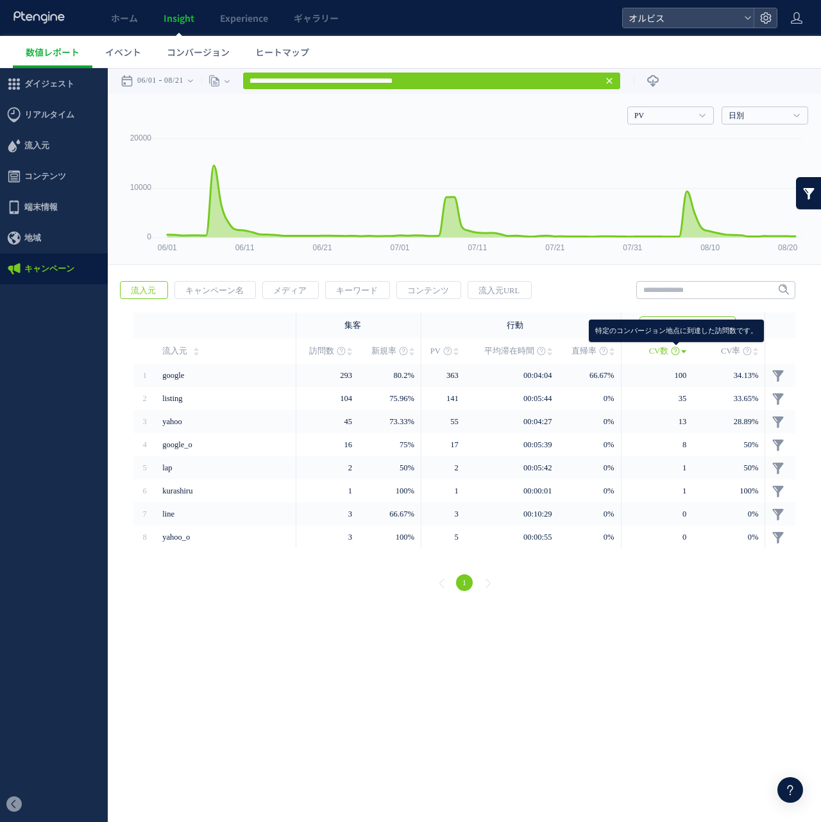
click at [675, 350] on use at bounding box center [675, 351] width 8 height 8
drag, startPoint x: 675, startPoint y: 350, endPoint x: 612, endPoint y: 603, distance: 261.8
click at [603, 607] on html ".cls-1 { fill-rule: evenodd; } .cls-1 { fill: #ececec; } .cls-2 { fill: #929292…" at bounding box center [410, 337] width 821 height 539
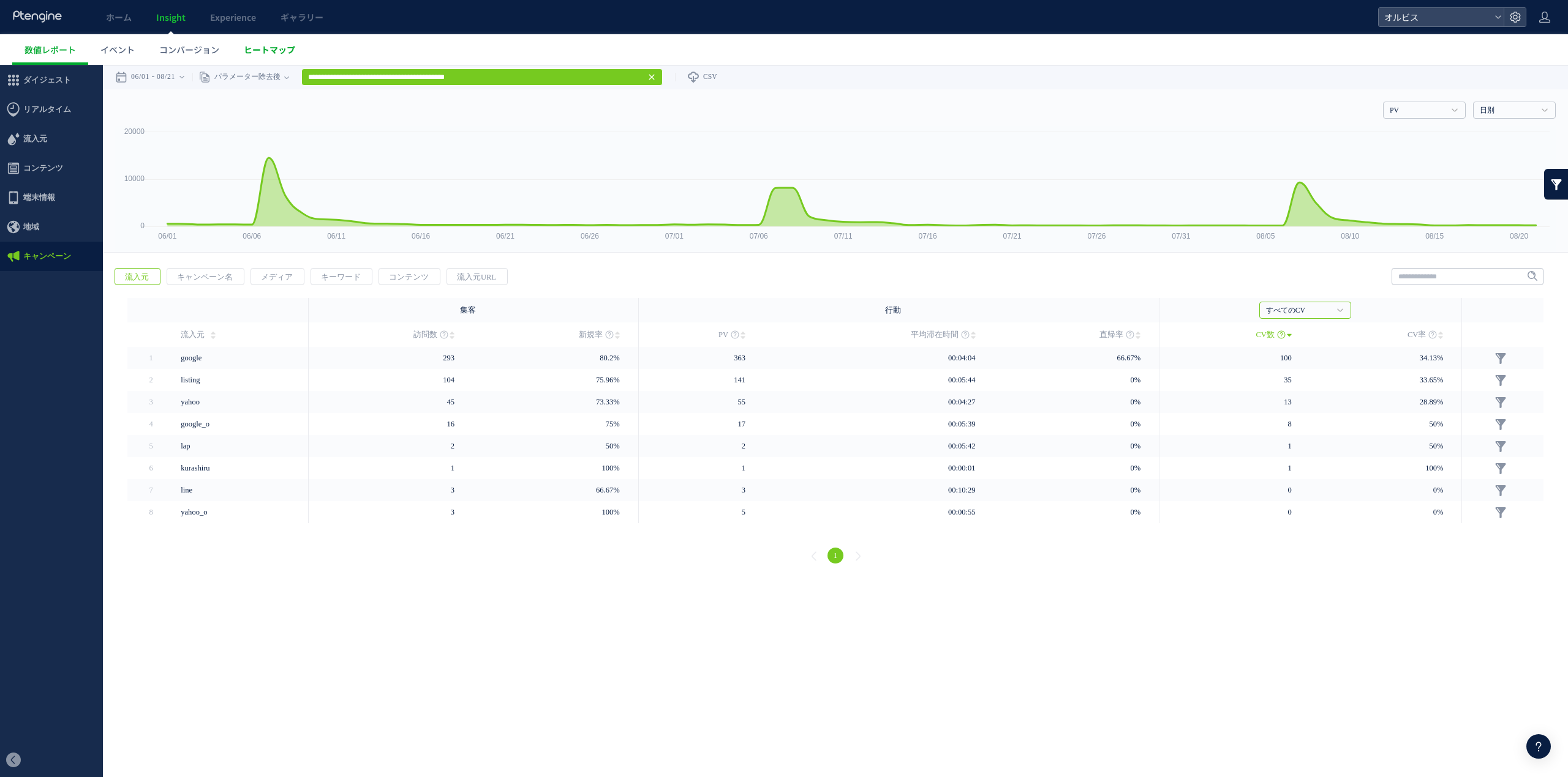
click at [231, 47] on link "ヒートマップ" at bounding box center [269, 50] width 76 height 31
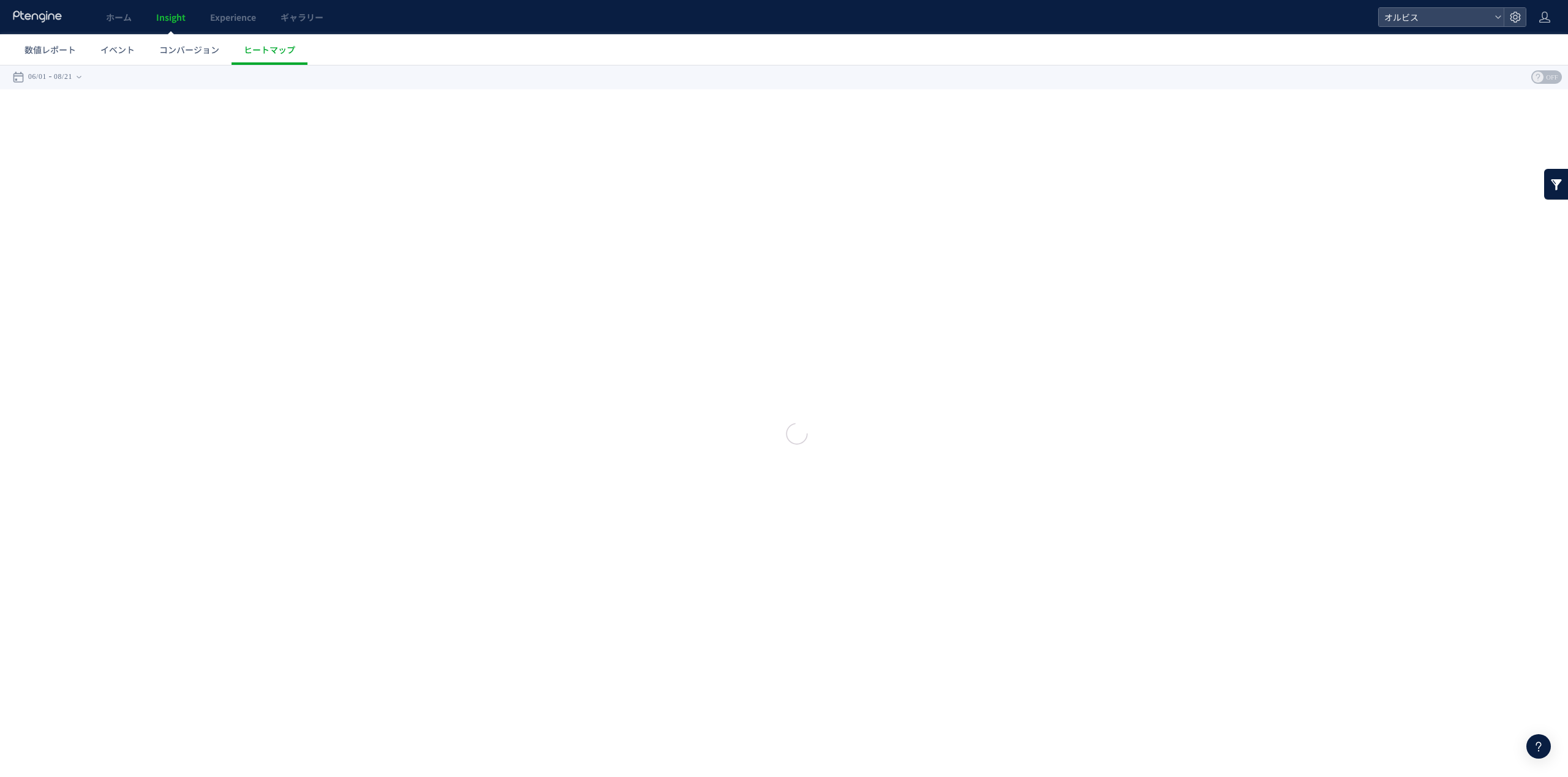
click at [211, 47] on span "コンバージョン" at bounding box center [189, 50] width 60 height 12
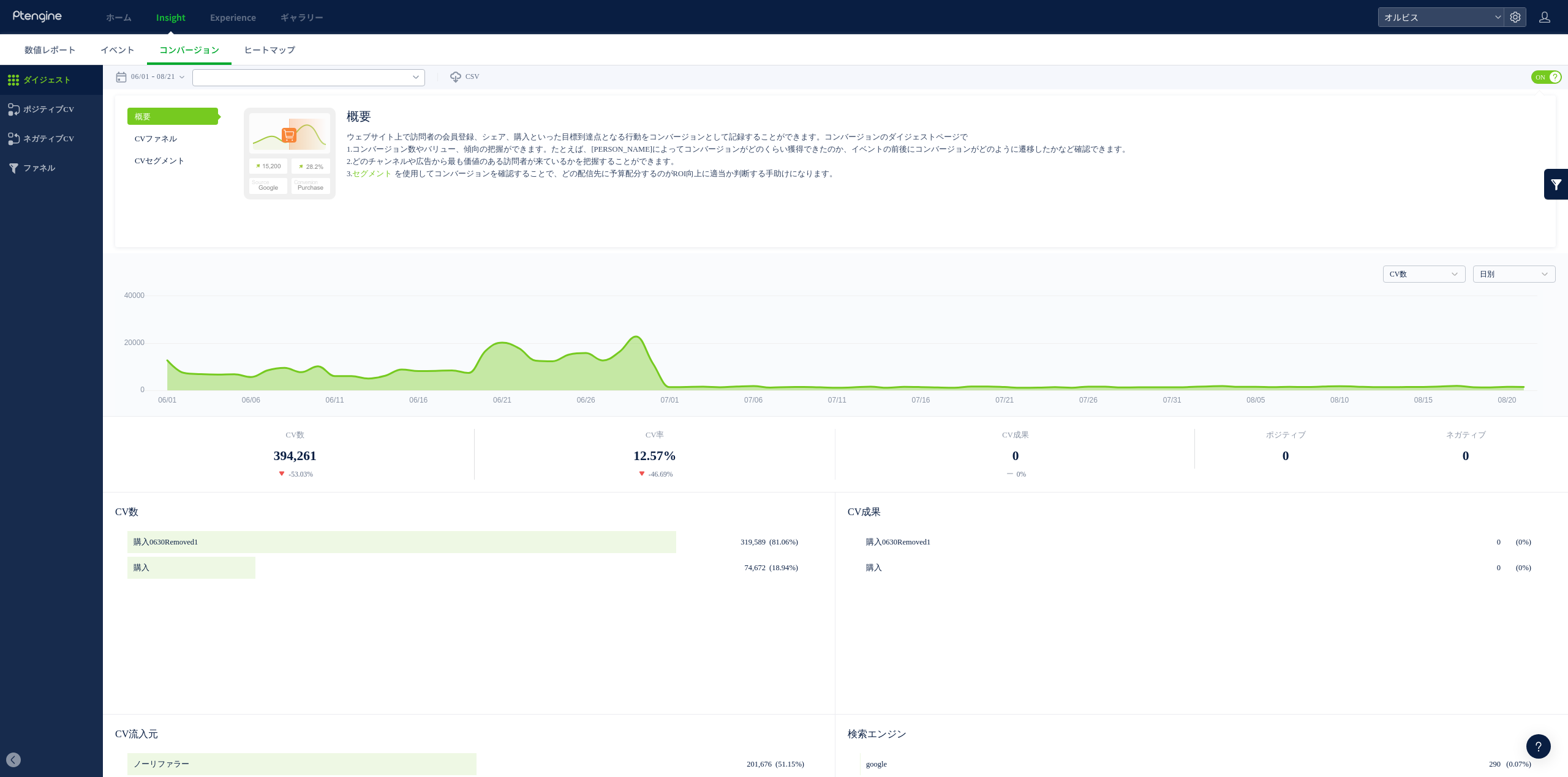
click at [425, 82] on div "すべてのCV 購入0630Removed1 購入" at bounding box center [308, 77] width 233 height 25
click at [425, 82] on input "text" at bounding box center [308, 77] width 233 height 17
click at [324, 114] on link "すべてのCV" at bounding box center [290, 106] width 177 height 16
type input "******"
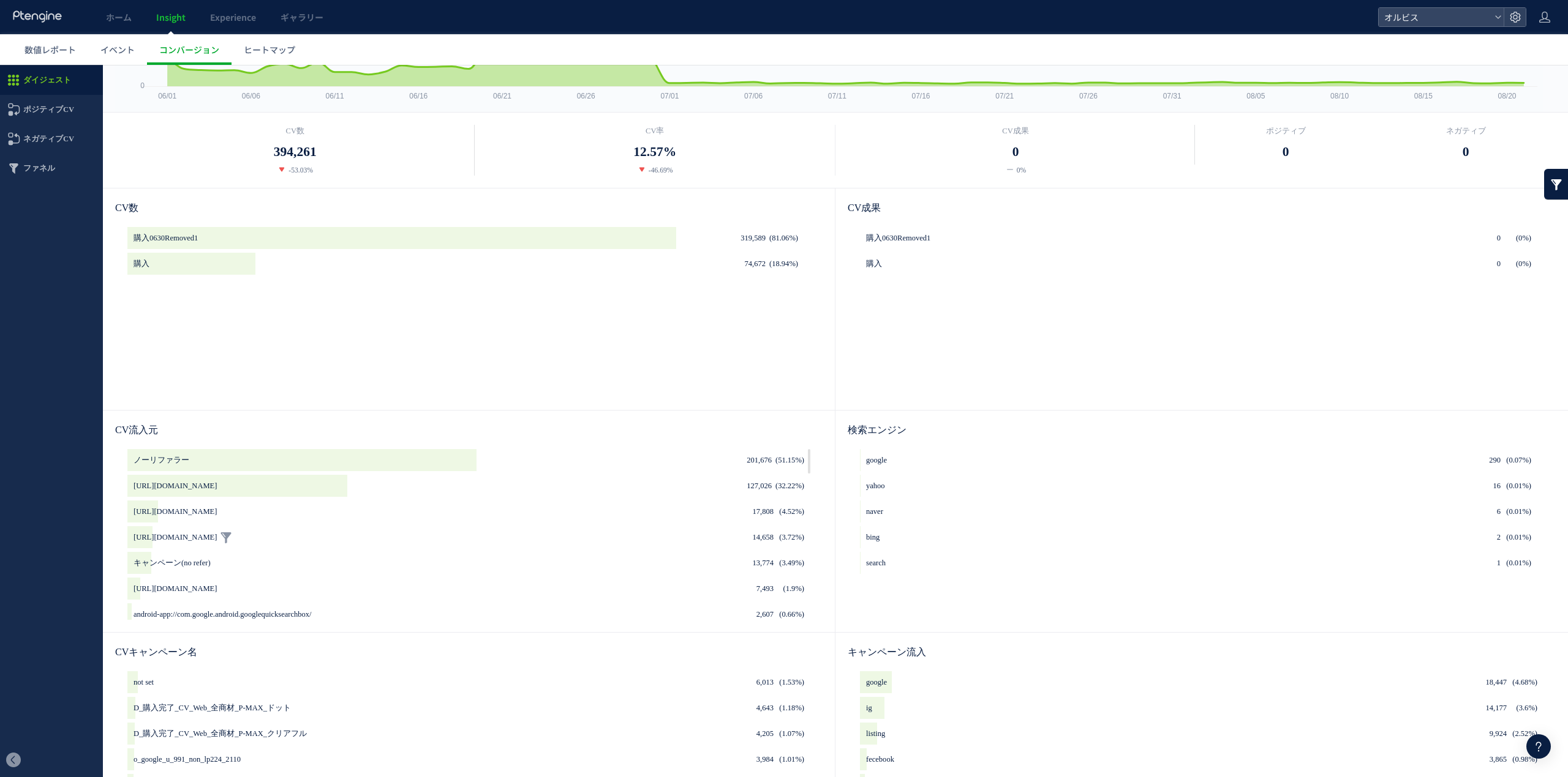
scroll to position [383, 0]
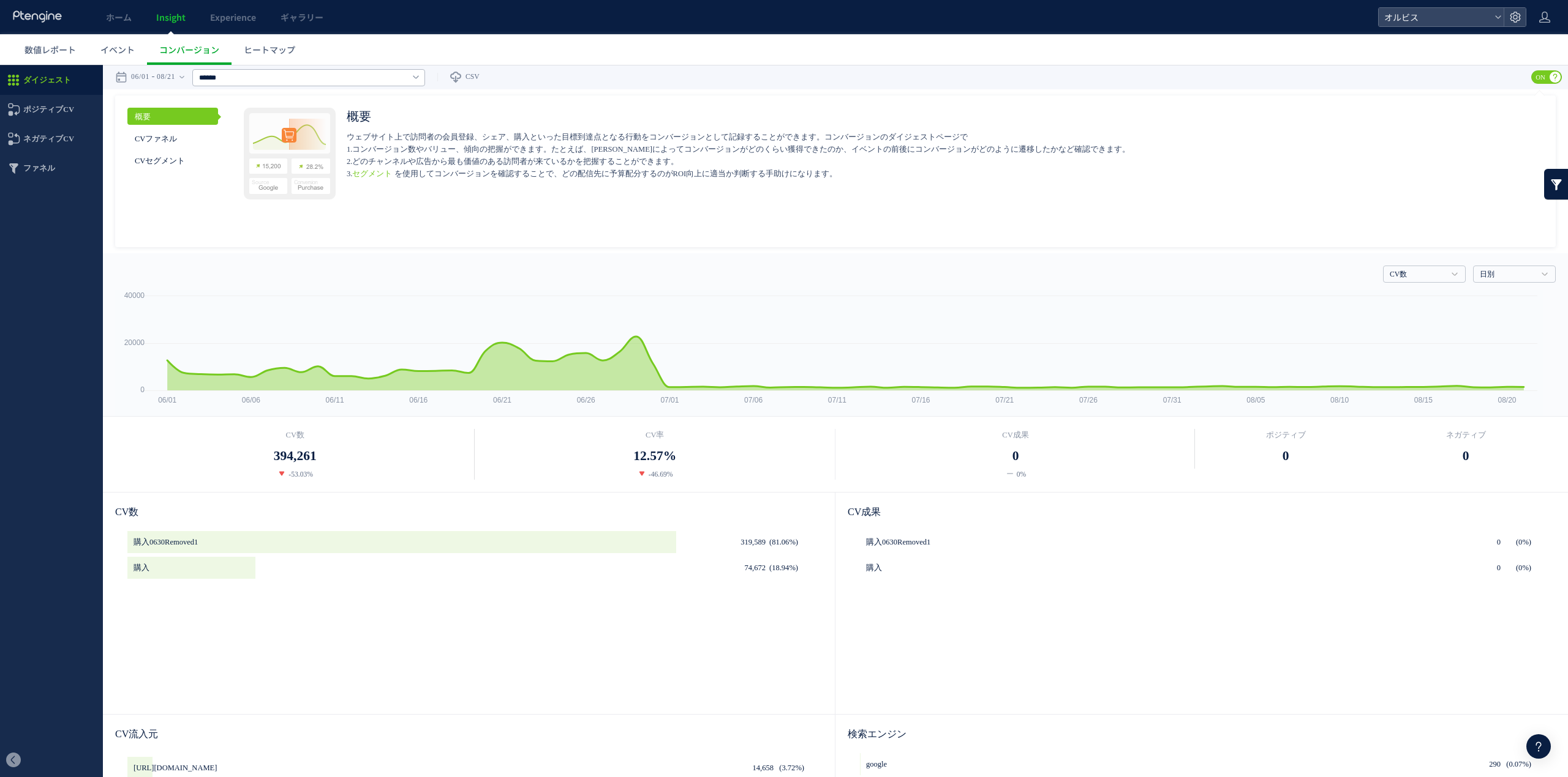
click at [174, 148] on ul "概要 CVファネル CVセグメント" at bounding box center [172, 138] width 91 height 61
click at [174, 140] on link "CVファネル" at bounding box center [172, 138] width 91 height 17
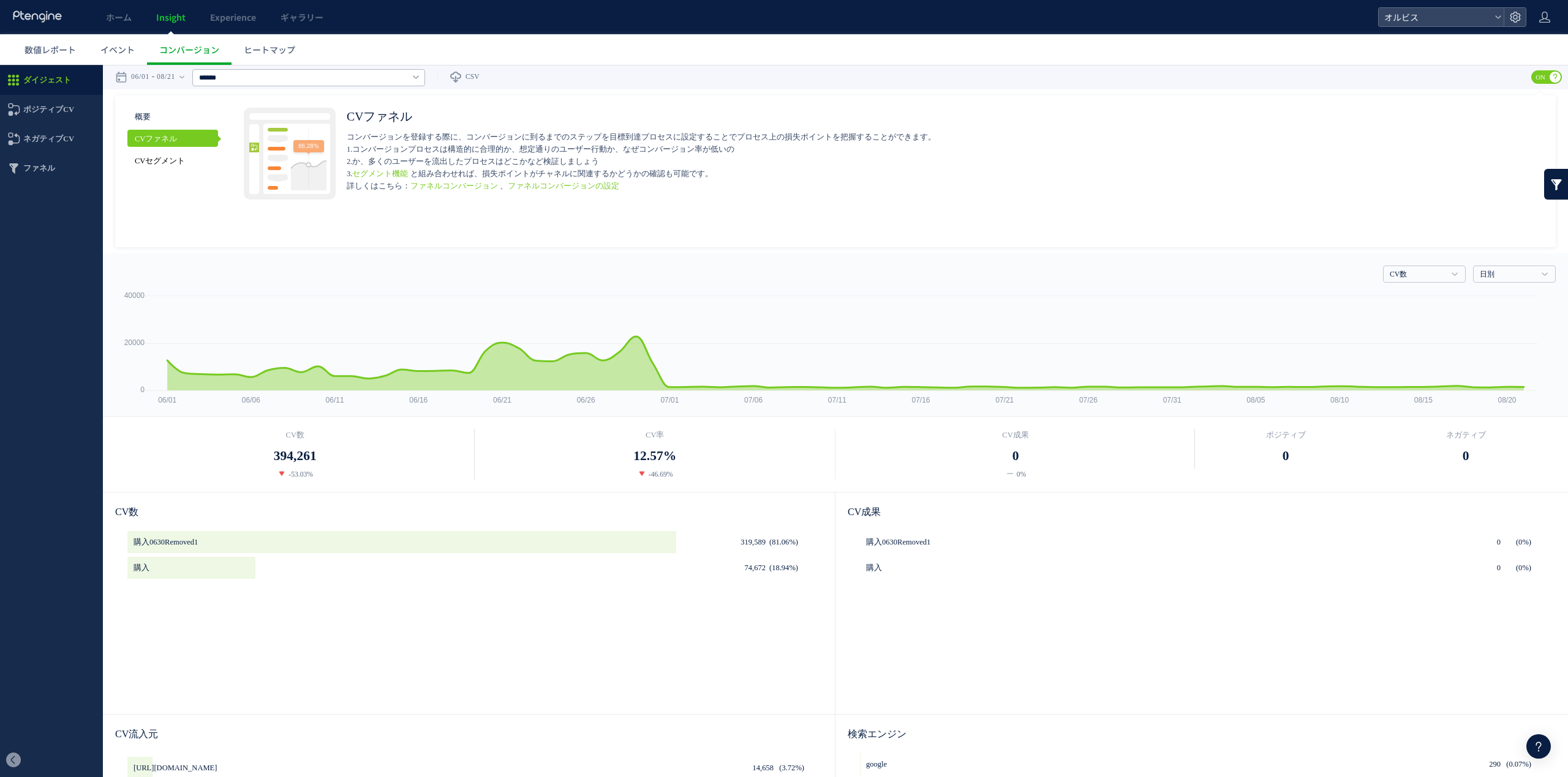
click at [172, 153] on link "CVセグメント" at bounding box center [172, 160] width 91 height 17
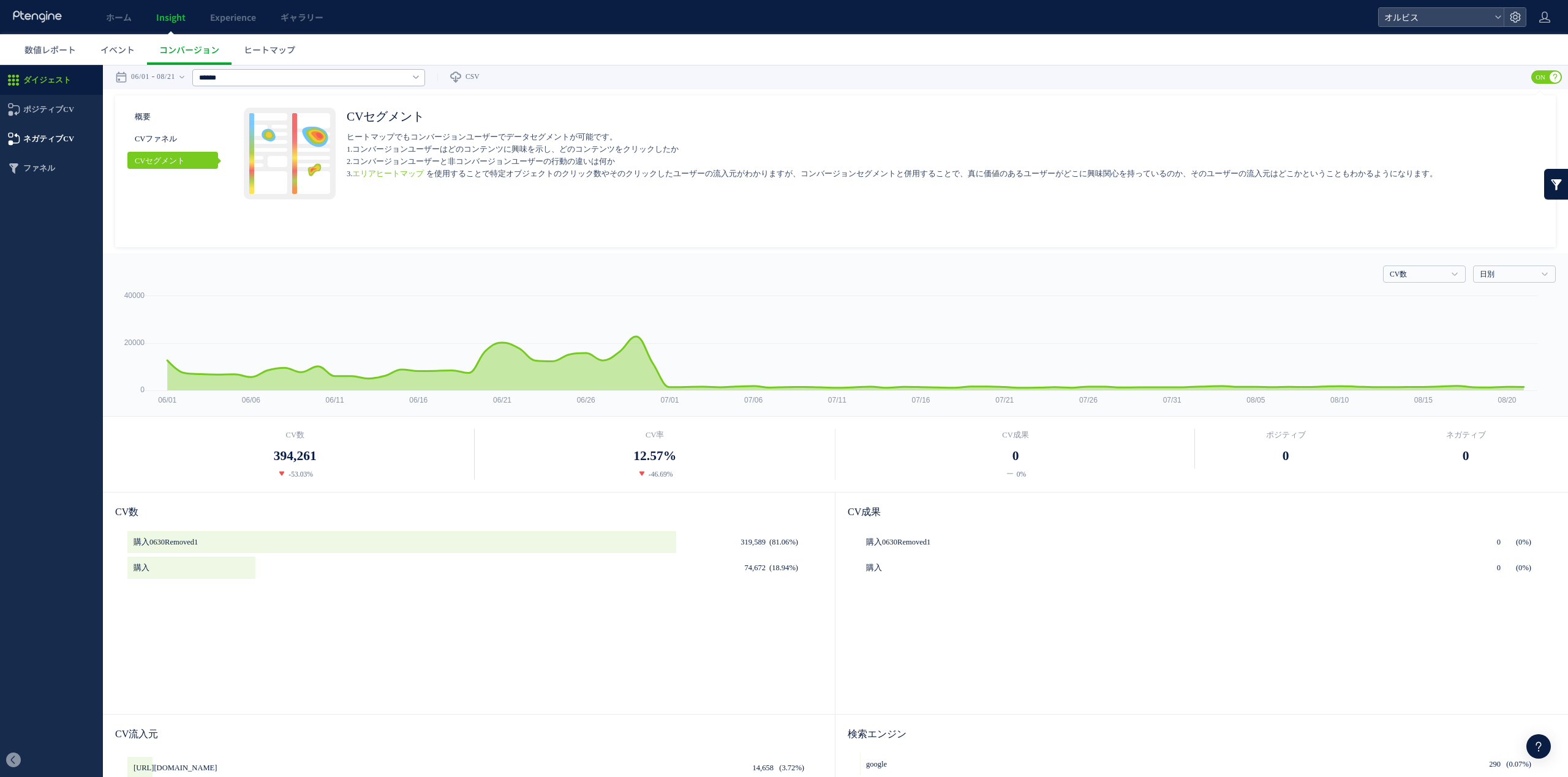
click at [53, 148] on span "ネガティブCV" at bounding box center [48, 138] width 51 height 30
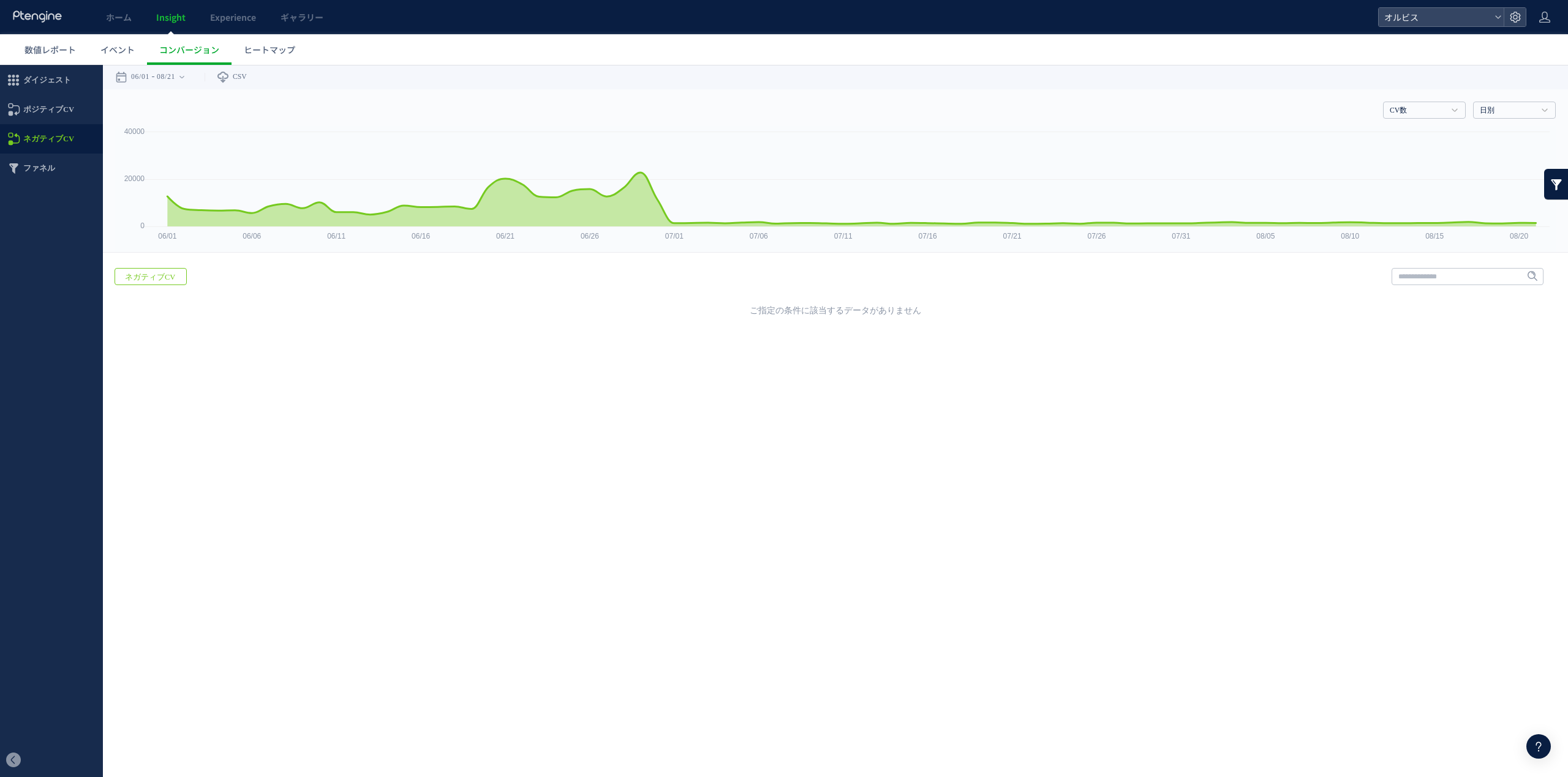
click at [62, 112] on span "ポジティブCV" at bounding box center [48, 109] width 51 height 30
click at [65, 164] on span "ファネル" at bounding box center [52, 168] width 103 height 30
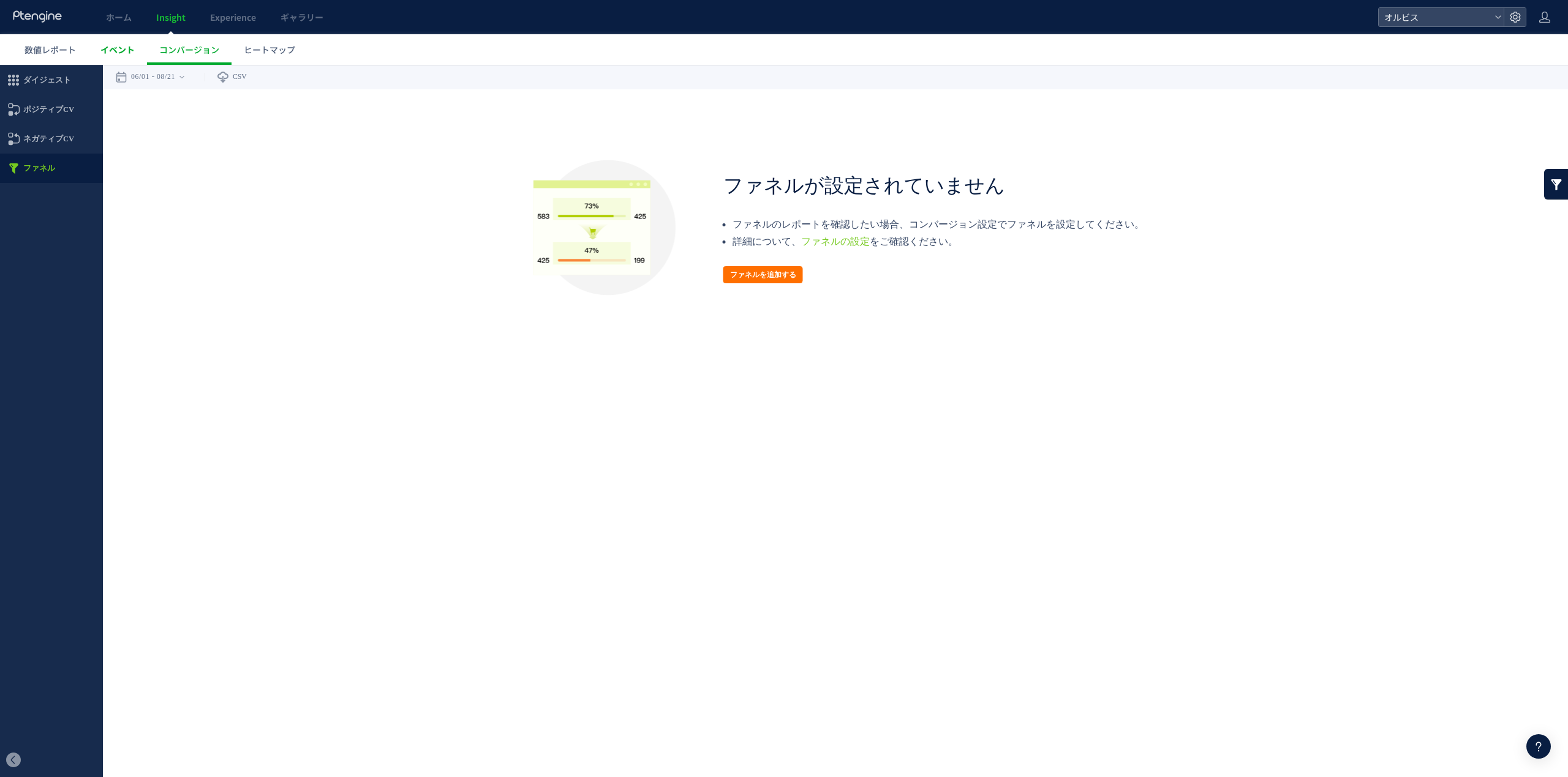
click at [133, 56] on link "イベント" at bounding box center [117, 50] width 59 height 31
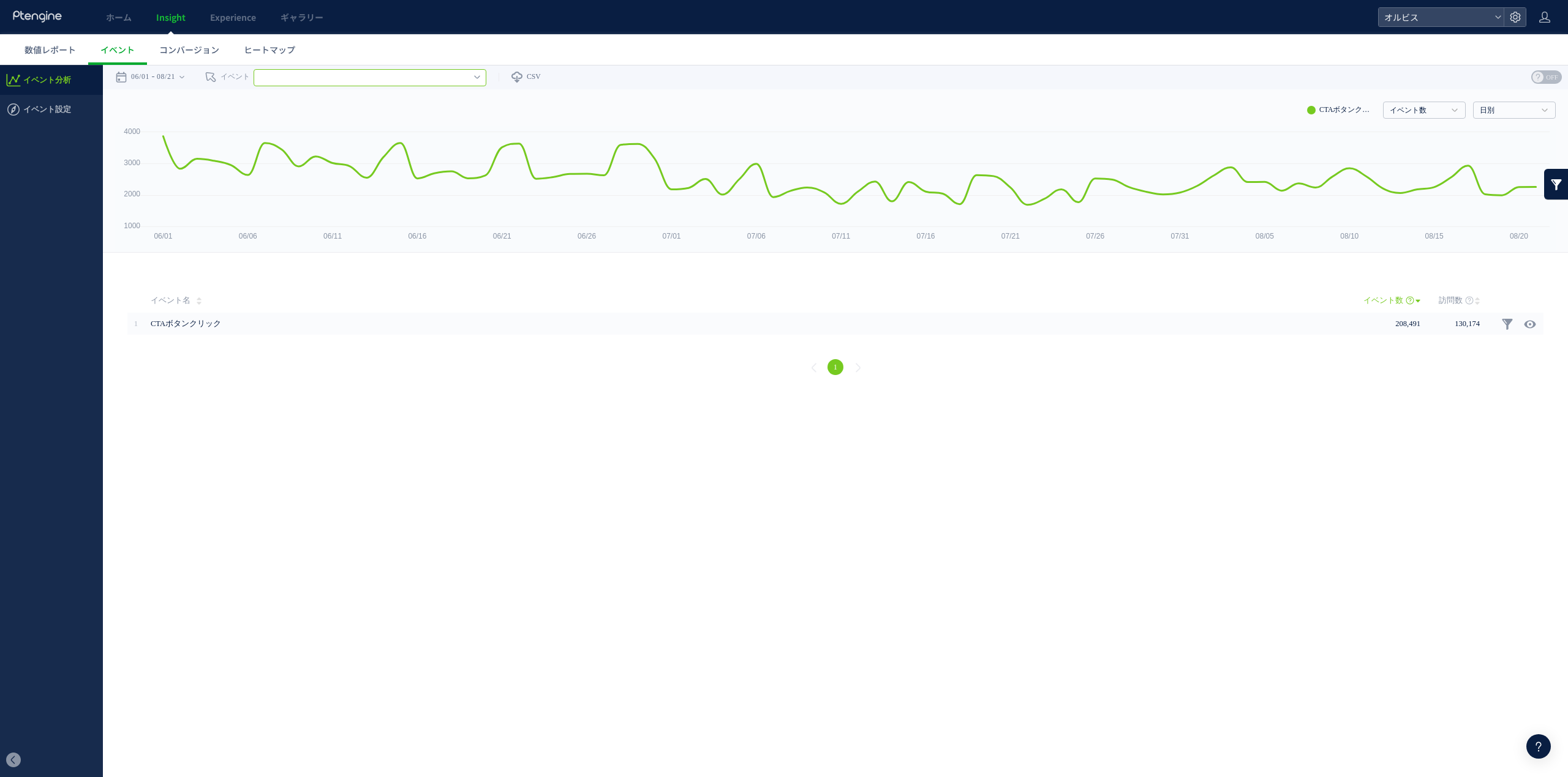
click at [382, 81] on input "text" at bounding box center [371, 77] width 233 height 17
click at [365, 129] on link "CTAボタンクリック" at bounding box center [370, 123] width 213 height 16
type input "**********"
click at [594, 74] on input "text" at bounding box center [628, 77] width 122 height 17
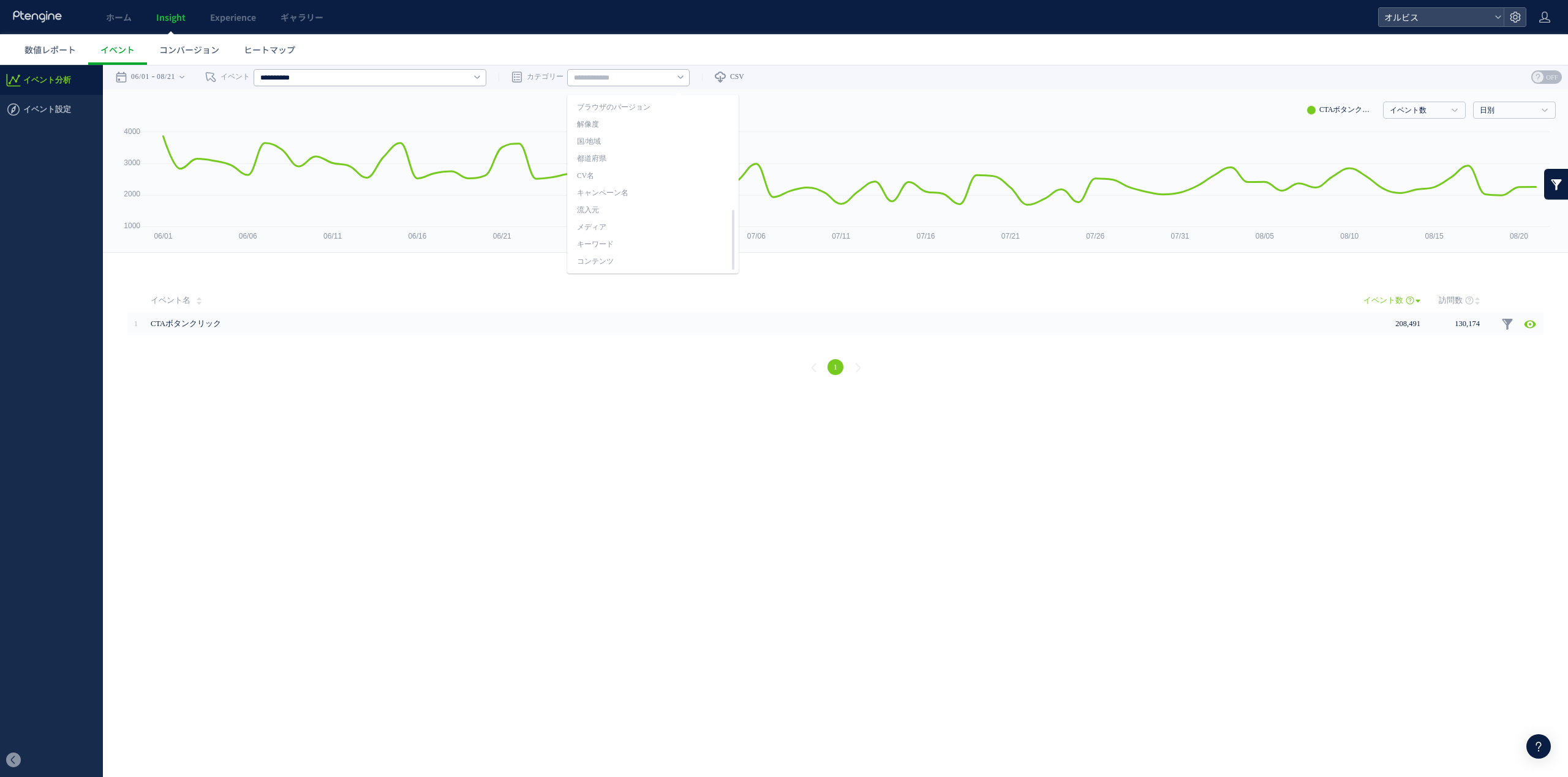
click at [525, 391] on html ".cls-1 { fill-rule: evenodd; } .cls-1 { fill: #ececec; } .cls-2 { fill: #929292…" at bounding box center [784, 228] width 1568 height 326
click at [30, 35] on link "数値レポート" at bounding box center [51, 50] width 76 height 31
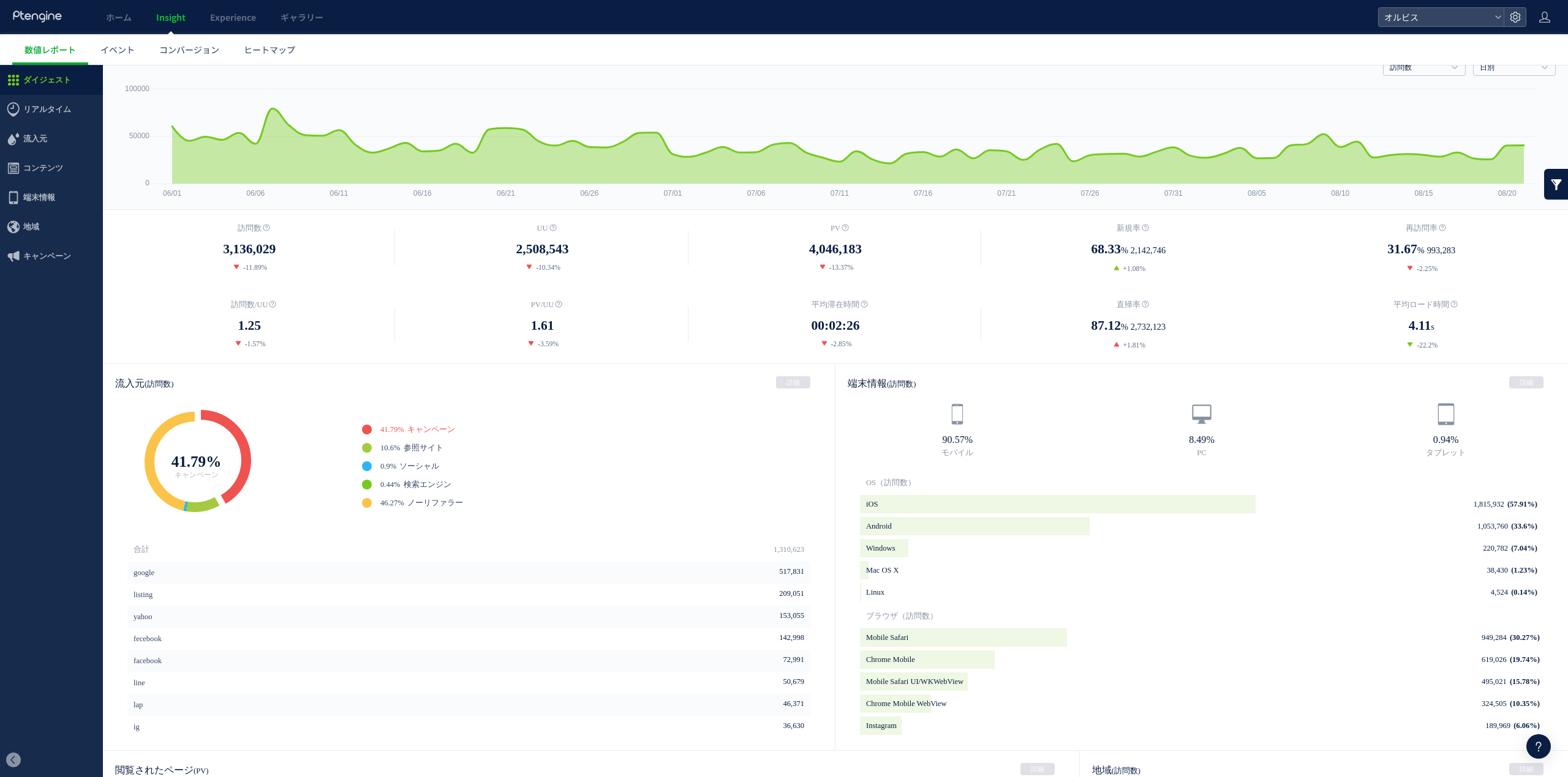
scroll to position [81, 0]
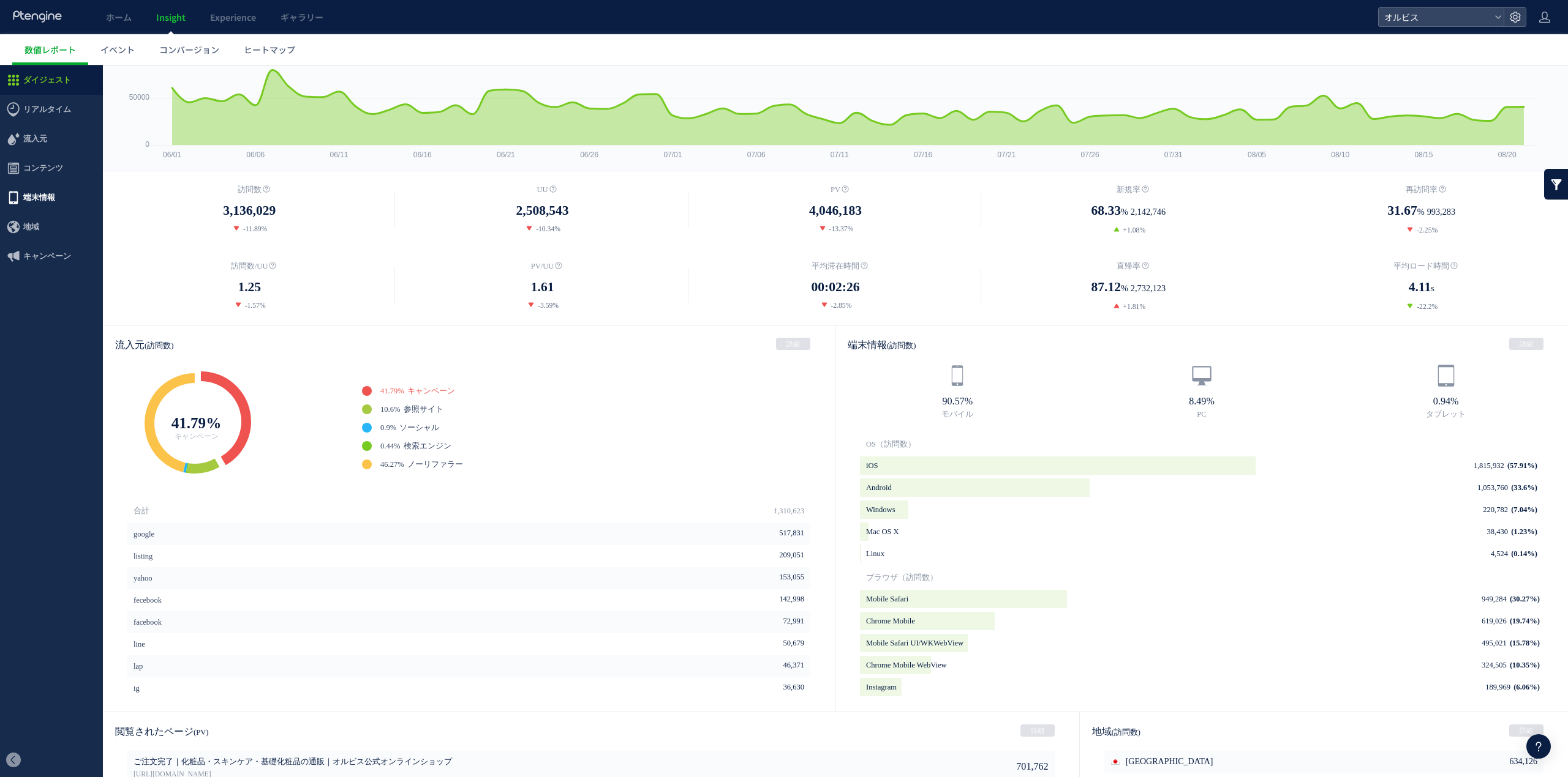
click at [79, 196] on span "端末情報" at bounding box center [52, 198] width 103 height 30
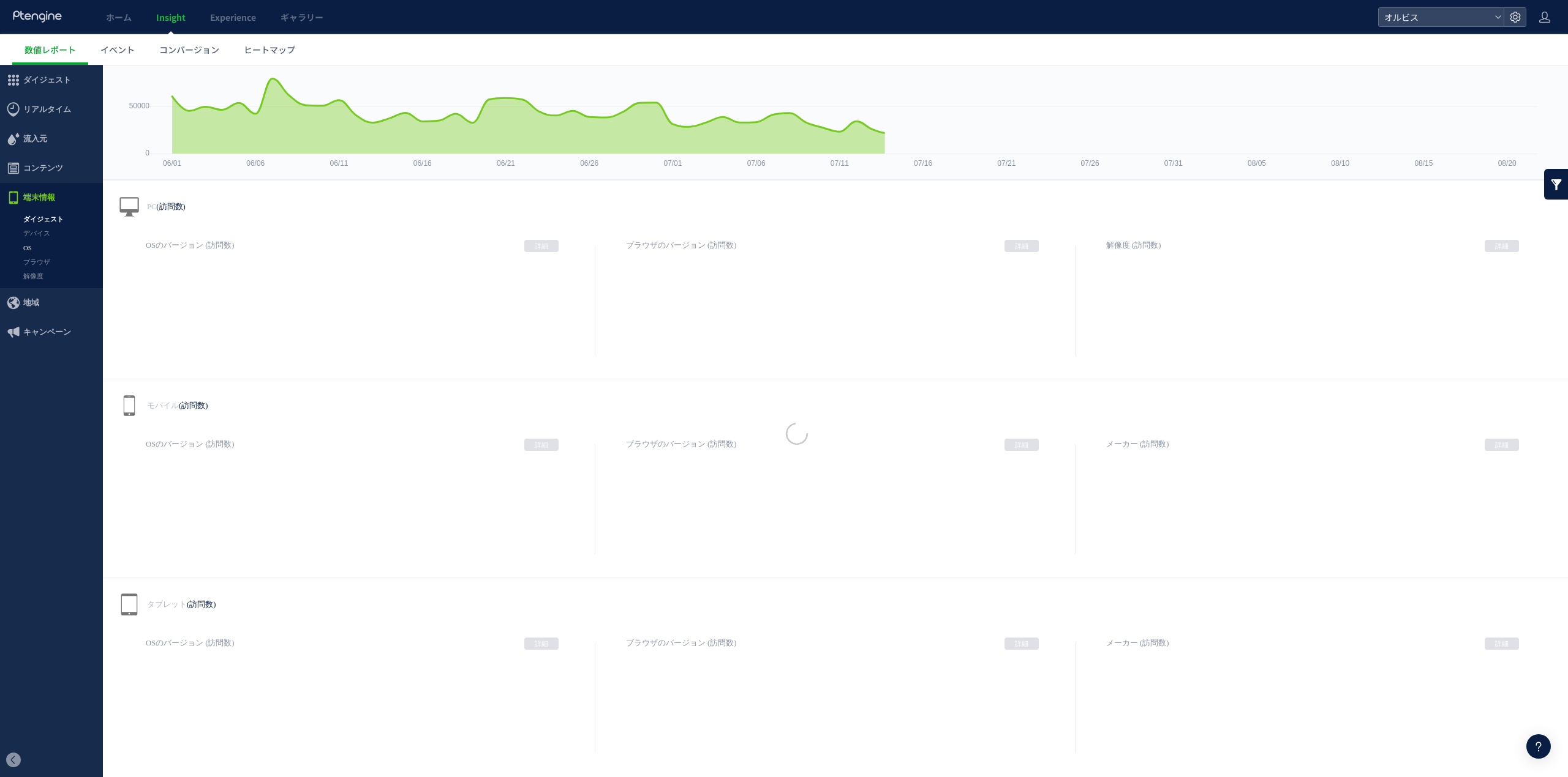
scroll to position [73, 0]
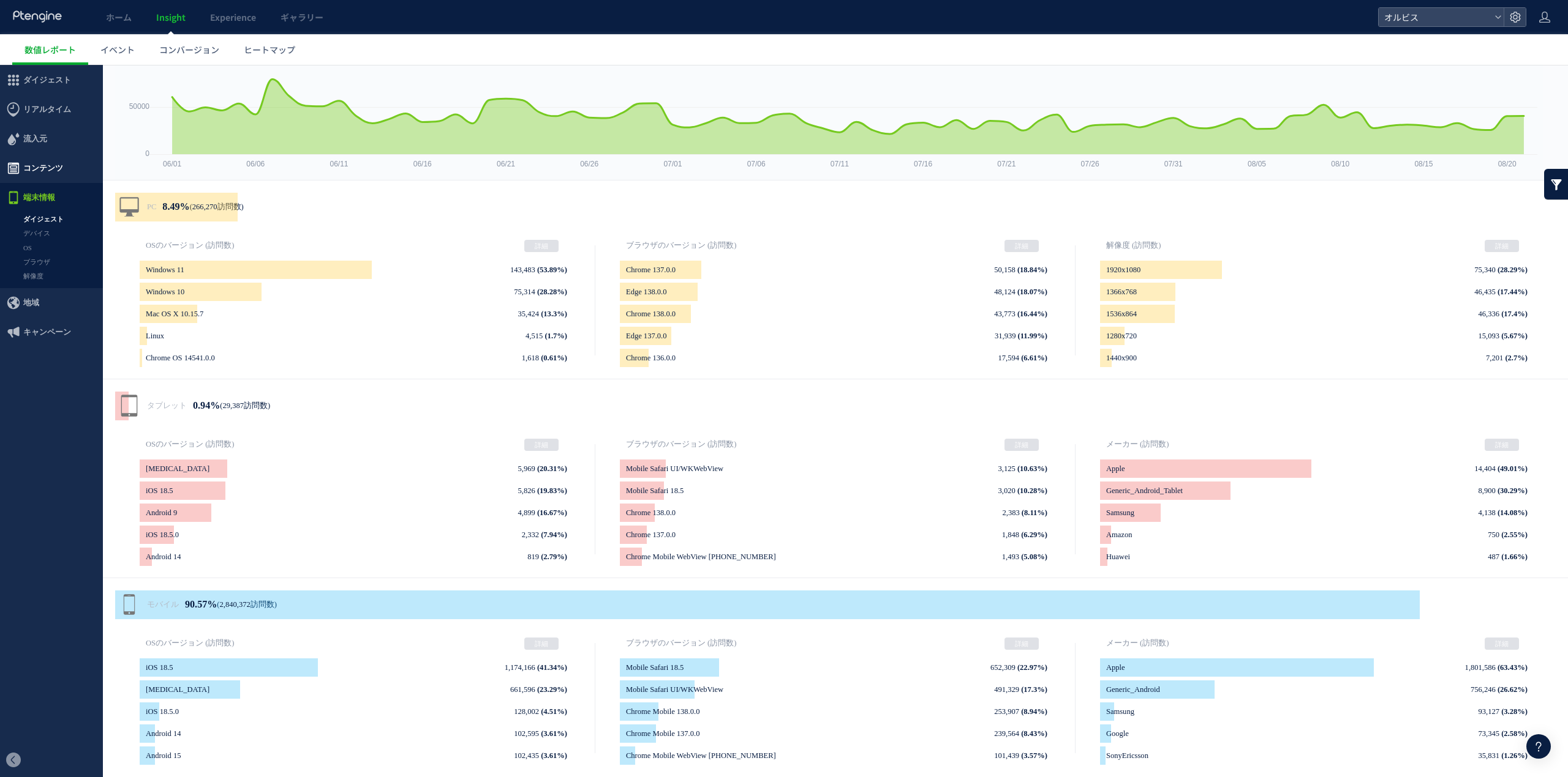
click at [72, 169] on span "コンテンツ" at bounding box center [52, 168] width 103 height 30
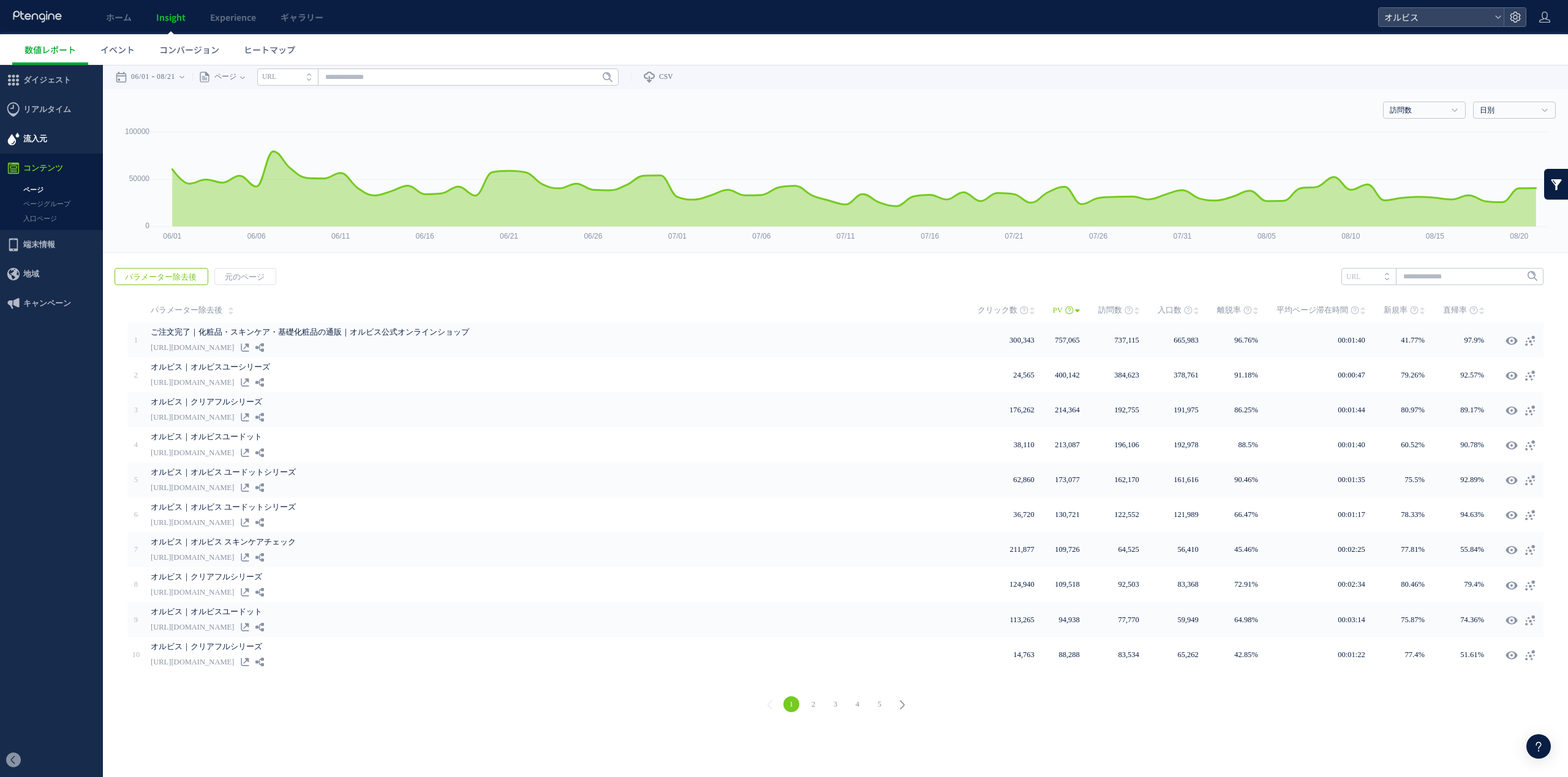
click at [45, 147] on span "流入元" at bounding box center [34, 138] width 24 height 30
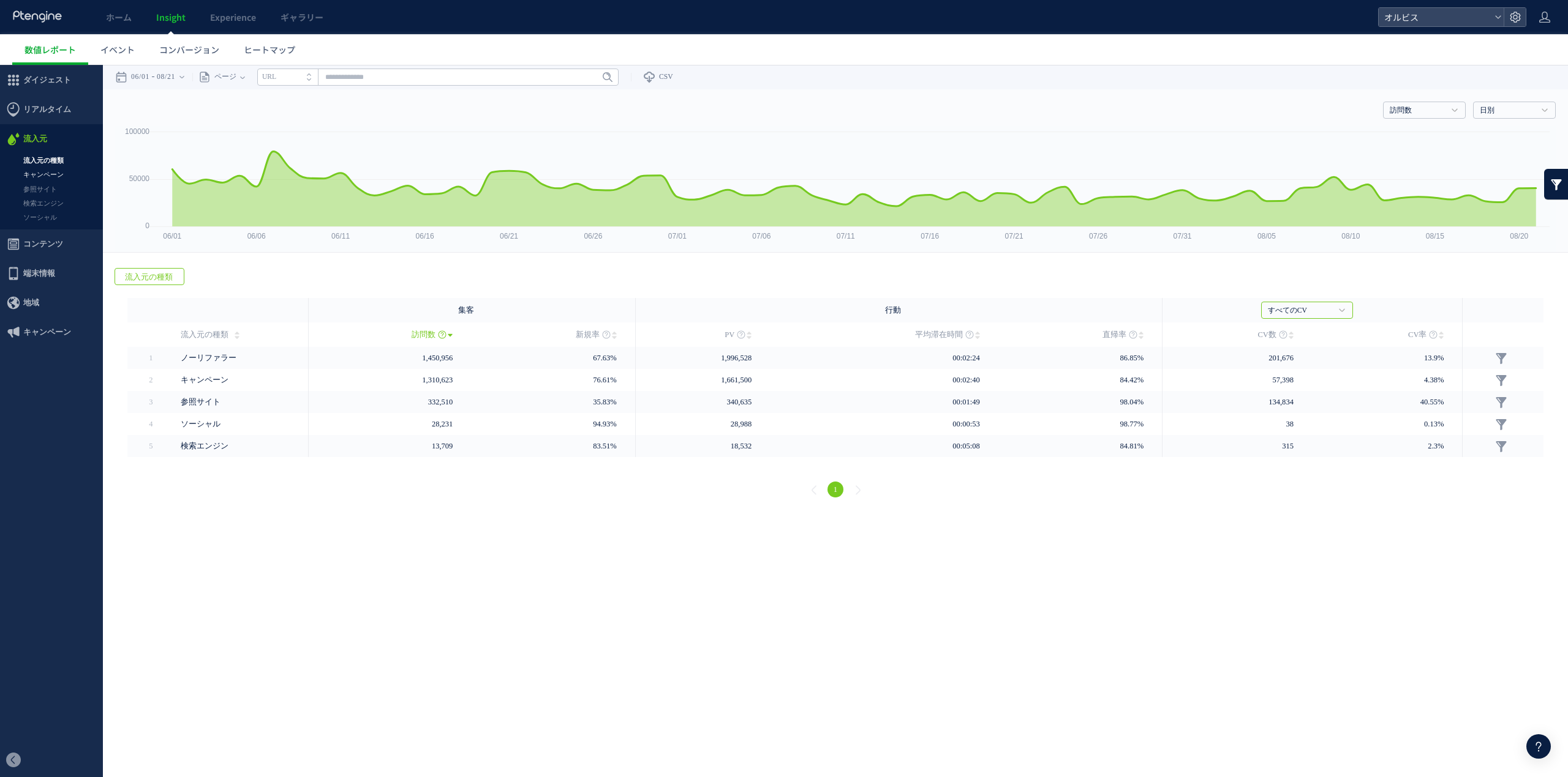
click at [66, 175] on link "キャンペーン" at bounding box center [52, 175] width 103 height 14
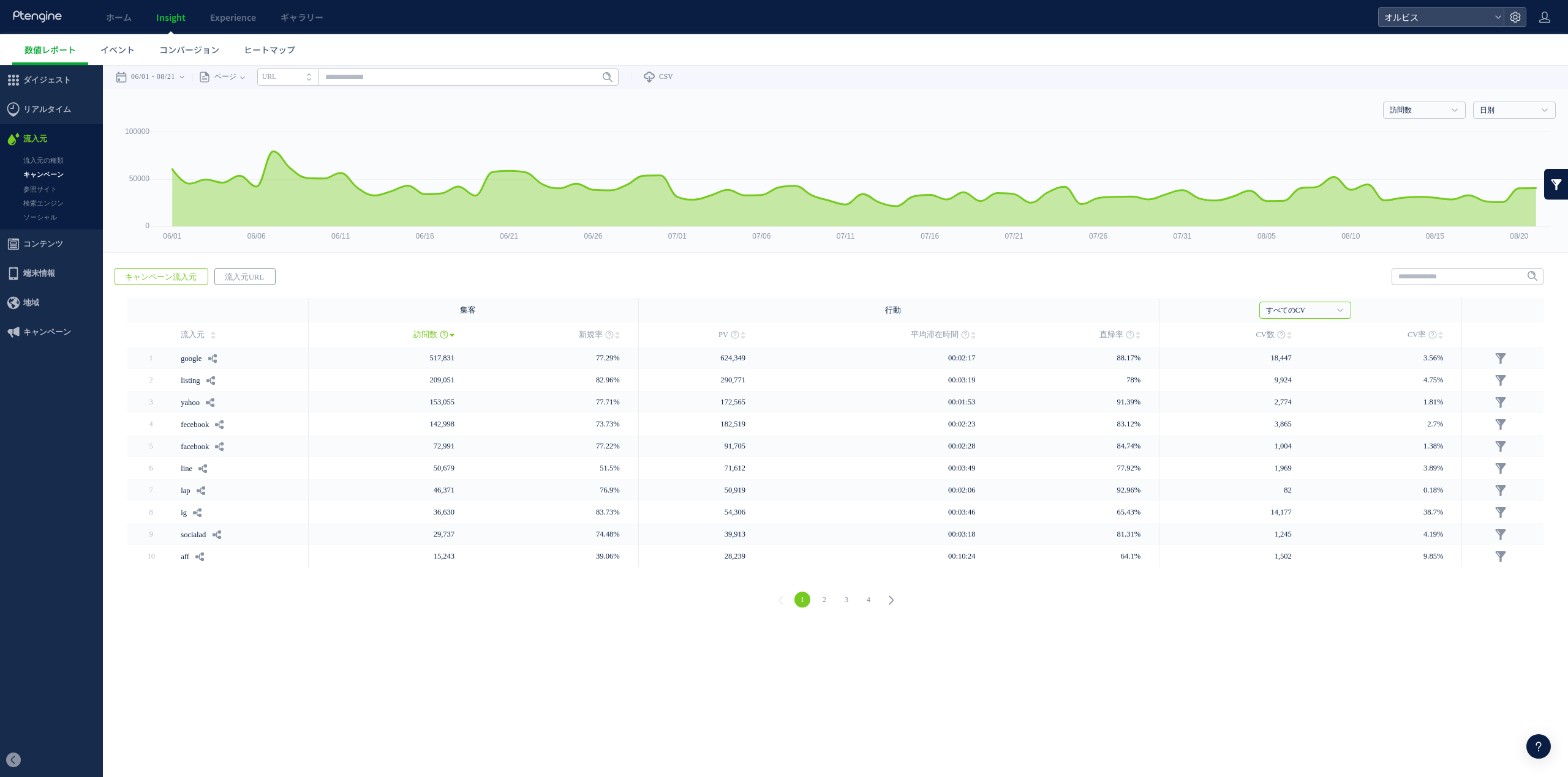
click at [236, 273] on span "流入元URL" at bounding box center [244, 278] width 59 height 17
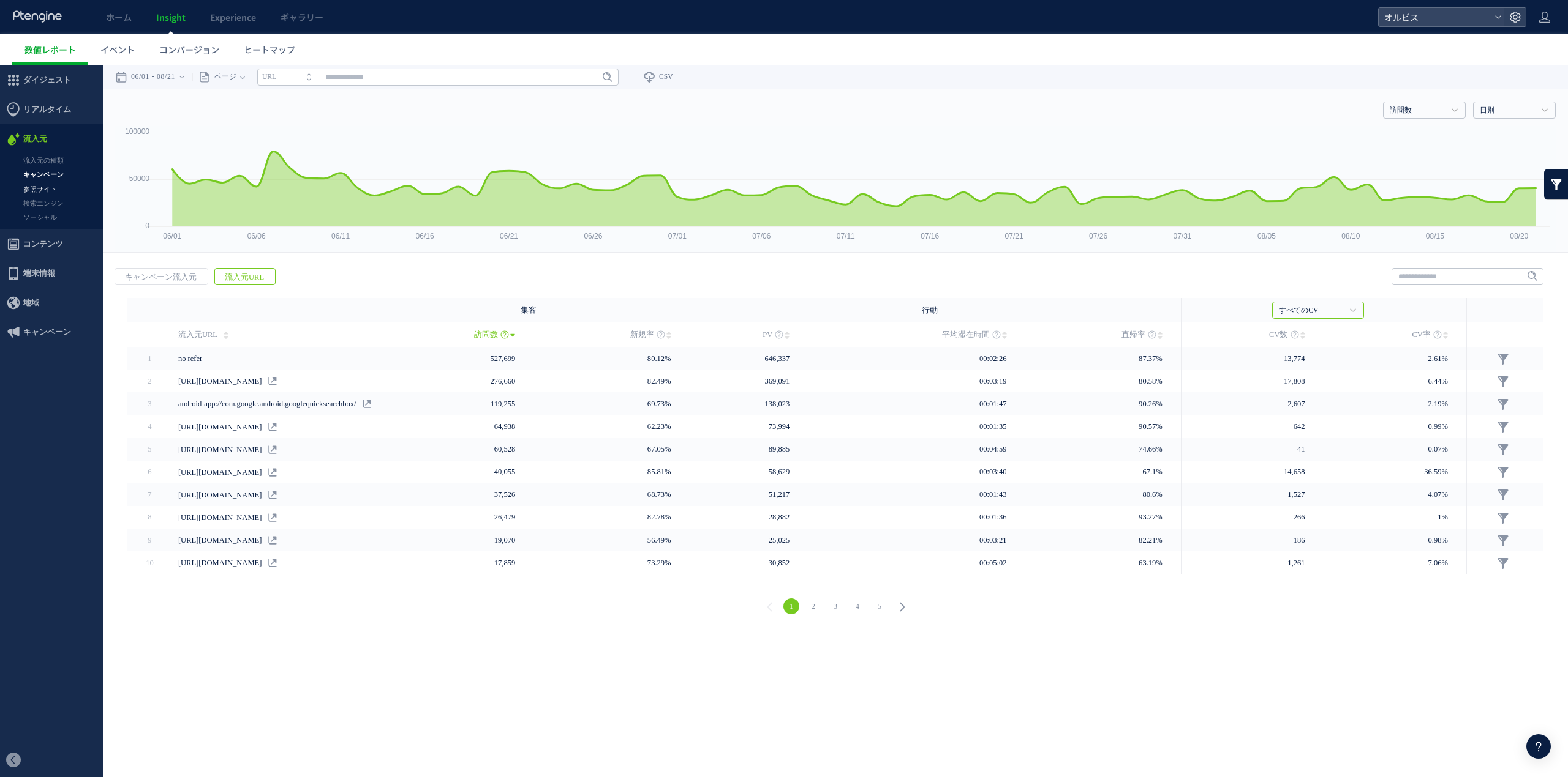
click at [37, 192] on link "参照サイト" at bounding box center [52, 189] width 103 height 14
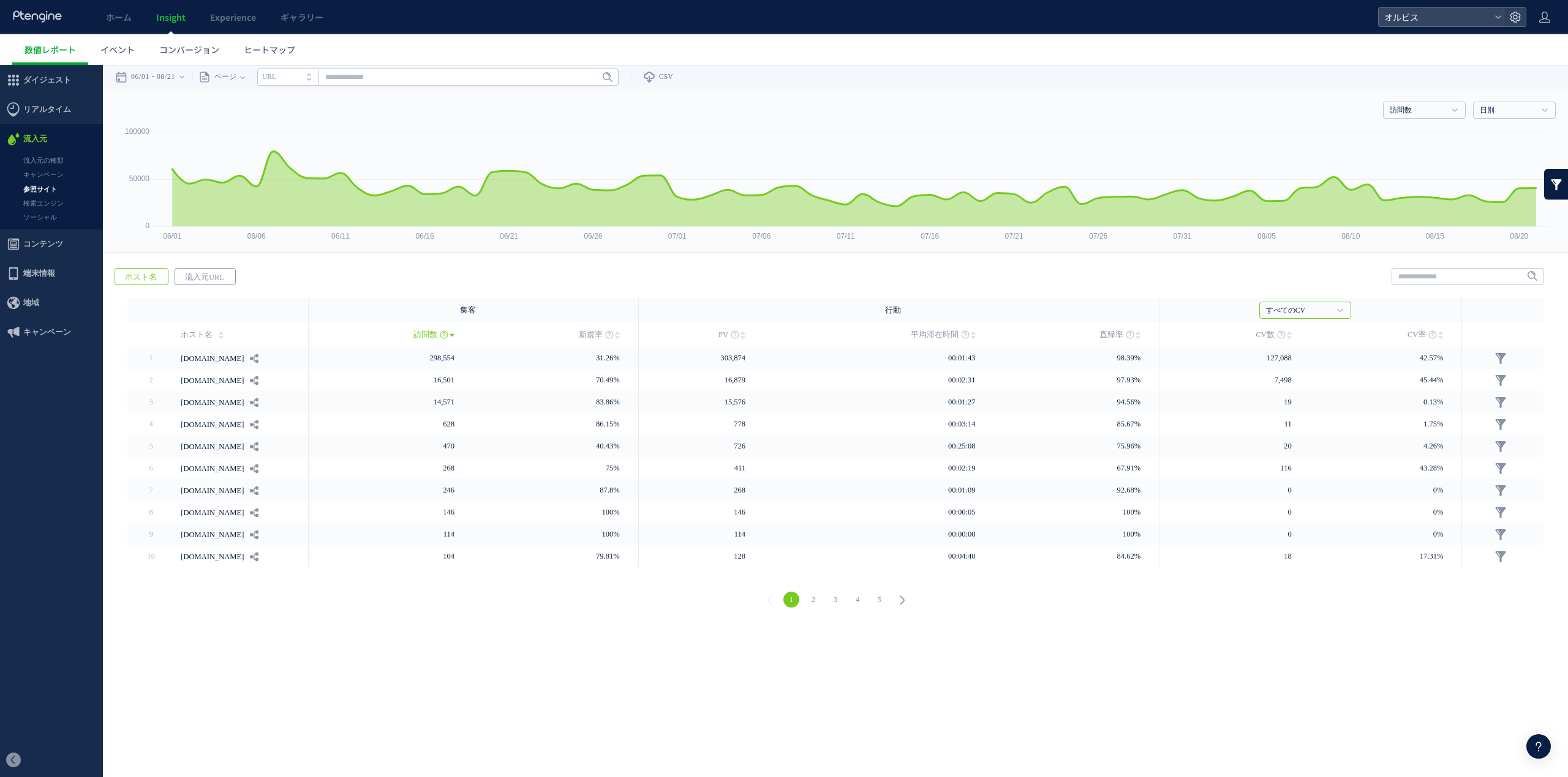
click at [226, 269] on span "流入元URL" at bounding box center [204, 278] width 59 height 17
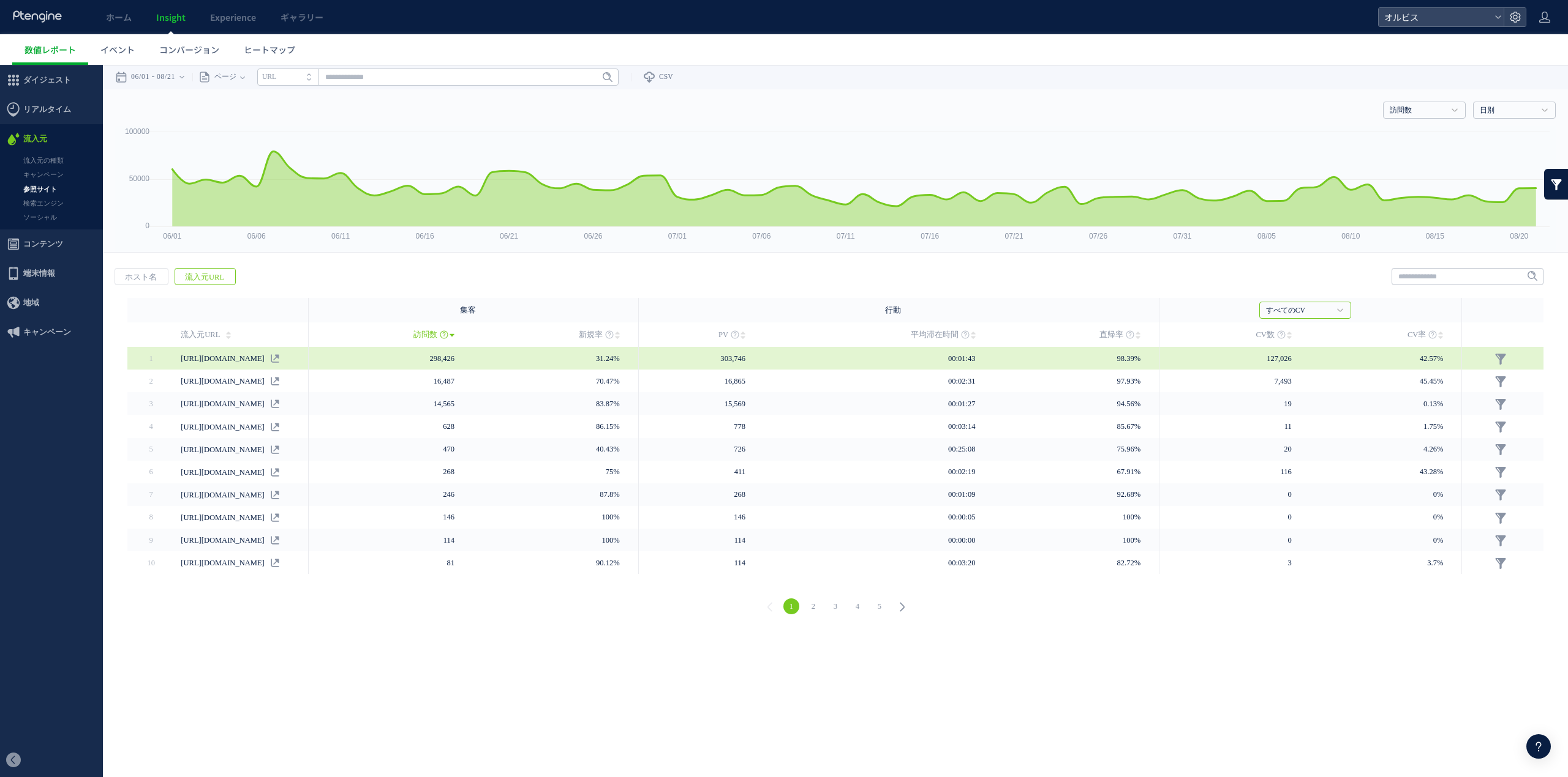
click at [301, 358] on div "https://openapi.mul-pay.jp/" at bounding box center [241, 359] width 120 height 23
click at [279, 358] on icon at bounding box center [274, 358] width 9 height 9
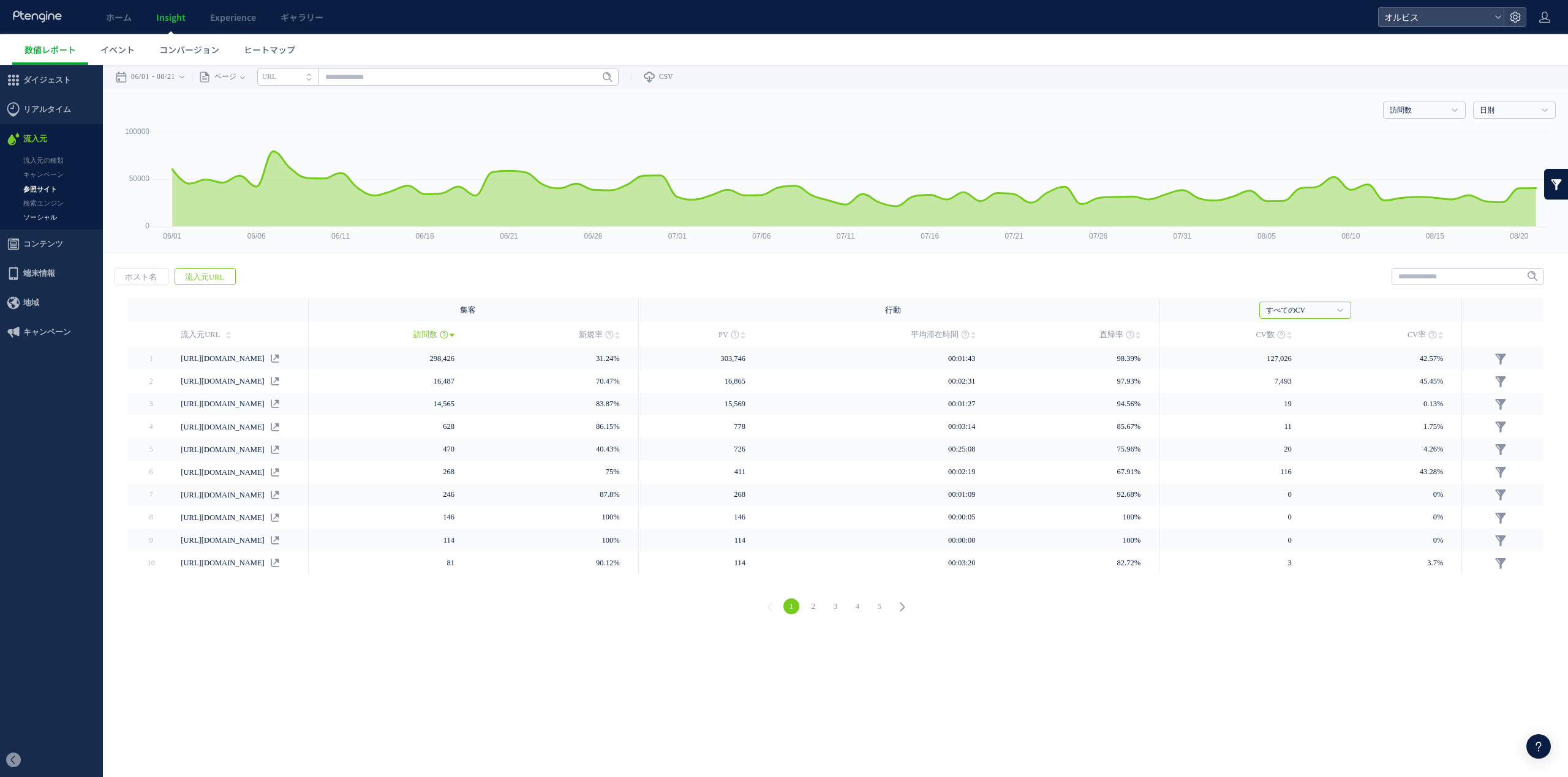
click at [61, 211] on link "ソーシャル" at bounding box center [52, 218] width 103 height 14
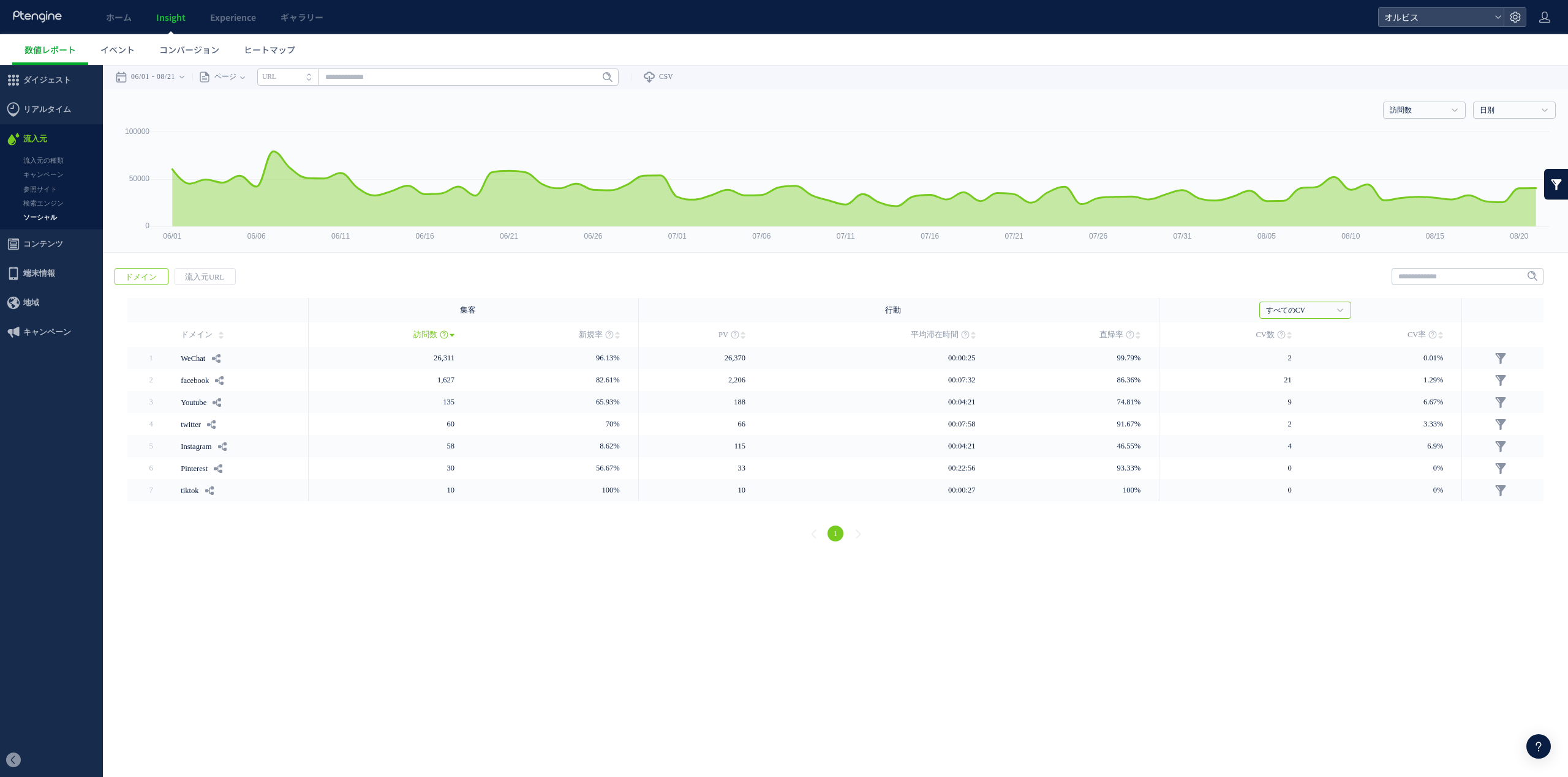
click at [53, 204] on link "検索エンジン" at bounding box center [52, 203] width 103 height 14
click at [51, 219] on link "ソーシャル" at bounding box center [52, 218] width 103 height 14
click at [52, 189] on link "参照サイト" at bounding box center [52, 189] width 103 height 14
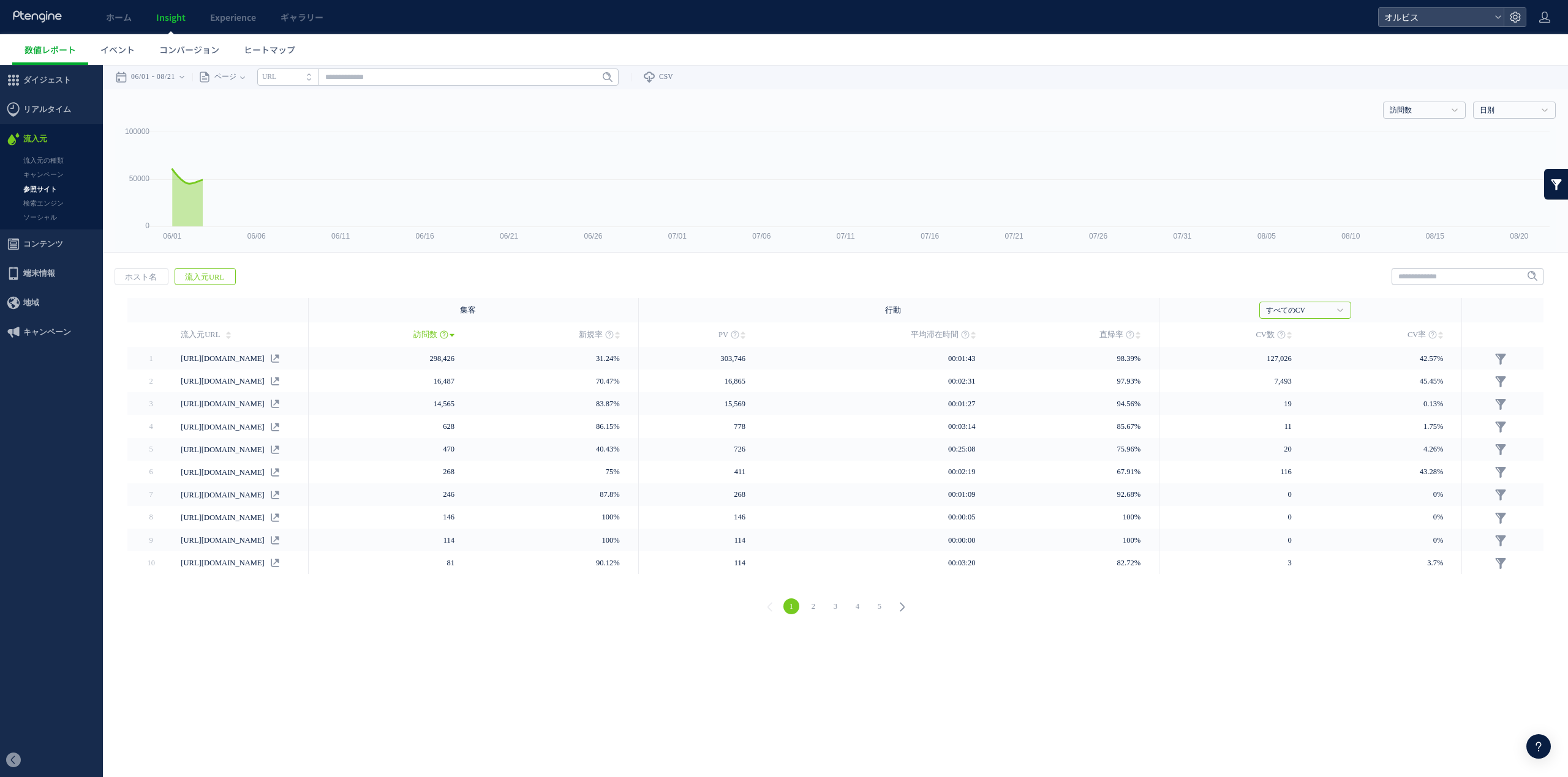
click at [48, 243] on span "コンテンツ" at bounding box center [43, 243] width 40 height 30
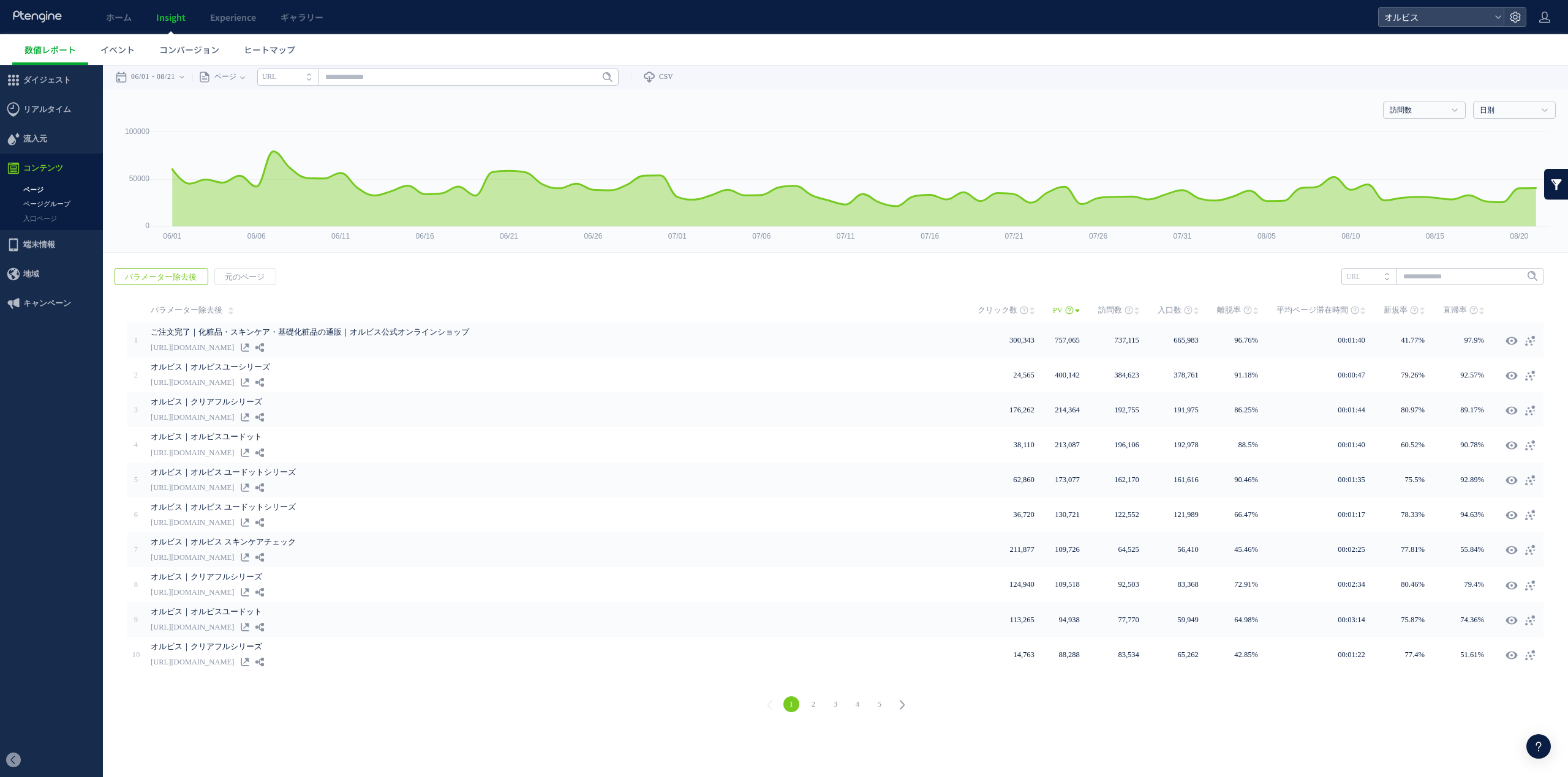
click at [54, 198] on link "ページグループ" at bounding box center [52, 204] width 103 height 14
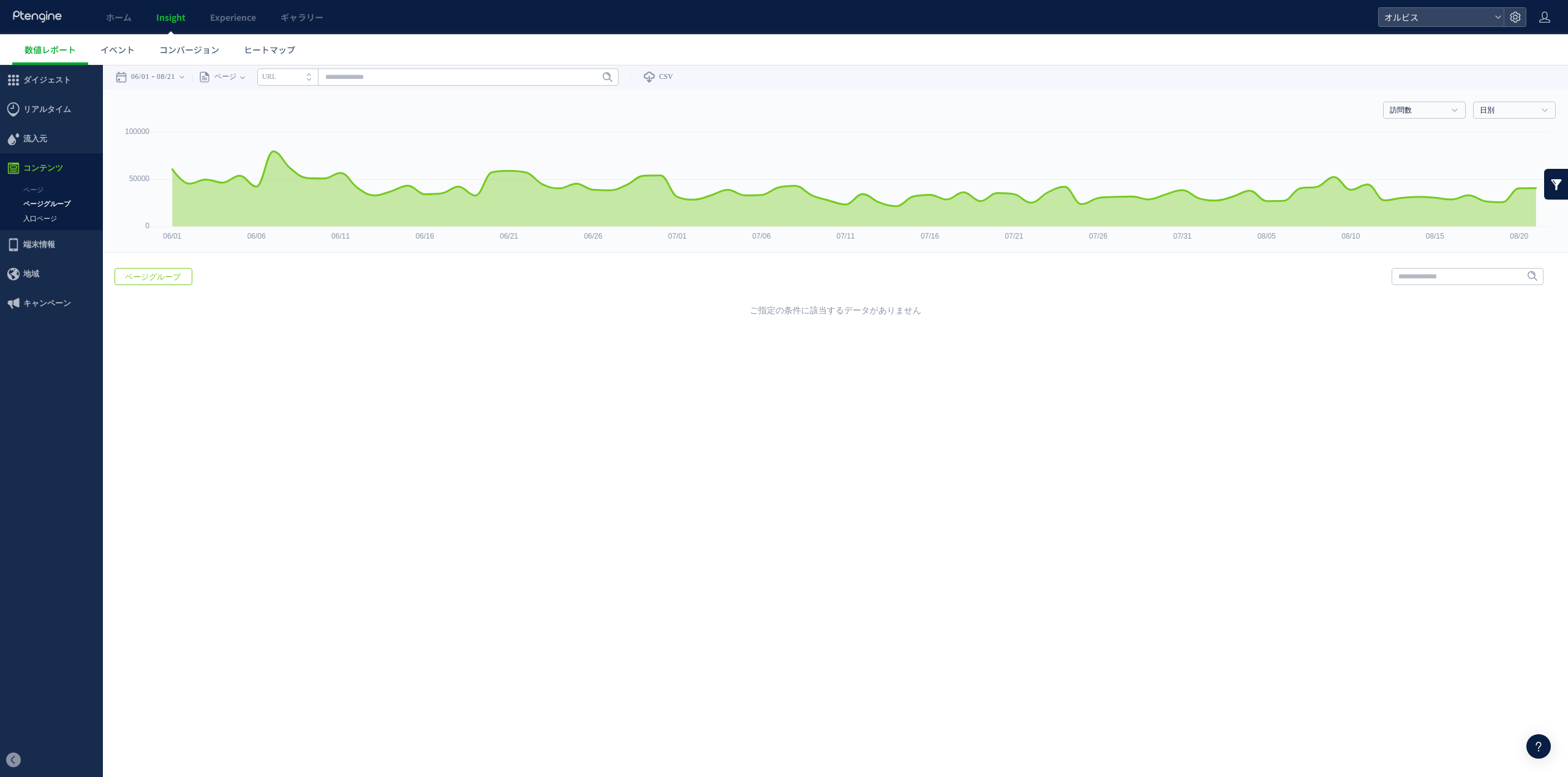
click at [53, 218] on link "入口ページ" at bounding box center [52, 219] width 103 height 14
click at [37, 187] on link "ページ" at bounding box center [52, 190] width 103 height 14
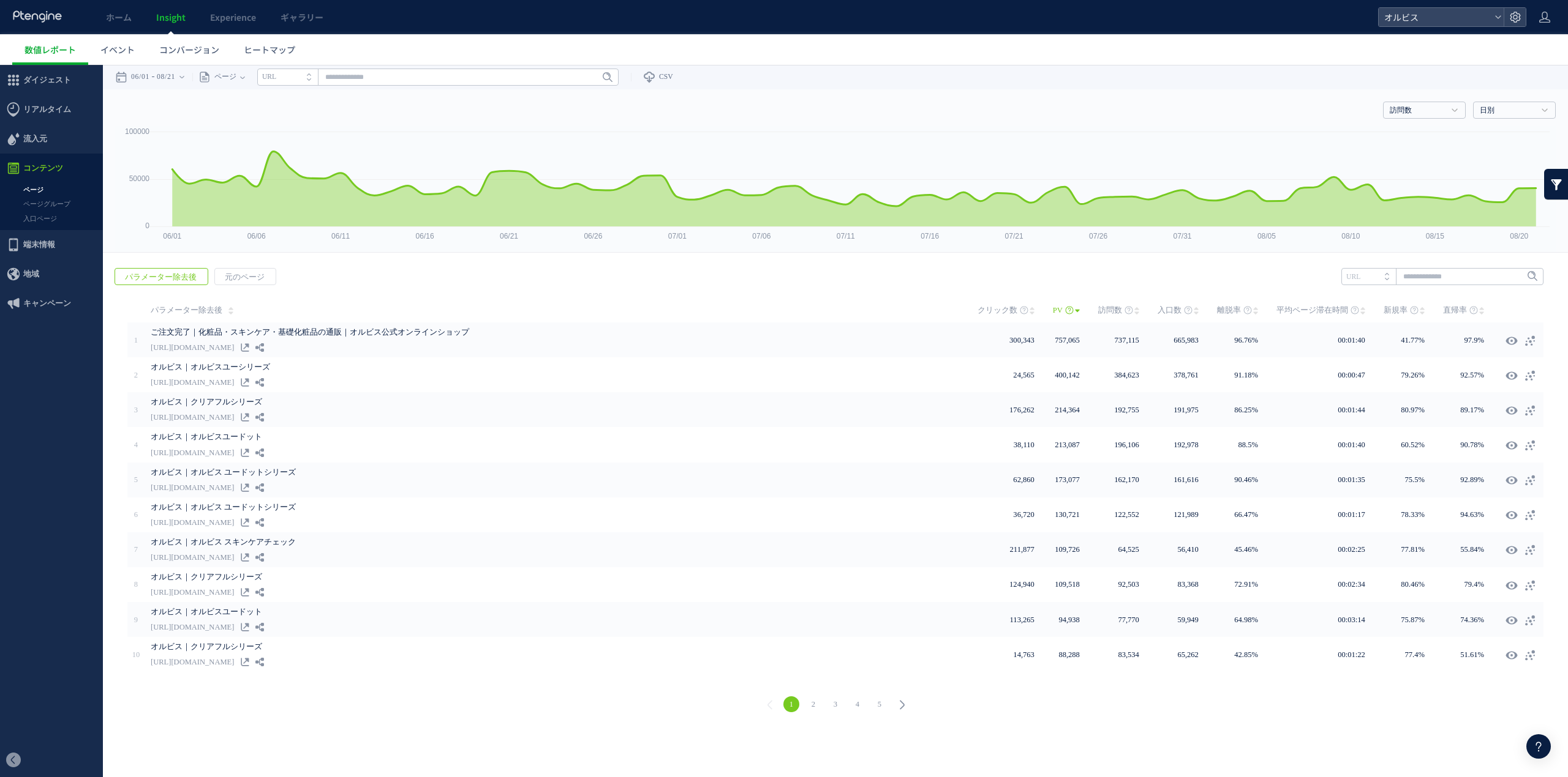
click at [38, 243] on span "端末情報" at bounding box center [38, 244] width 32 height 30
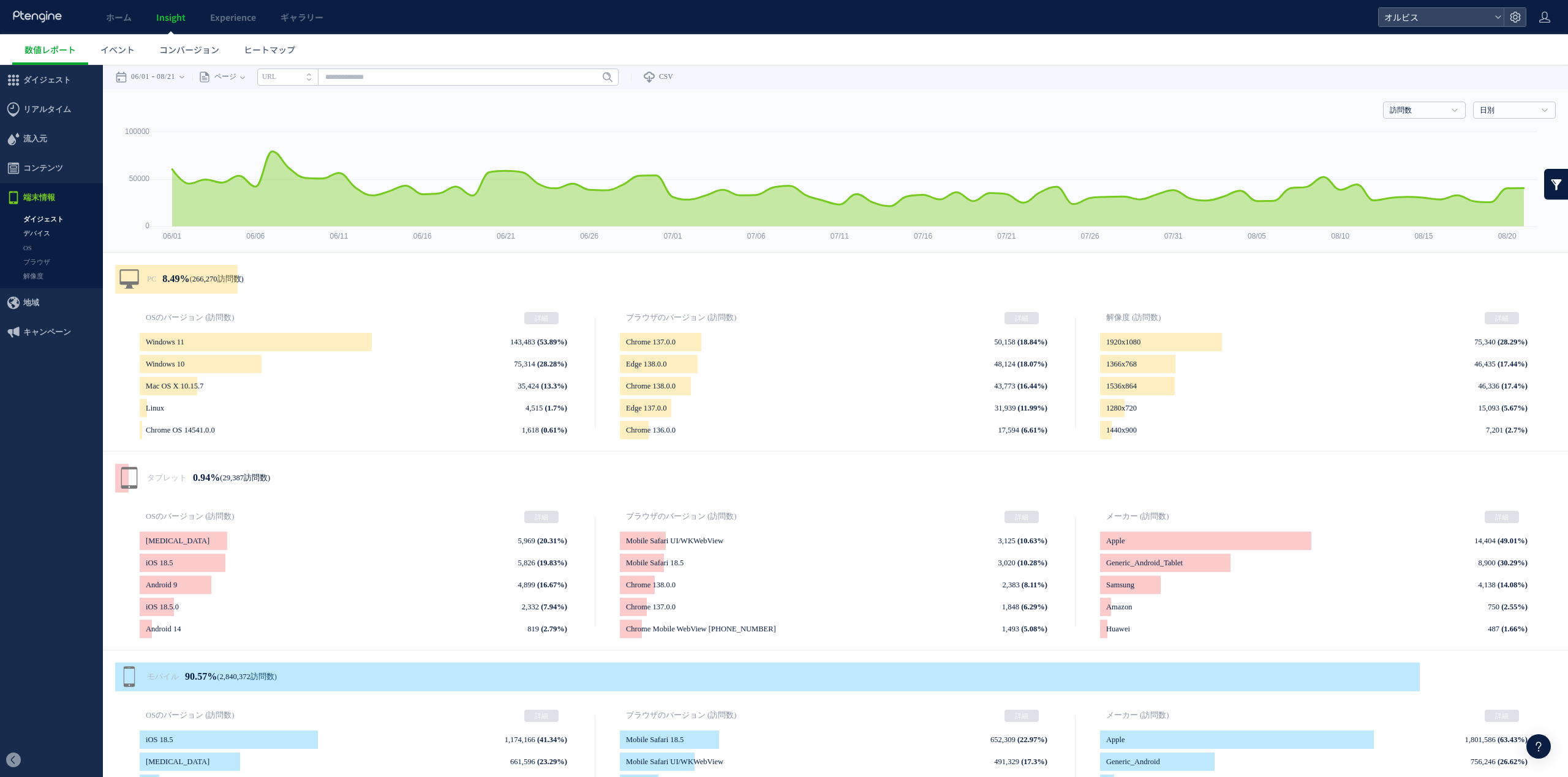
click at [56, 234] on link "デバイス" at bounding box center [52, 233] width 103 height 14
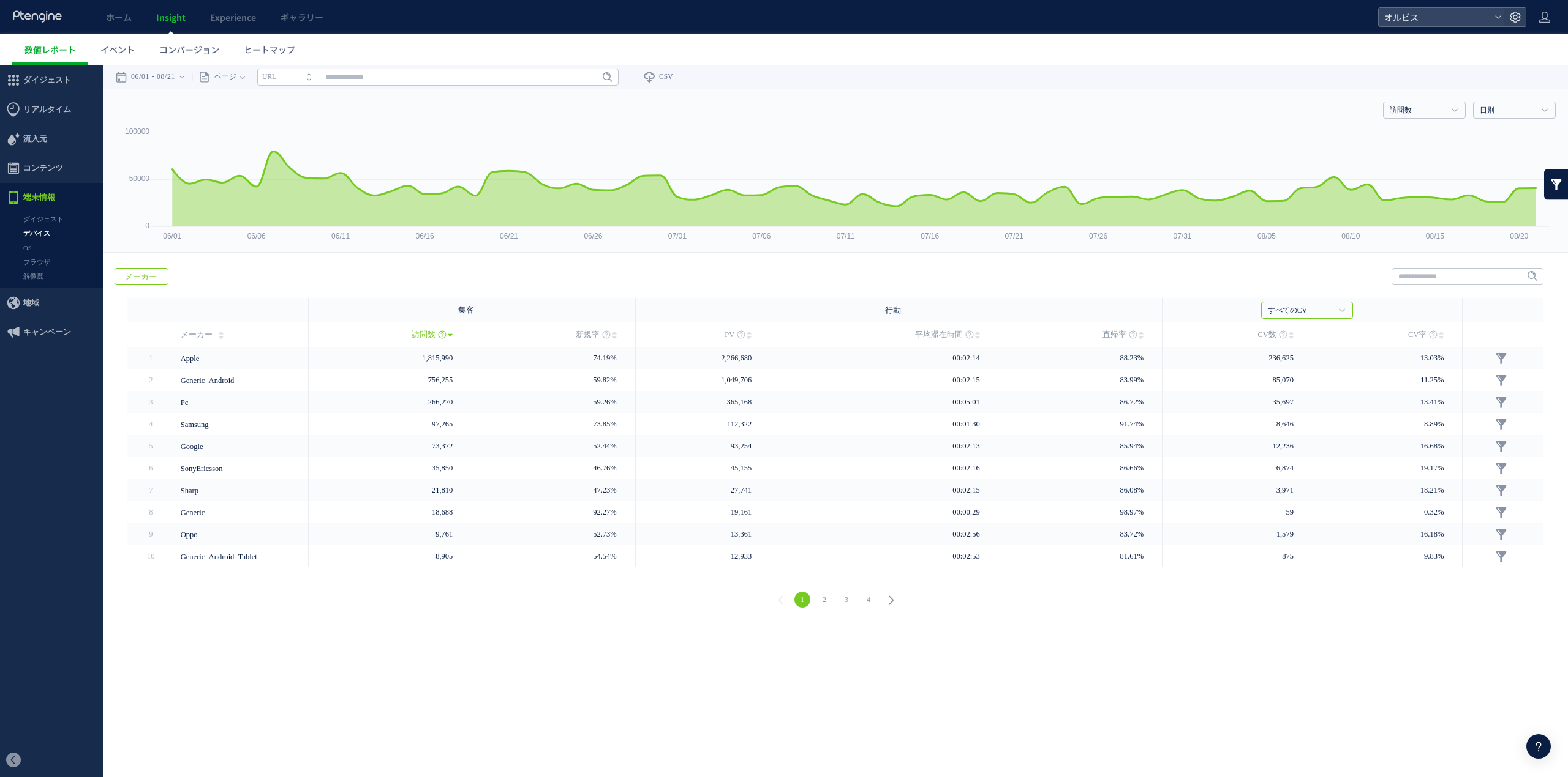
click at [54, 247] on link "OS" at bounding box center [52, 248] width 103 height 14
click at [52, 256] on link "ブラウザ" at bounding box center [52, 262] width 103 height 14
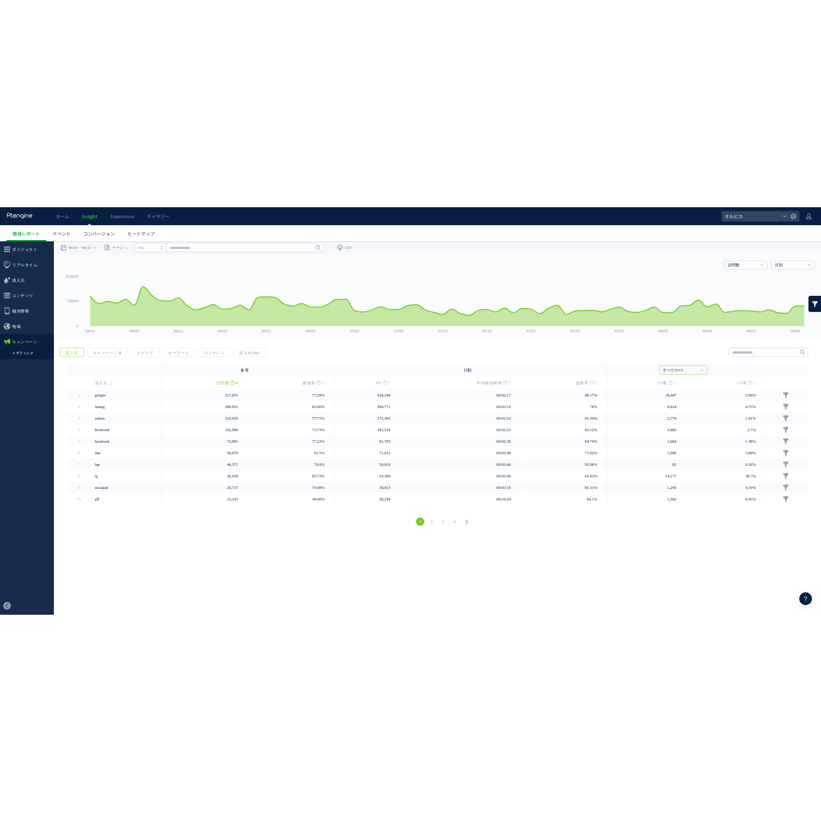
scroll to position [83, 0]
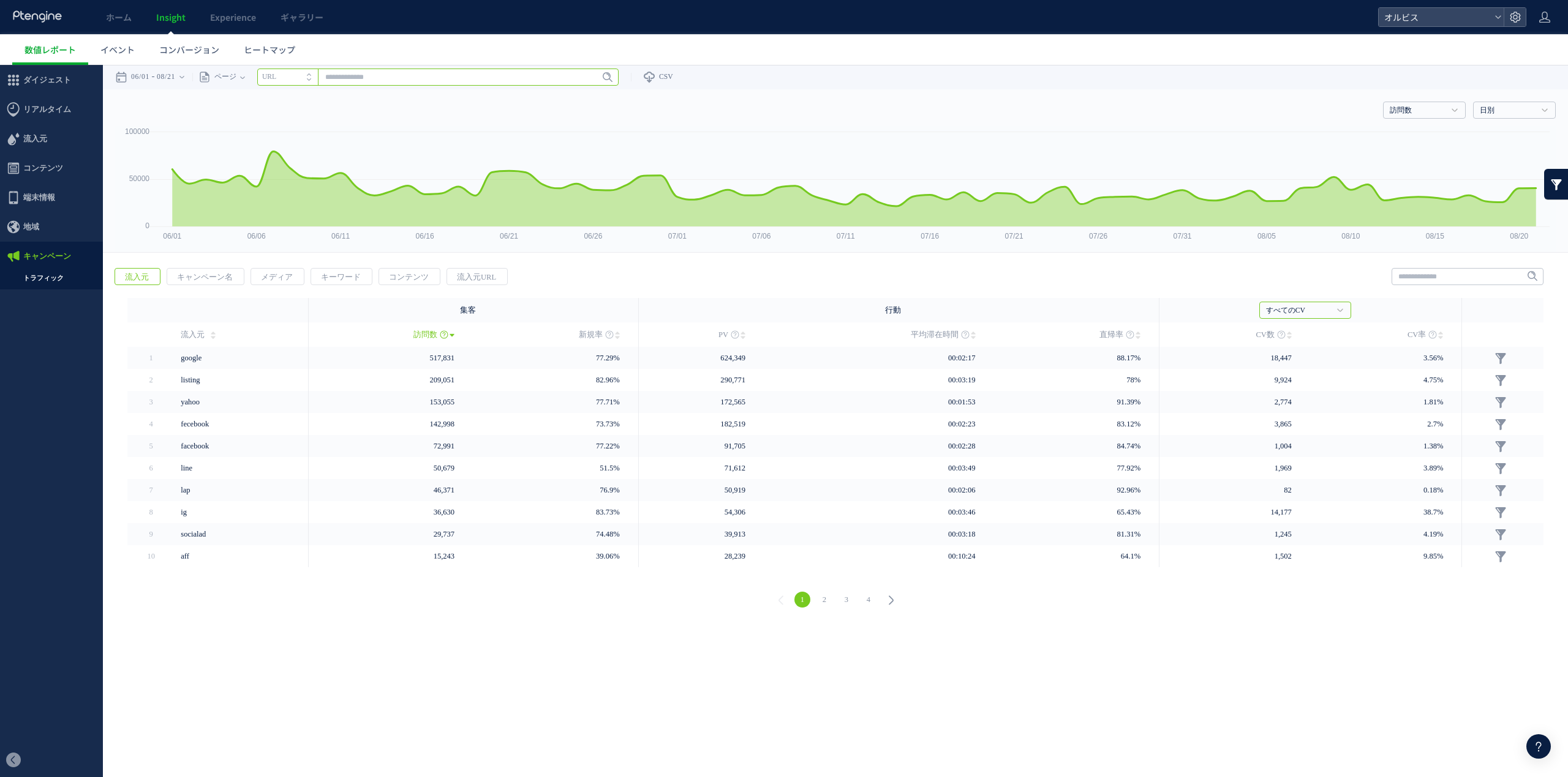
click at [407, 79] on input "text" at bounding box center [437, 77] width 361 height 17
paste input "**********"
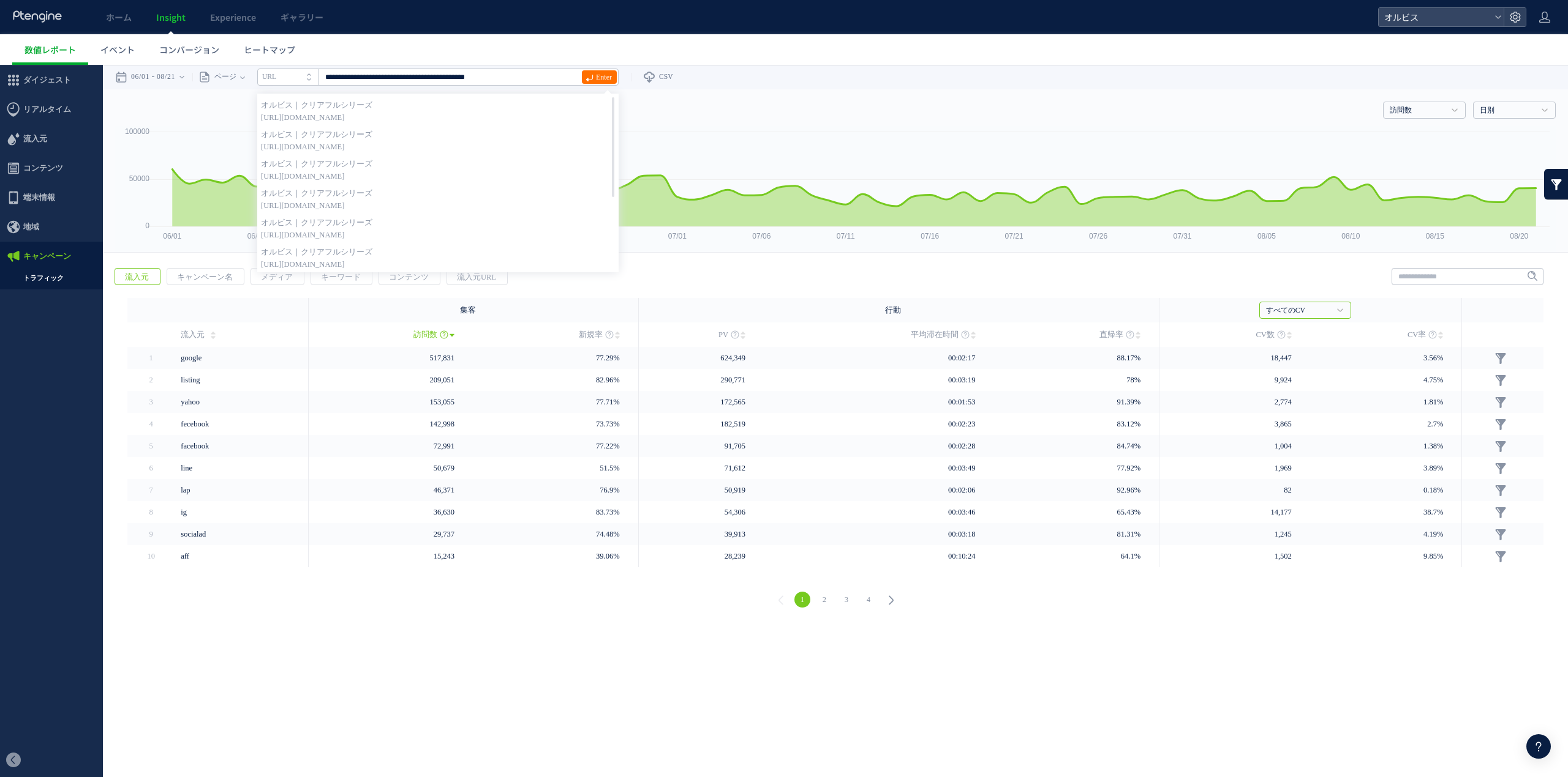
click at [496, 110] on strong "オルビス｜クリアフルシリーズ" at bounding box center [437, 105] width 354 height 12
type input "**********"
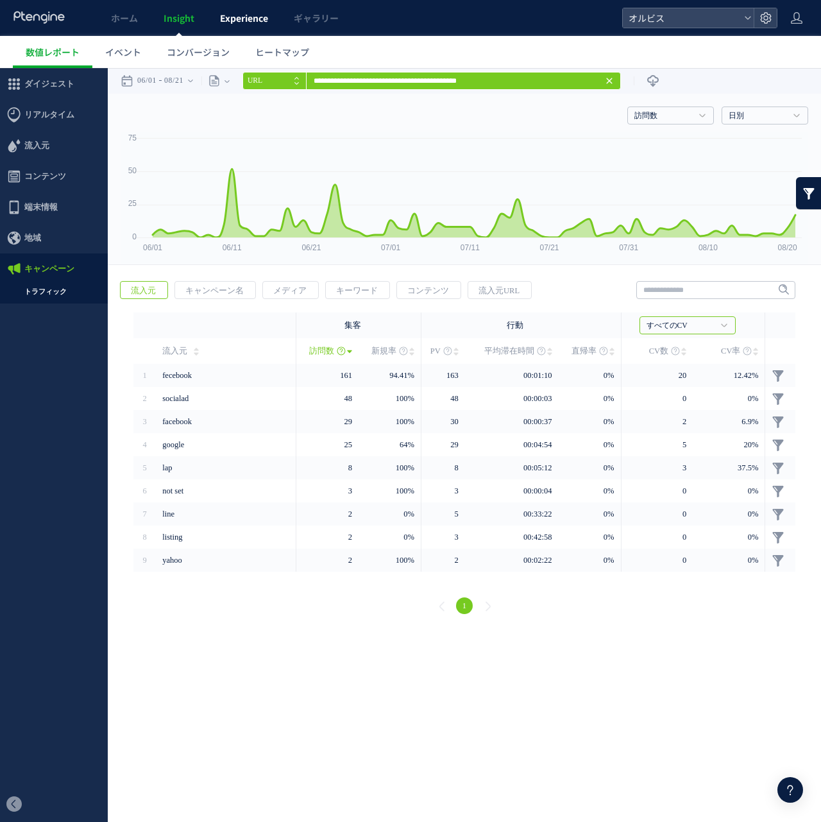
click at [253, 1] on link "Experience" at bounding box center [244, 18] width 74 height 36
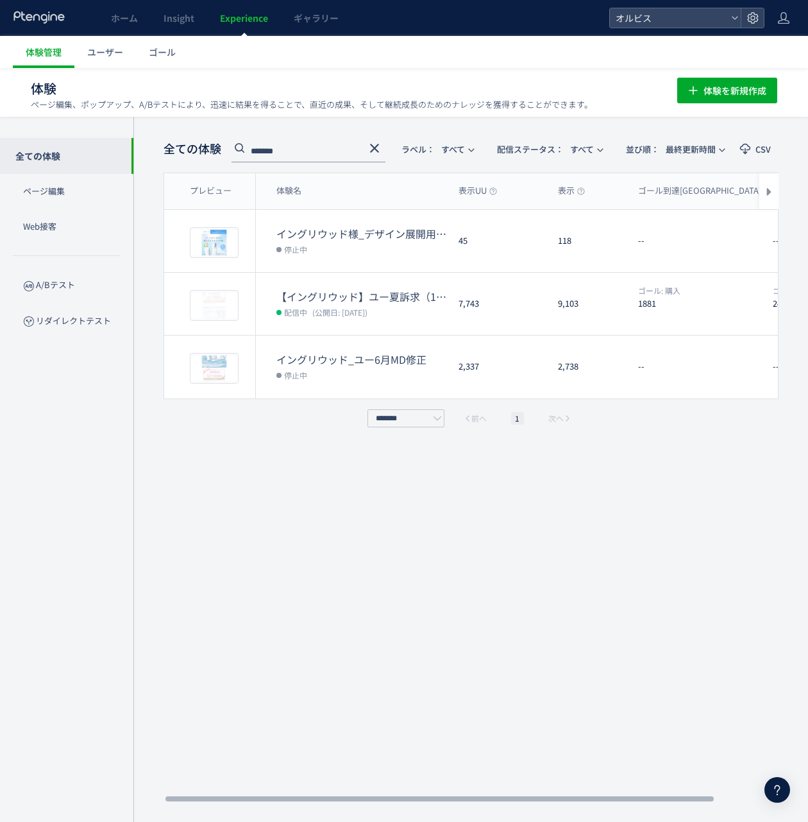
click at [371, 146] on icon at bounding box center [374, 147] width 15 height 15
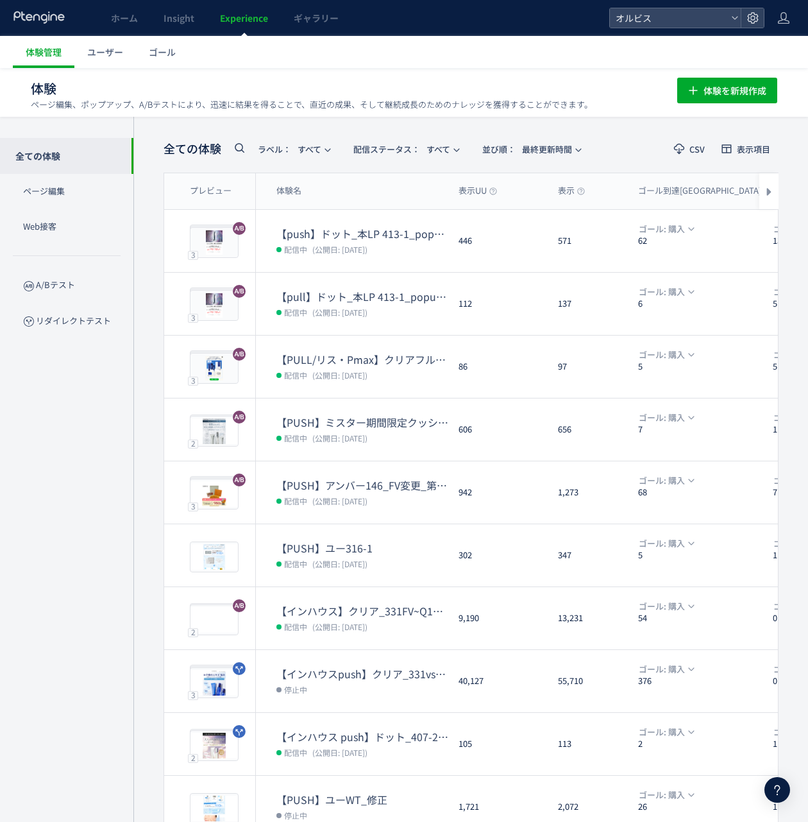
click at [241, 155] on span at bounding box center [239, 151] width 15 height 22
click at [241, 147] on icon at bounding box center [239, 147] width 15 height 15
type input "*"
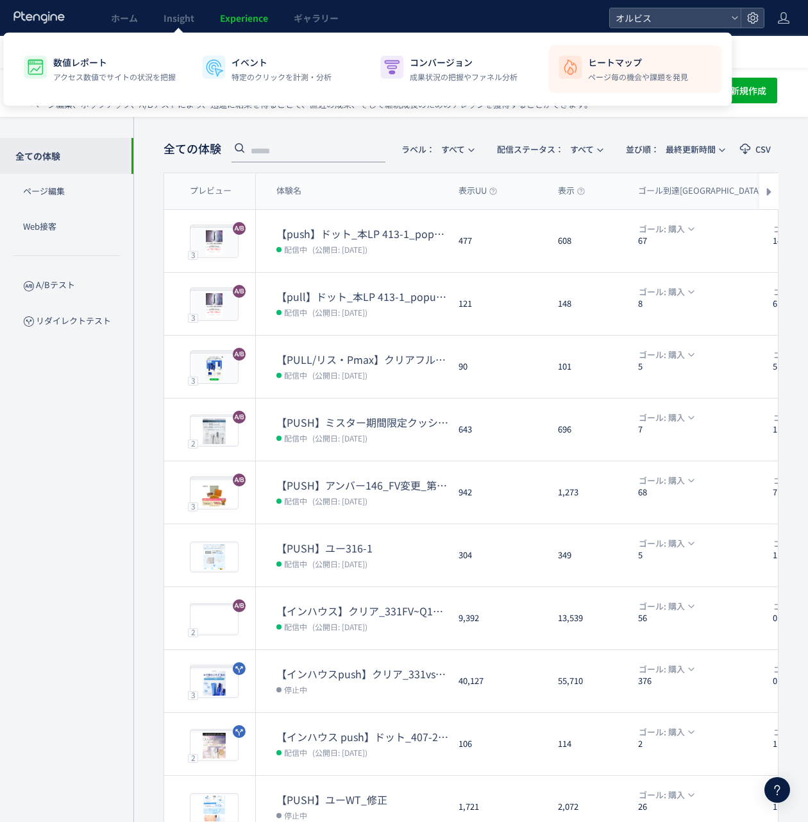
click at [588, 59] on p "ヒートマップ" at bounding box center [638, 62] width 100 height 13
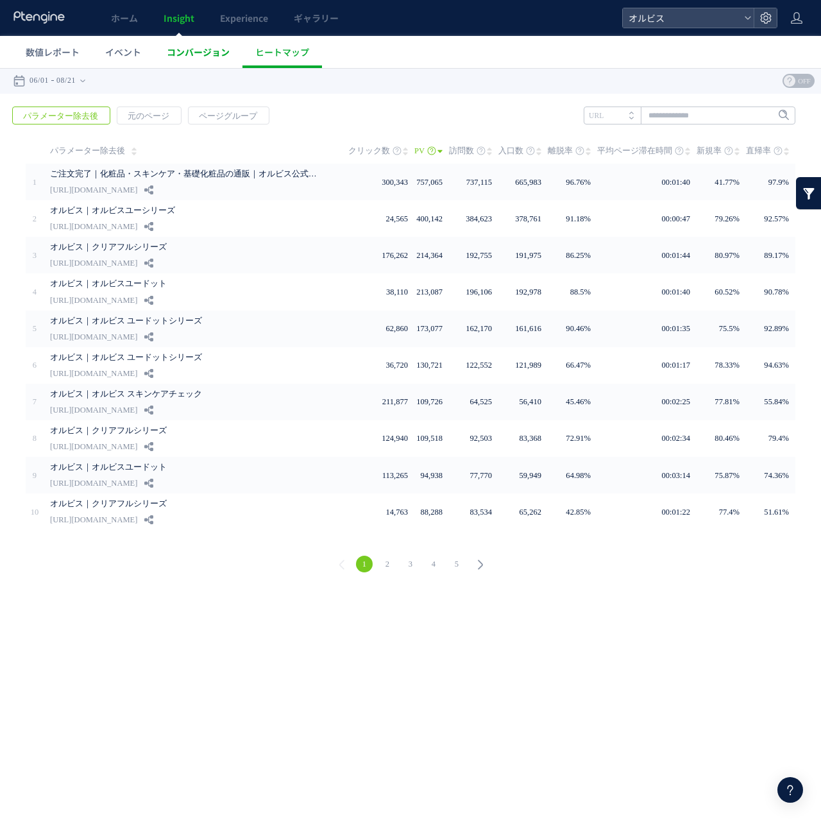
click at [213, 53] on span "コンバージョン" at bounding box center [198, 52] width 63 height 13
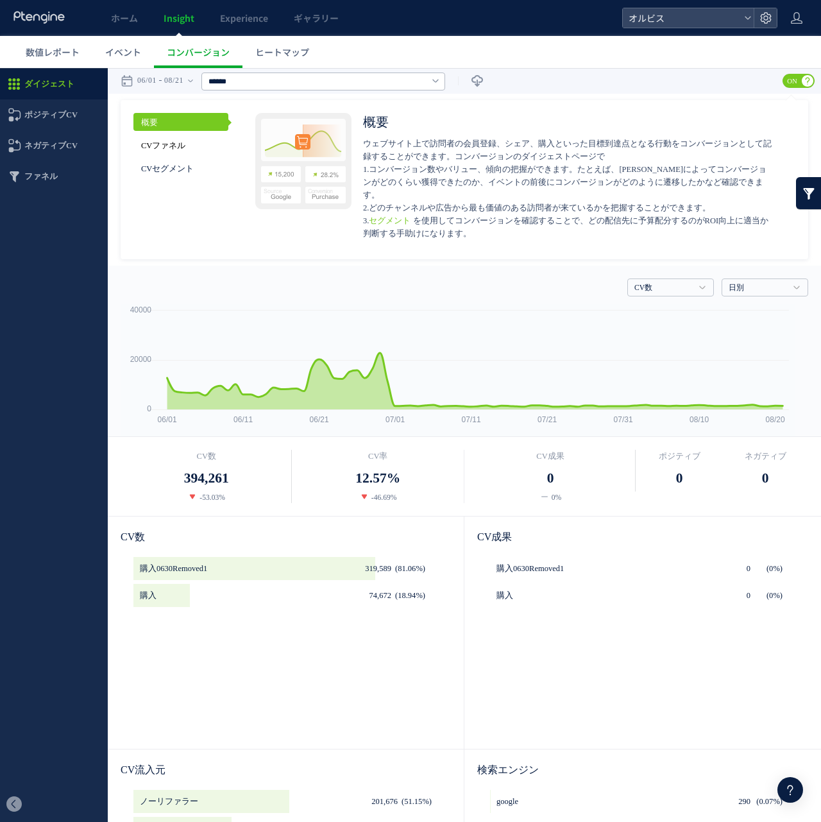
click at [203, 141] on link "CVファネル" at bounding box center [180, 145] width 95 height 18
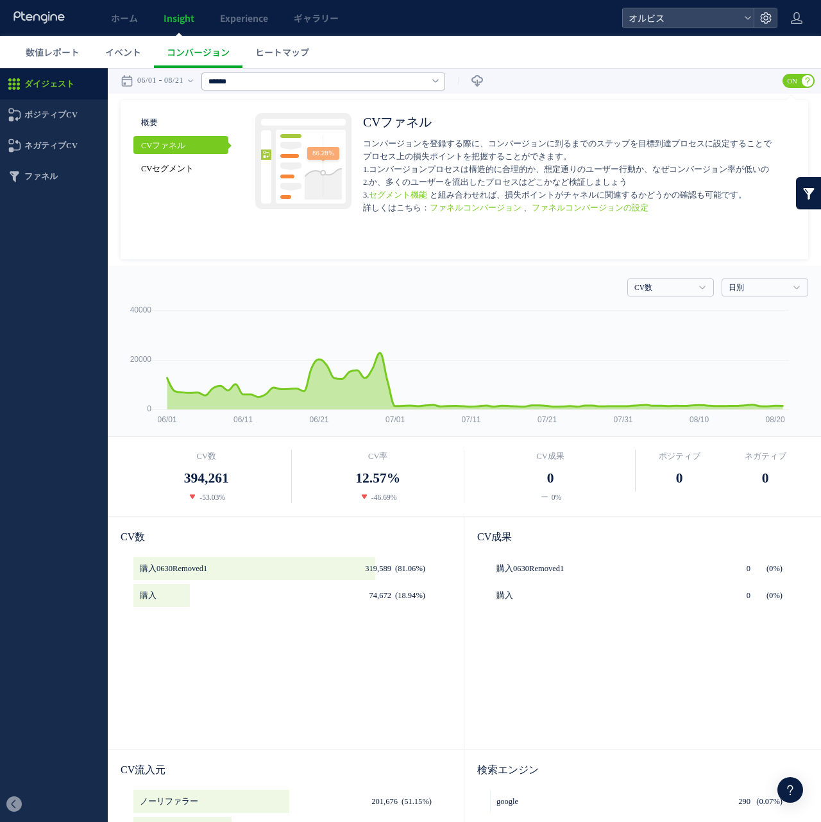
click at [189, 159] on link "CVセグメント" at bounding box center [180, 168] width 95 height 18
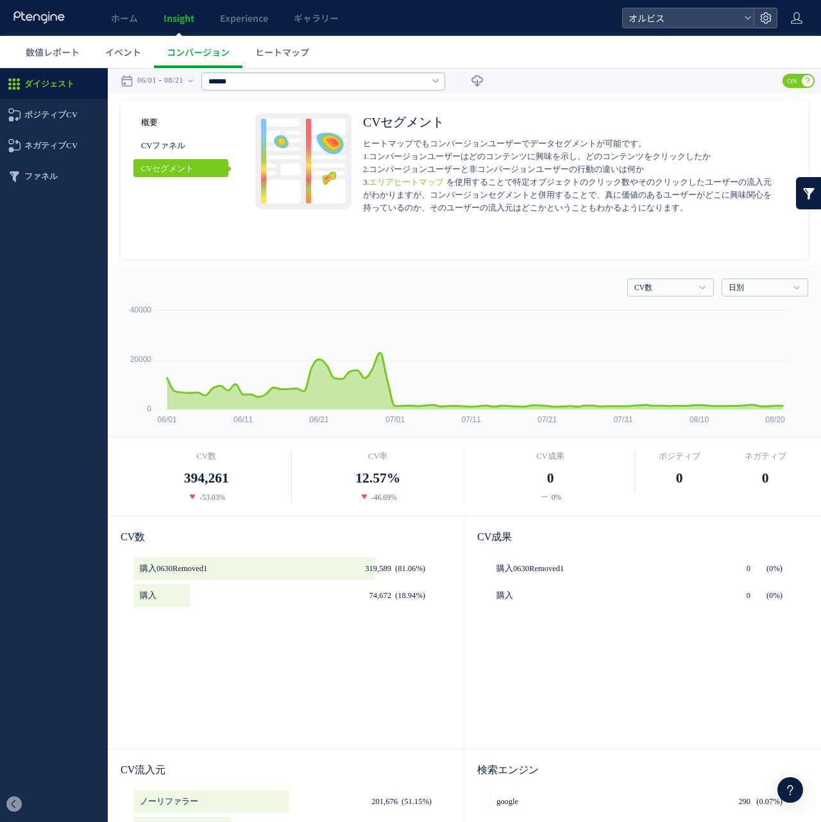
click at [171, 121] on link "概要" at bounding box center [180, 122] width 95 height 18
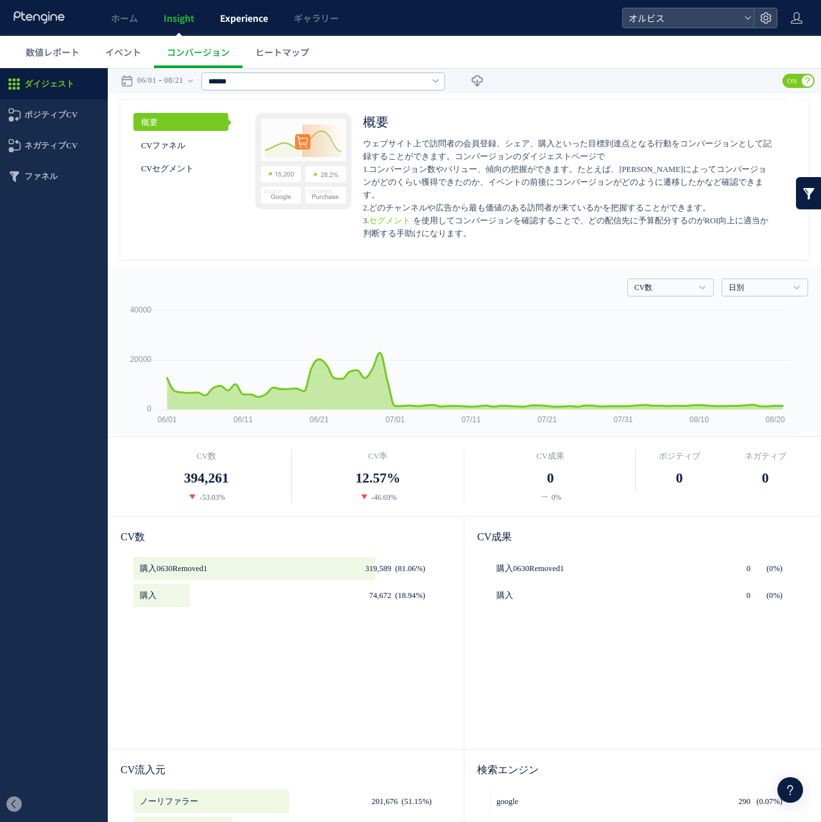
click at [260, 17] on span "Experience" at bounding box center [244, 18] width 48 height 13
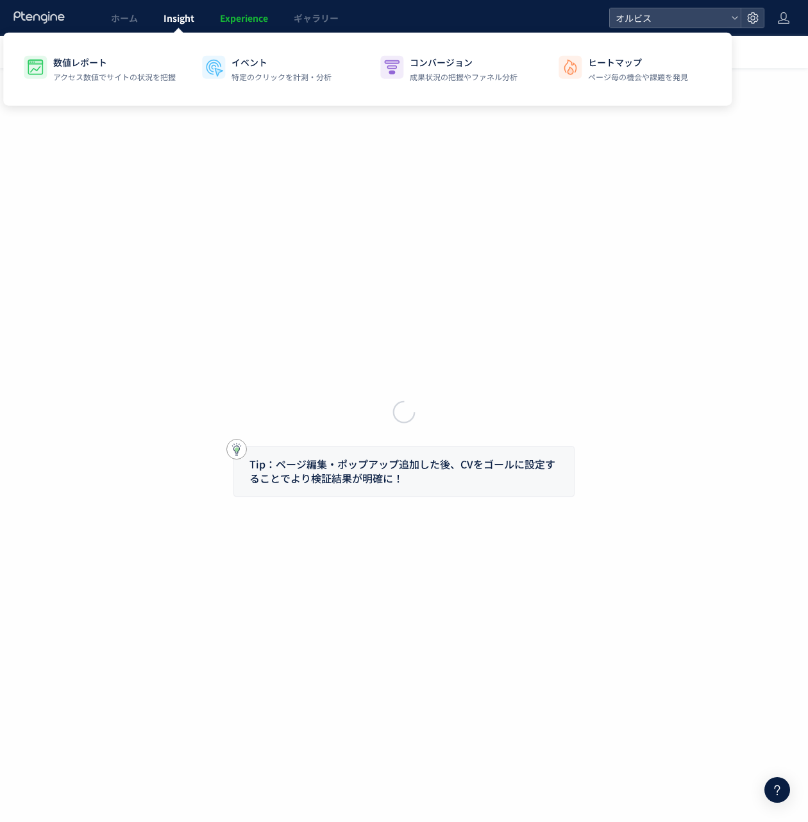
click at [186, 19] on span "Insight" at bounding box center [179, 18] width 31 height 13
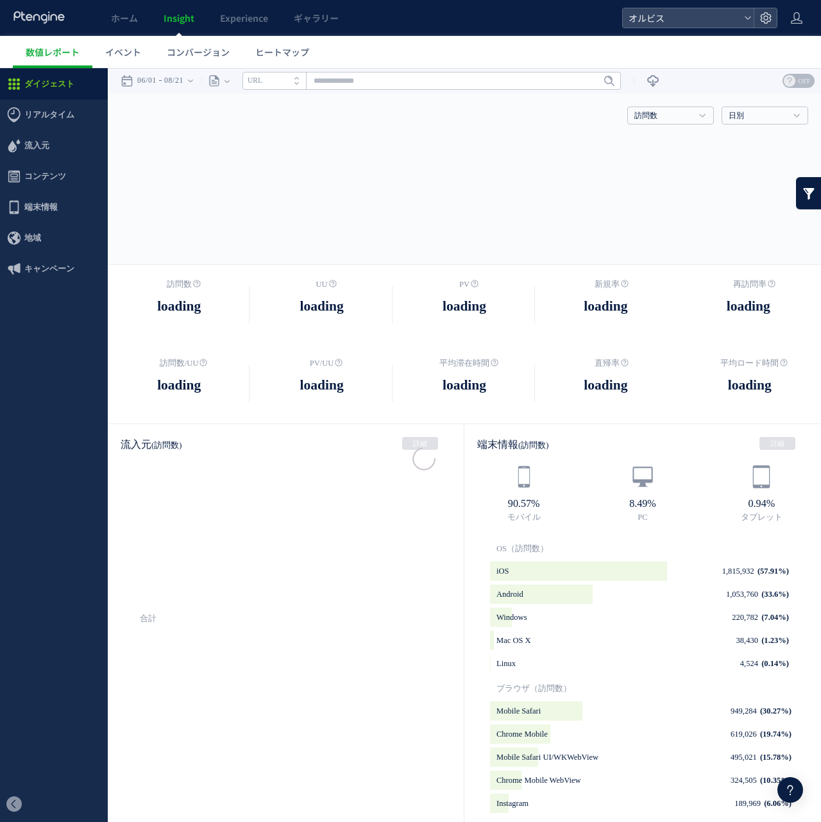
click at [295, 54] on span "ヒートマップ" at bounding box center [282, 52] width 54 height 13
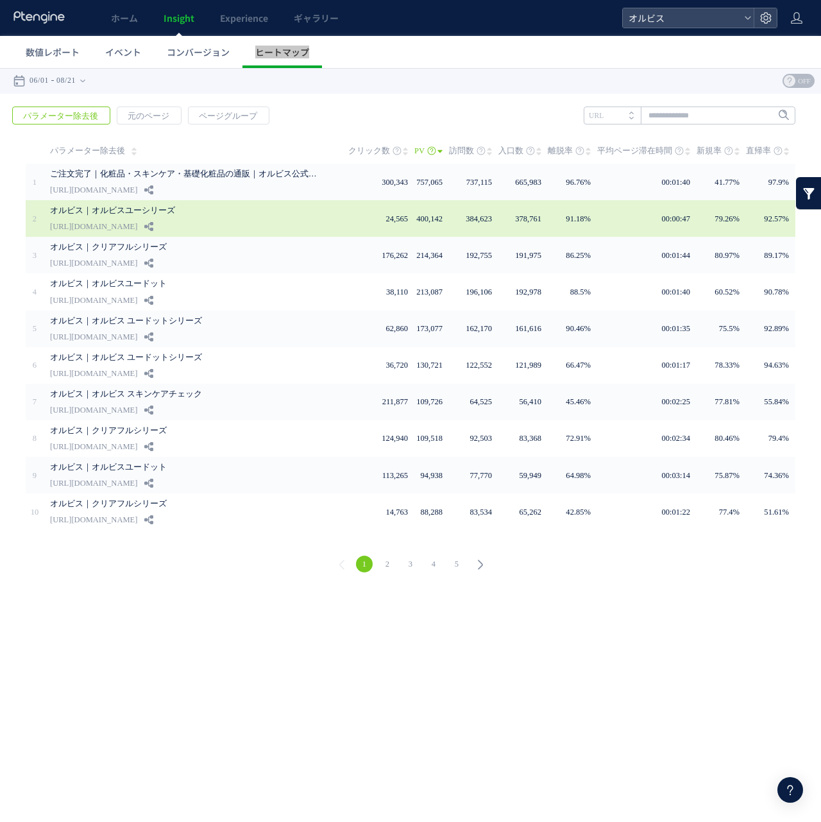
click at [250, 227] on div "オルビス｜オルビスユーシリーズ https://pr.orbis.co.jp/cosmetics/u/100" at bounding box center [190, 218] width 280 height 37
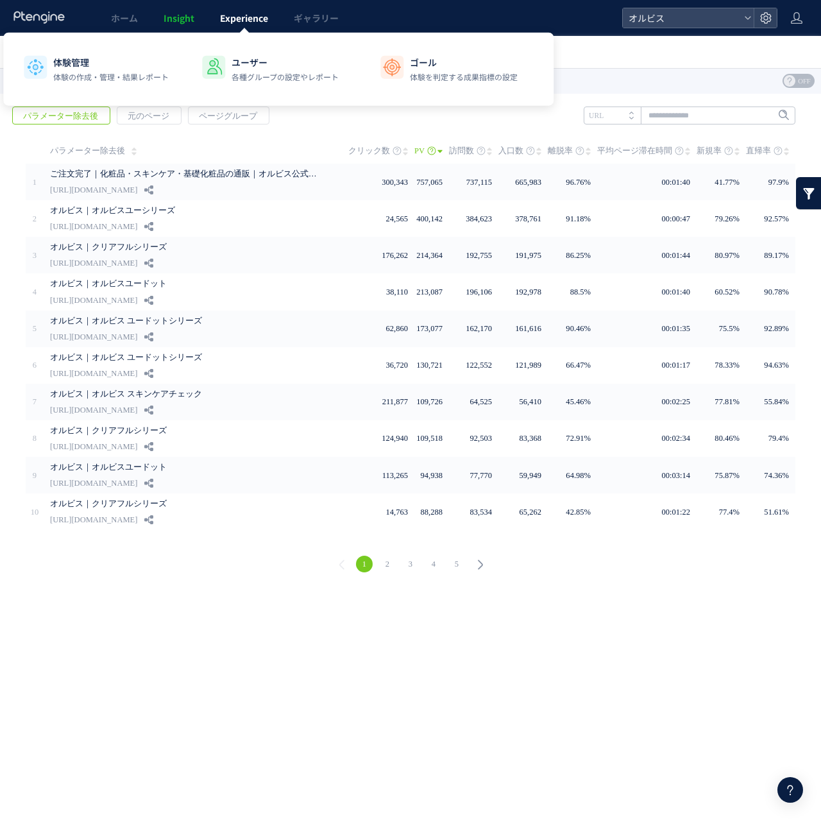
click at [237, 16] on span "Experience" at bounding box center [244, 18] width 48 height 13
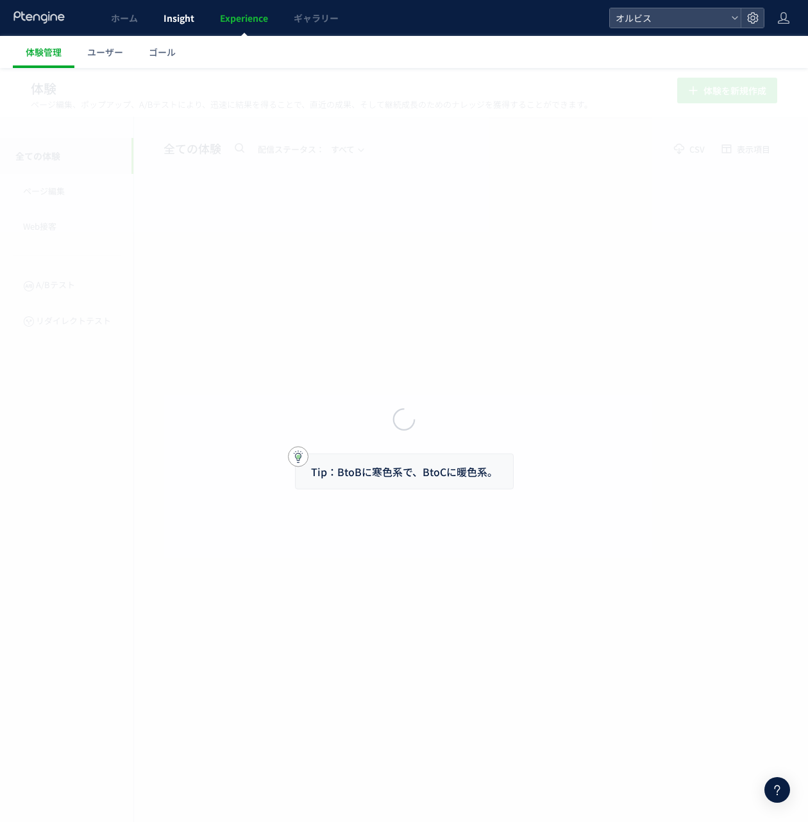
click at [198, 16] on div at bounding box center [404, 411] width 808 height 822
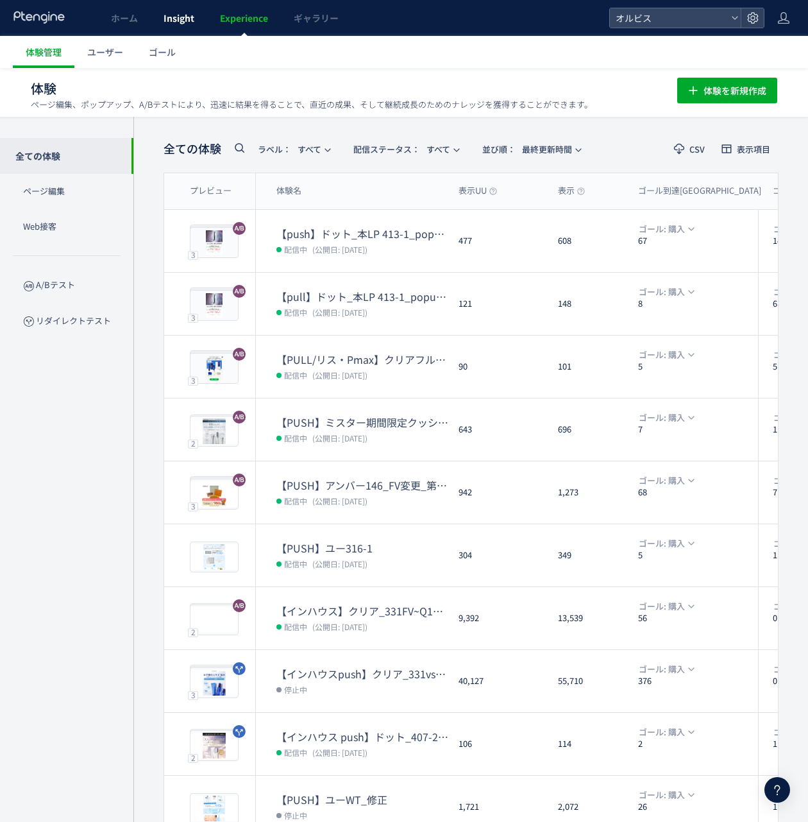
click at [164, 13] on span "Insight" at bounding box center [179, 18] width 31 height 13
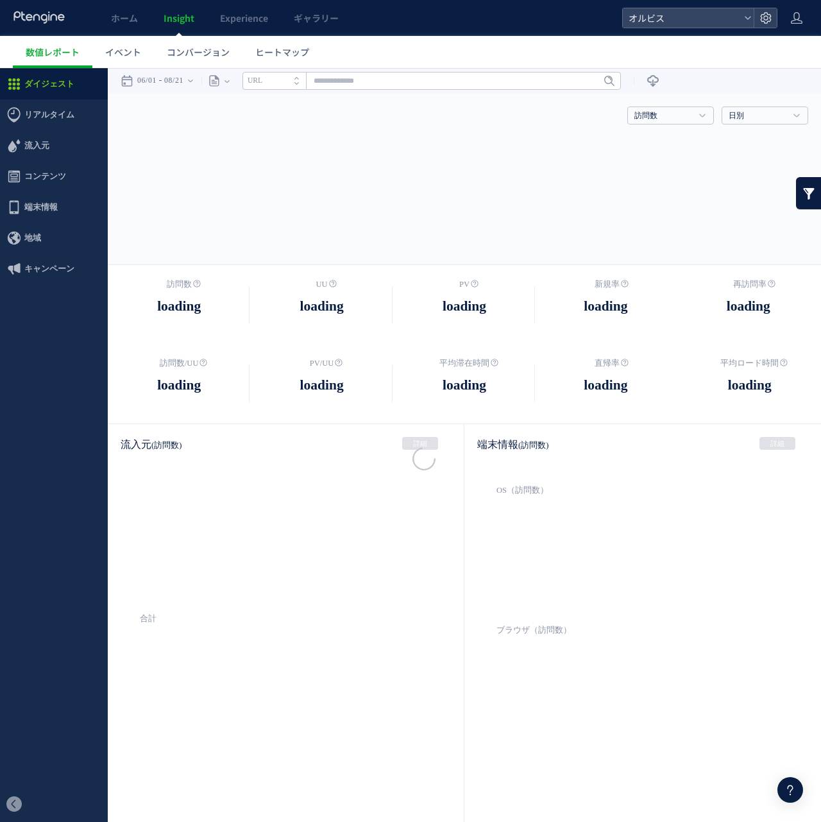
click at [44, 267] on div at bounding box center [410, 411] width 821 height 822
click at [22, 264] on div at bounding box center [410, 411] width 821 height 822
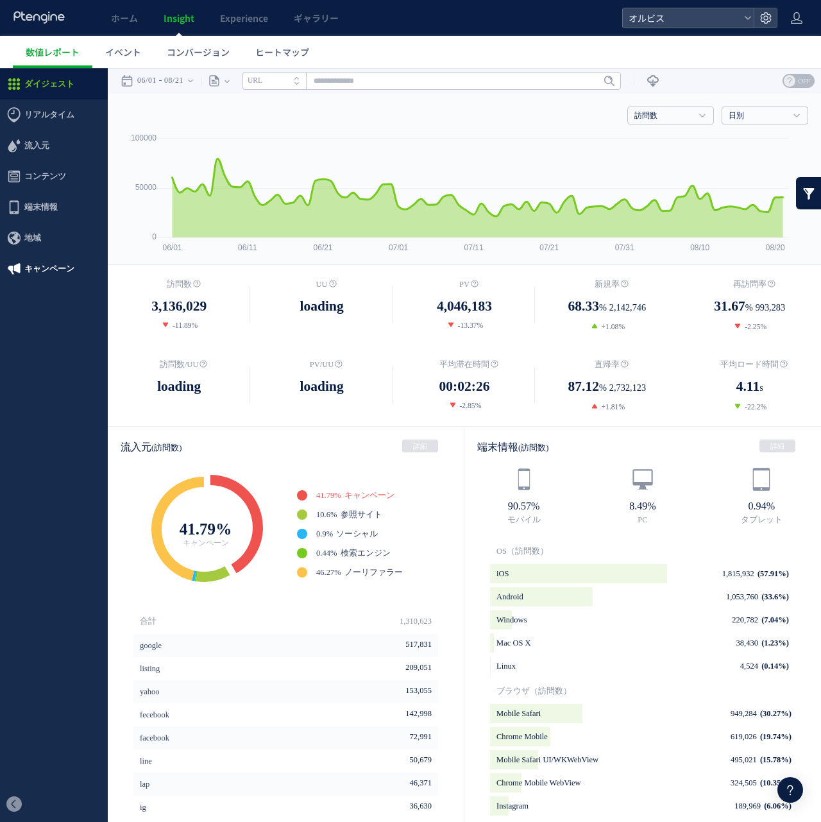
click at [47, 267] on span "キャンペーン" at bounding box center [49, 268] width 50 height 31
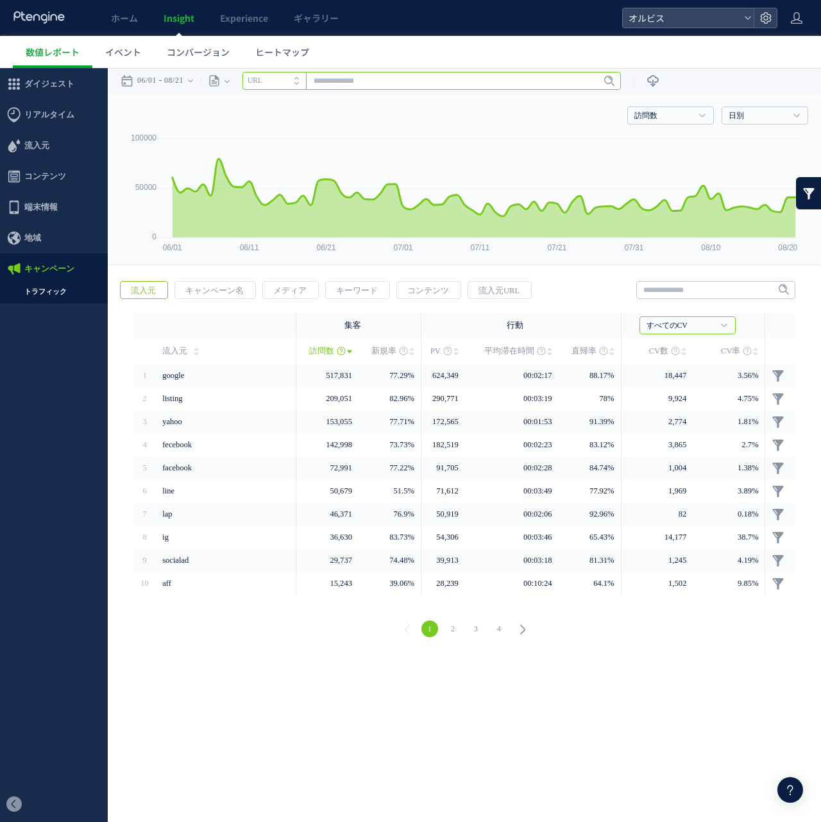
click at [378, 85] on input "text" at bounding box center [431, 81] width 378 height 18
paste input "**********"
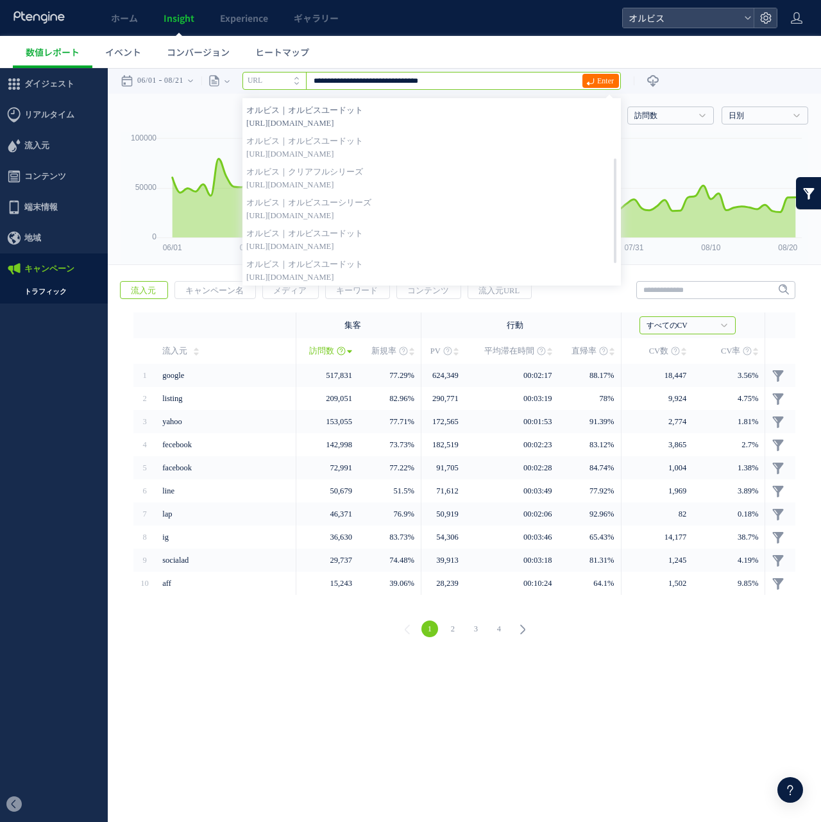
scroll to position [96, 0]
type input "**********"
click at [619, 78] on link "Enter" at bounding box center [600, 81] width 37 height 14
click at [262, 73] on li "URL" at bounding box center [273, 81] width 63 height 18
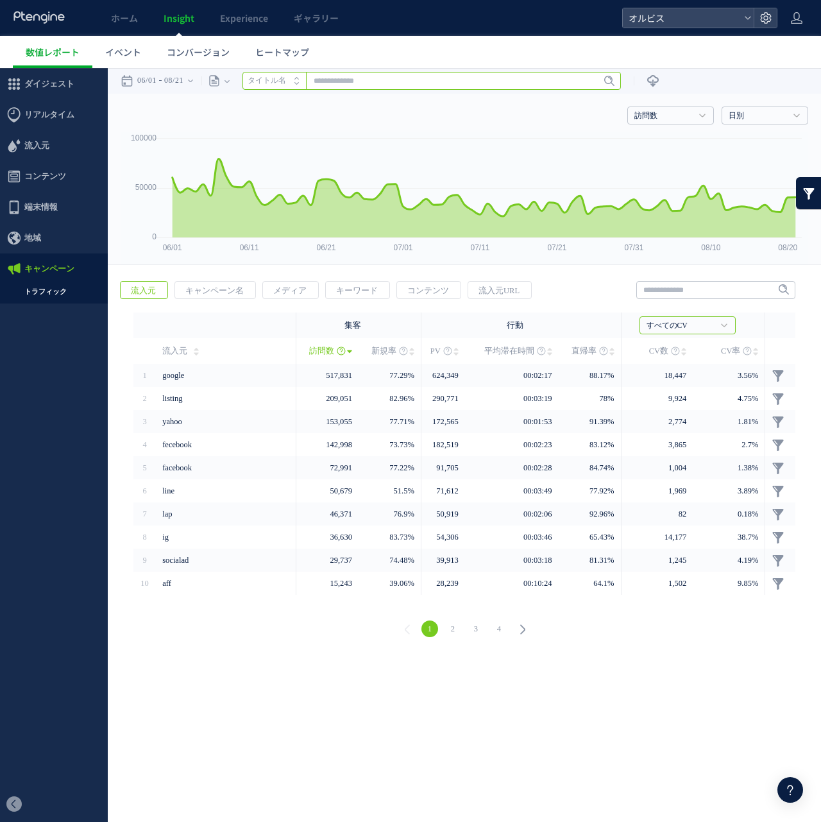
click at [334, 72] on input "text" at bounding box center [431, 81] width 378 height 18
click at [278, 81] on icon "タイトル名" at bounding box center [267, 80] width 38 height 8
click at [294, 77] on li "URL" at bounding box center [273, 81] width 63 height 18
click at [286, 78] on icon "タイトル名" at bounding box center [267, 80] width 38 height 8
click at [372, 90] on div "ページ ページグループ パラメーター除去後 ページ ページグループ パラメーター除去後 タイトル名 URL" at bounding box center [410, 81] width 419 height 26
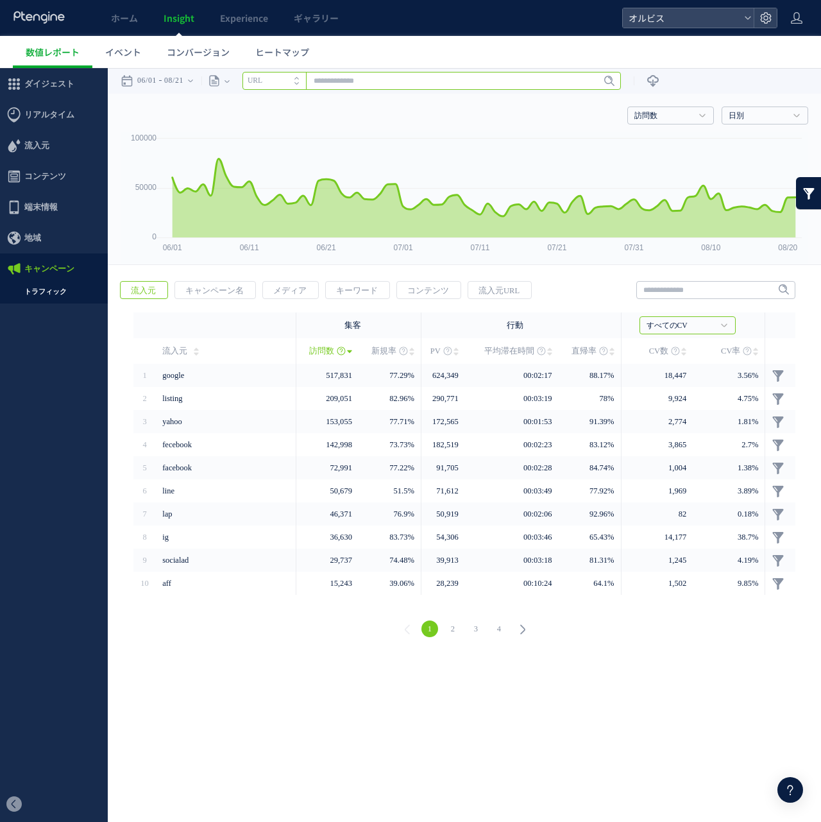
click at [380, 83] on input "text" at bounding box center [431, 81] width 378 height 18
paste input "**********"
click at [444, 82] on input "**********" at bounding box center [431, 81] width 378 height 18
click at [441, 82] on input "**********" at bounding box center [431, 81] width 378 height 18
type input "**********"
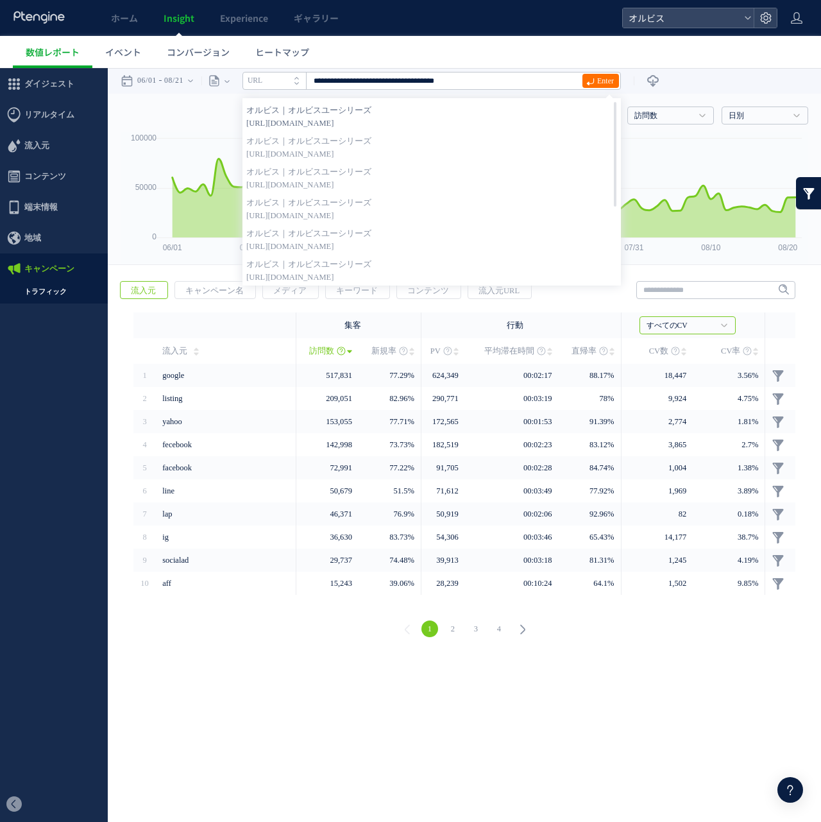
click at [316, 112] on strong "オルビス｜オルビスユーシリーズ" at bounding box center [431, 110] width 371 height 13
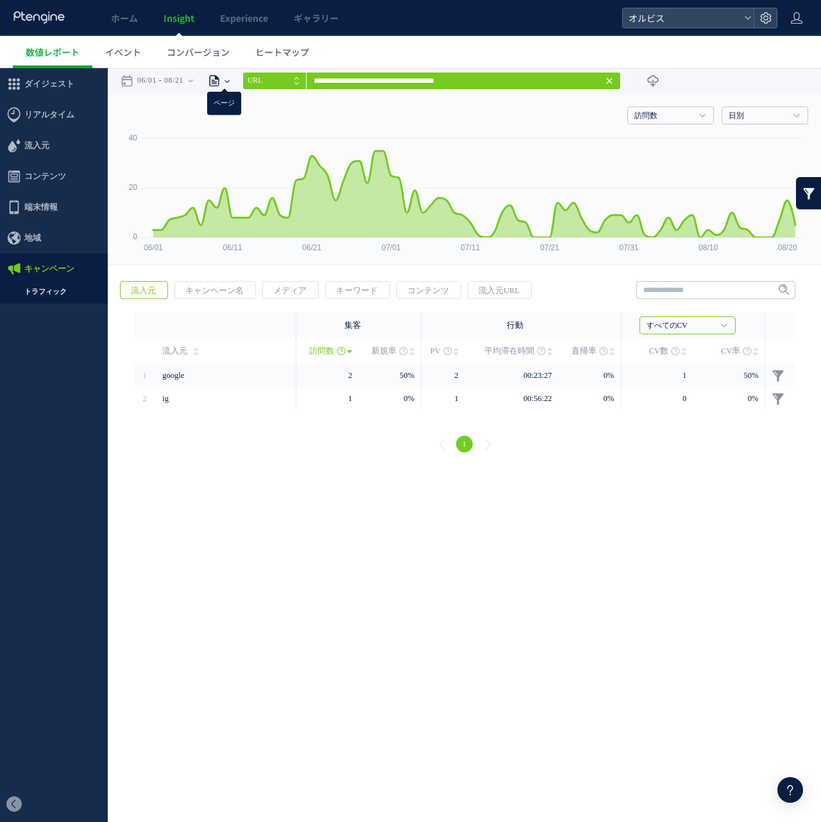
click at [221, 77] on icon at bounding box center [214, 80] width 13 height 13
click at [237, 124] on li "ページグループ" at bounding box center [226, 129] width 75 height 17
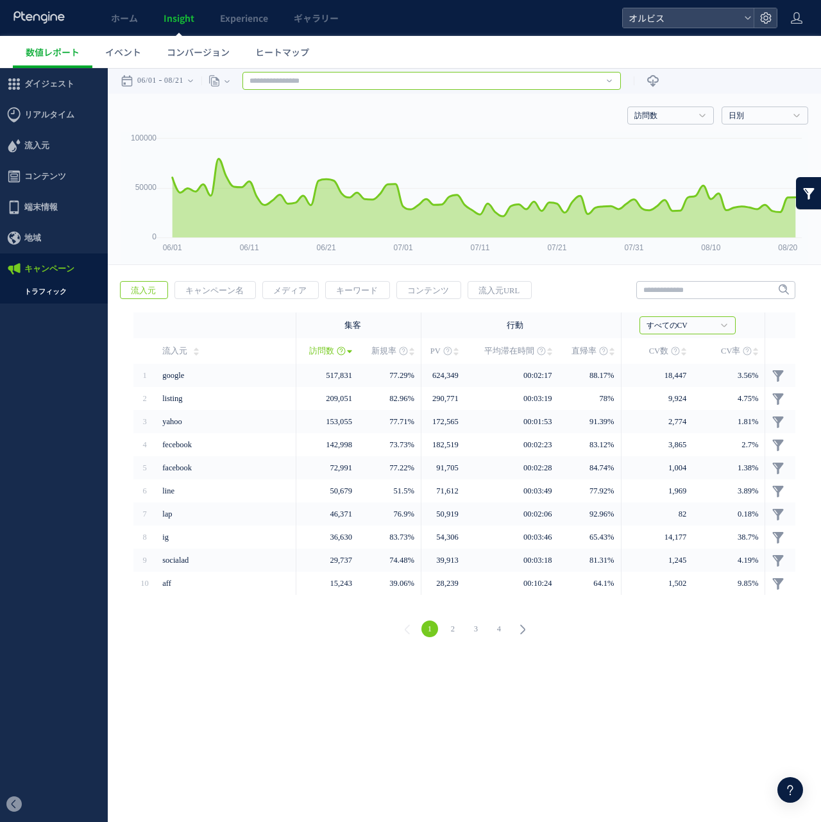
click at [429, 86] on input "text" at bounding box center [431, 81] width 378 height 18
click at [224, 78] on div "ページグループ" at bounding box center [212, 81] width 23 height 26
click at [254, 144] on li "パラメーター除去後" at bounding box center [226, 147] width 75 height 17
click at [317, 80] on input "text" at bounding box center [431, 81] width 378 height 18
paste input "**********"
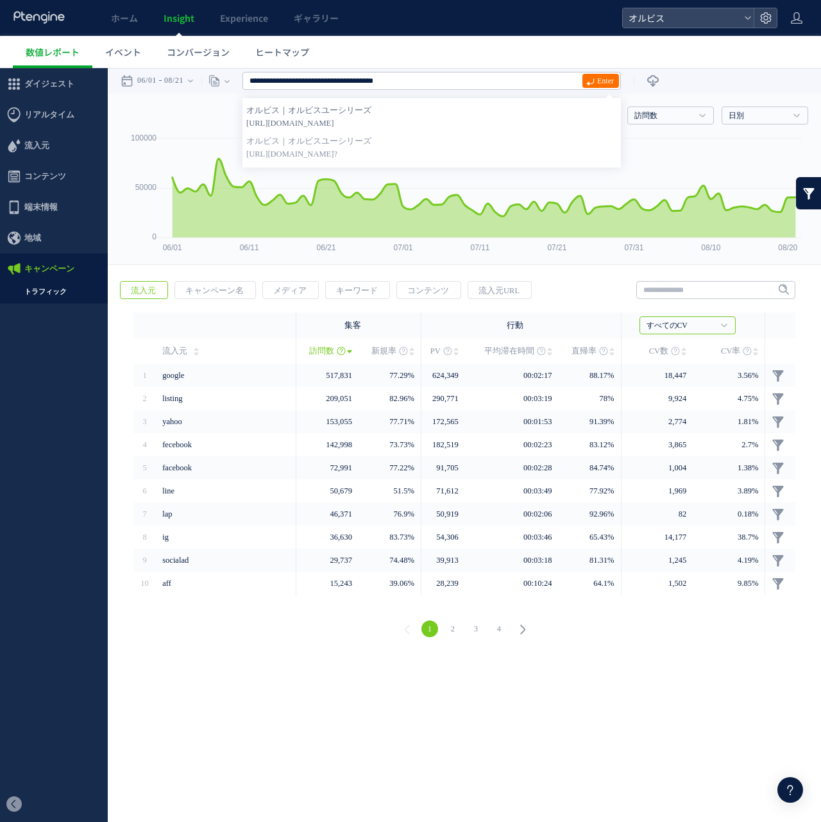
click at [391, 114] on strong "オルビス｜オルビスユーシリーズ" at bounding box center [431, 110] width 371 height 13
type input "**********"
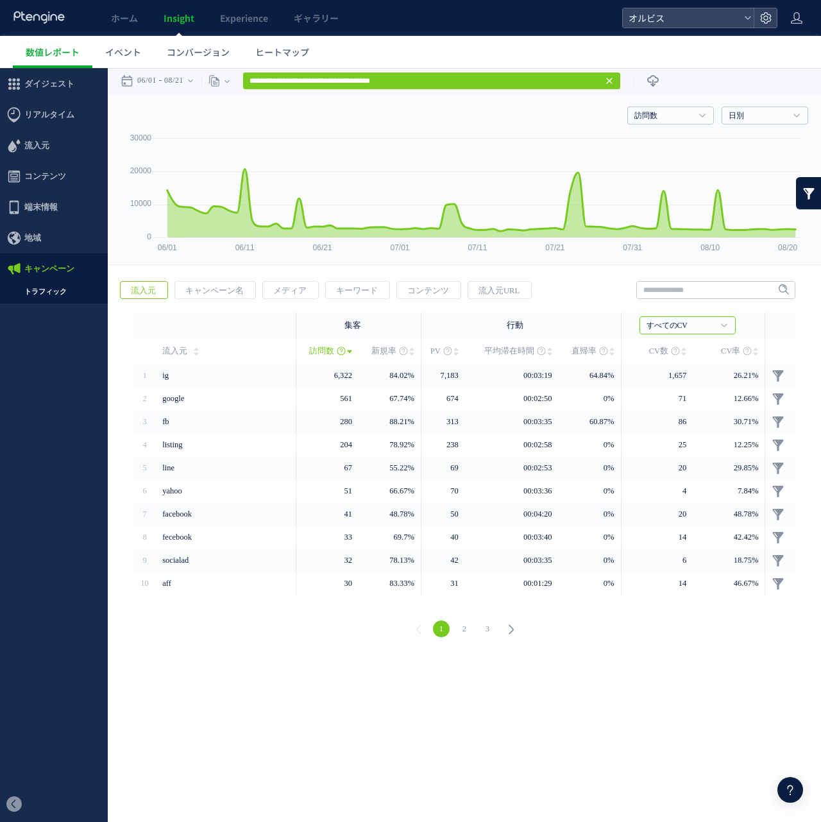
click at [491, 629] on link "3" at bounding box center [487, 628] width 17 height 17
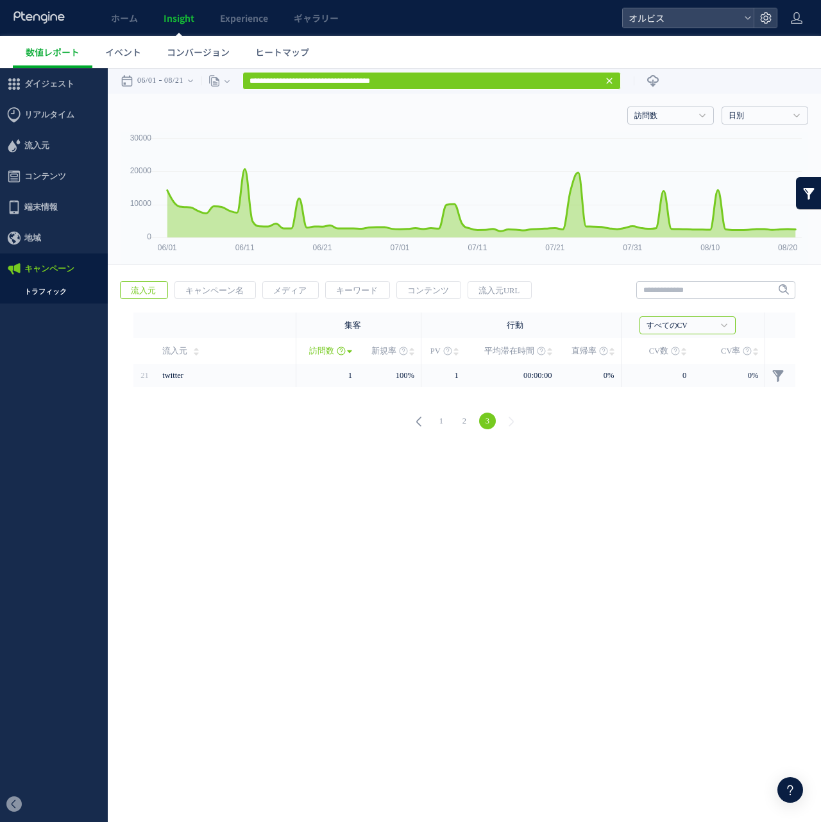
click at [429, 406] on div "1 2 3" at bounding box center [464, 423] width 687 height 46
click at [436, 425] on link "1" at bounding box center [441, 420] width 17 height 17
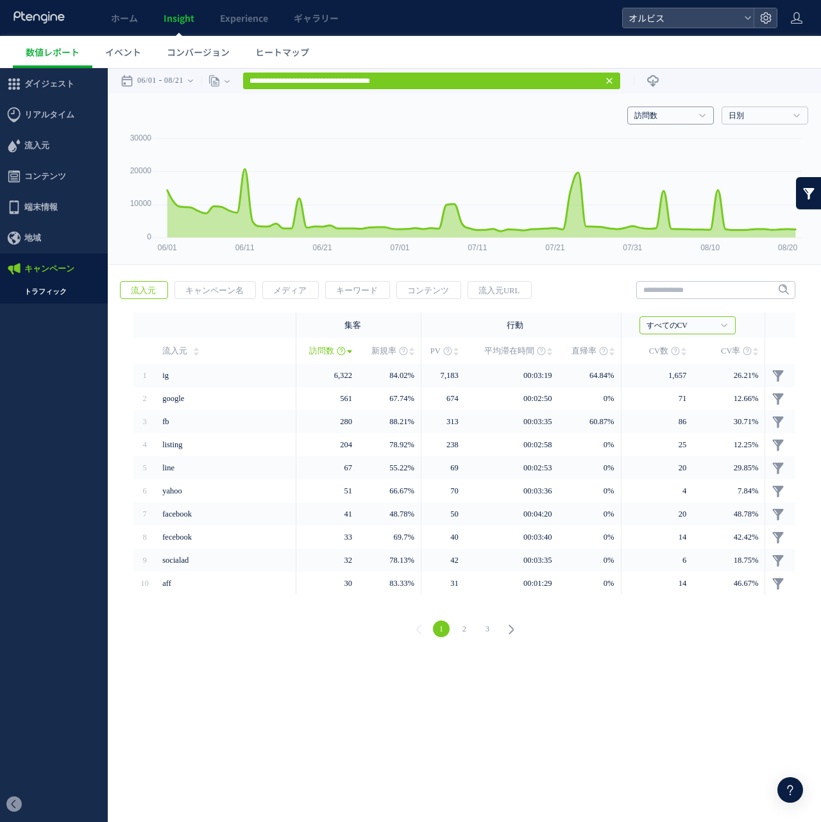
click at [667, 106] on h4 "訪問数" at bounding box center [670, 115] width 87 height 18
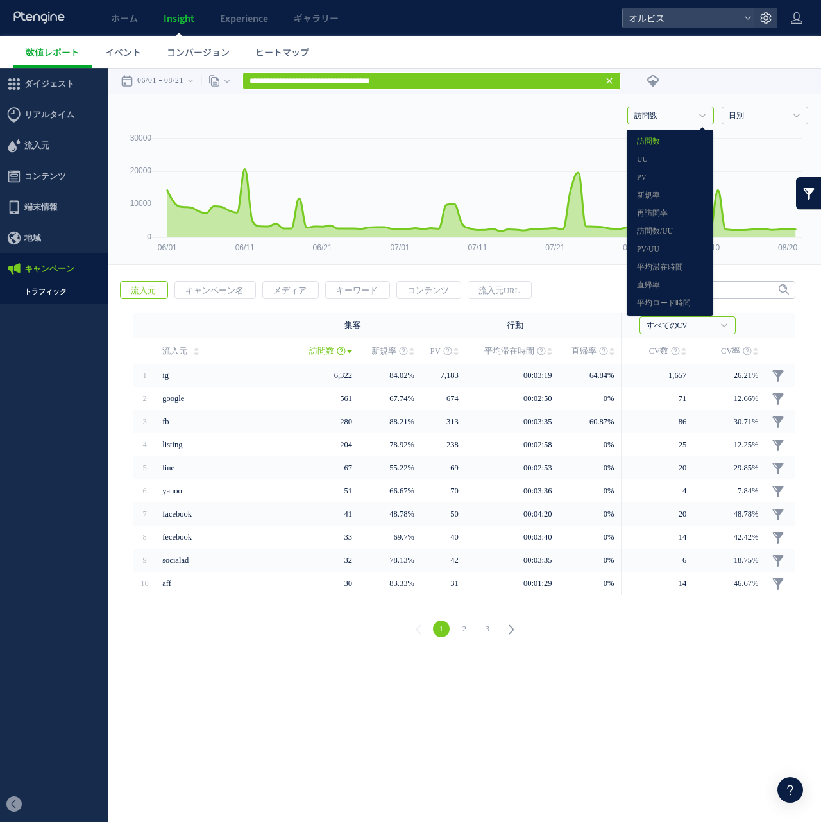
click at [580, 123] on div "訪問数 訪問数 UU PV 新規率 再訪問率 訪問数/UU PV/UU 平均滞在時間 直帰率 平均ロード時間 日別" at bounding box center [464, 113] width 687 height 38
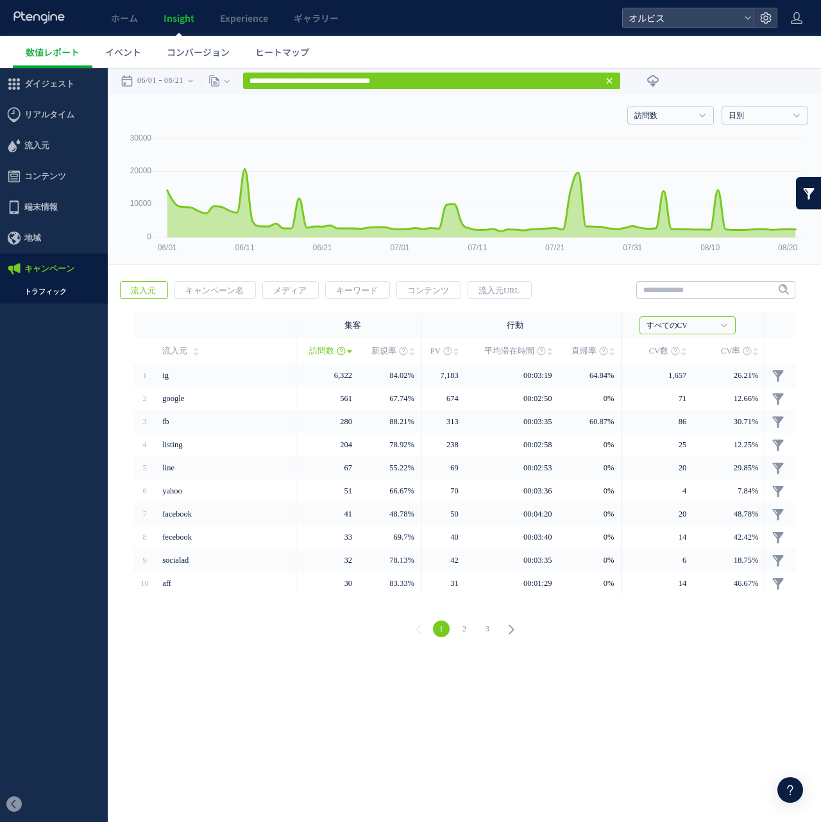
click at [55, 291] on link "トラフィック" at bounding box center [54, 291] width 108 height 15
click at [702, 292] on input "text" at bounding box center [715, 290] width 159 height 18
click at [565, 273] on div "戻る 流入元 キャンペーン名 メディア キーワード PV" at bounding box center [464, 460] width 713 height 385
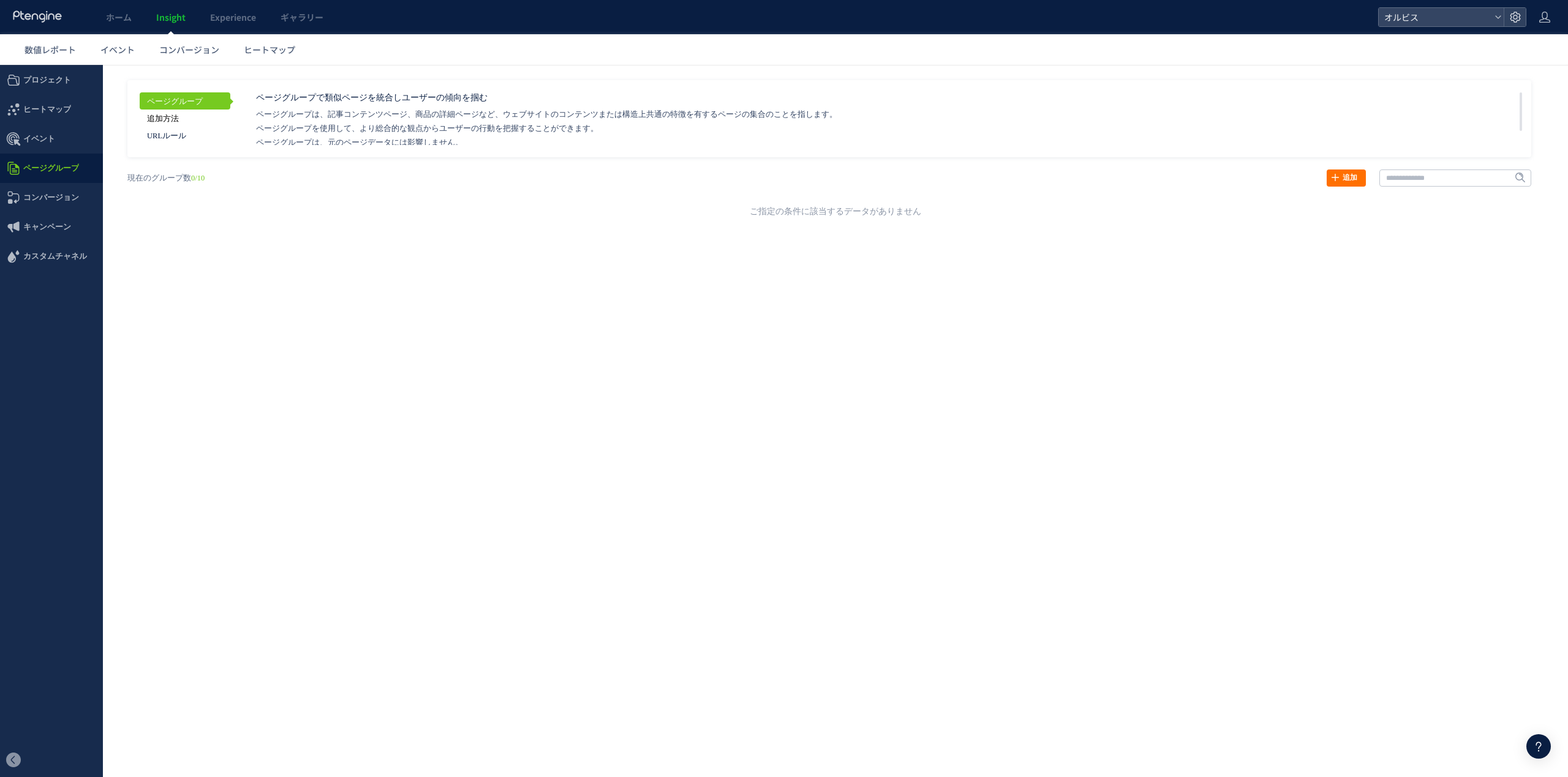
click at [161, 116] on link "追加方法" at bounding box center [184, 118] width 91 height 17
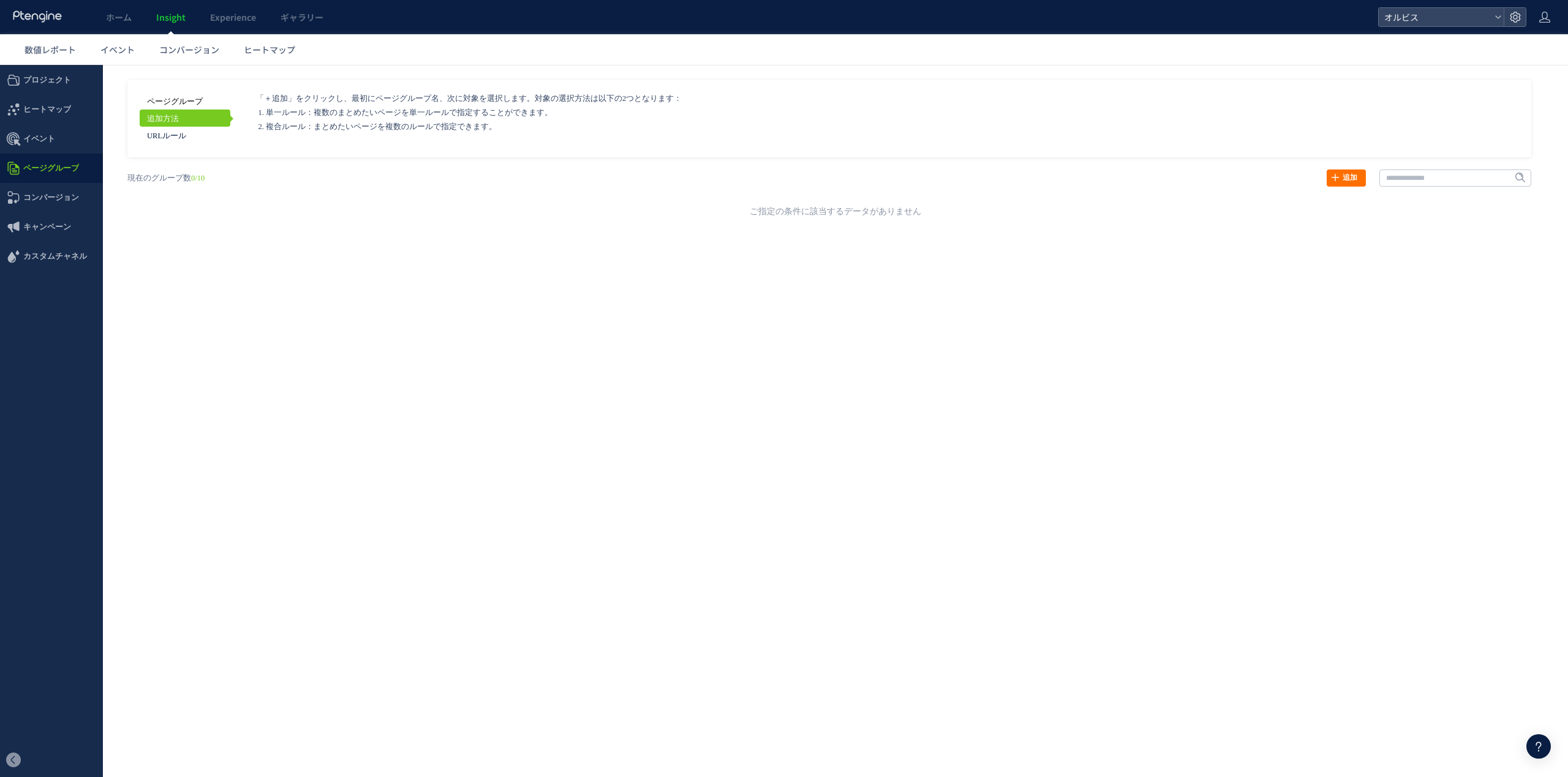
click at [212, 106] on link "ページグループ" at bounding box center [184, 101] width 91 height 17
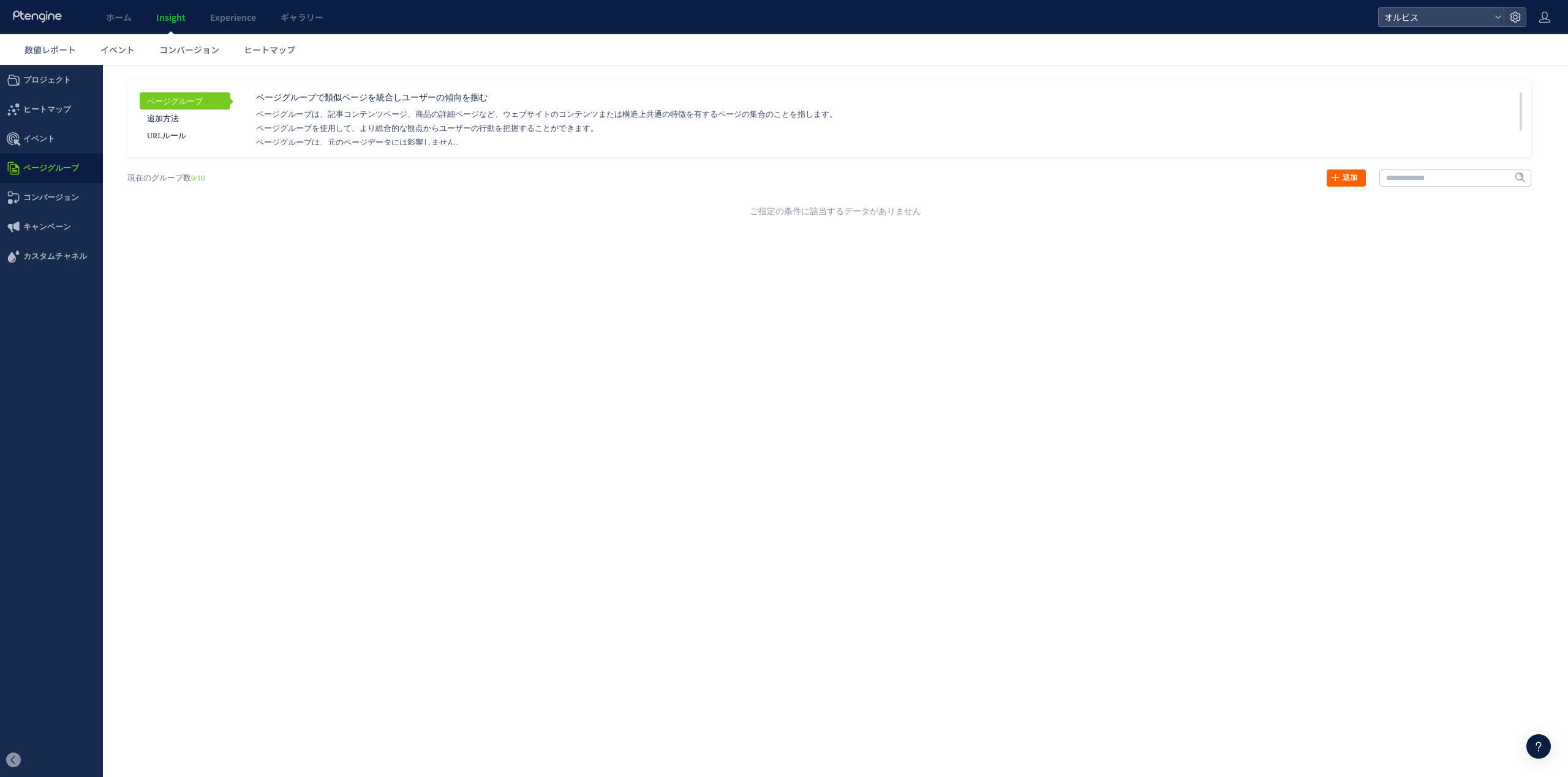
click at [783, 172] on link "追加" at bounding box center [1346, 178] width 39 height 17
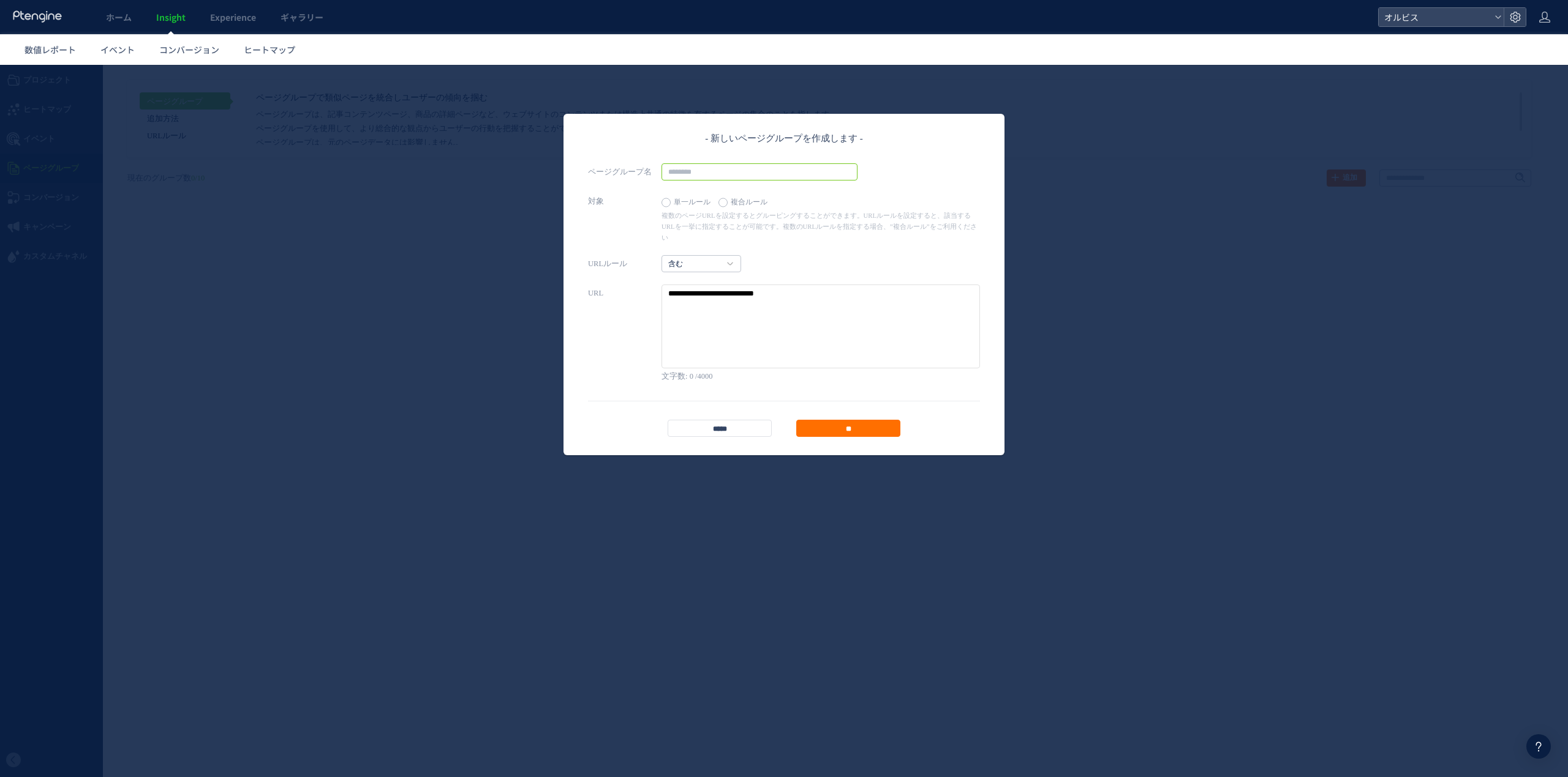
click at [776, 177] on input "text" at bounding box center [759, 172] width 196 height 17
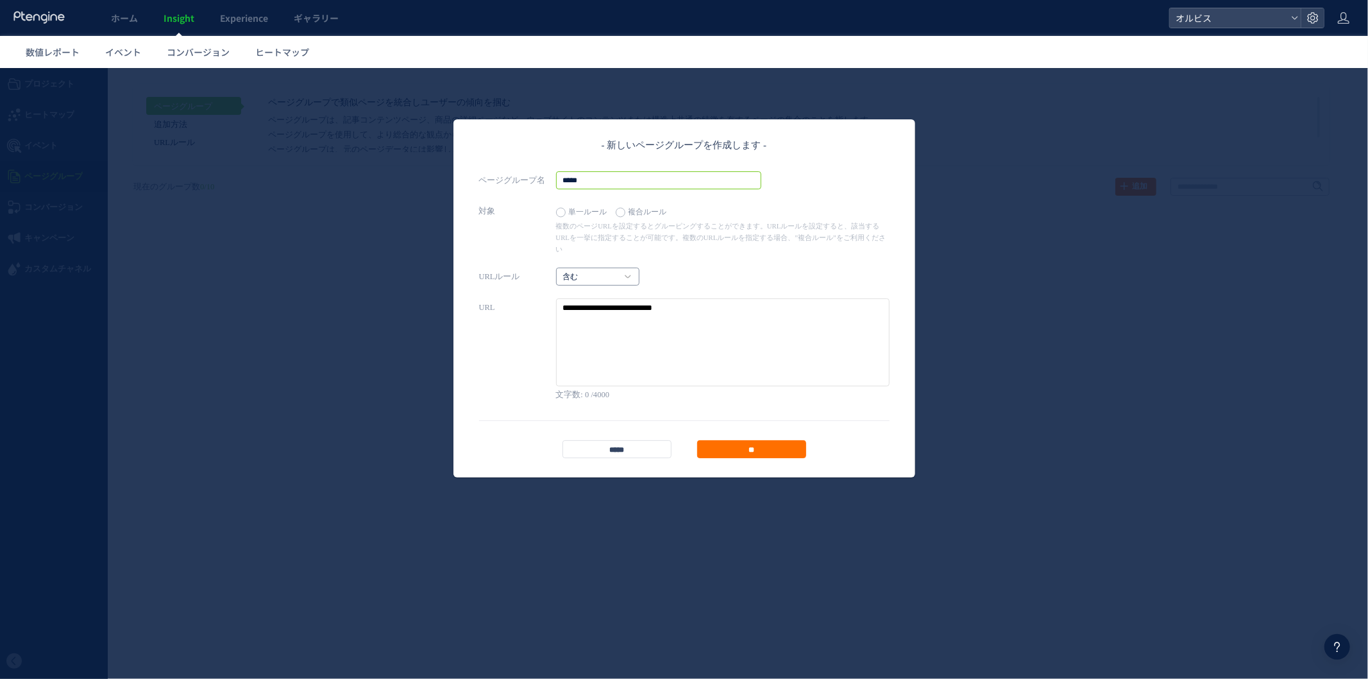
type input "*****"
click at [627, 267] on h4 "含む" at bounding box center [597, 276] width 83 height 18
click at [820, 237] on p "複数のページURLを設定するとグルーピングすることができます。URLルールを設定すると、該当するURLを一挙に指定することが可能です。複数のURLルールを指定…" at bounding box center [722, 236] width 333 height 35
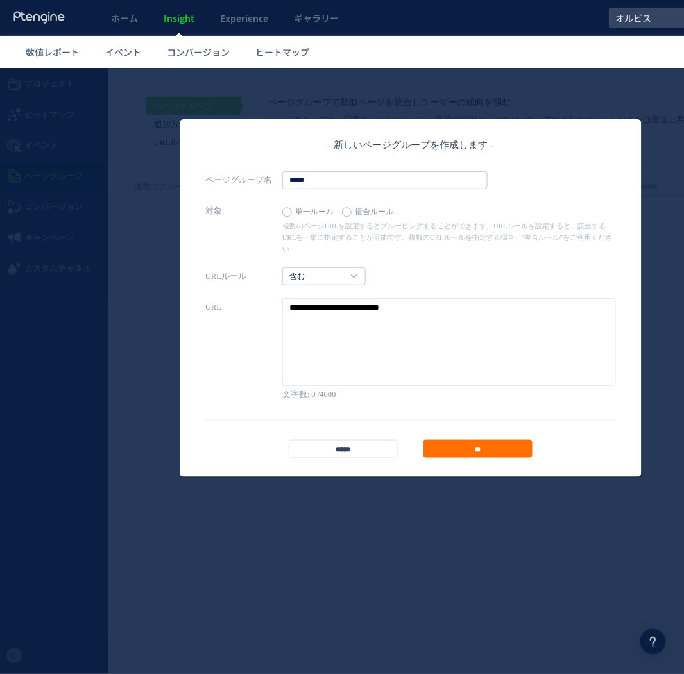
click at [357, 298] on textarea at bounding box center [448, 342] width 333 height 88
paste textarea "*********"
type textarea "*********"
click at [505, 439] on input "**" at bounding box center [477, 448] width 109 height 18
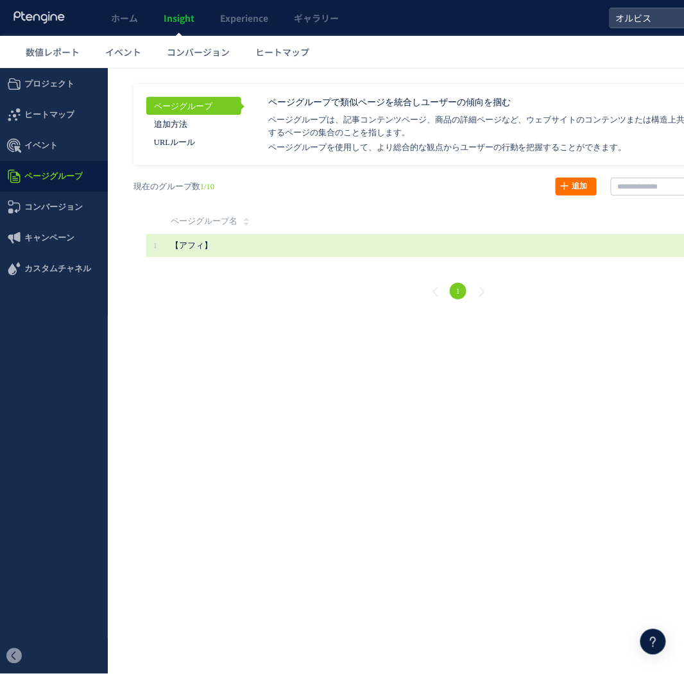
click at [332, 246] on span "【アフィ】" at bounding box center [386, 244] width 430 height 23
click at [287, 247] on span "【アフィ】" at bounding box center [386, 244] width 430 height 23
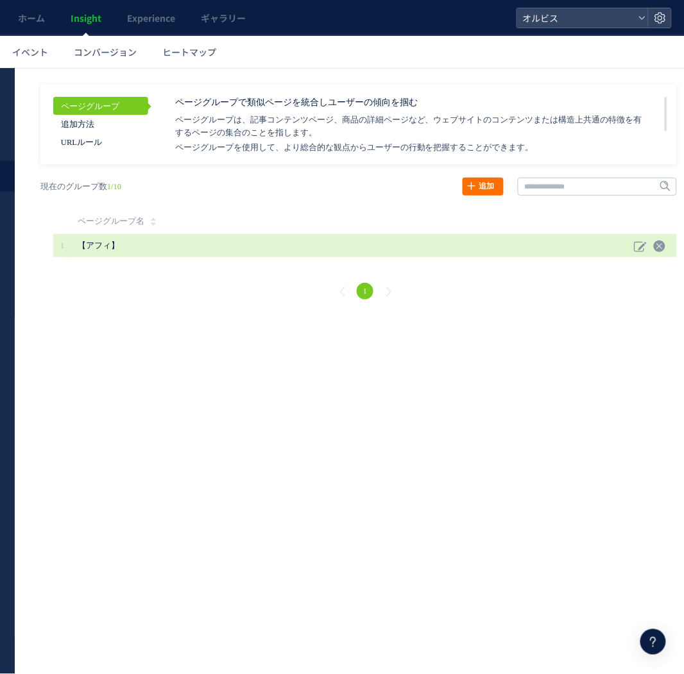
scroll to position [0, 124]
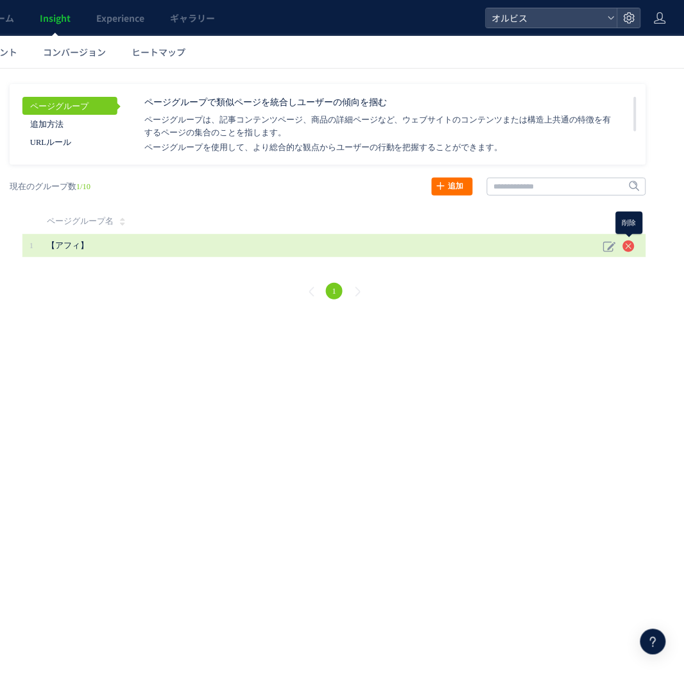
click at [629, 243] on use at bounding box center [629, 246] width 12 height 12
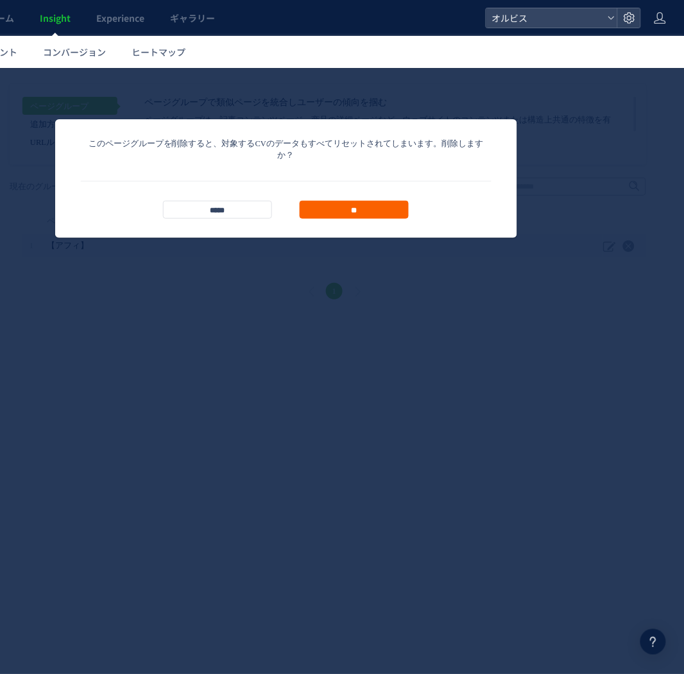
click at [350, 200] on input "**" at bounding box center [354, 209] width 109 height 18
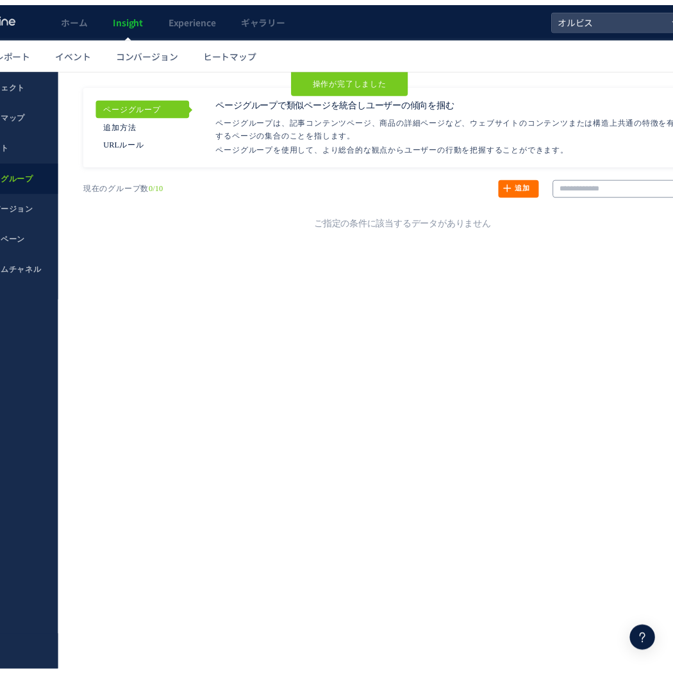
scroll to position [0, 0]
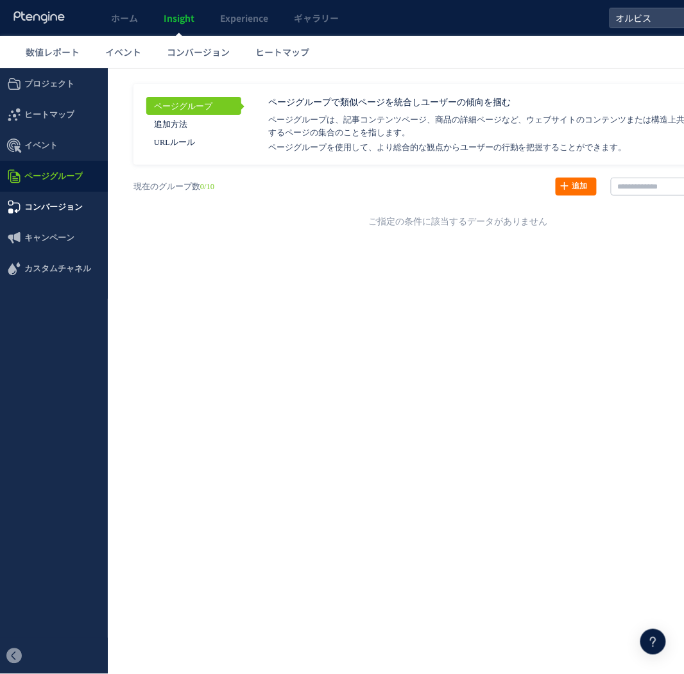
click at [67, 199] on span "コンバージョン" at bounding box center [53, 206] width 58 height 31
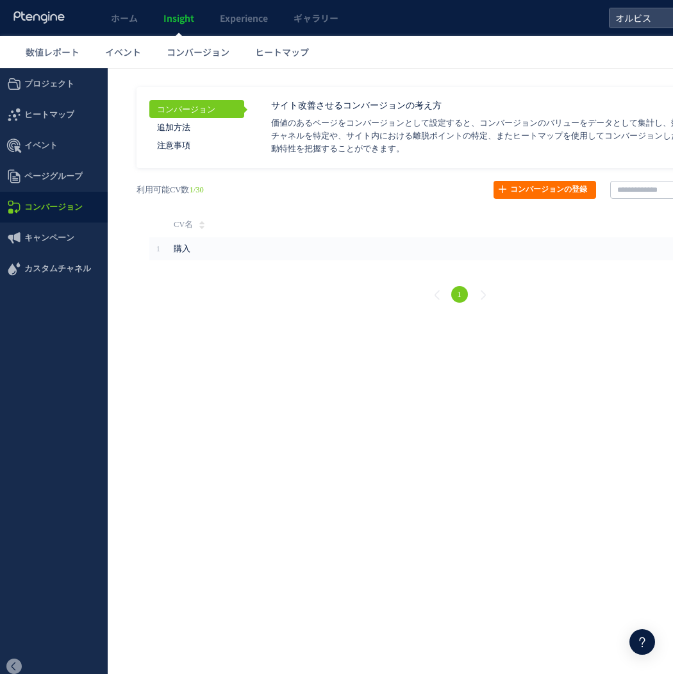
scroll to position [0, 135]
